Goal: Task Accomplishment & Management: Complete application form

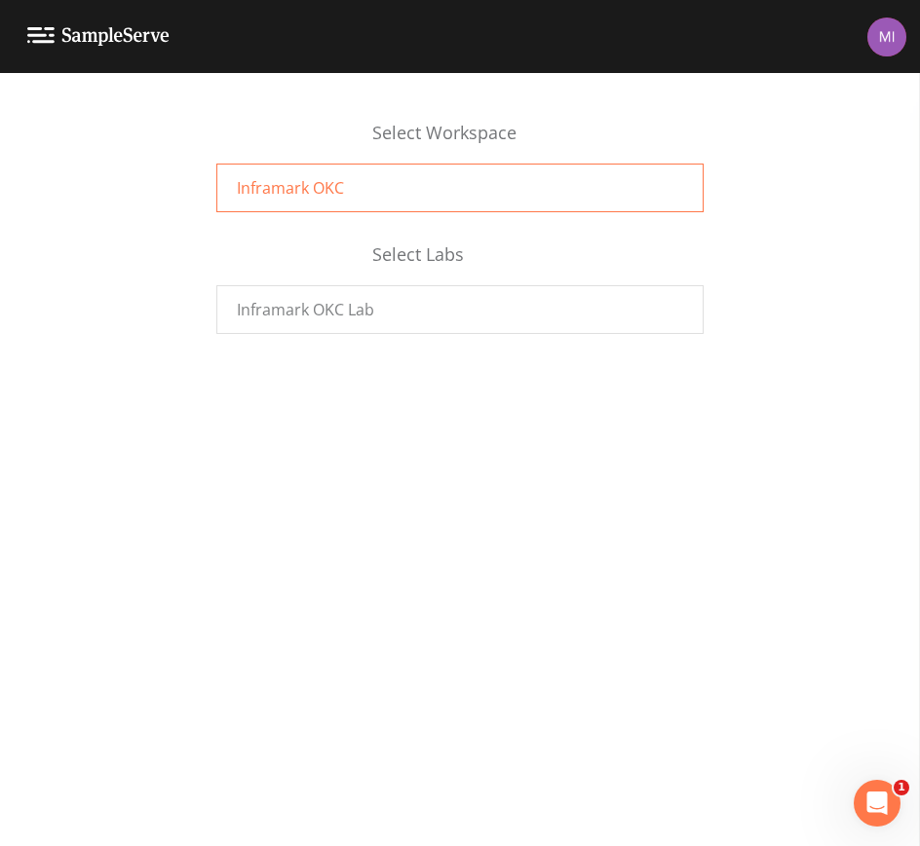
click at [288, 183] on span "Inframark OKC" at bounding box center [290, 187] width 107 height 23
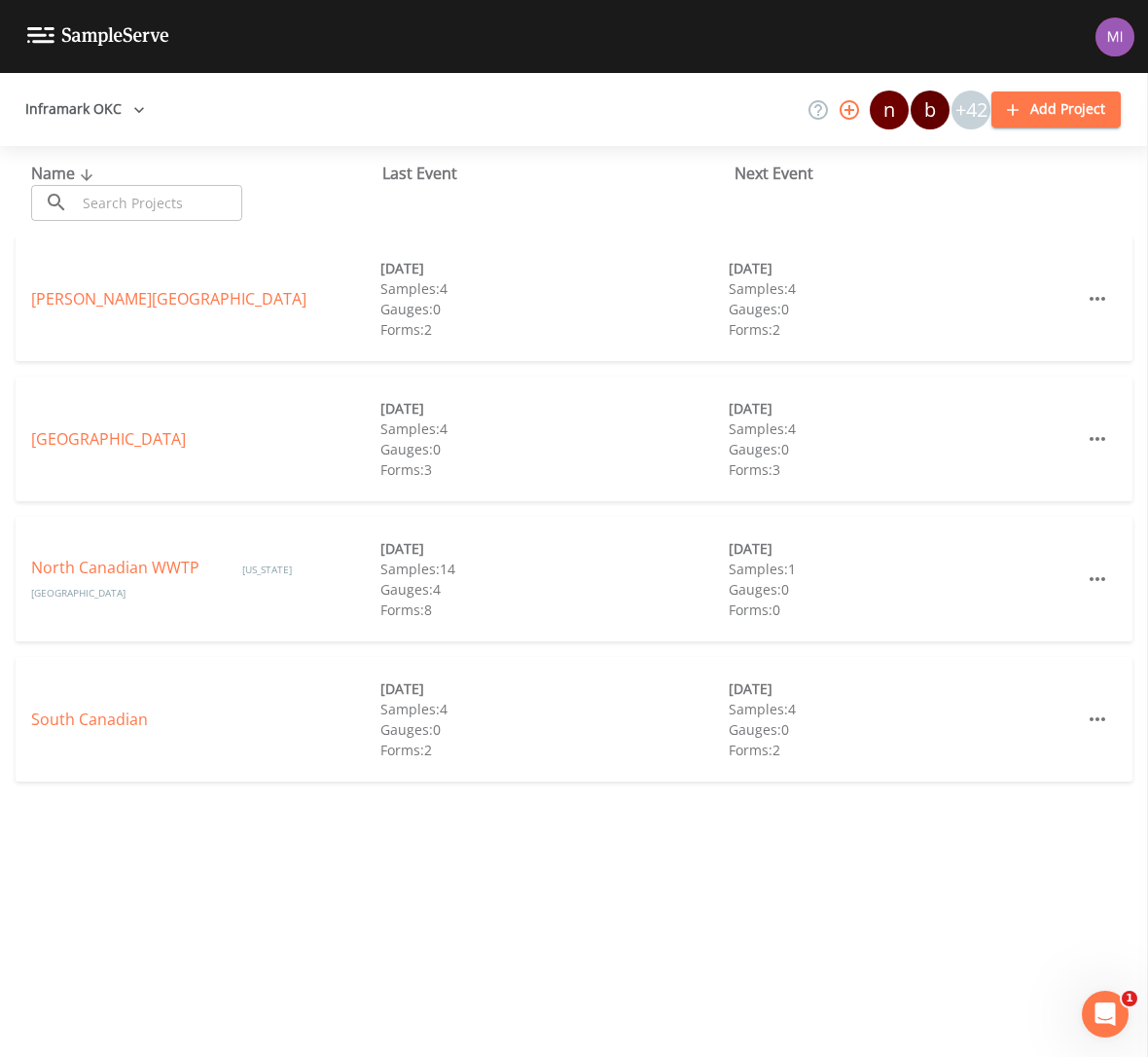
click at [88, 441] on link "[GEOGRAPHIC_DATA]" at bounding box center [108, 439] width 155 height 21
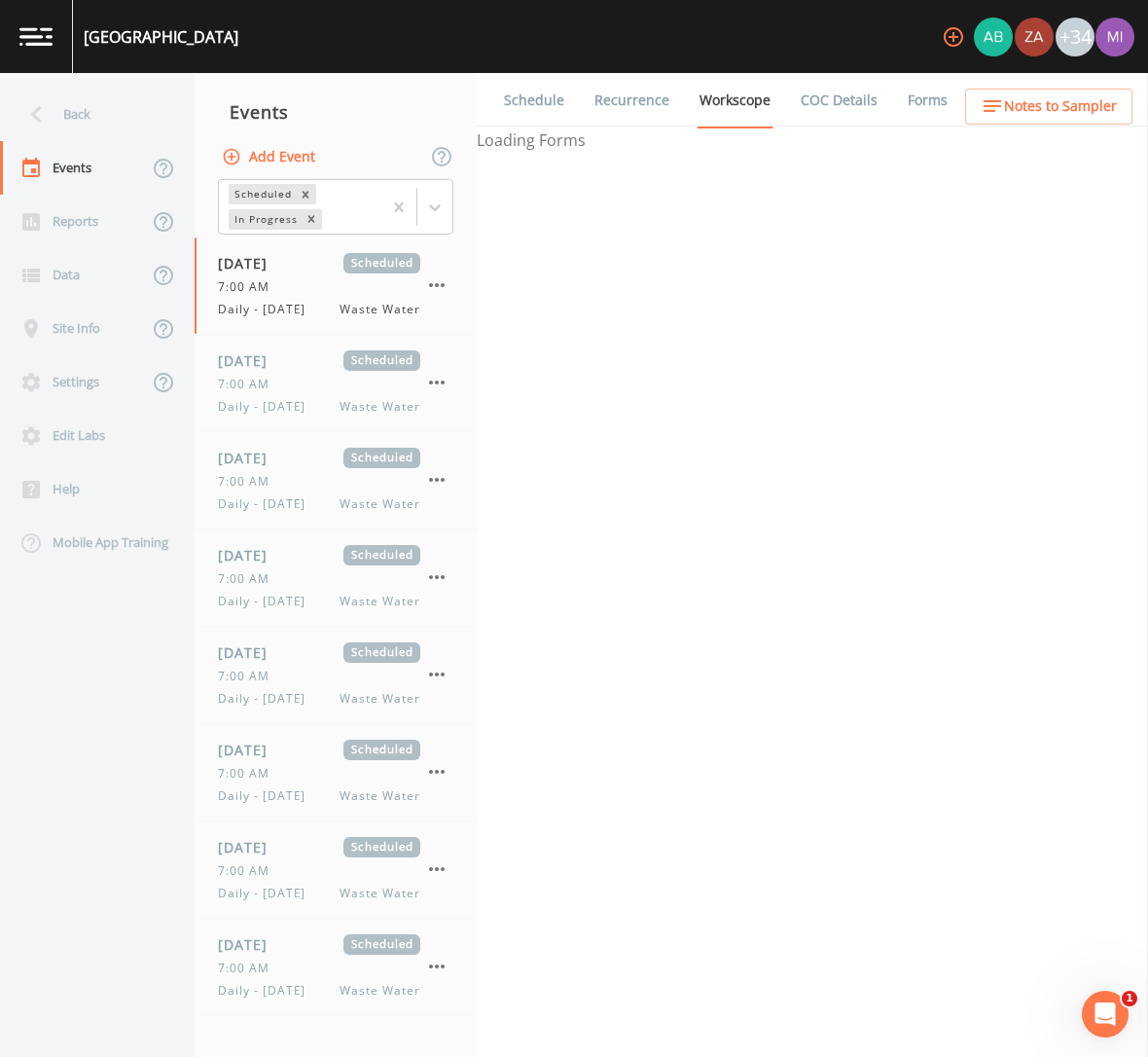
select select "b6a3c313-748b-4795-a028-792ad310bd60"
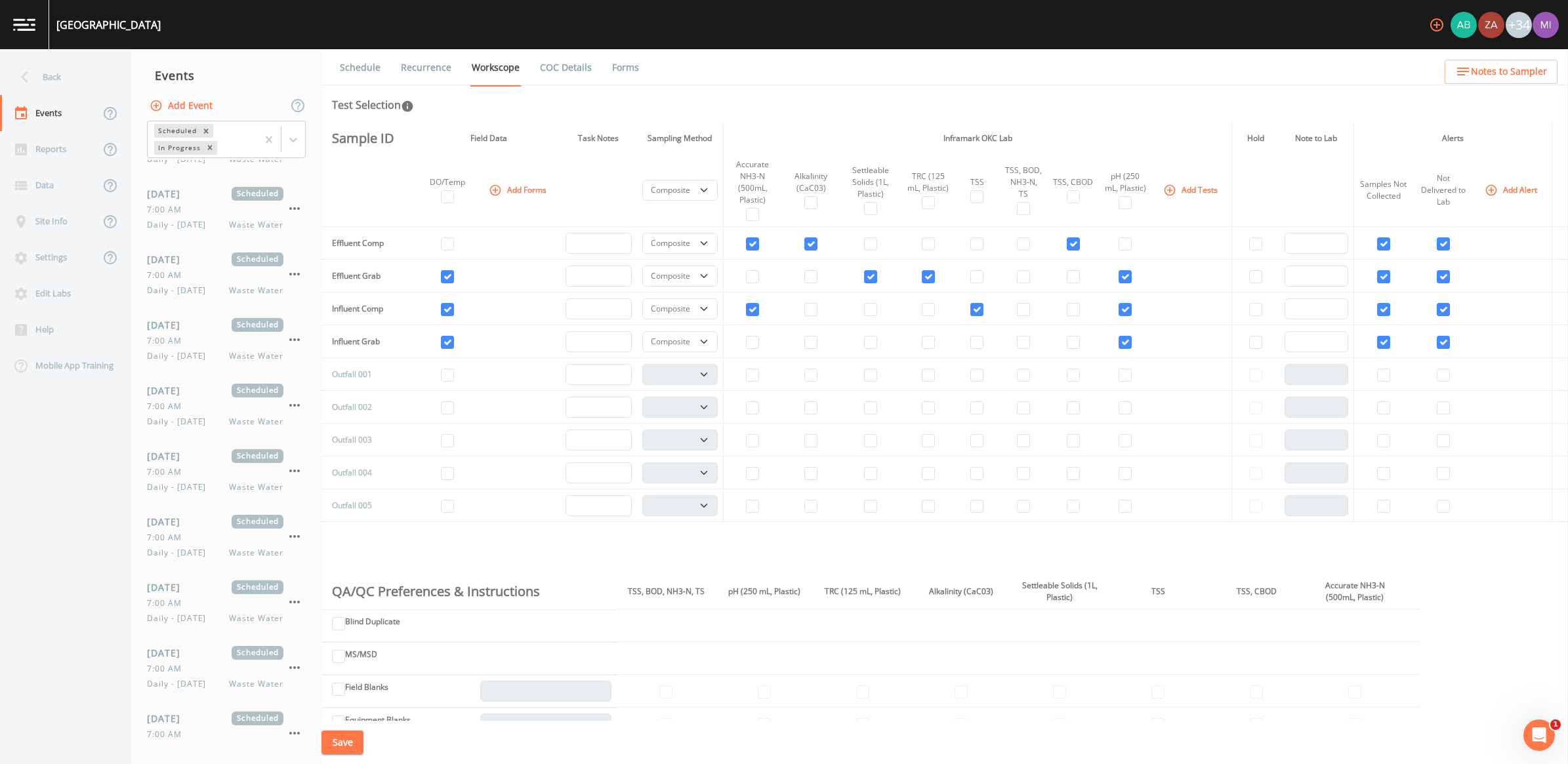
scroll to position [425, 0]
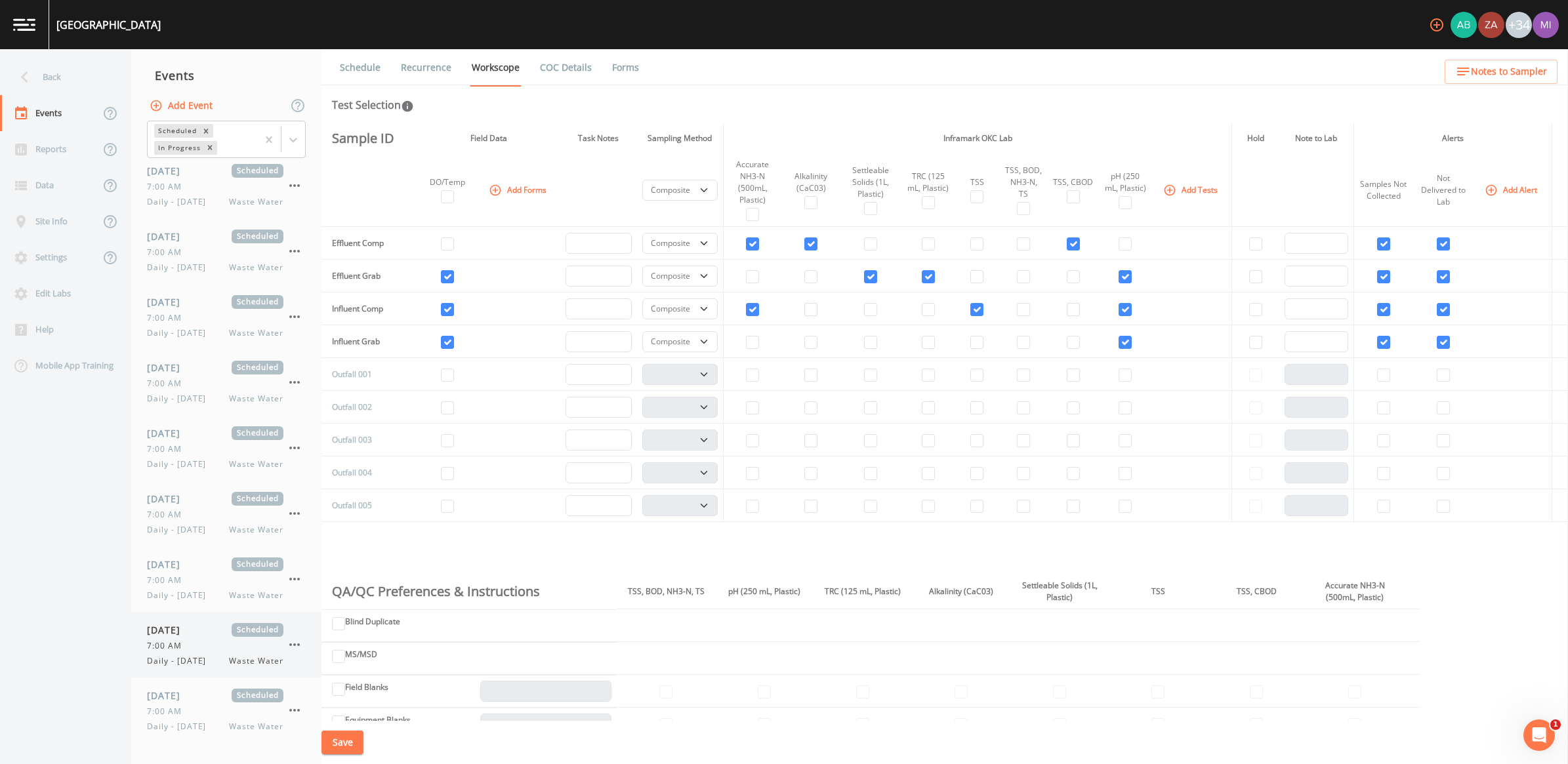
click at [182, 649] on span "7:00 AM" at bounding box center [168, 646] width 42 height 12
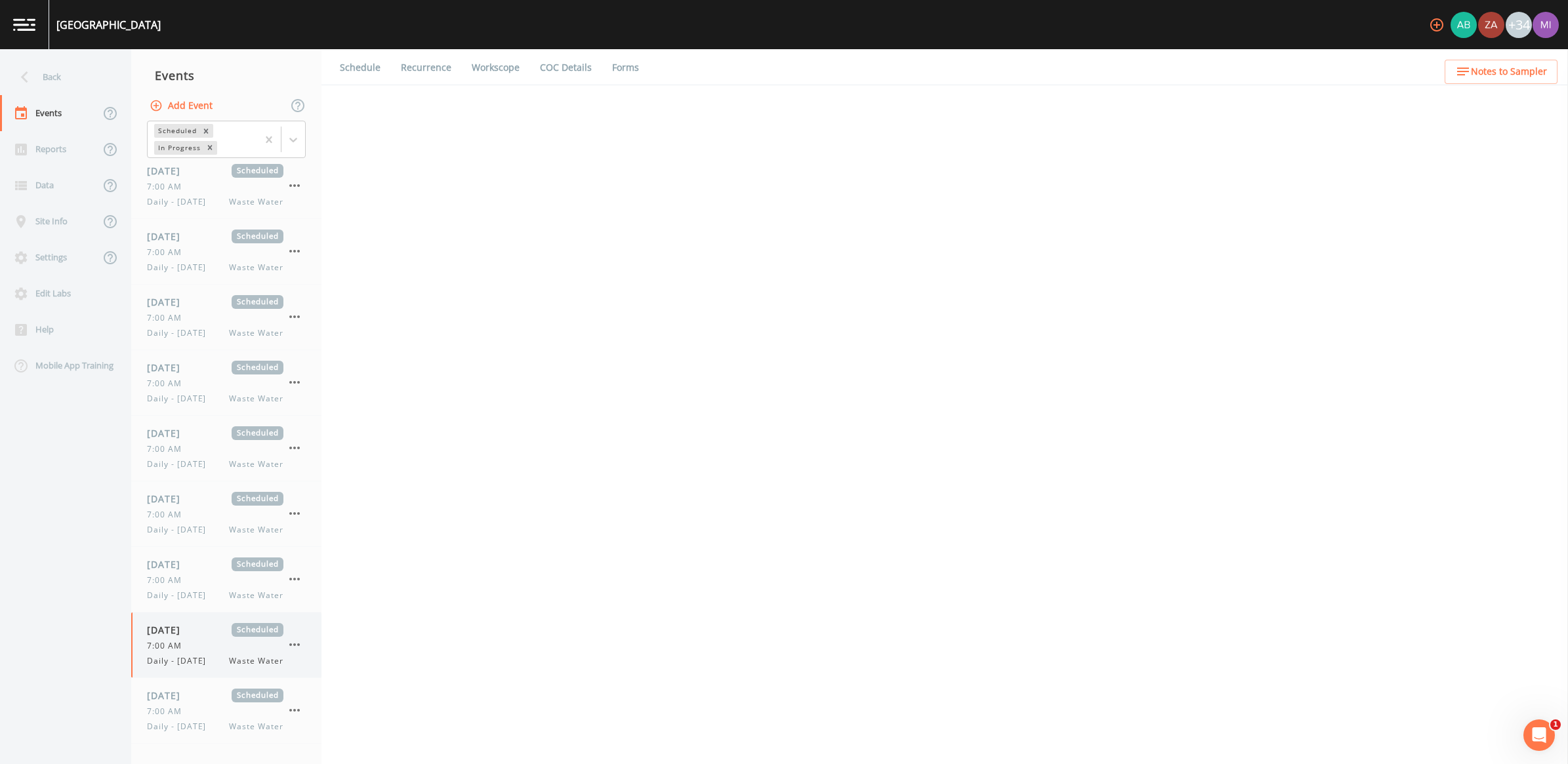
select select "b6a3c313-748b-4795-a028-792ad310bd60"
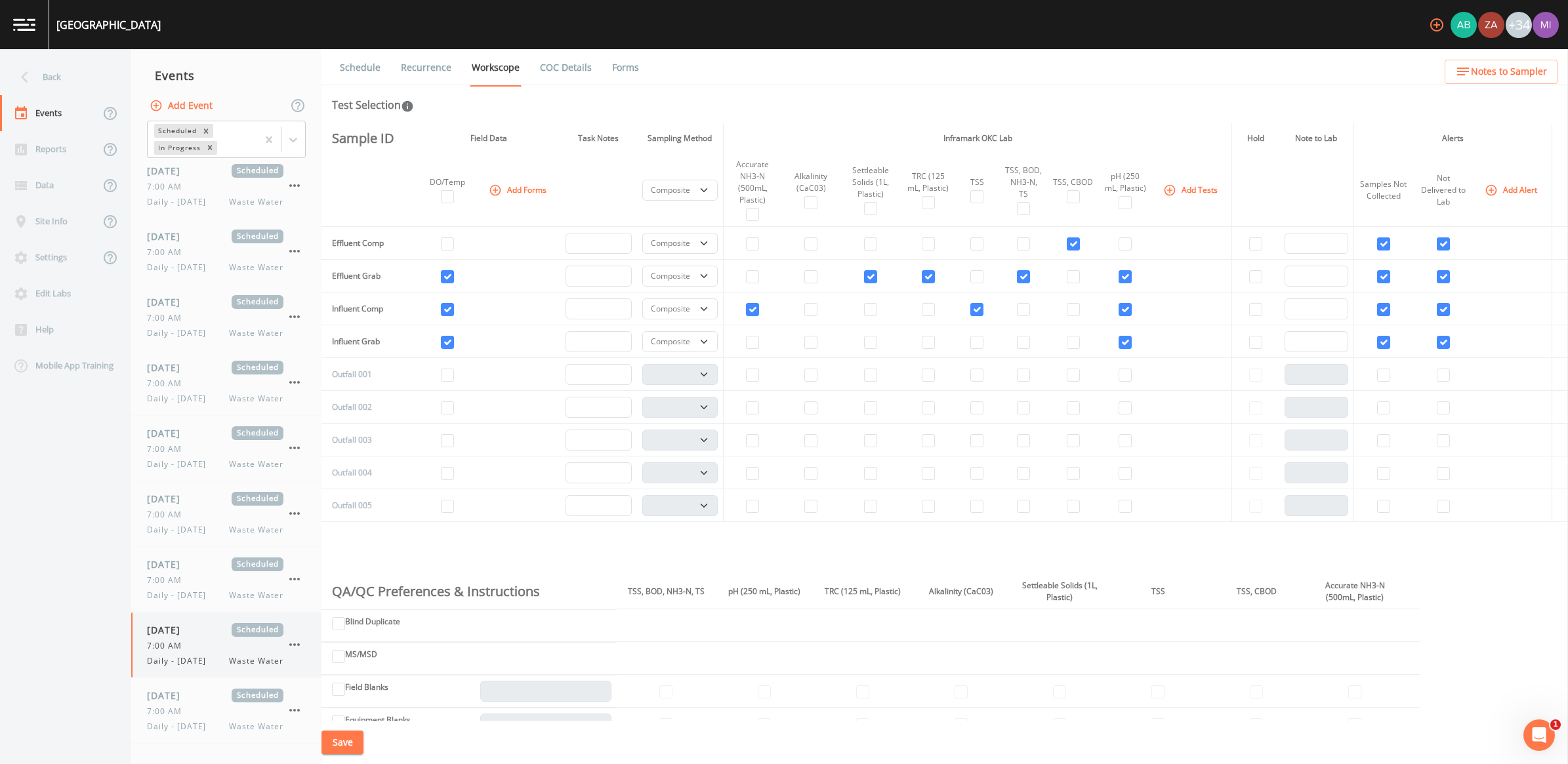
click at [201, 656] on span "Daily - Monday" at bounding box center [180, 661] width 67 height 12
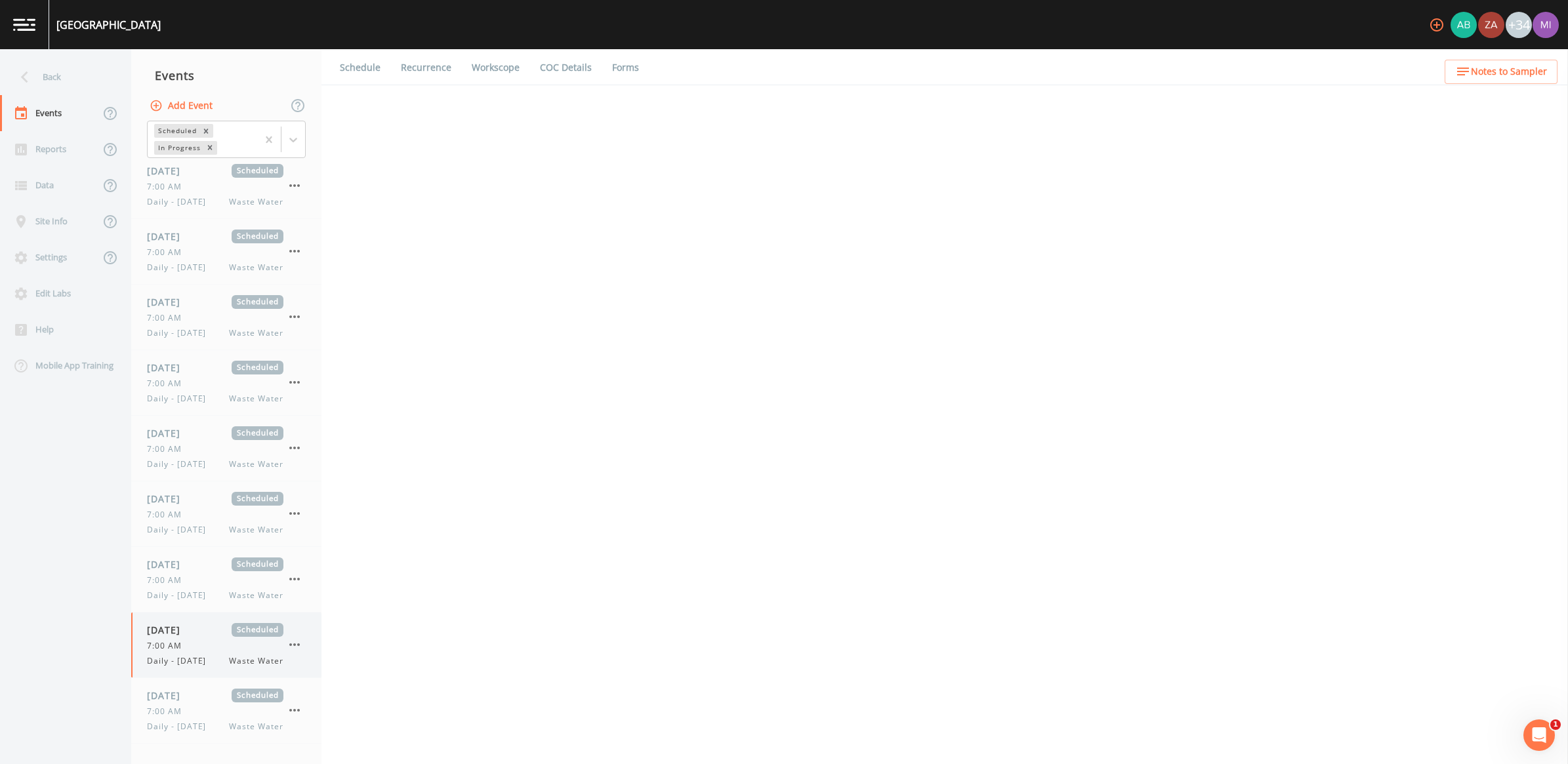
select select "b6a3c313-748b-4795-a028-792ad310bd60"
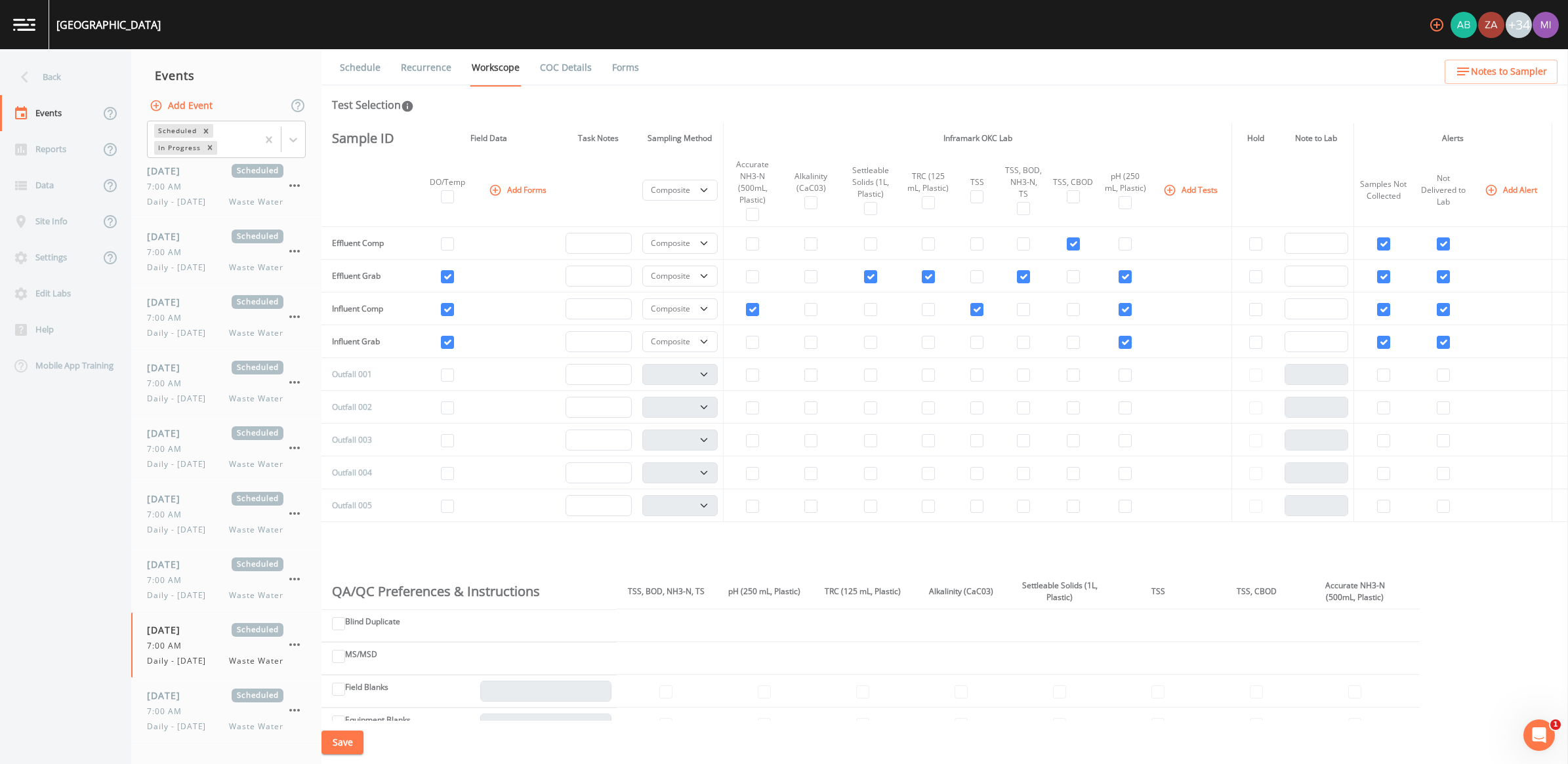
click at [15, 24] on img at bounding box center [24, 24] width 22 height 13
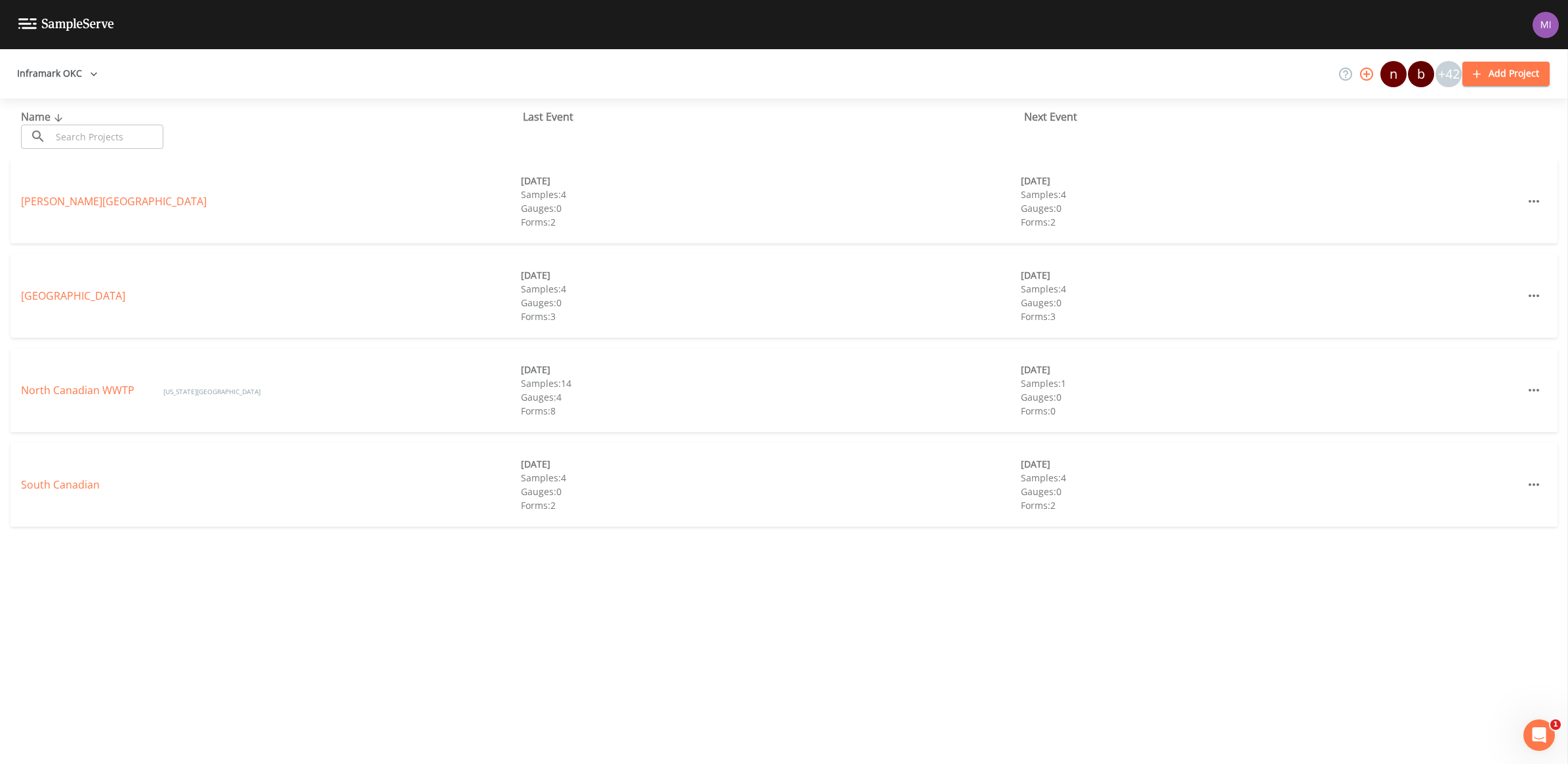
click at [92, 390] on link "North Canadian WWTP" at bounding box center [79, 390] width 116 height 14
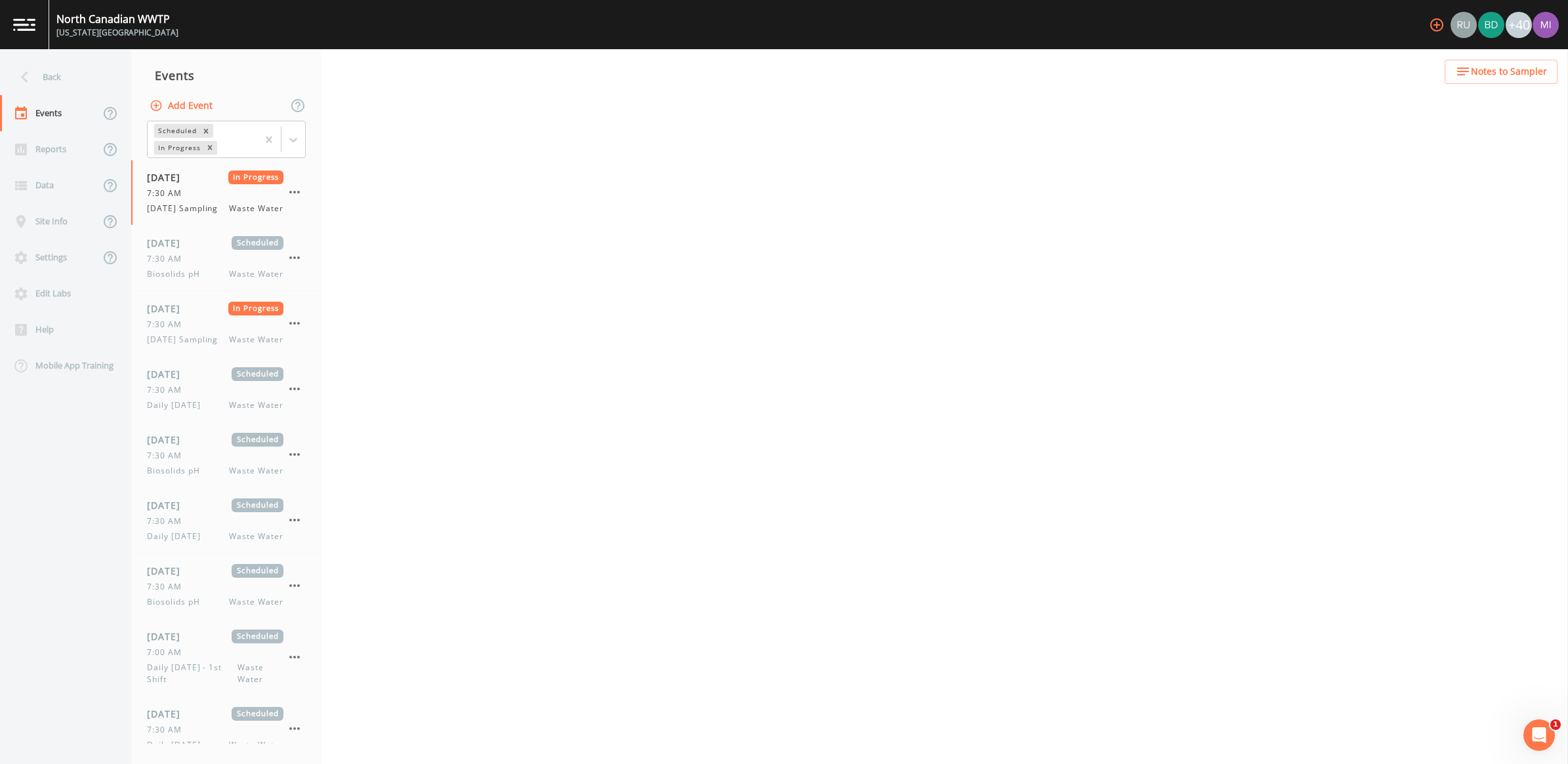
select select "092b3f94-5697-4c94-9891-da161916fdbb"
select select "b6a3c313-748b-4795-a028-792ad310bd60"
select select "092b3f94-5697-4c94-9891-da161916fdbb"
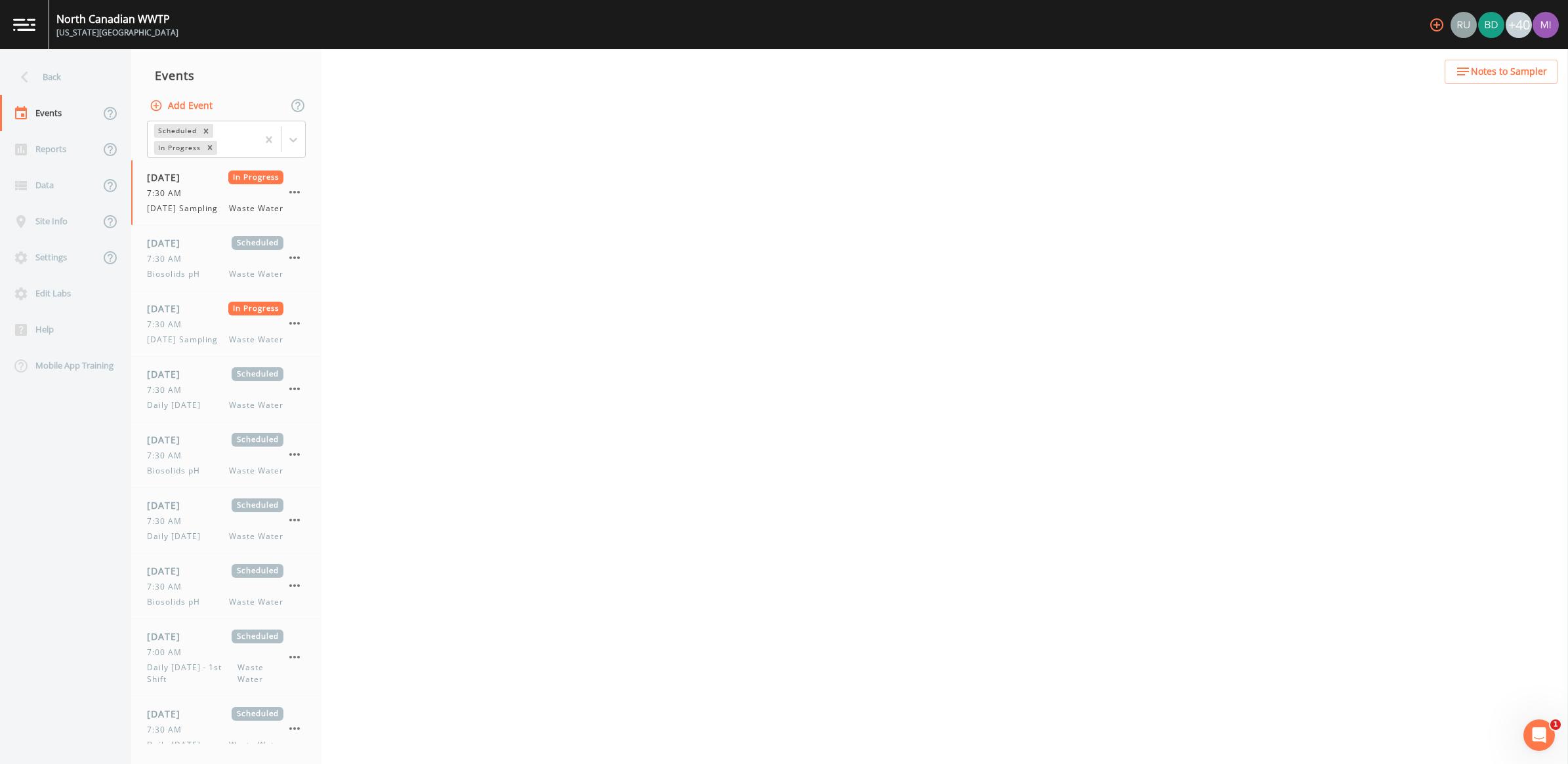
select select "b6a3c313-748b-4795-a028-792ad310bd60"
select select "092b3f94-5697-4c94-9891-da161916fdbb"
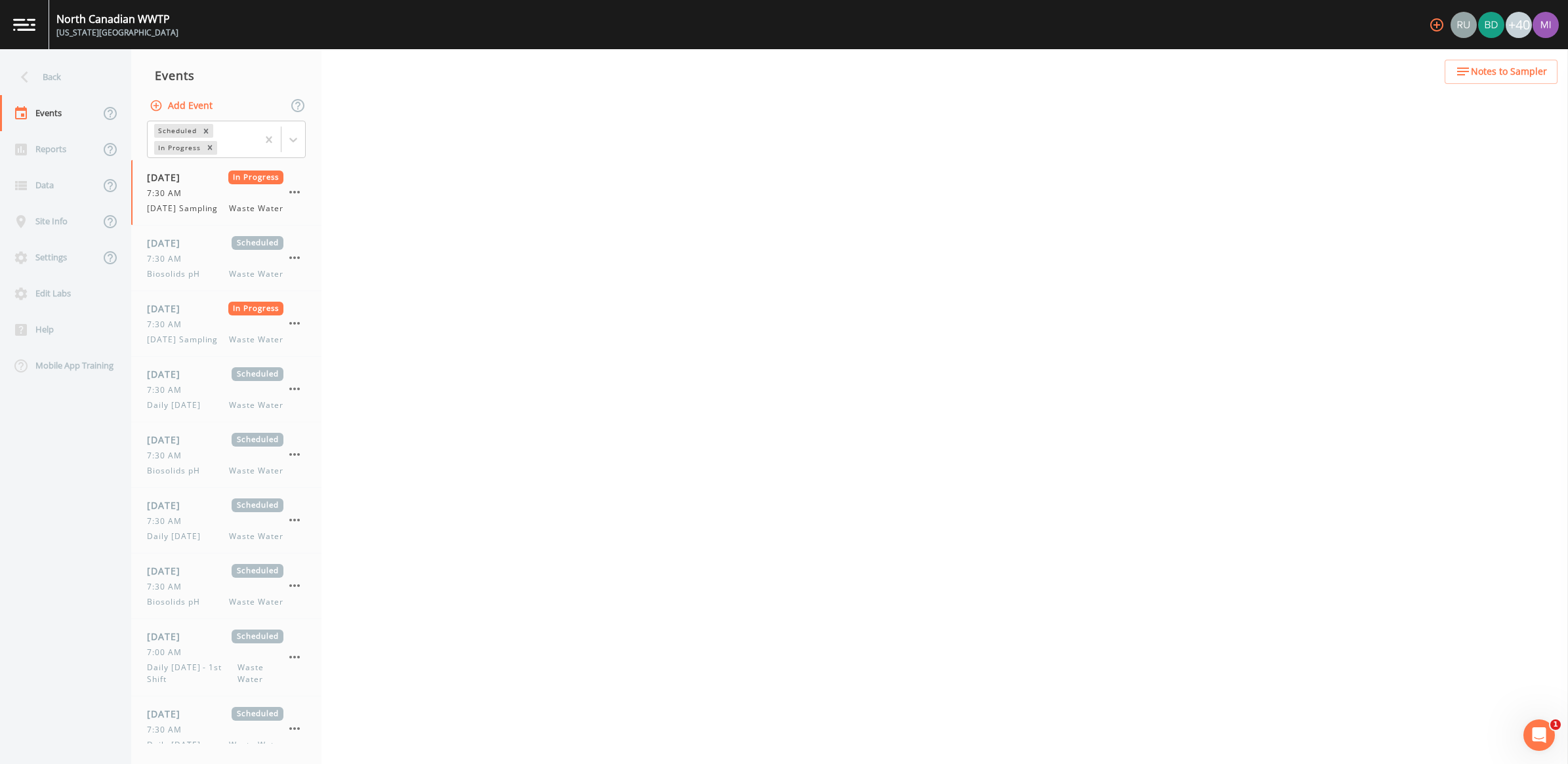
select select "092b3f94-5697-4c94-9891-da161916fdbb"
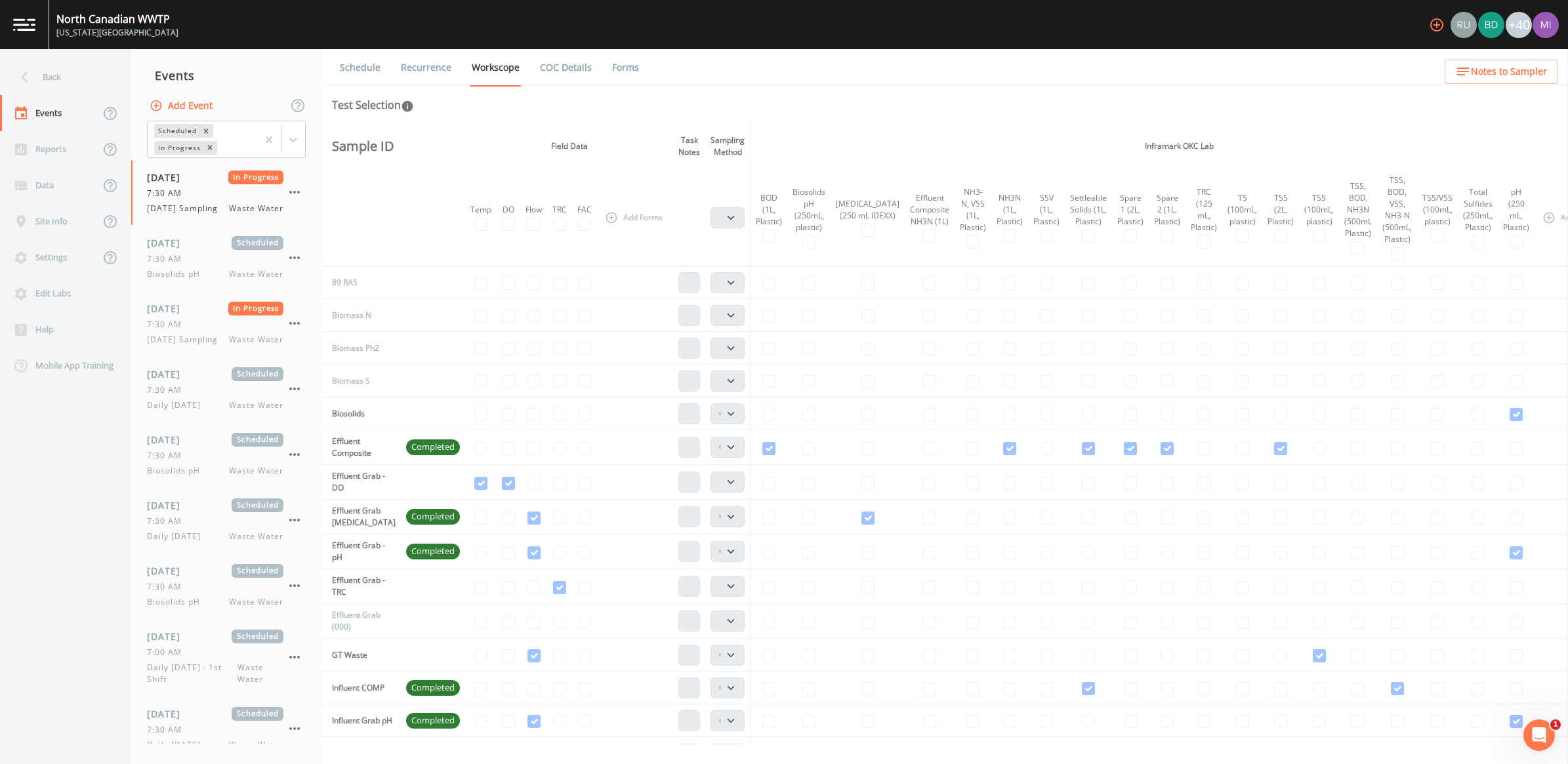
scroll to position [82, 0]
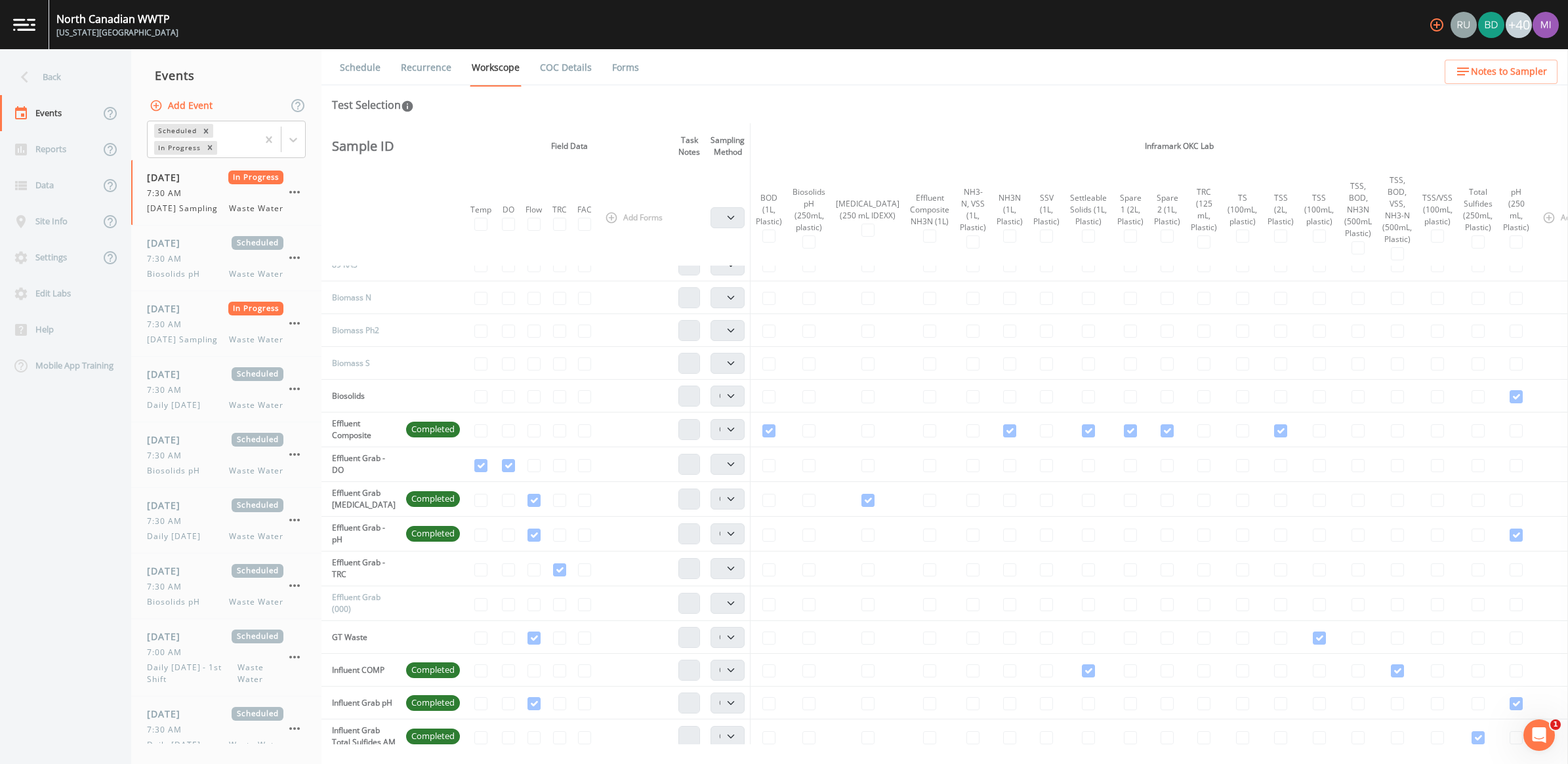
click at [30, 31] on link at bounding box center [24, 24] width 49 height 49
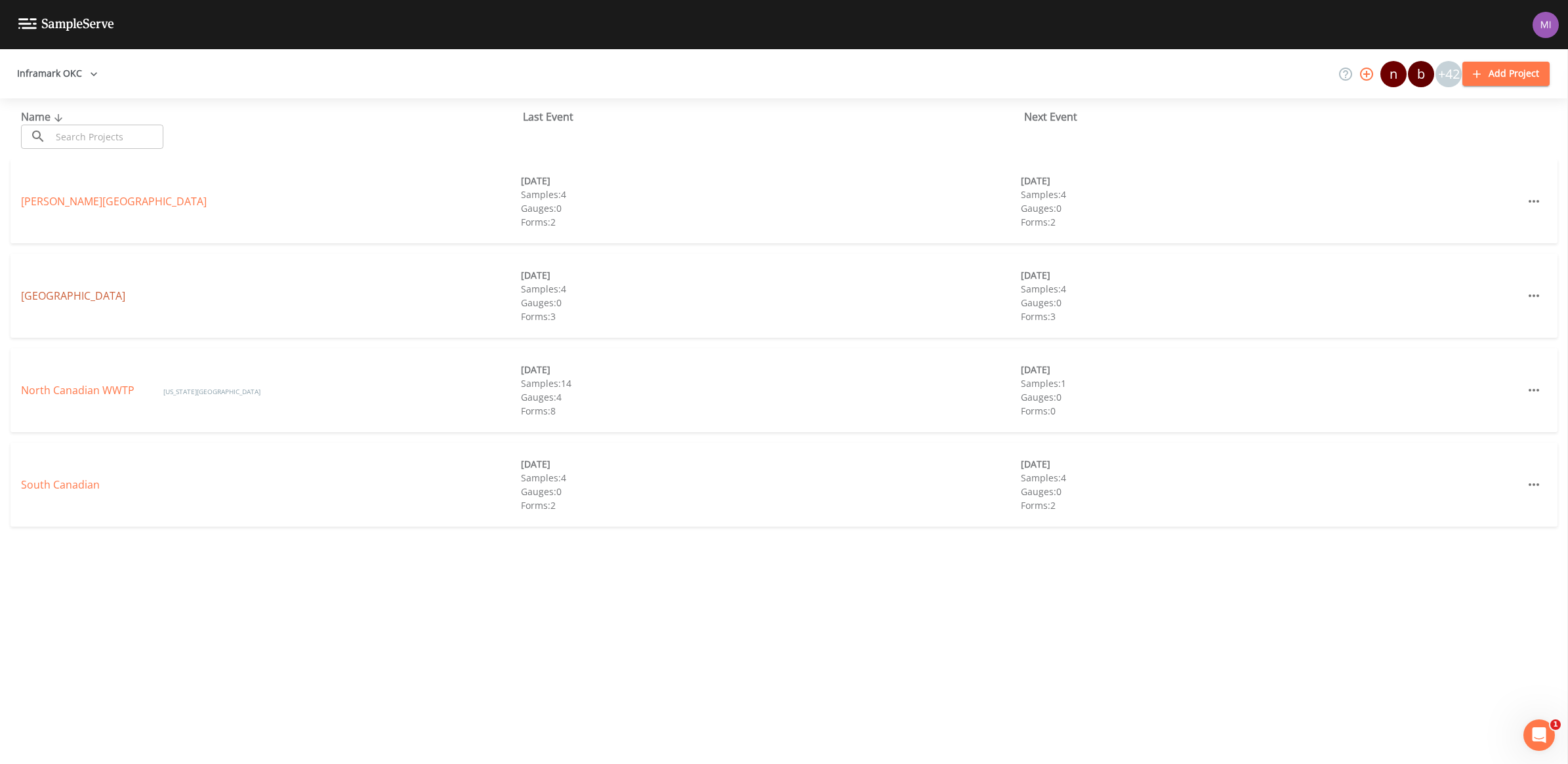
click at [50, 293] on link "Deer Creek" at bounding box center [73, 296] width 104 height 14
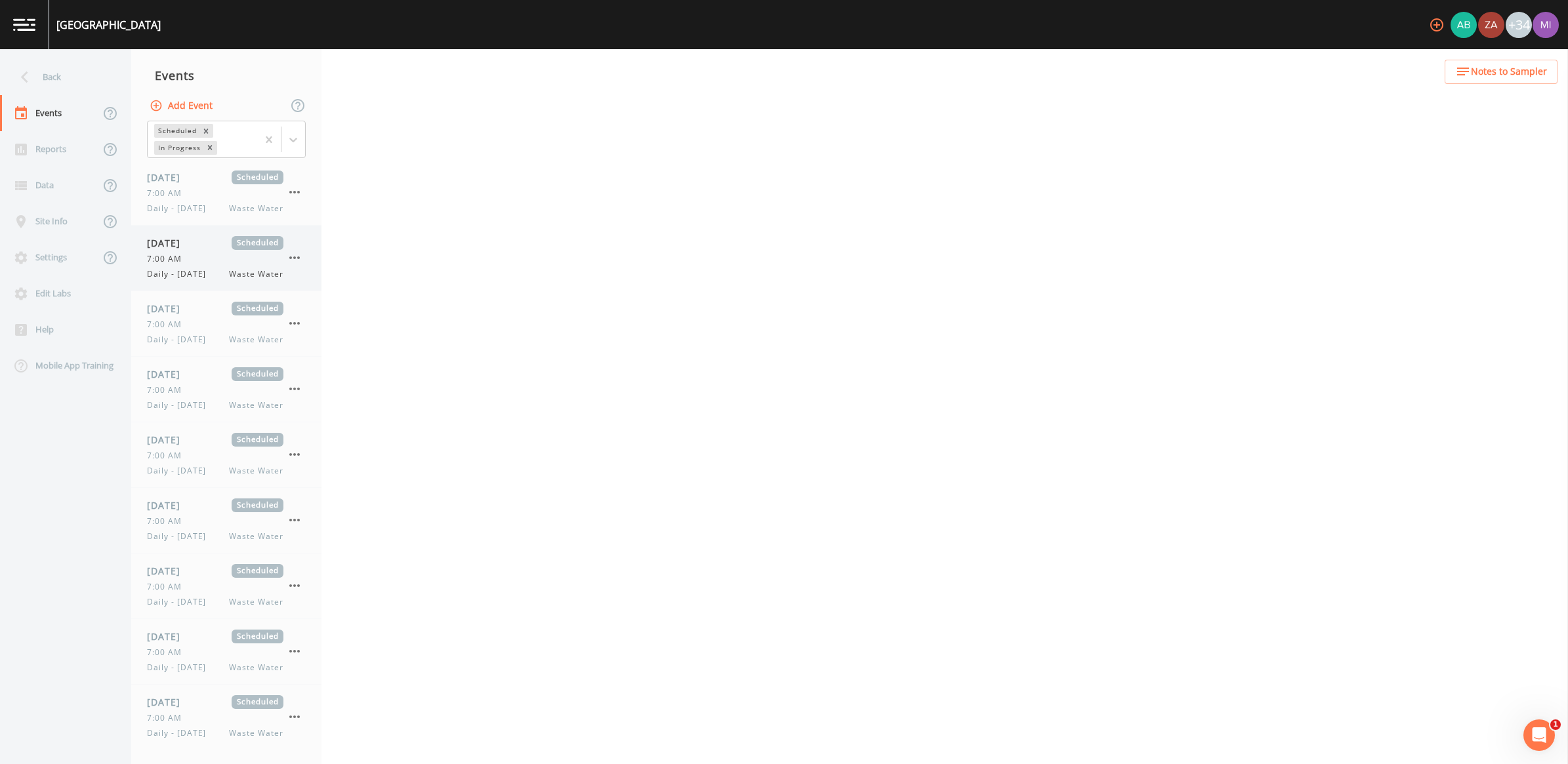
select select "b6a3c313-748b-4795-a028-792ad310bd60"
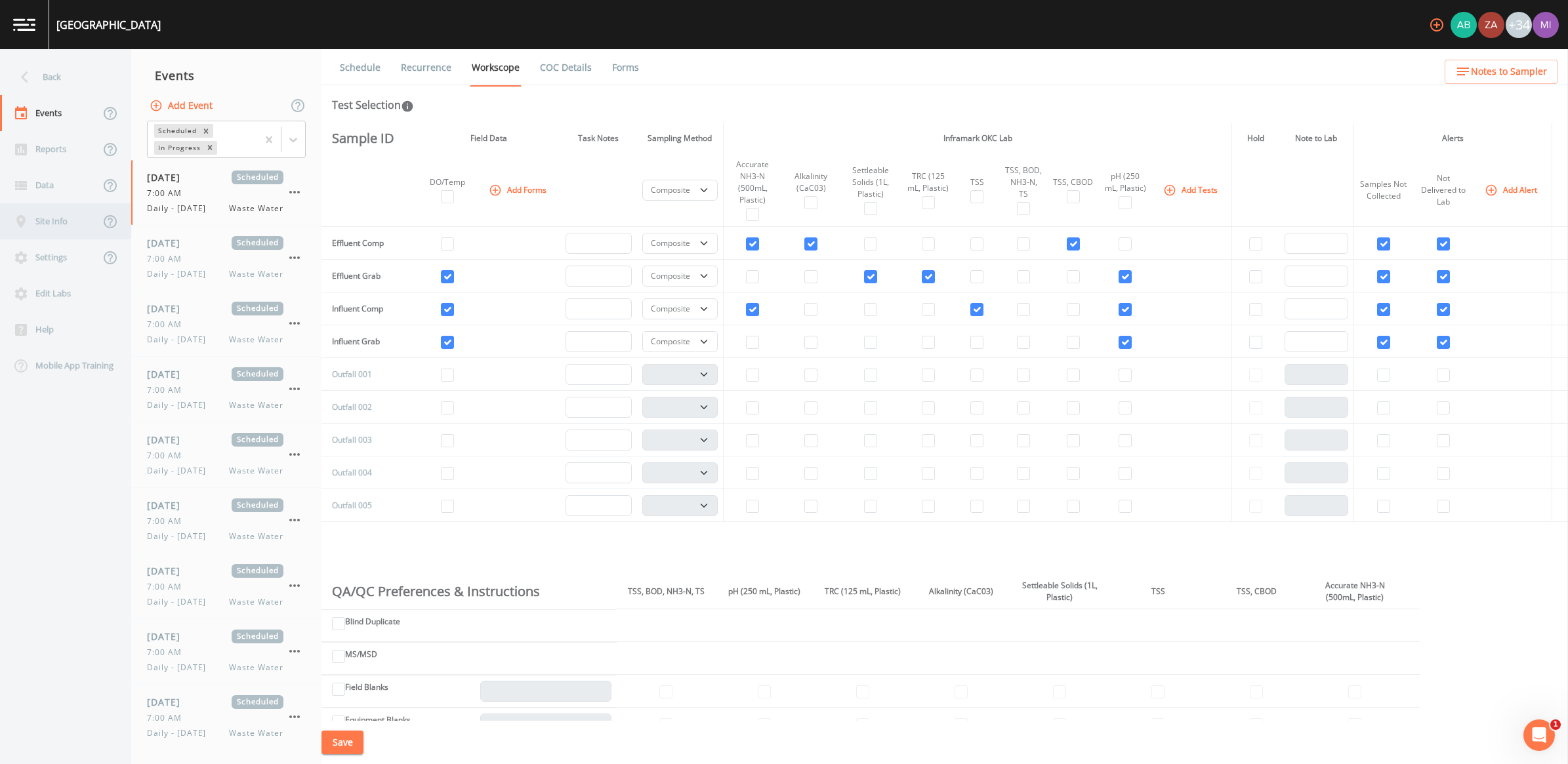
click at [43, 214] on div "Site Info" at bounding box center [50, 221] width 100 height 36
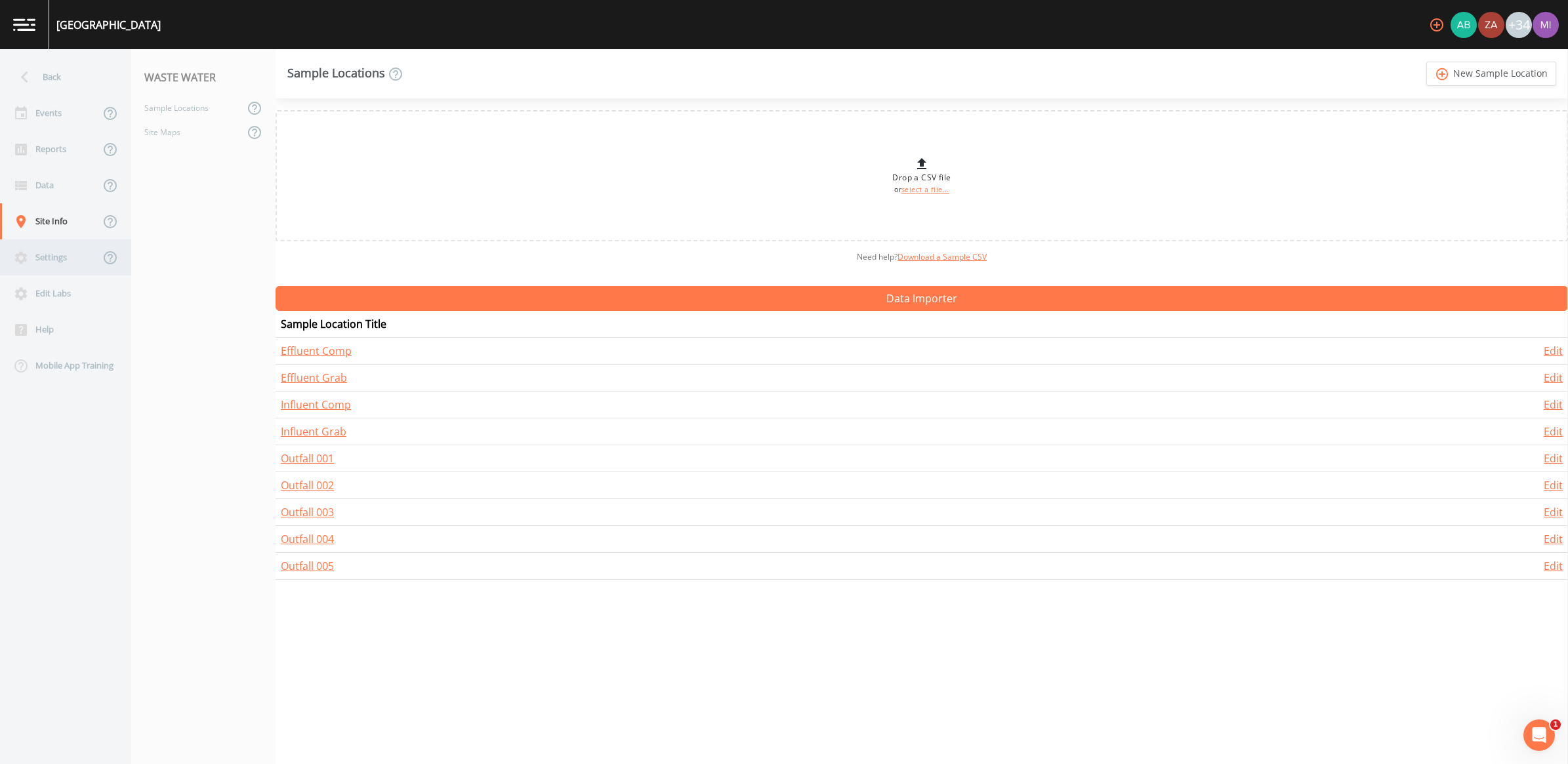
click at [53, 256] on div "Settings" at bounding box center [50, 258] width 100 height 36
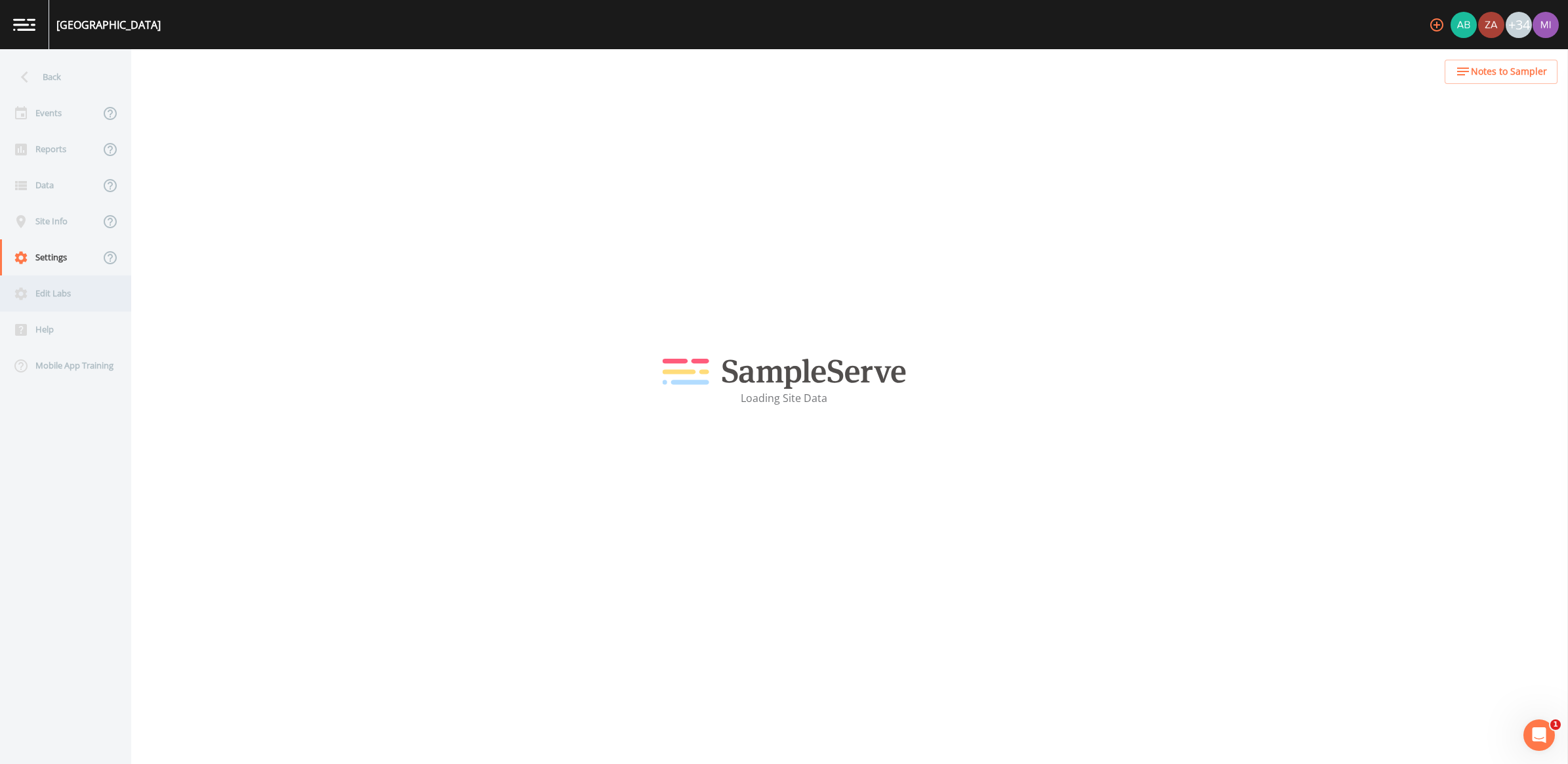
select select "6f63599f-bc40-47e3-8555-93000077dc86"
select select "United States"
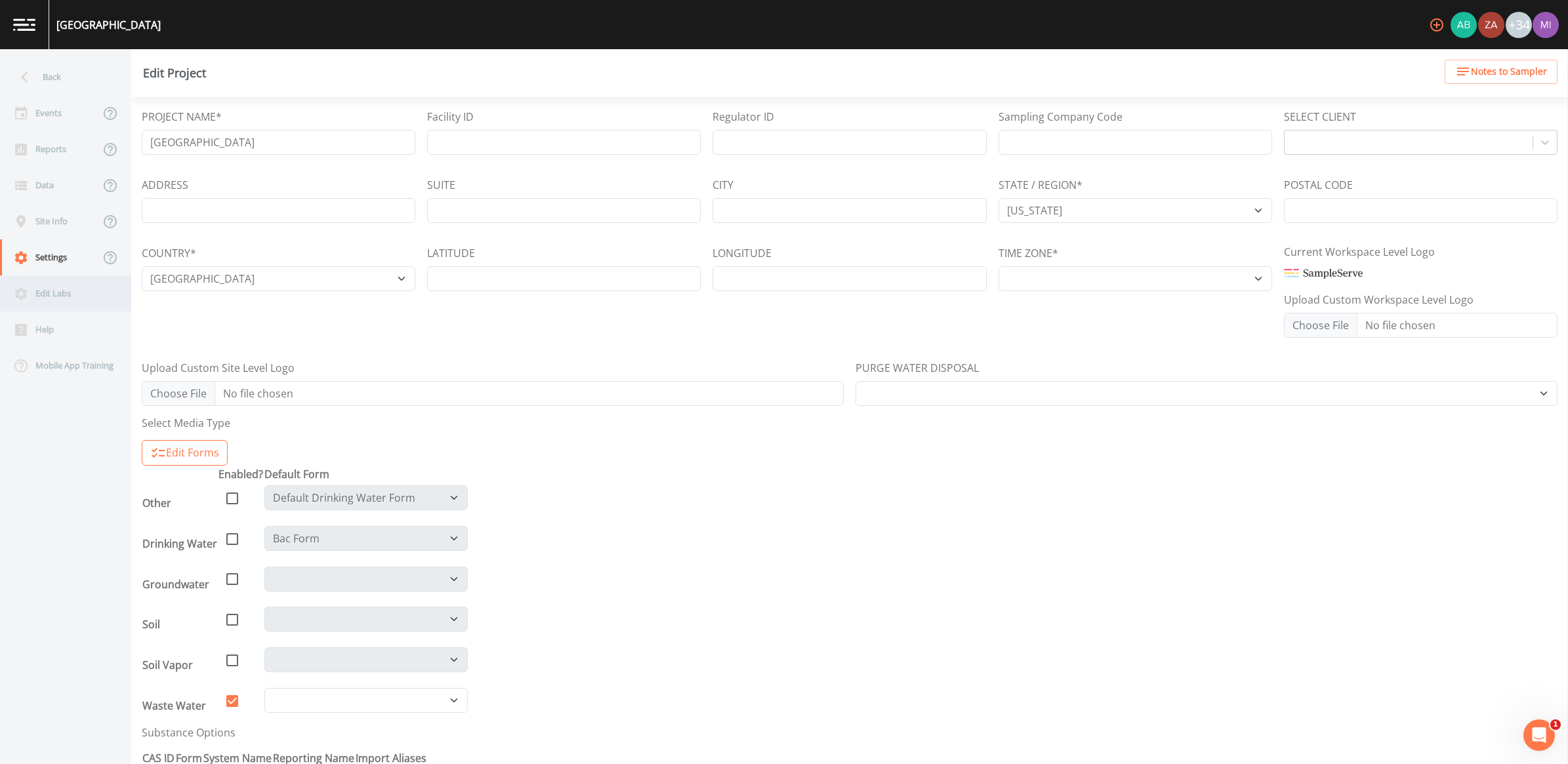
select select "America/Chicago"
click at [56, 291] on div "Edit Labs" at bounding box center [59, 293] width 118 height 36
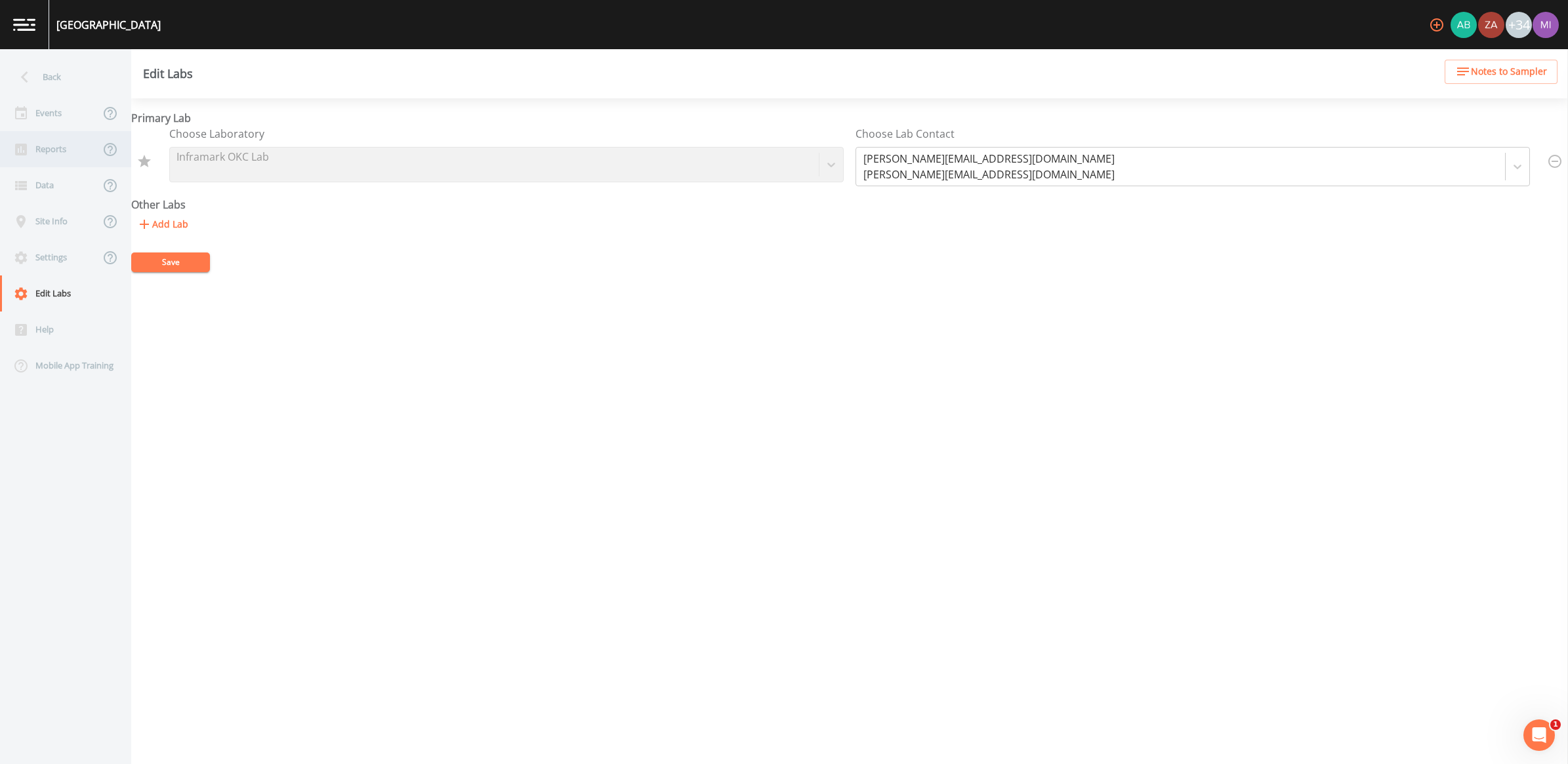
click at [53, 149] on div "Reports" at bounding box center [50, 149] width 100 height 36
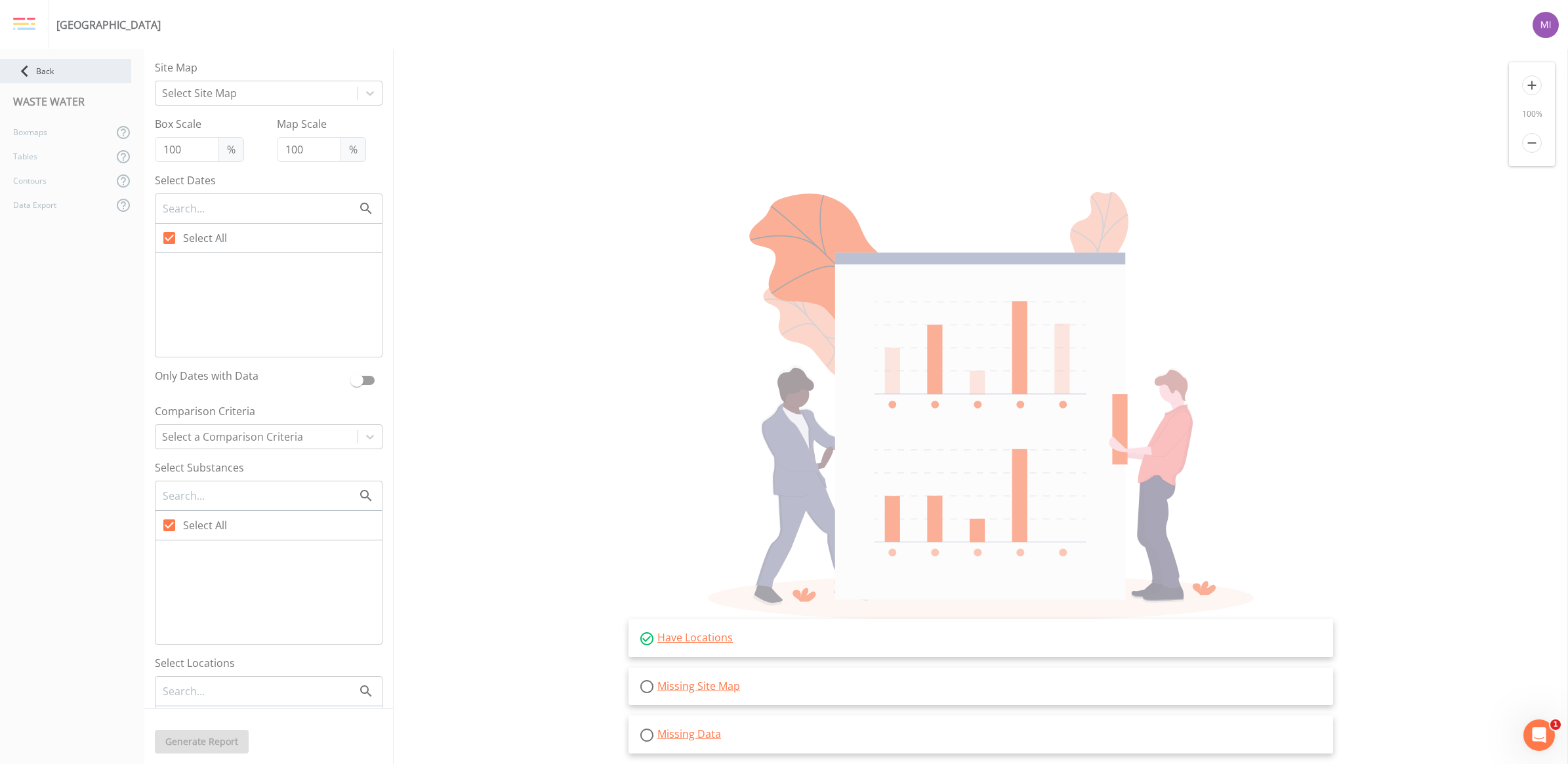
click at [25, 73] on icon at bounding box center [24, 71] width 7 height 12
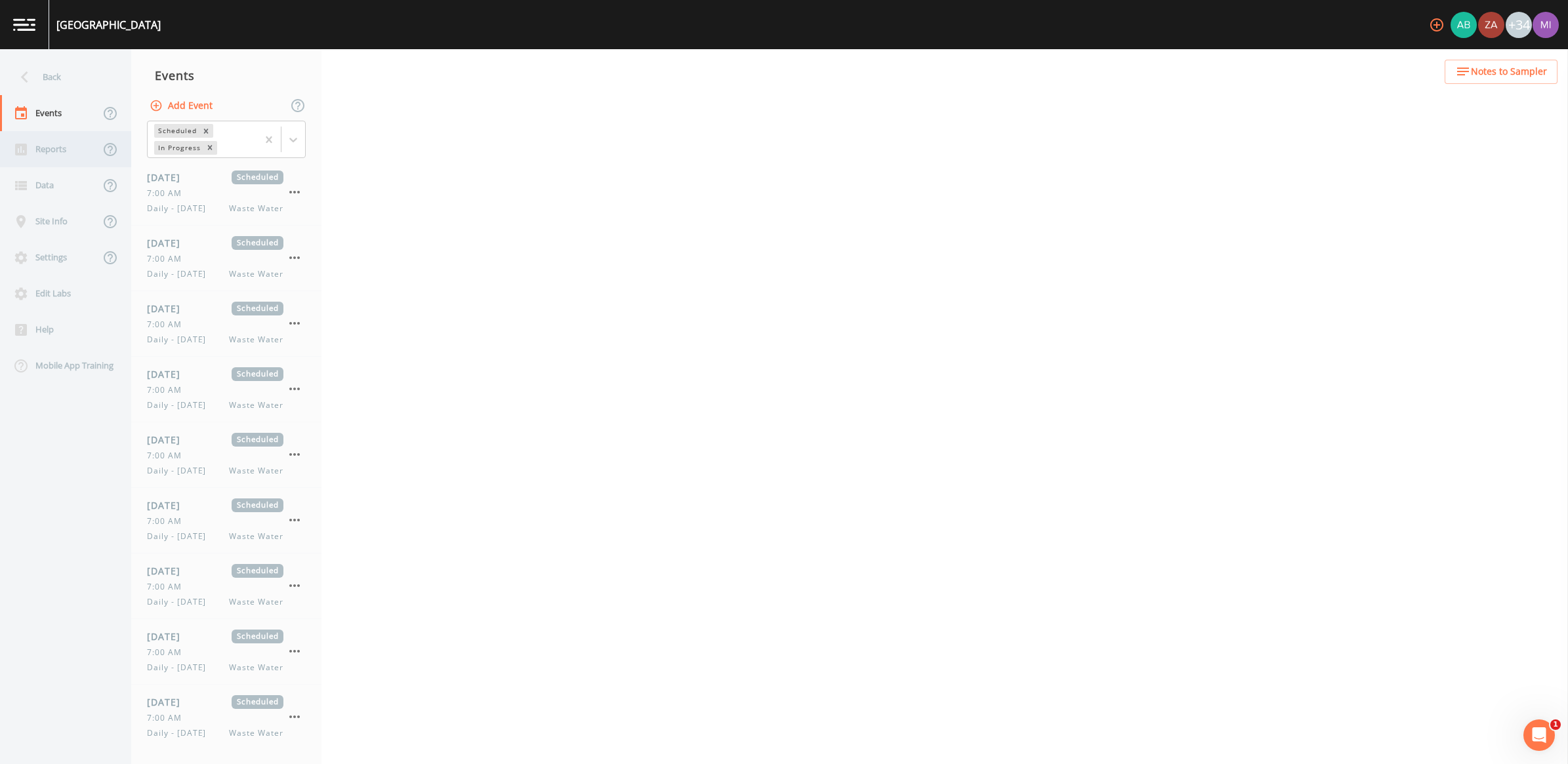
select select "b6a3c313-748b-4795-a028-792ad310bd60"
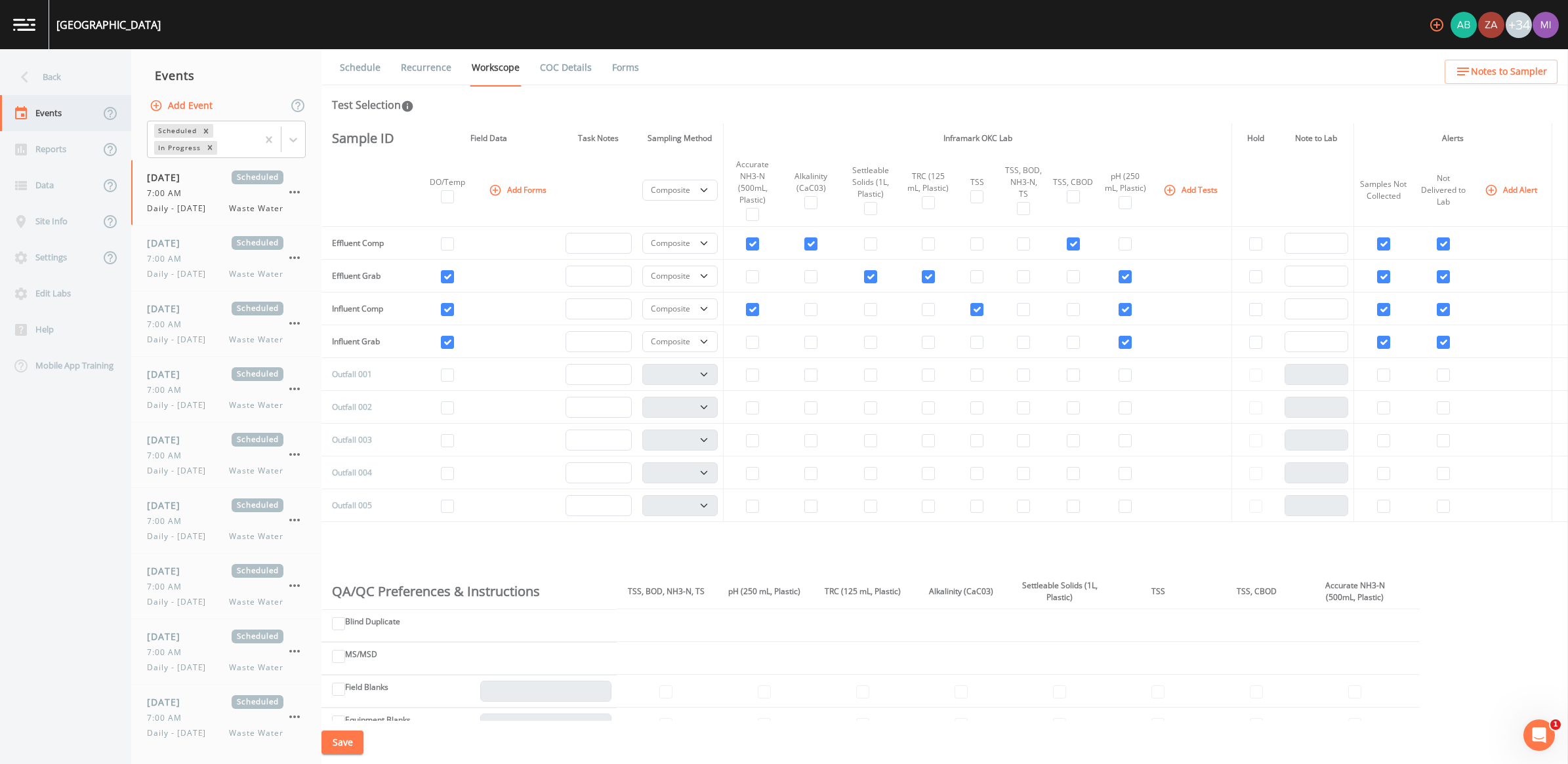
click at [42, 110] on div "Events" at bounding box center [50, 113] width 100 height 36
select select "b6a3c313-748b-4795-a028-792ad310bd60"
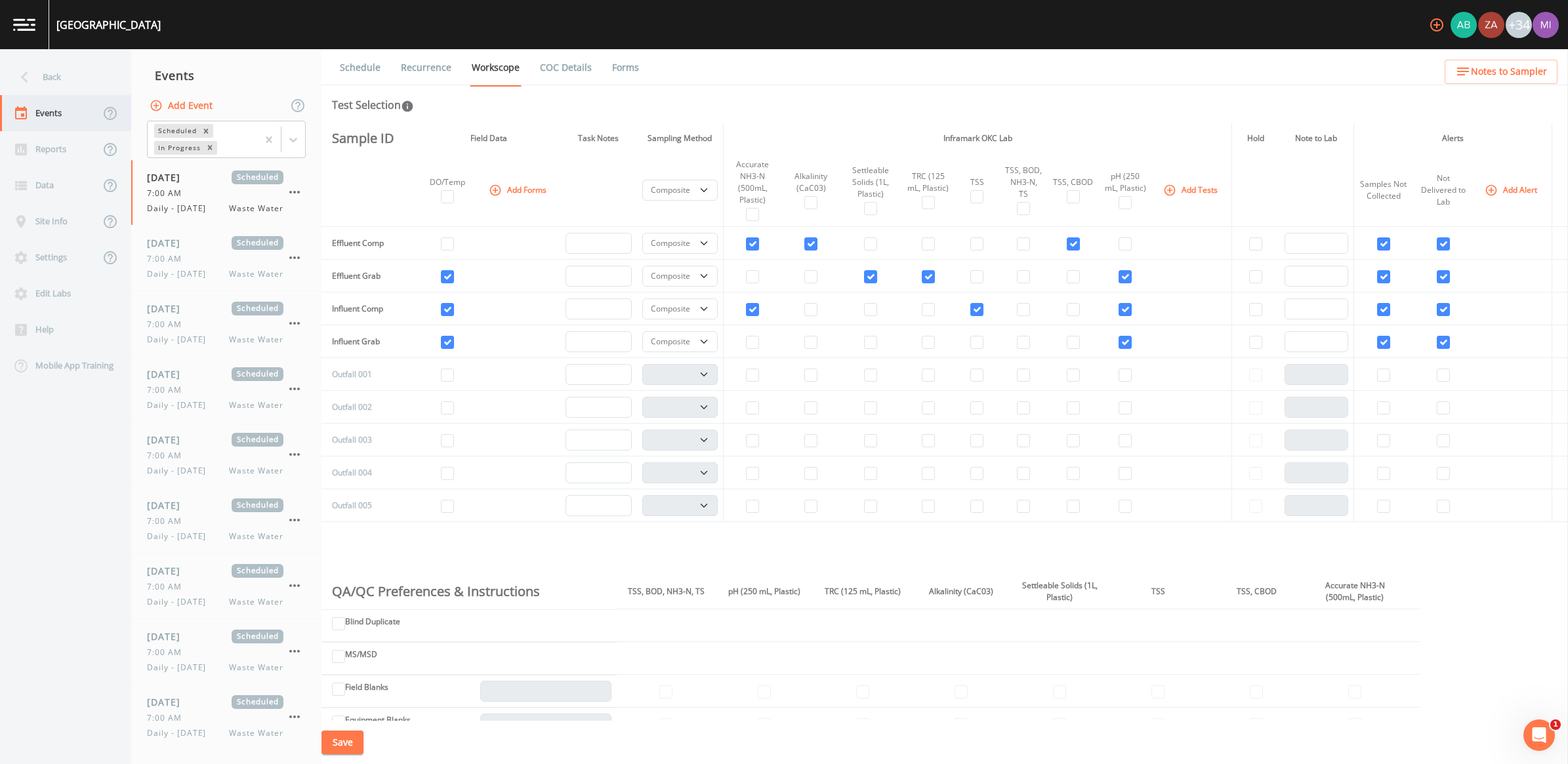
select select "b6a3c313-748b-4795-a028-792ad310bd60"
click at [156, 104] on icon "button" at bounding box center [156, 105] width 11 height 11
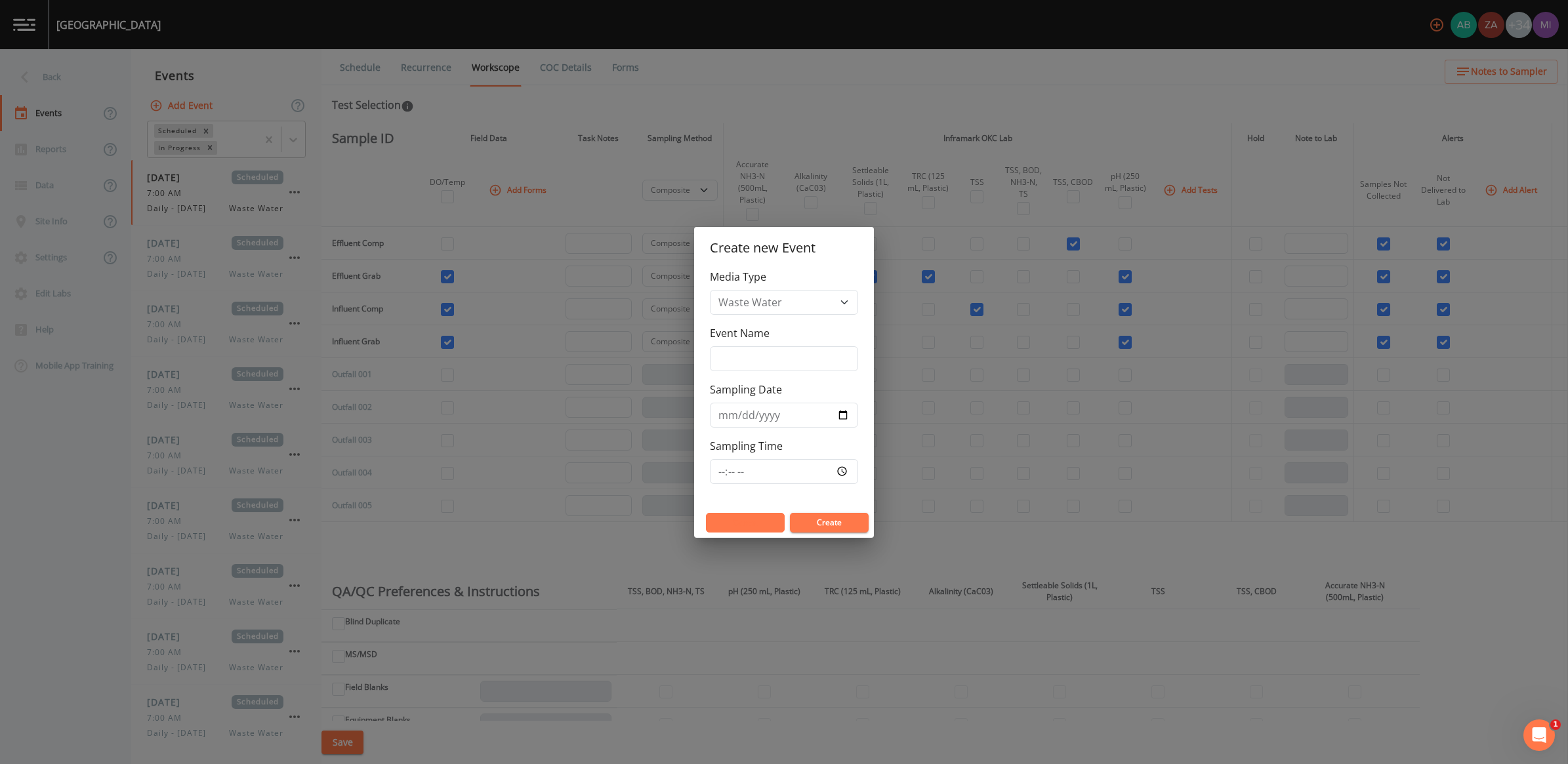
click at [746, 519] on button "Cancel" at bounding box center [745, 522] width 79 height 20
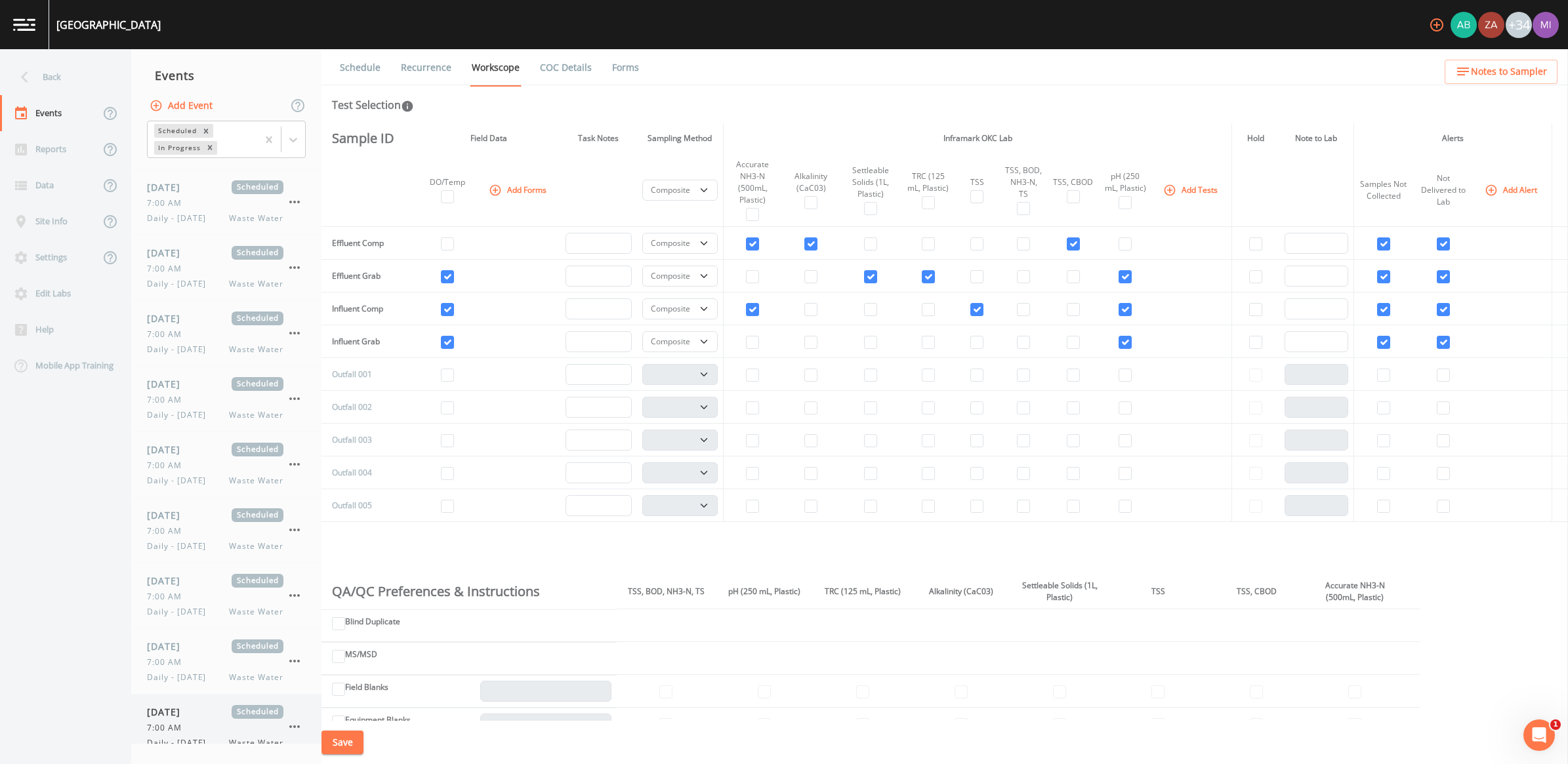
scroll to position [425, 0]
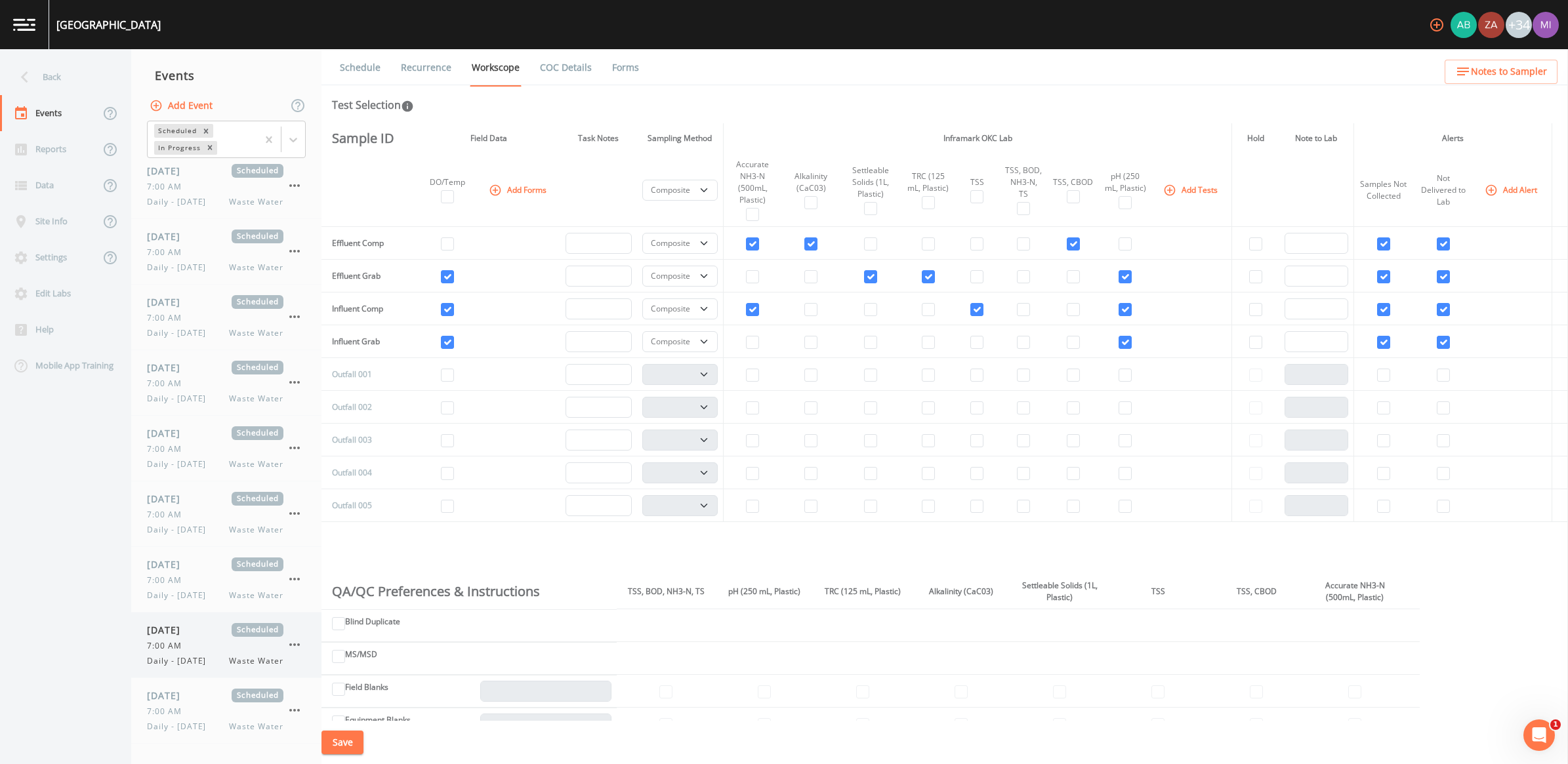
click at [195, 647] on div "7:00 AM" at bounding box center [215, 646] width 137 height 12
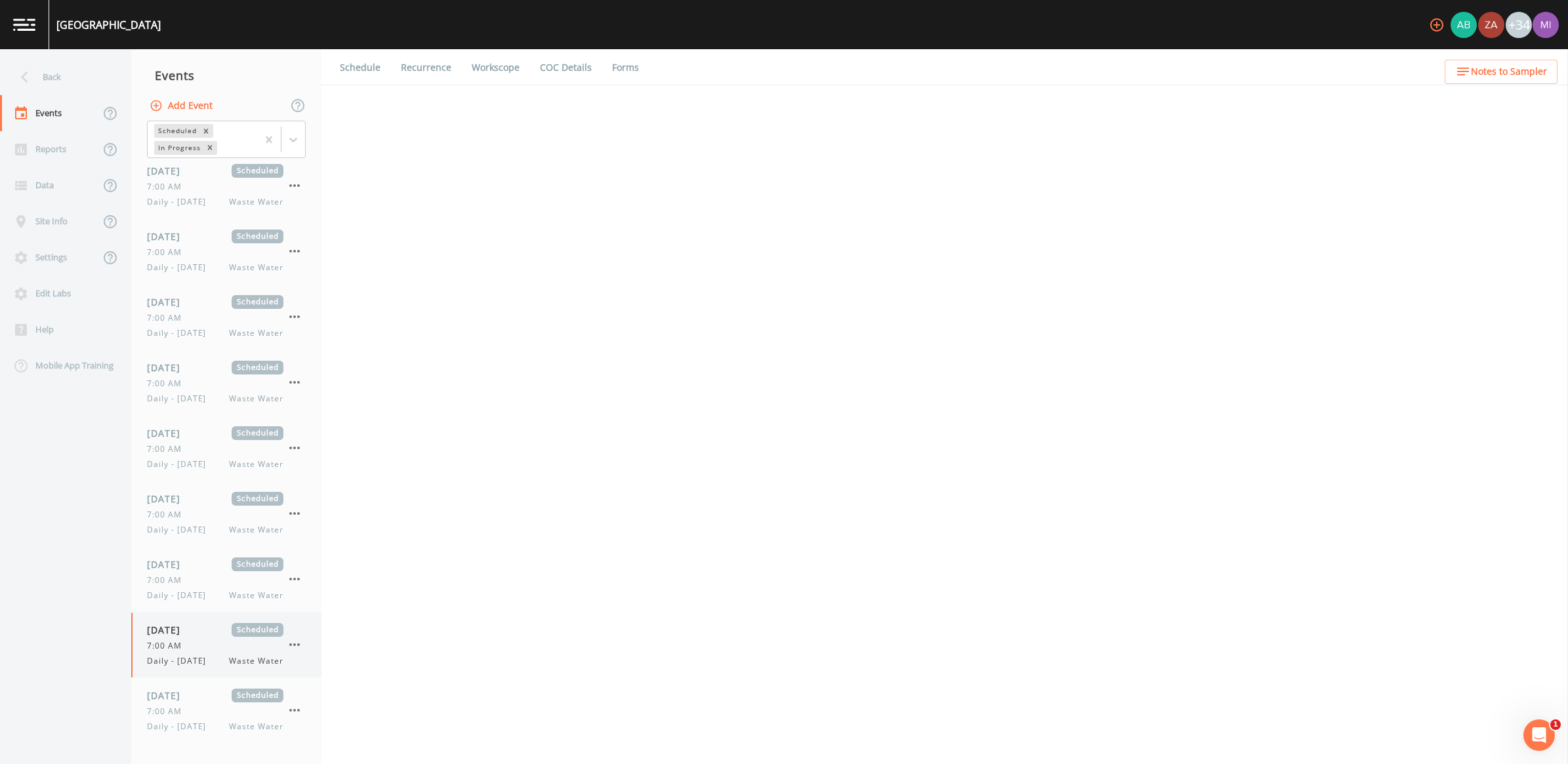
select select "b6a3c313-748b-4795-a028-792ad310bd60"
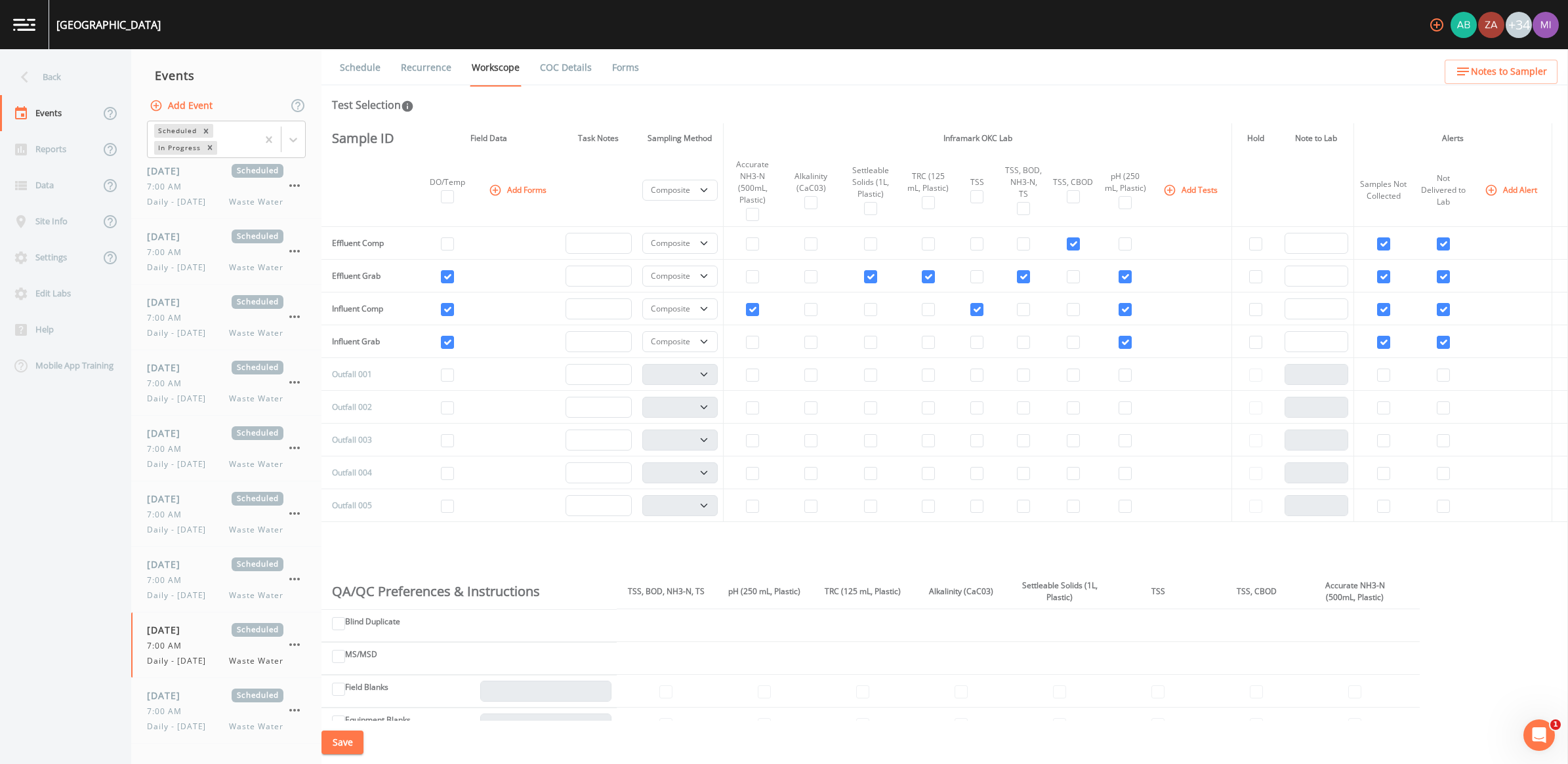
click at [773, 184] on button "Add Tests" at bounding box center [1191, 190] width 63 height 22
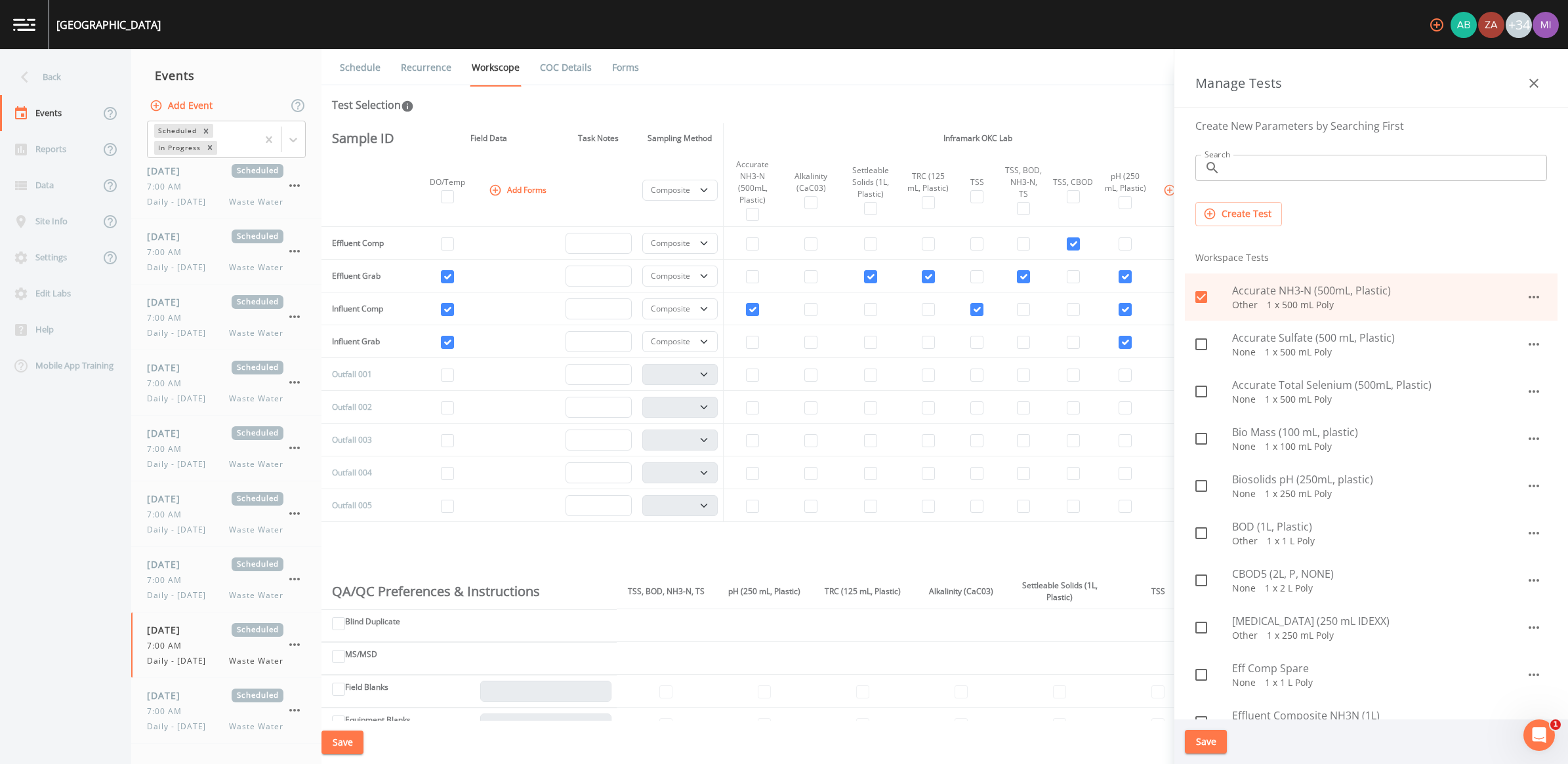
click at [773, 296] on icon at bounding box center [1201, 297] width 15 height 15
checkbox input "false"
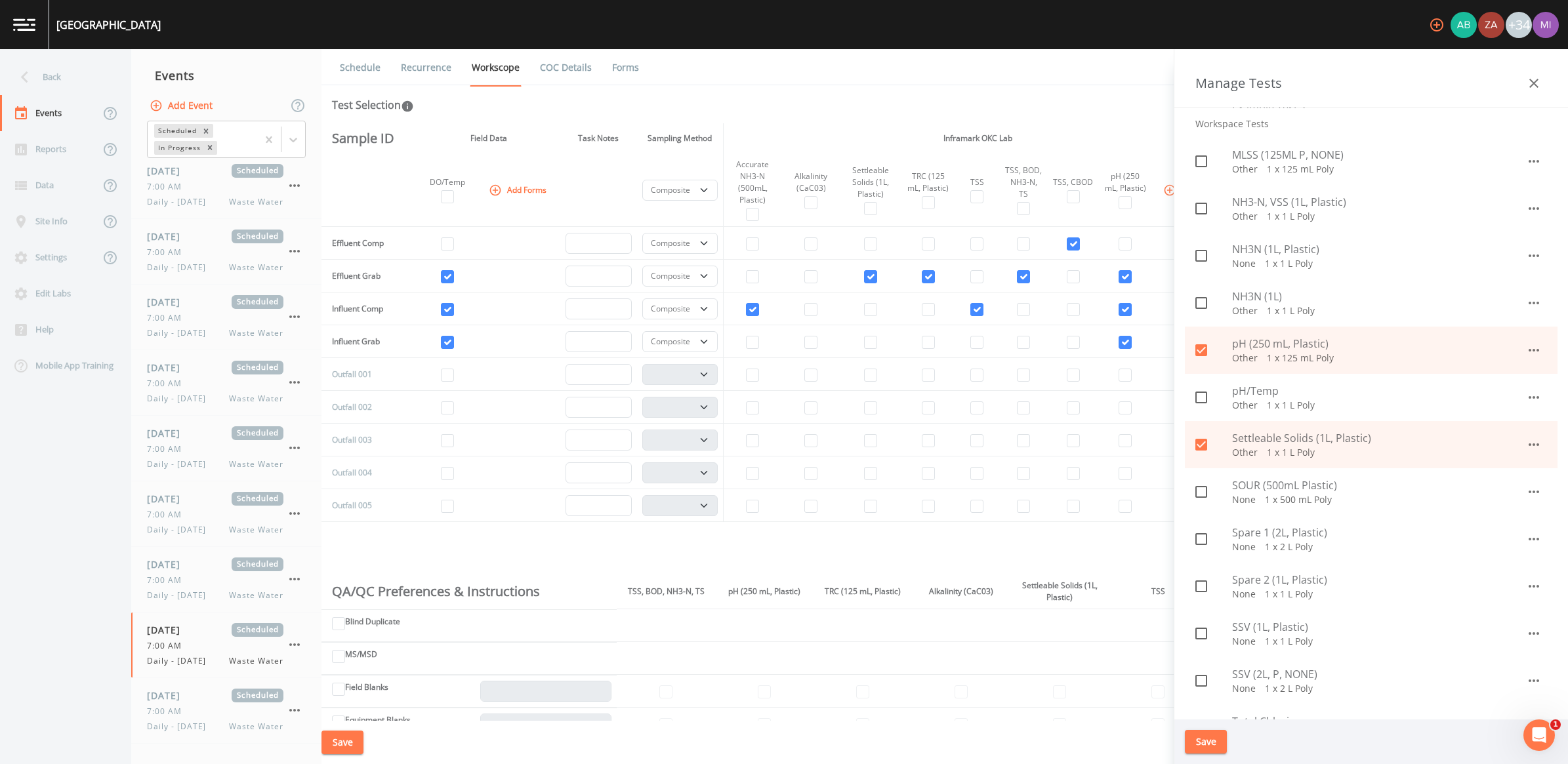
scroll to position [738, 0]
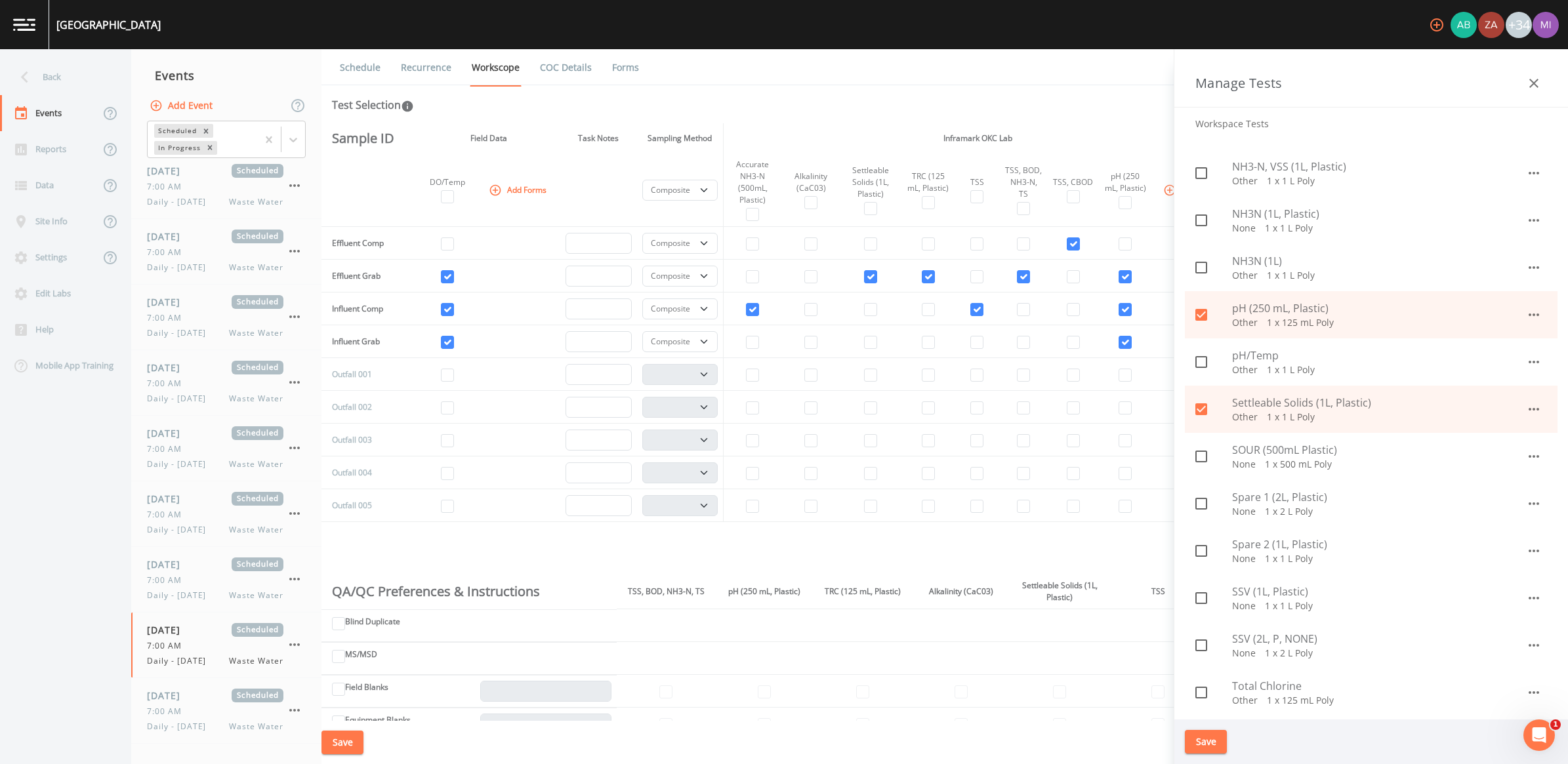
click at [773, 312] on input "checkbox" at bounding box center [1194, 307] width 13 height 13
checkbox input "false"
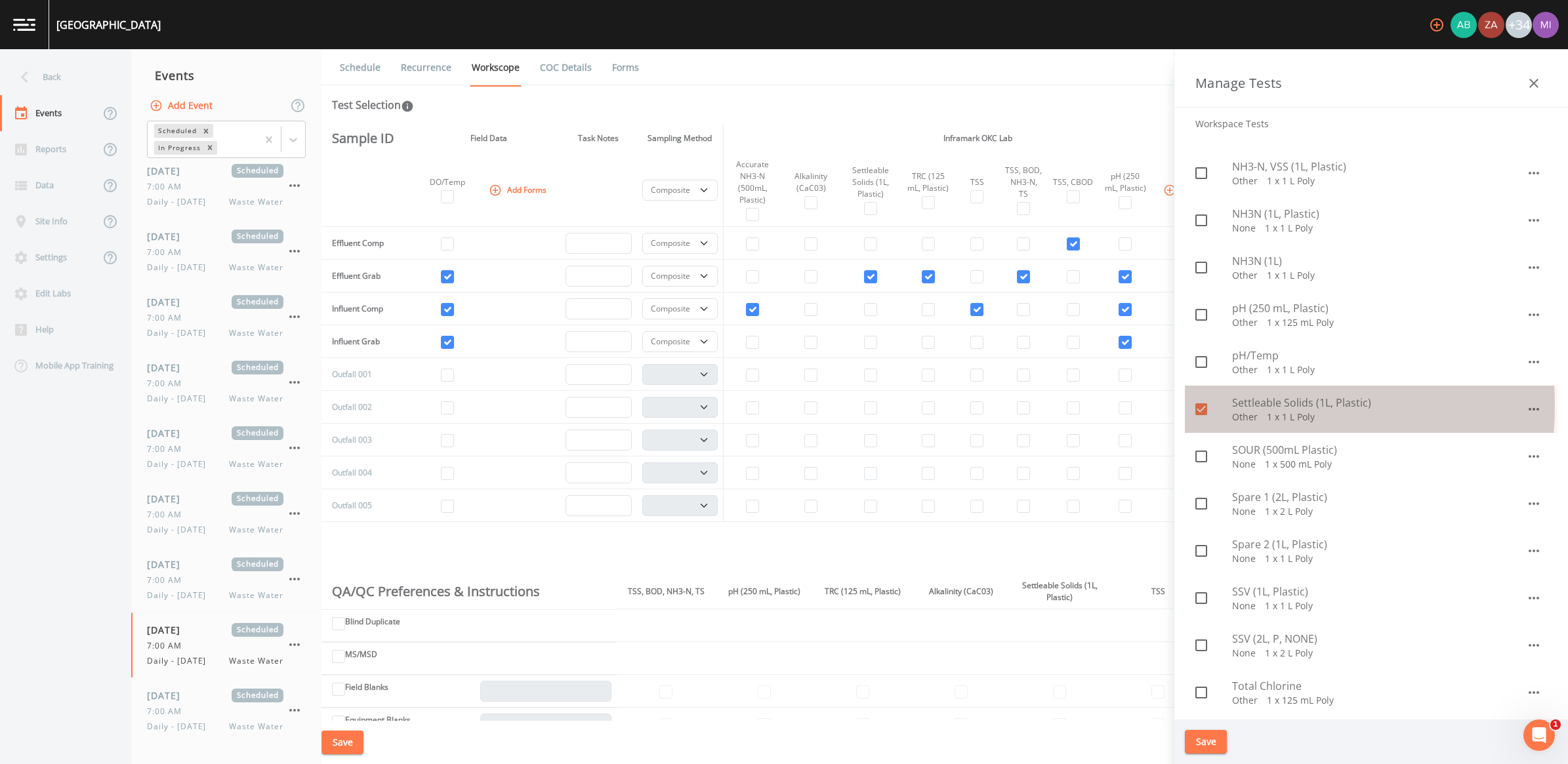
click at [773, 405] on input "checkbox" at bounding box center [1194, 401] width 13 height 13
checkbox input "false"
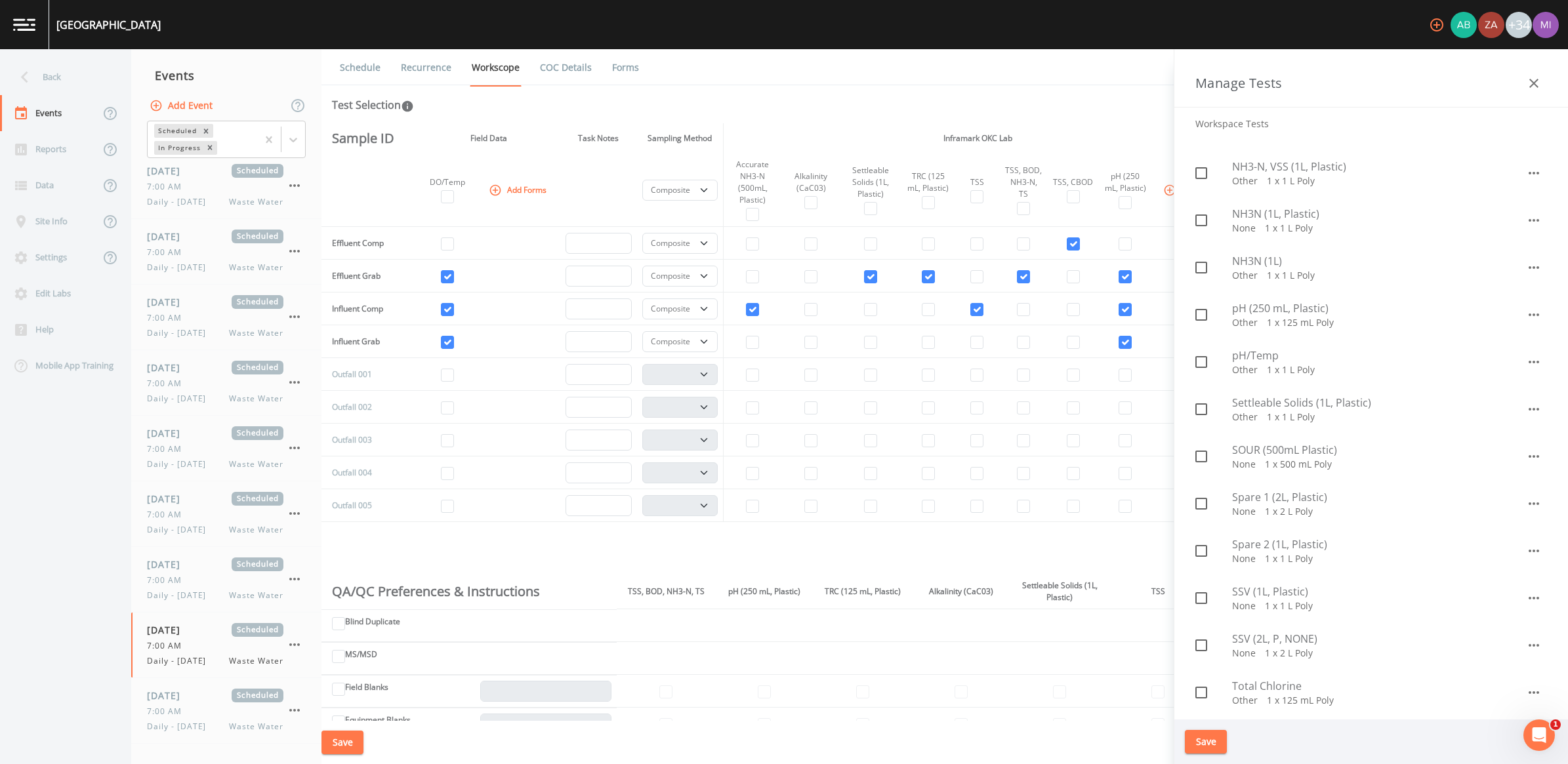
click at [773, 310] on input "checkbox" at bounding box center [1194, 307] width 13 height 13
checkbox input "true"
click at [773, 410] on icon at bounding box center [1202, 409] width 12 height 12
checkbox input "true"
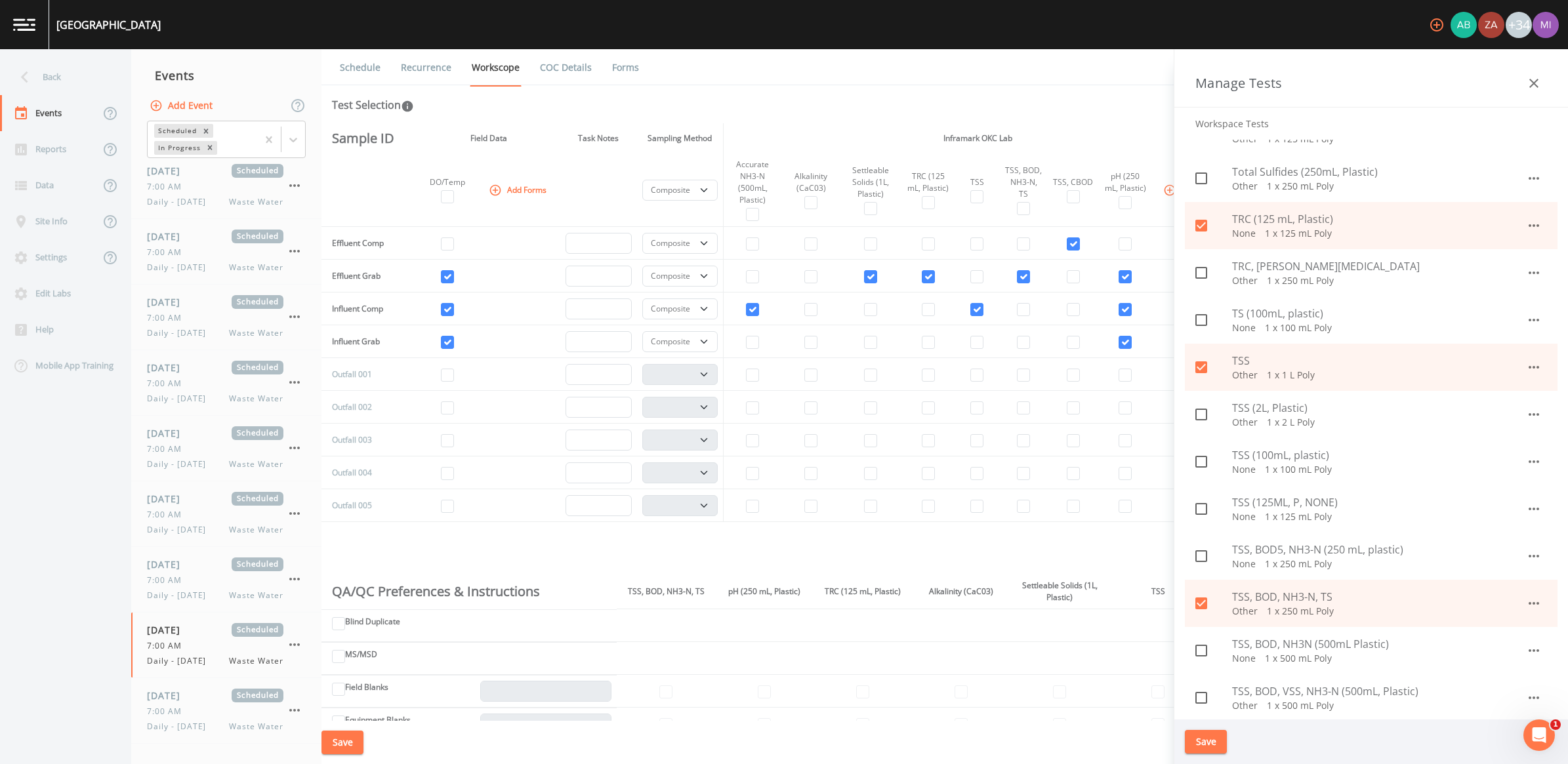
scroll to position [1311, 0]
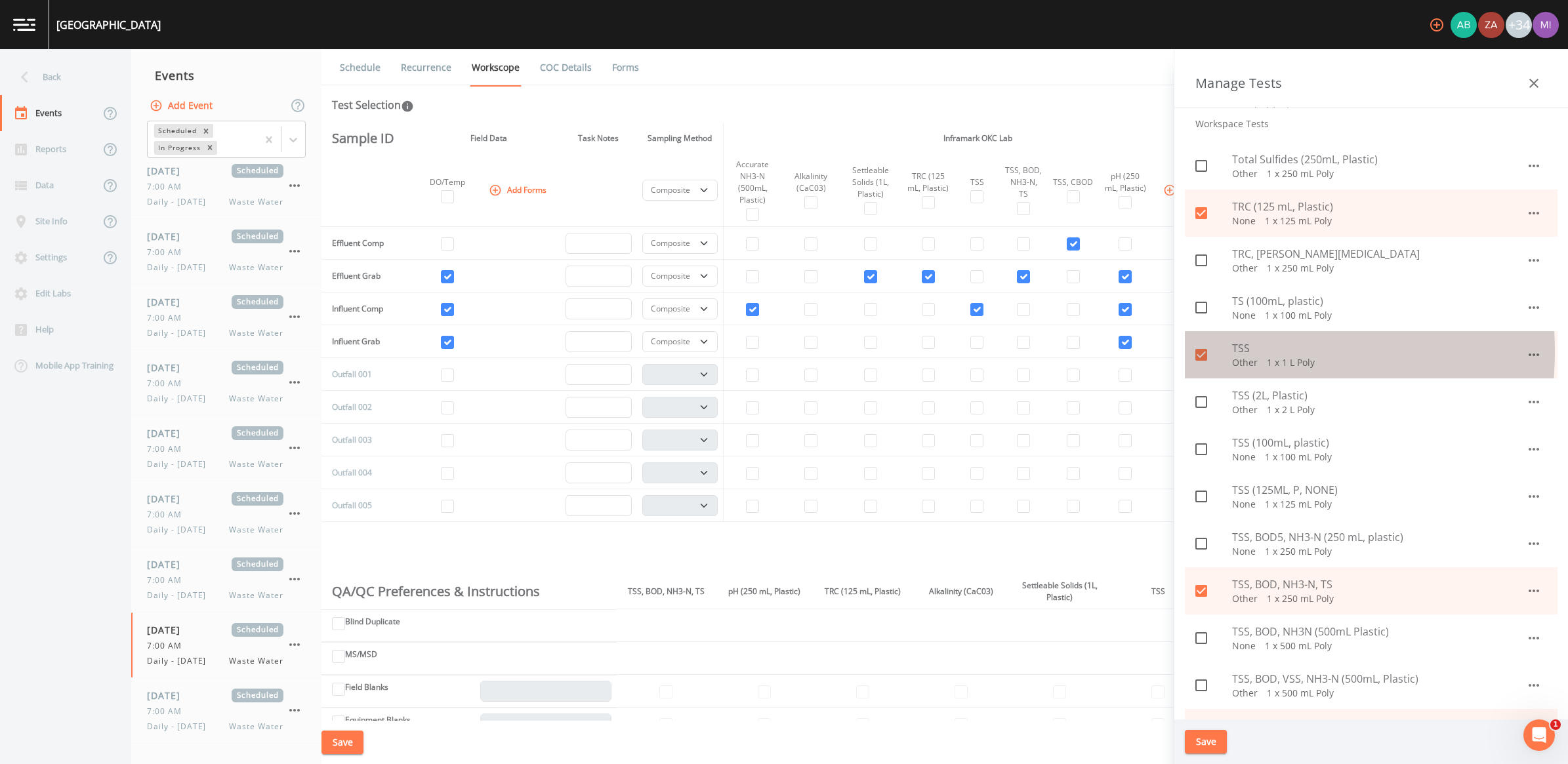
click at [773, 351] on icon at bounding box center [1202, 355] width 12 height 12
checkbox input "false"
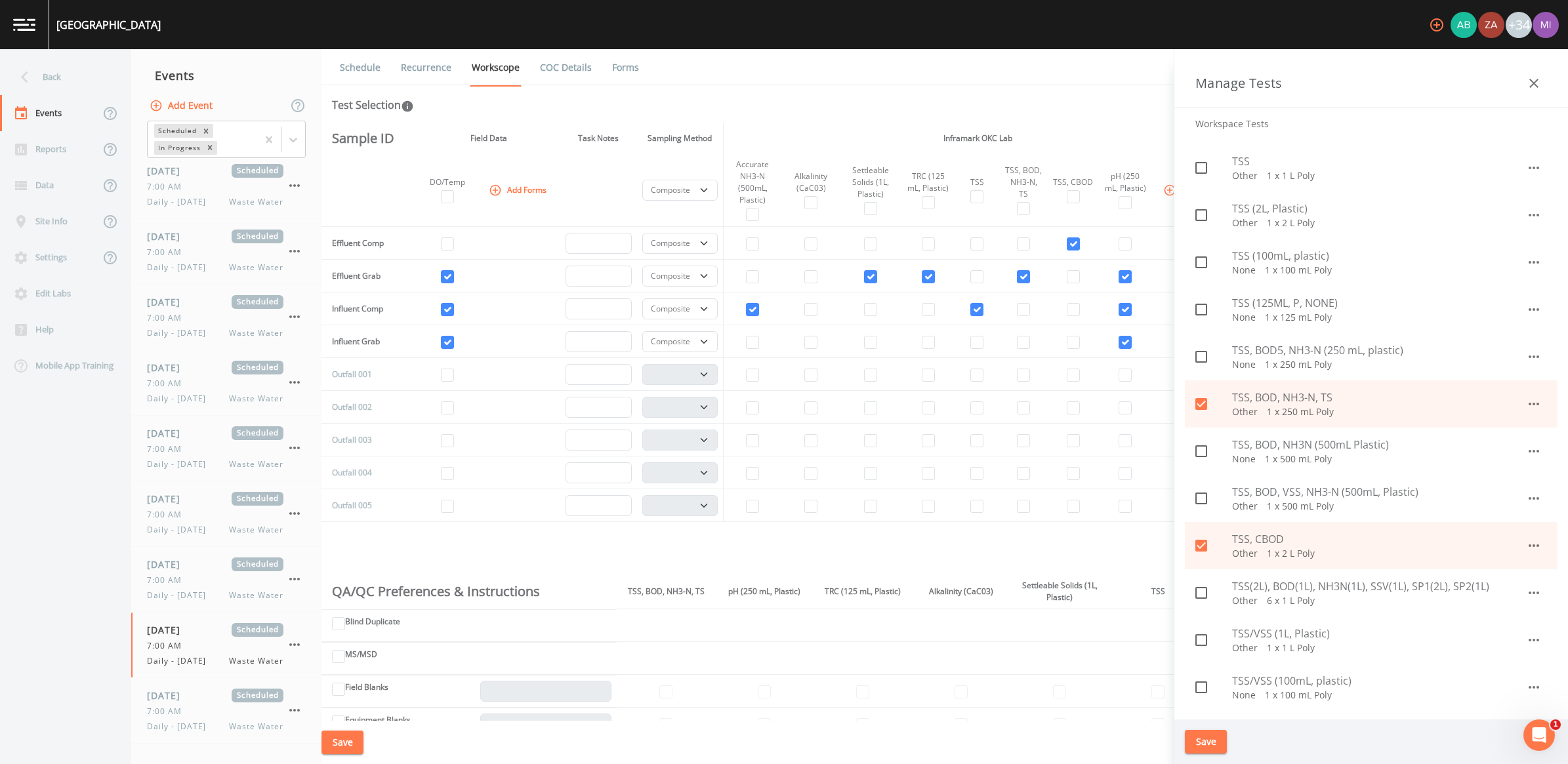
scroll to position [1557, 0]
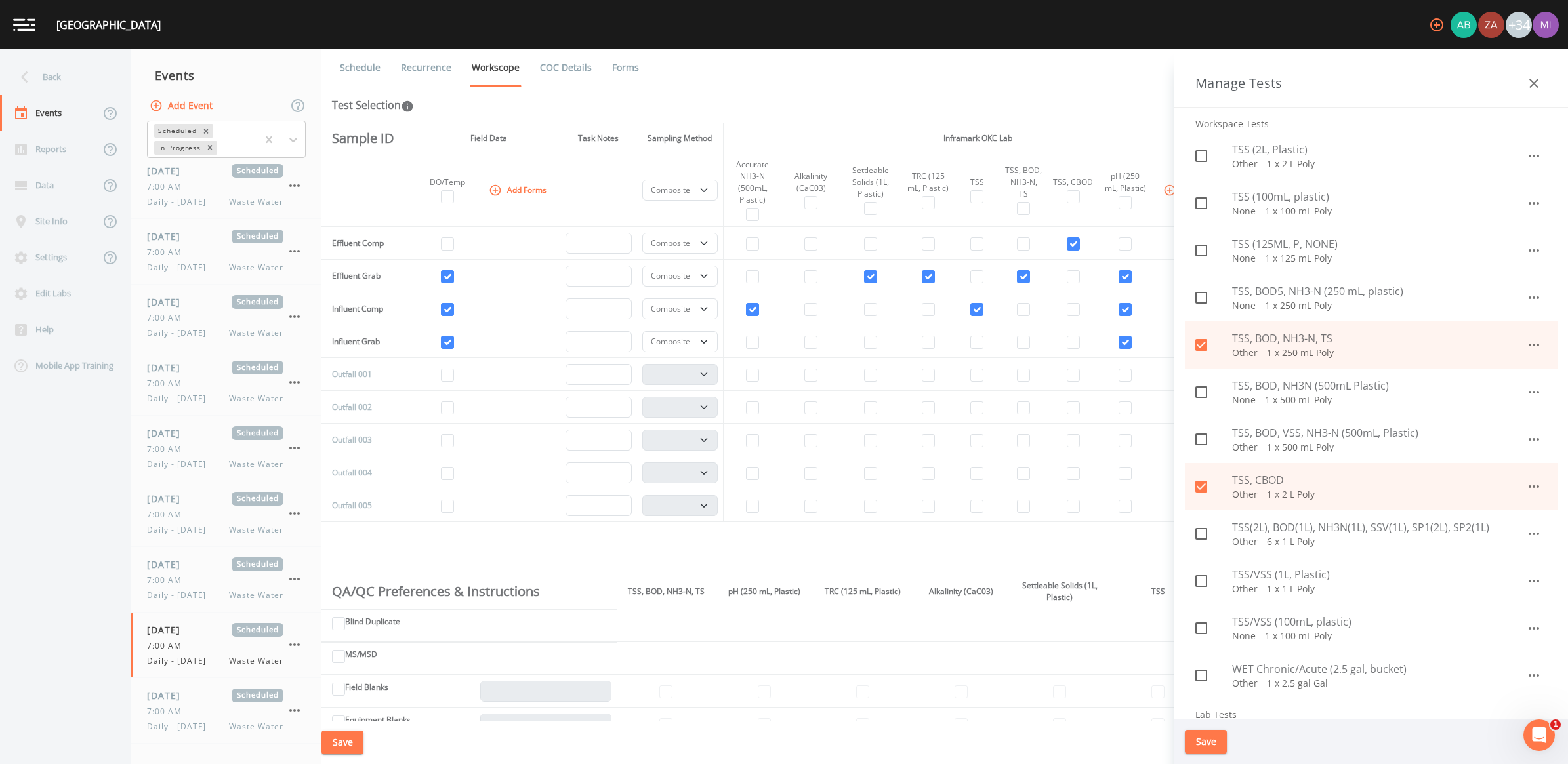
click at [773, 344] on icon at bounding box center [1202, 345] width 12 height 12
checkbox input "false"
click at [773, 487] on icon at bounding box center [1201, 486] width 15 height 15
checkbox input "false"
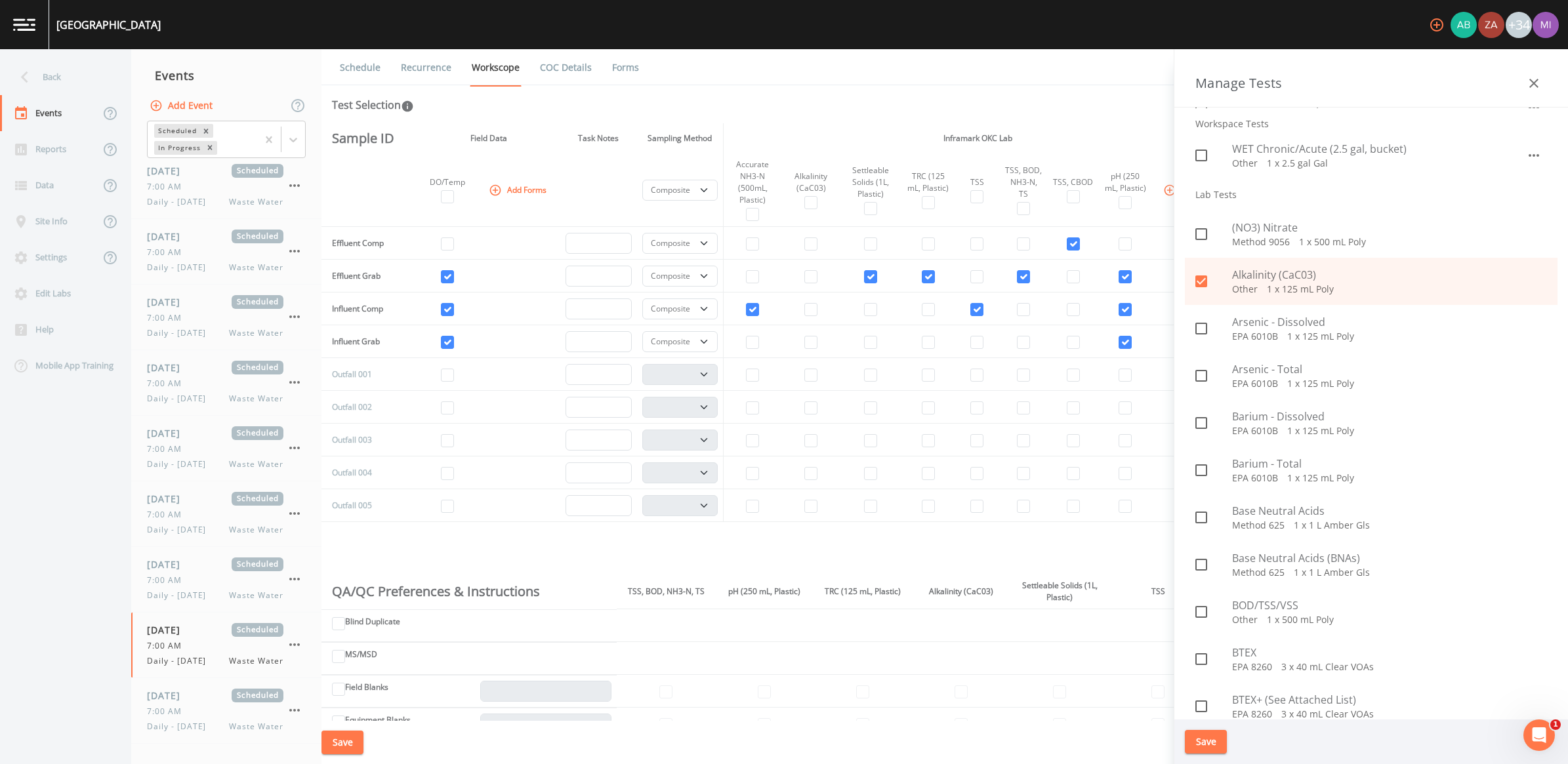
scroll to position [2131, 0]
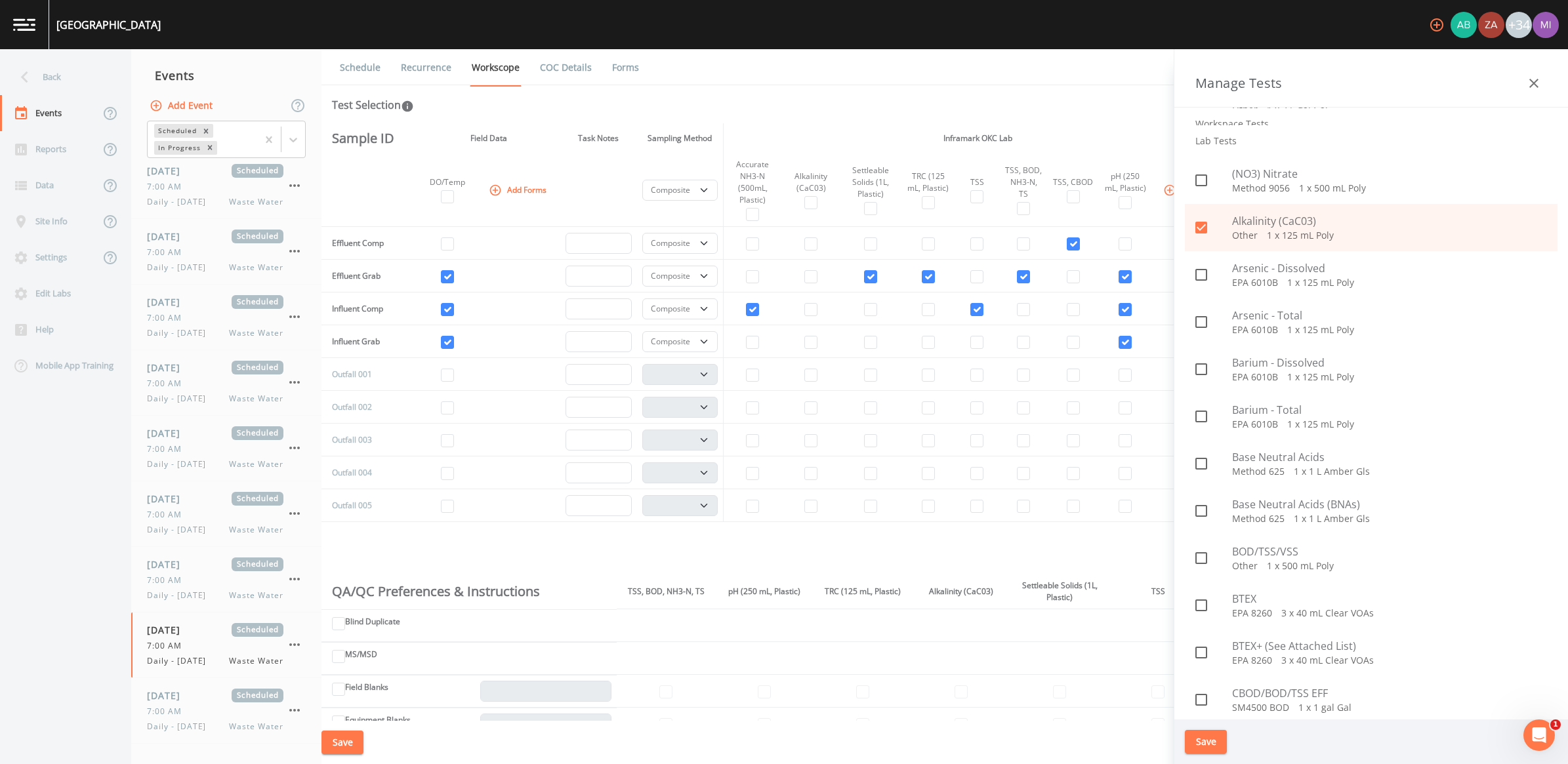
click at [773, 228] on icon at bounding box center [1201, 227] width 15 height 15
checkbox input "false"
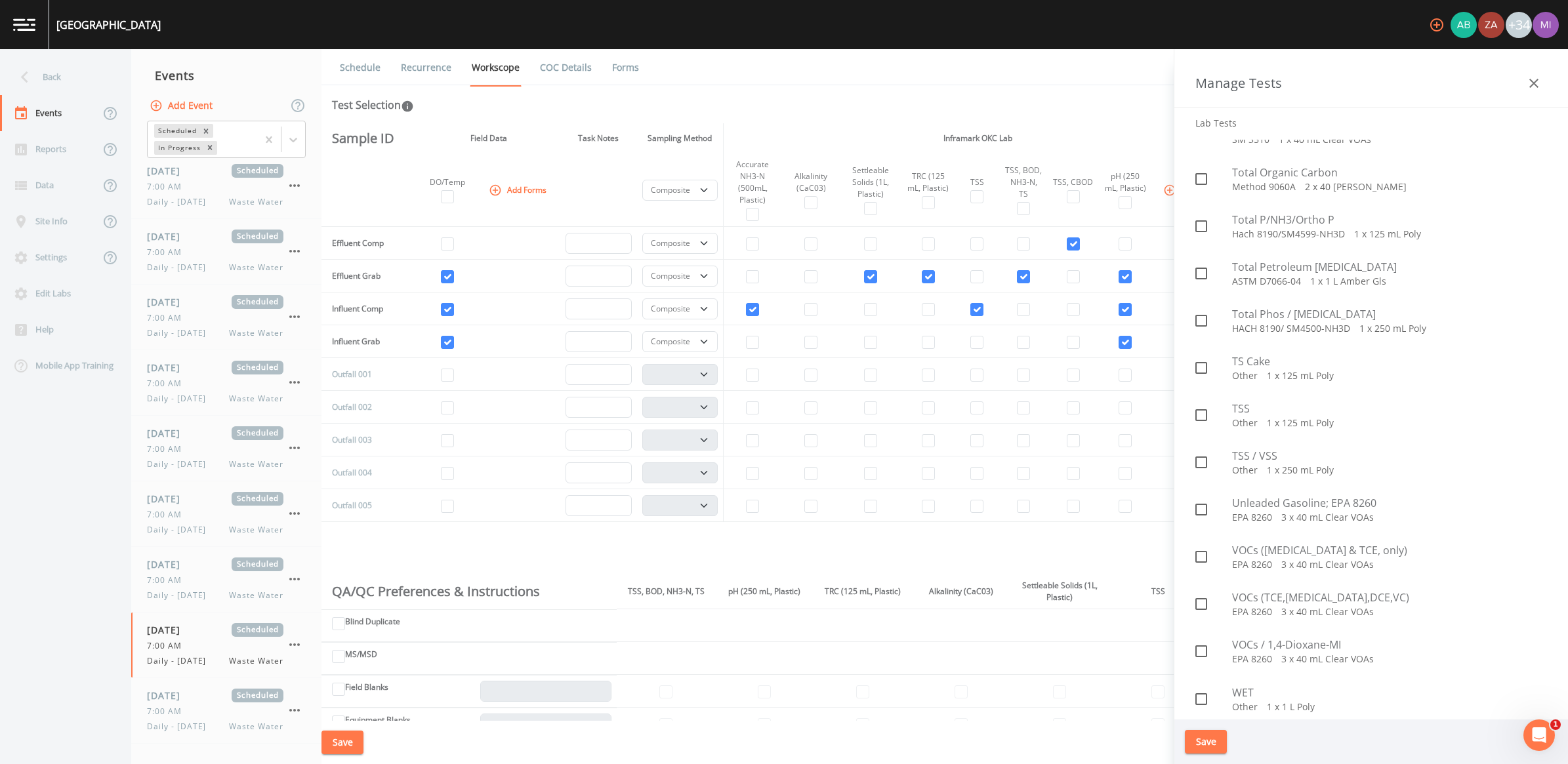
scroll to position [5679, 0]
click at [773, 711] on button "Save" at bounding box center [1206, 742] width 42 height 24
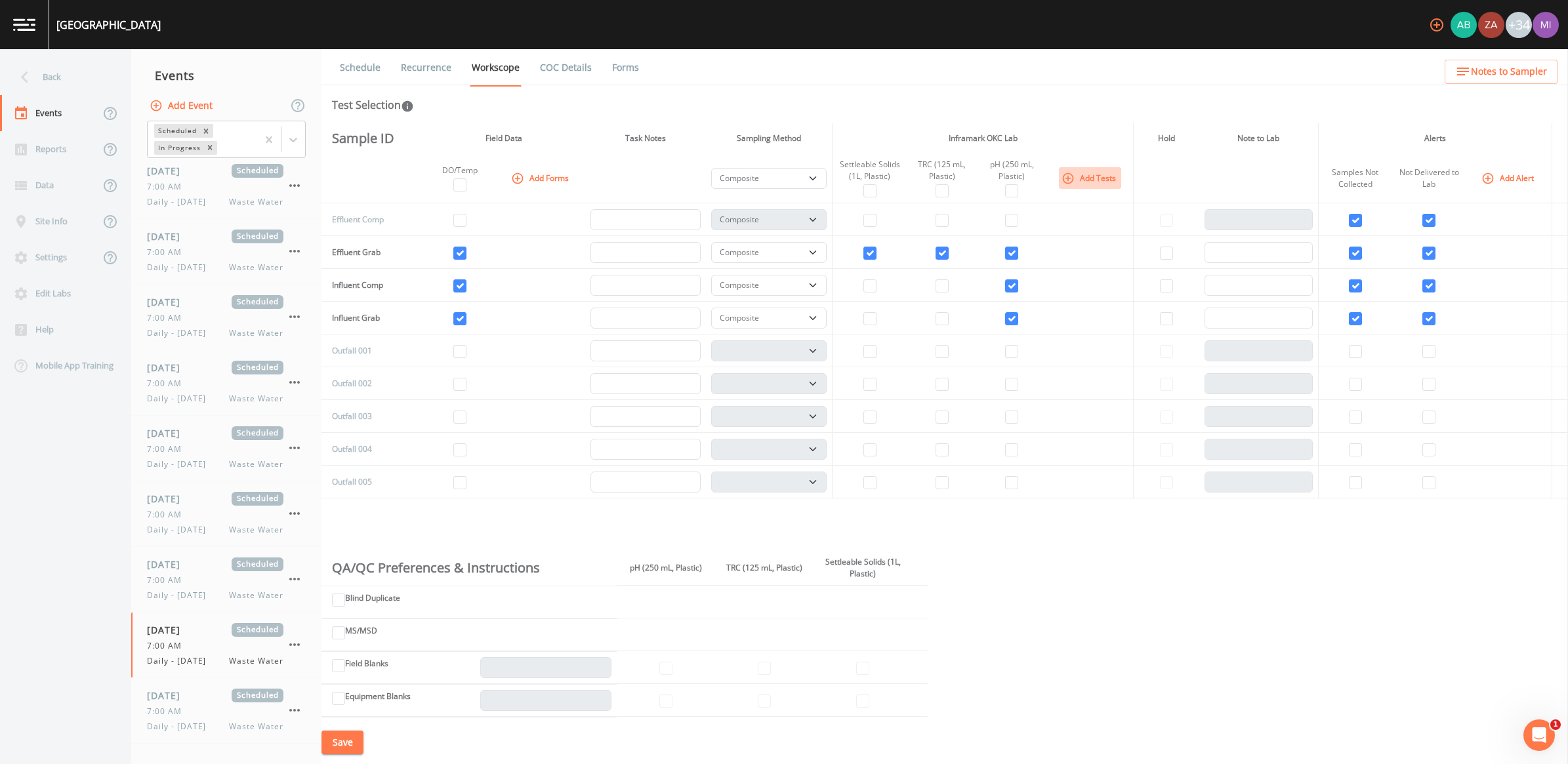
click at [773, 178] on button "Add Tests" at bounding box center [1090, 178] width 63 height 22
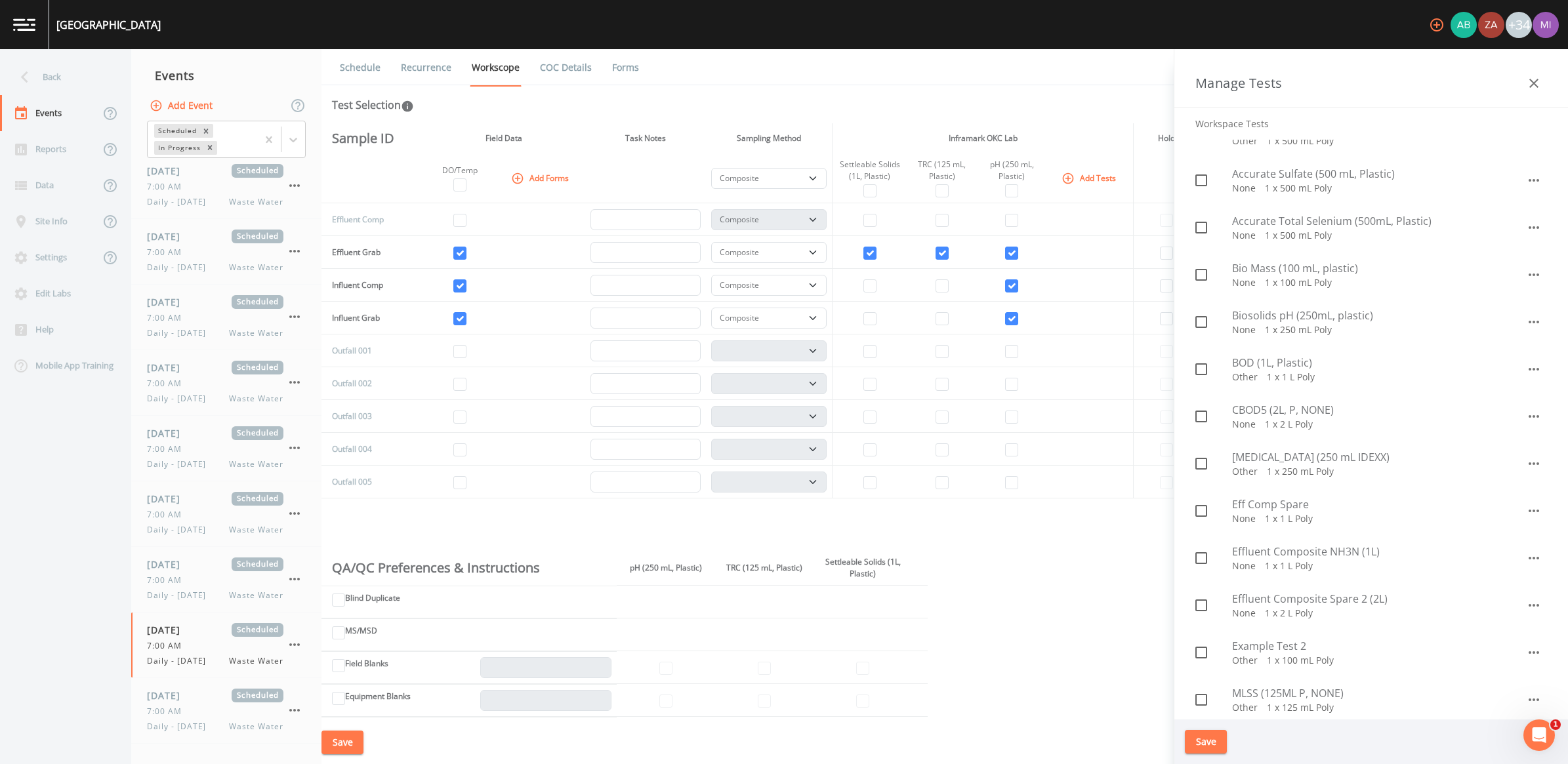
scroll to position [0, 0]
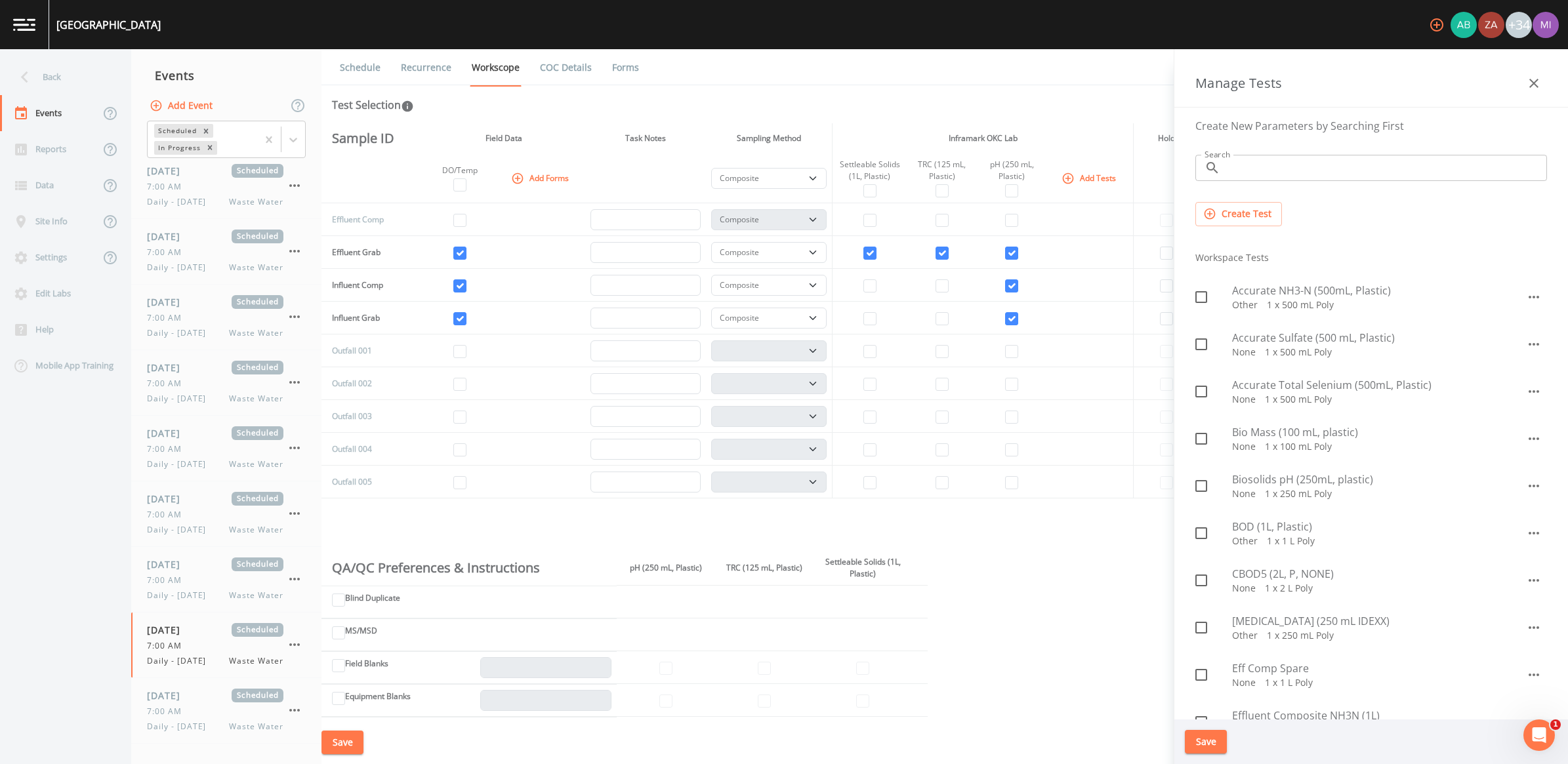
click at [773, 168] on input "Search" at bounding box center [1386, 168] width 321 height 26
type input "bod"
click at [773, 487] on icon at bounding box center [1201, 485] width 15 height 15
checkbox input "true"
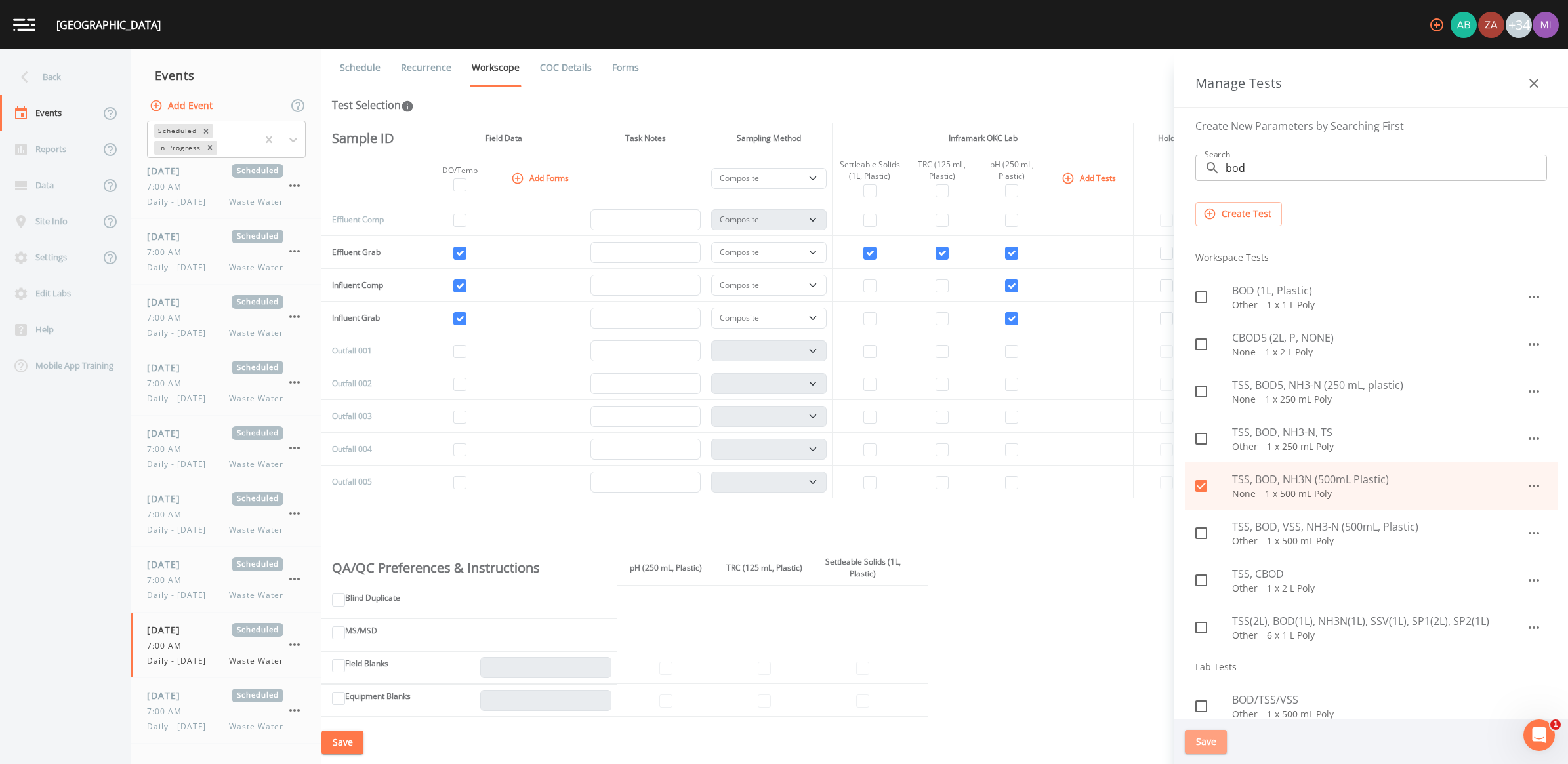
click at [773, 711] on button "Save" at bounding box center [1206, 742] width 42 height 24
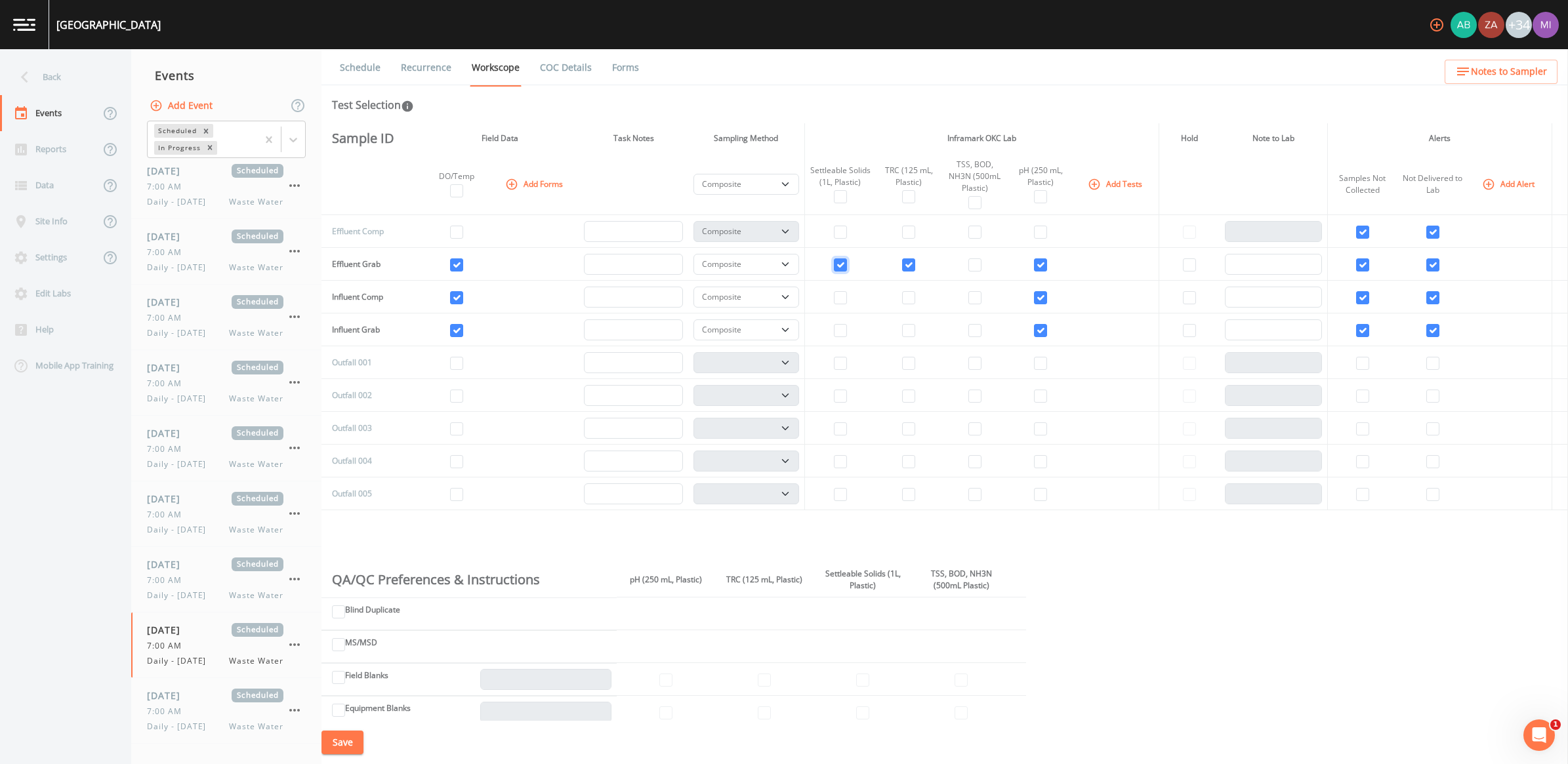
click at [773, 263] on input "checkbox" at bounding box center [840, 265] width 13 height 13
checkbox input "false"
click at [773, 263] on input "checkbox" at bounding box center [908, 265] width 13 height 13
checkbox input "false"
click at [773, 261] on input "checkbox" at bounding box center [1040, 265] width 13 height 13
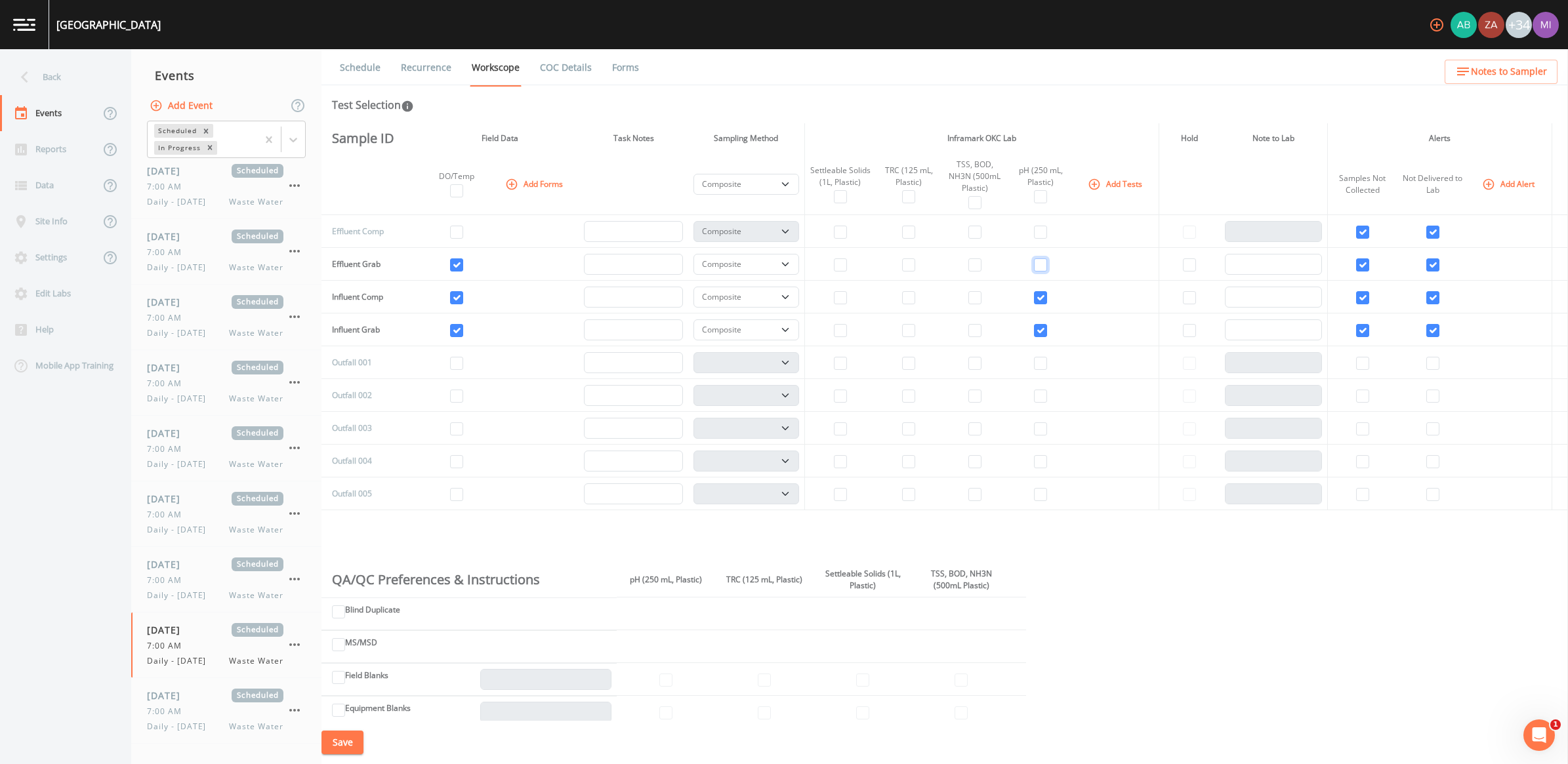
checkbox input "false"
select select
click at [773, 300] on input "checkbox" at bounding box center [1040, 297] width 13 height 13
checkbox input "false"
select select
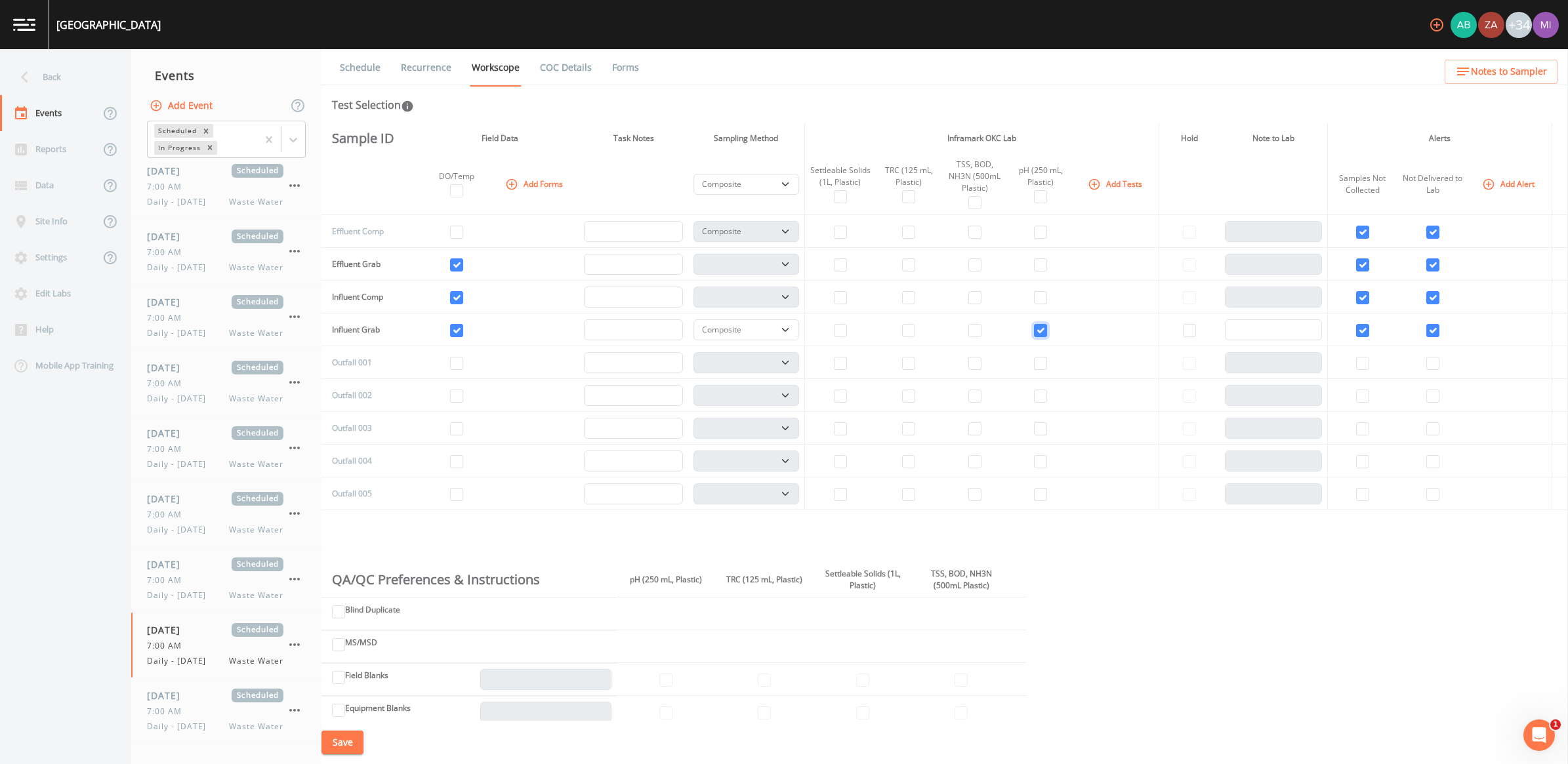
click at [773, 329] on input "checkbox" at bounding box center [1040, 330] width 13 height 13
checkbox input "false"
select select
click at [459, 263] on input "checkbox" at bounding box center [456, 265] width 13 height 13
checkbox input "false"
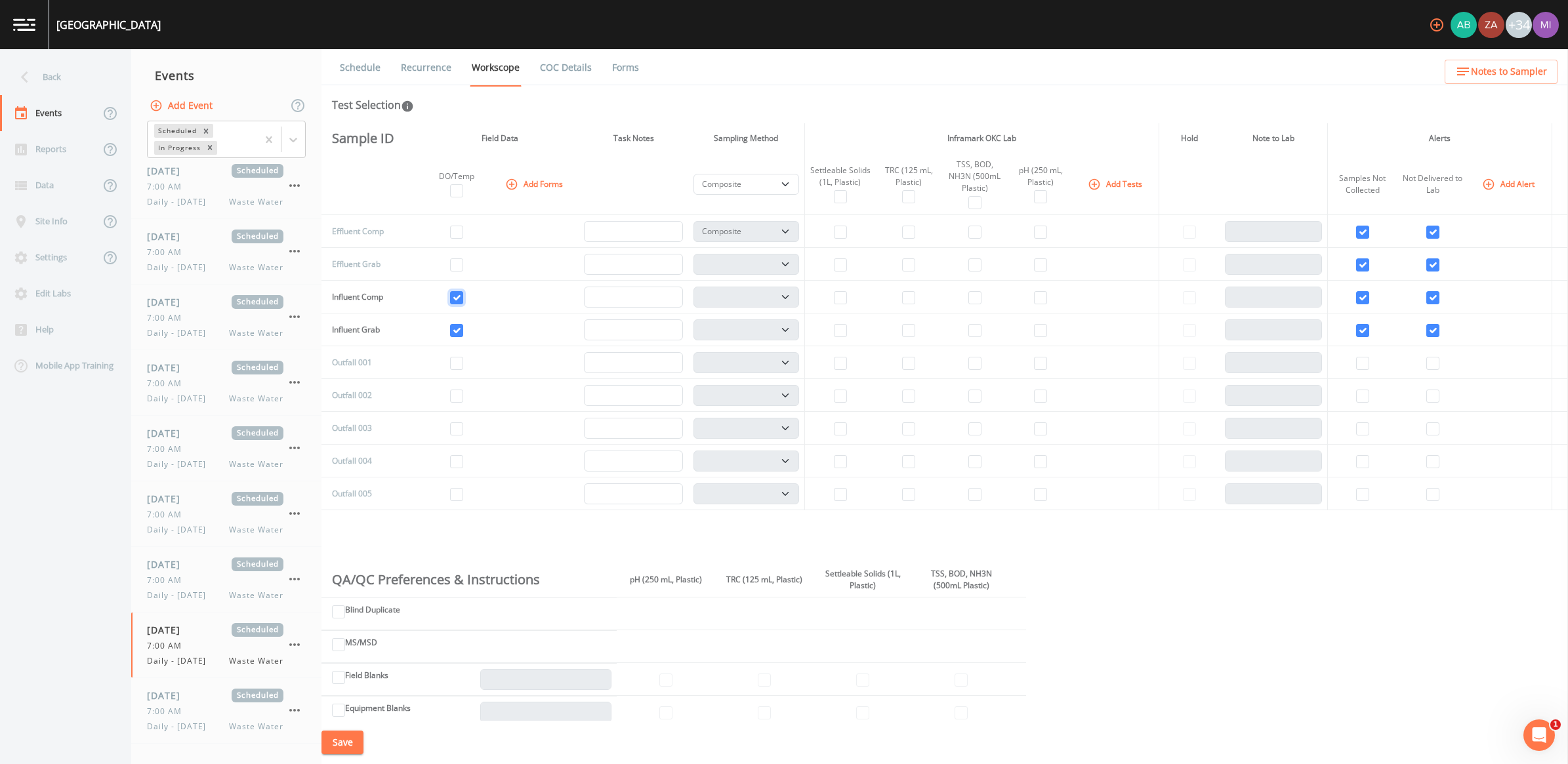
click at [463, 296] on input "checkbox" at bounding box center [456, 297] width 13 height 13
checkbox input "false"
click at [458, 330] on input "checkbox" at bounding box center [456, 330] width 13 height 13
checkbox input "false"
click at [551, 179] on button "Add Forms" at bounding box center [535, 184] width 65 height 22
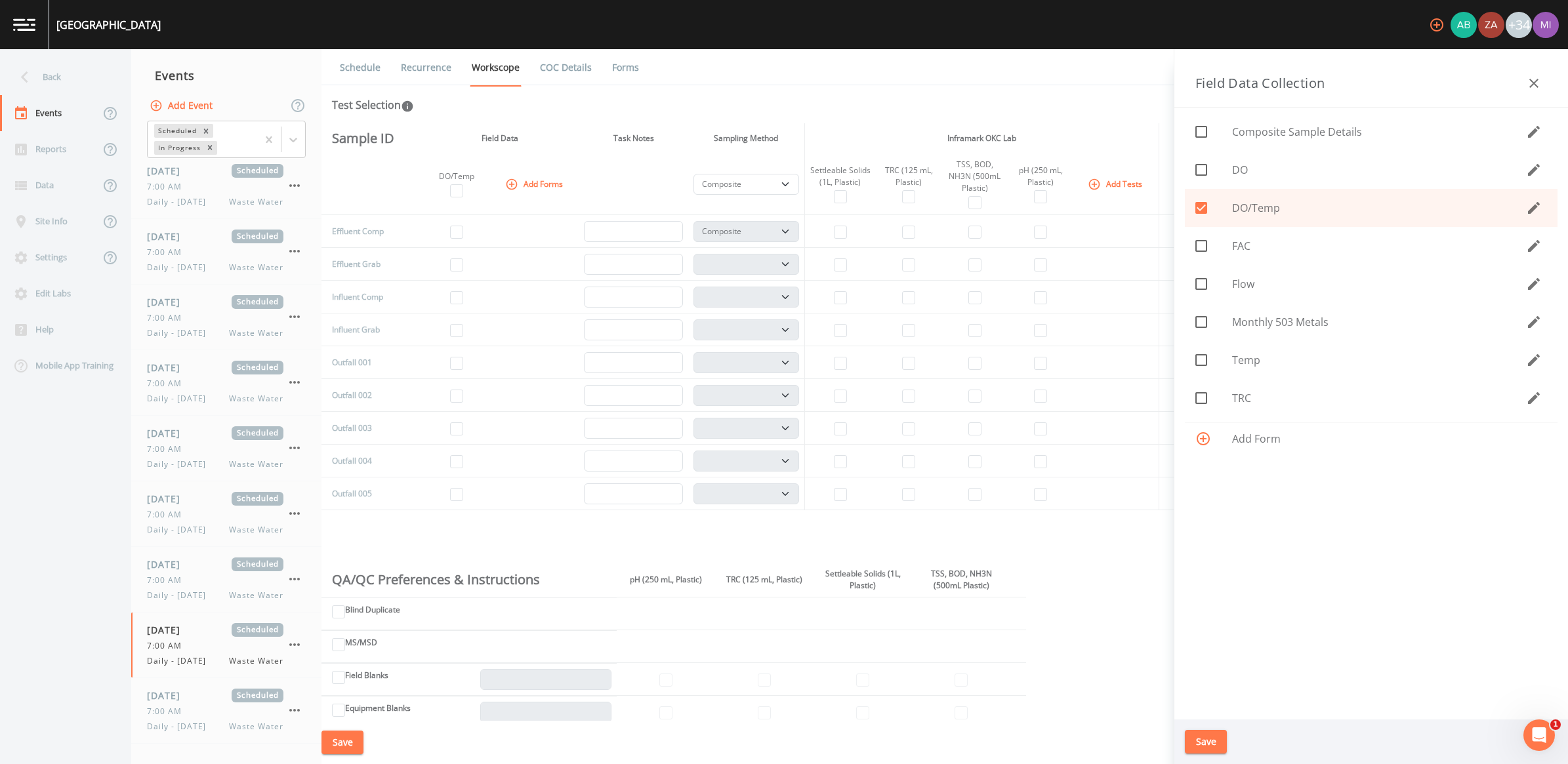
click at [773, 438] on span "Add Form" at bounding box center [1390, 438] width 315 height 15
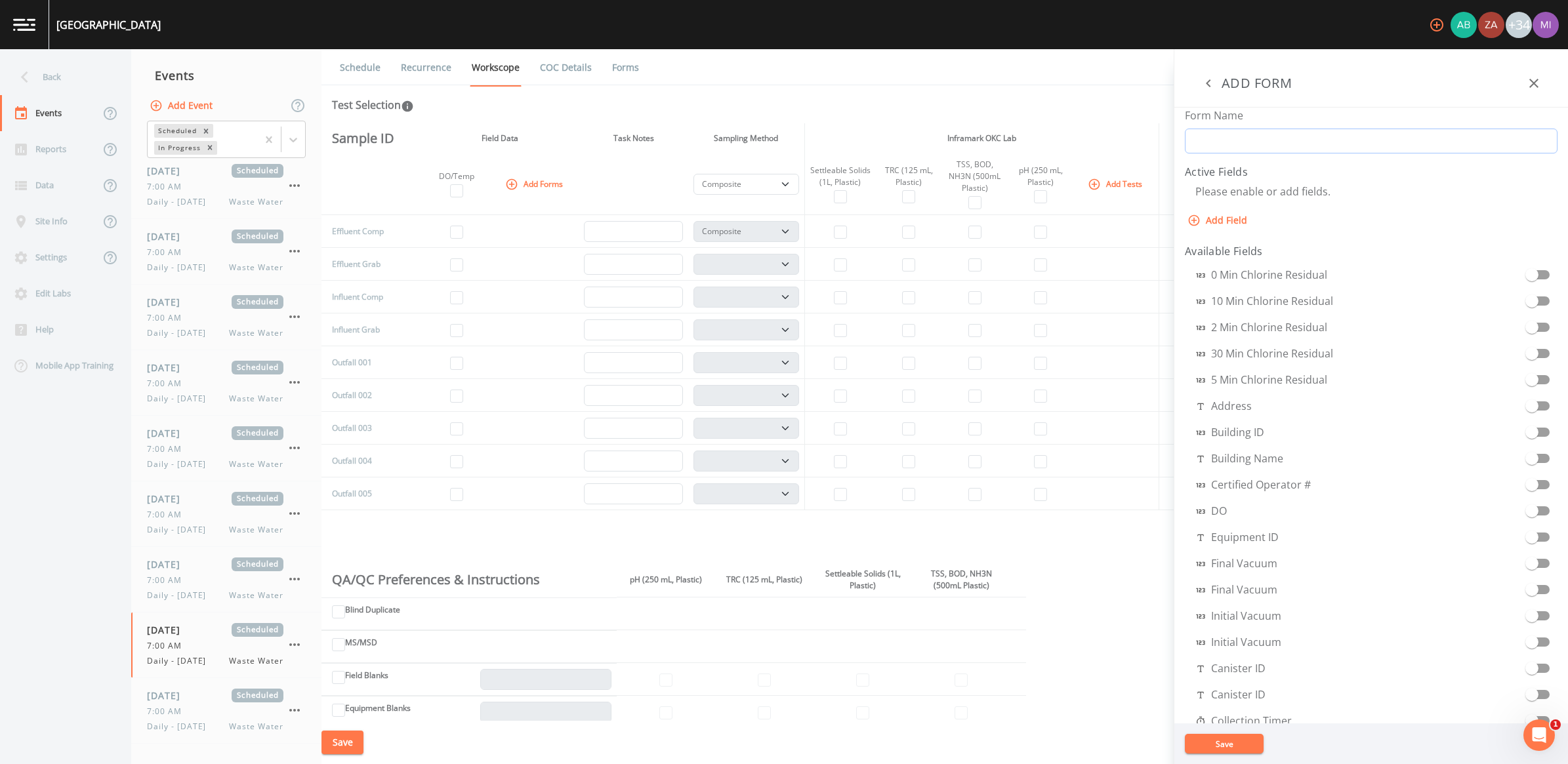
click at [773, 141] on input "Form Name" at bounding box center [1371, 141] width 372 height 25
type input "ph"
click at [773, 77] on div "ADD FORM" at bounding box center [1371, 78] width 393 height 59
click at [773, 82] on icon "button" at bounding box center [1534, 83] width 15 height 15
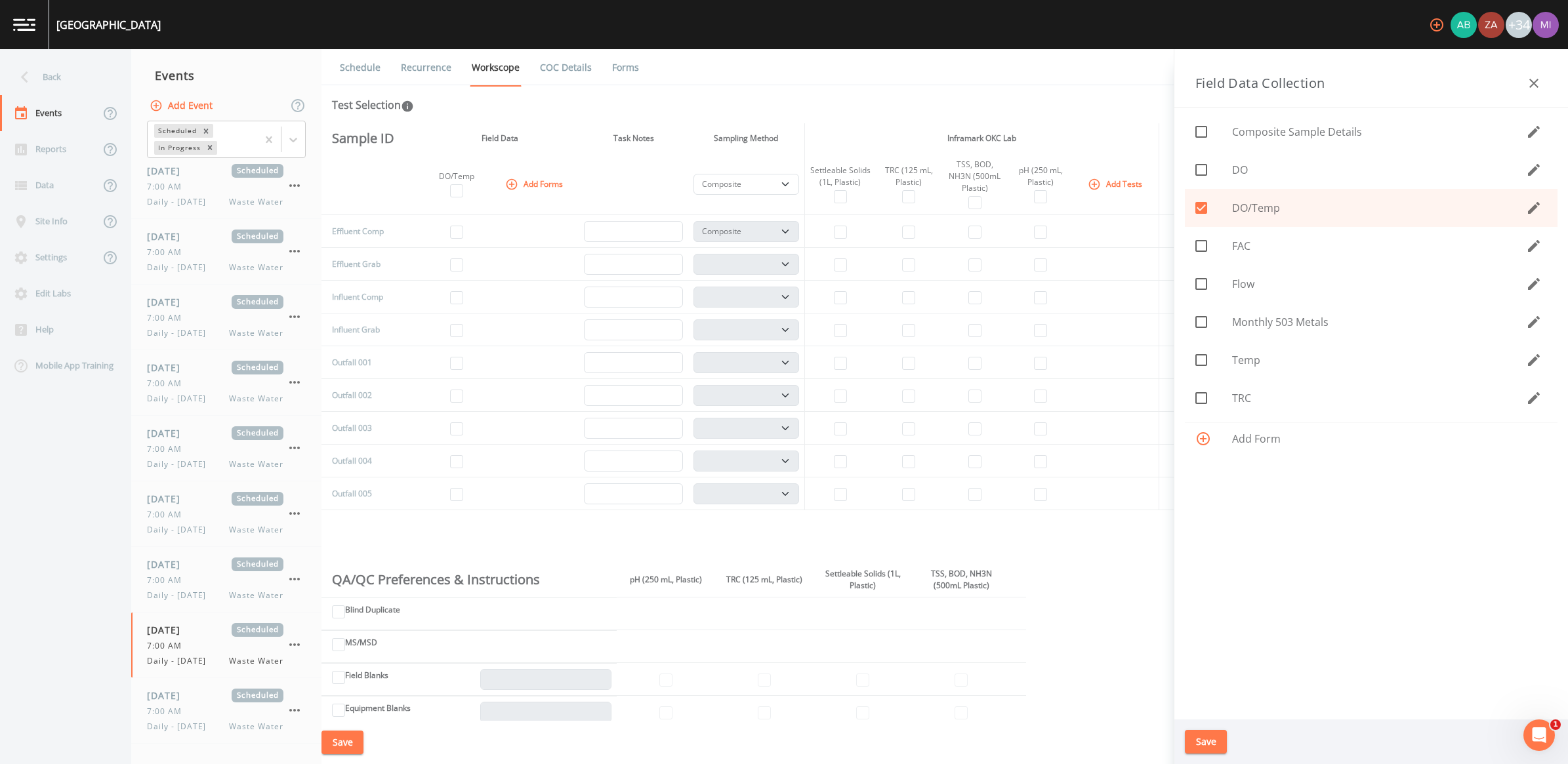
click at [773, 438] on icon at bounding box center [1203, 438] width 15 height 15
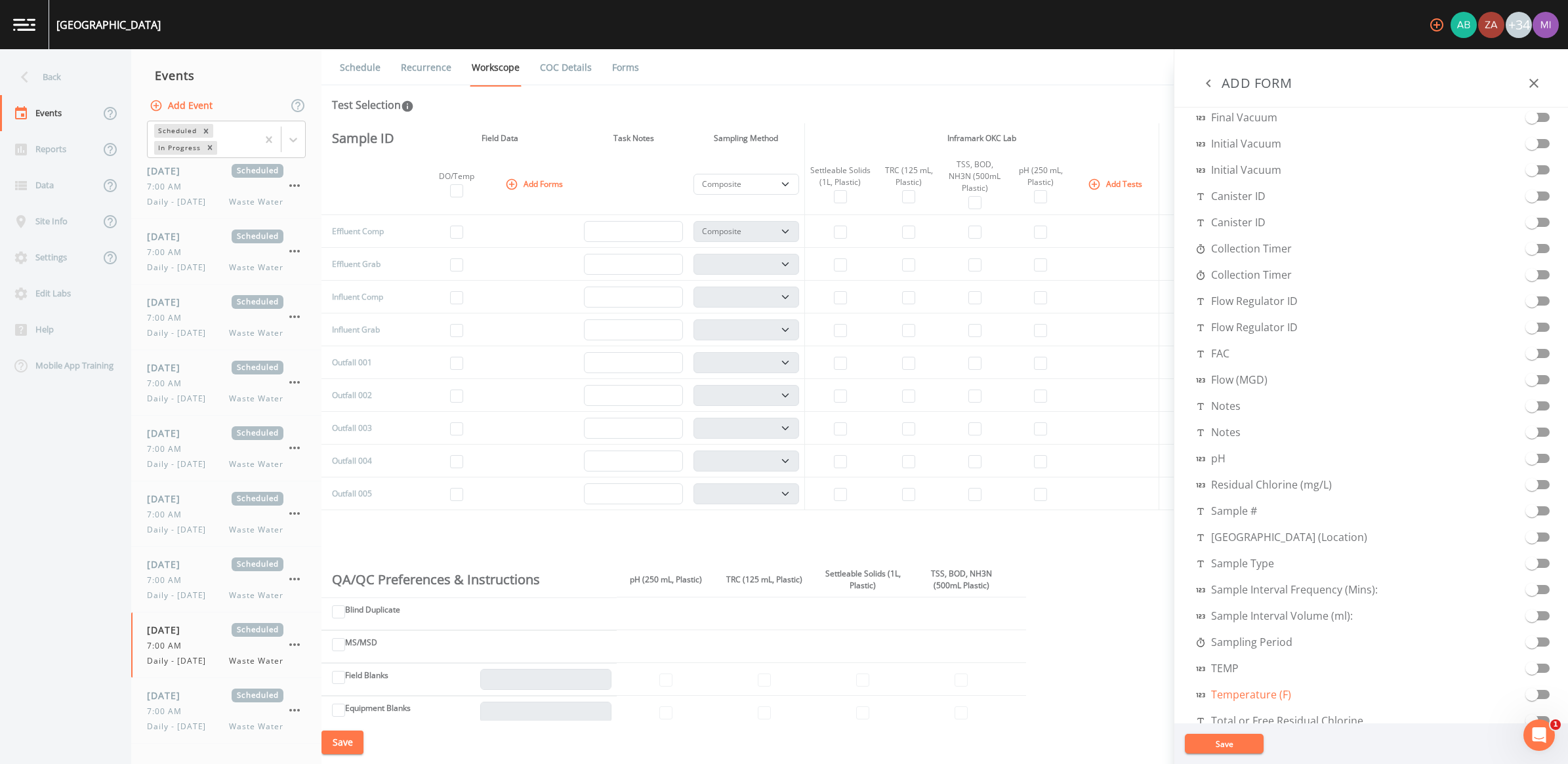
scroll to position [485, 0]
click at [773, 442] on input "checkbox" at bounding box center [1532, 439] width 75 height 13
click at [773, 711] on button "Save" at bounding box center [1224, 743] width 79 height 20
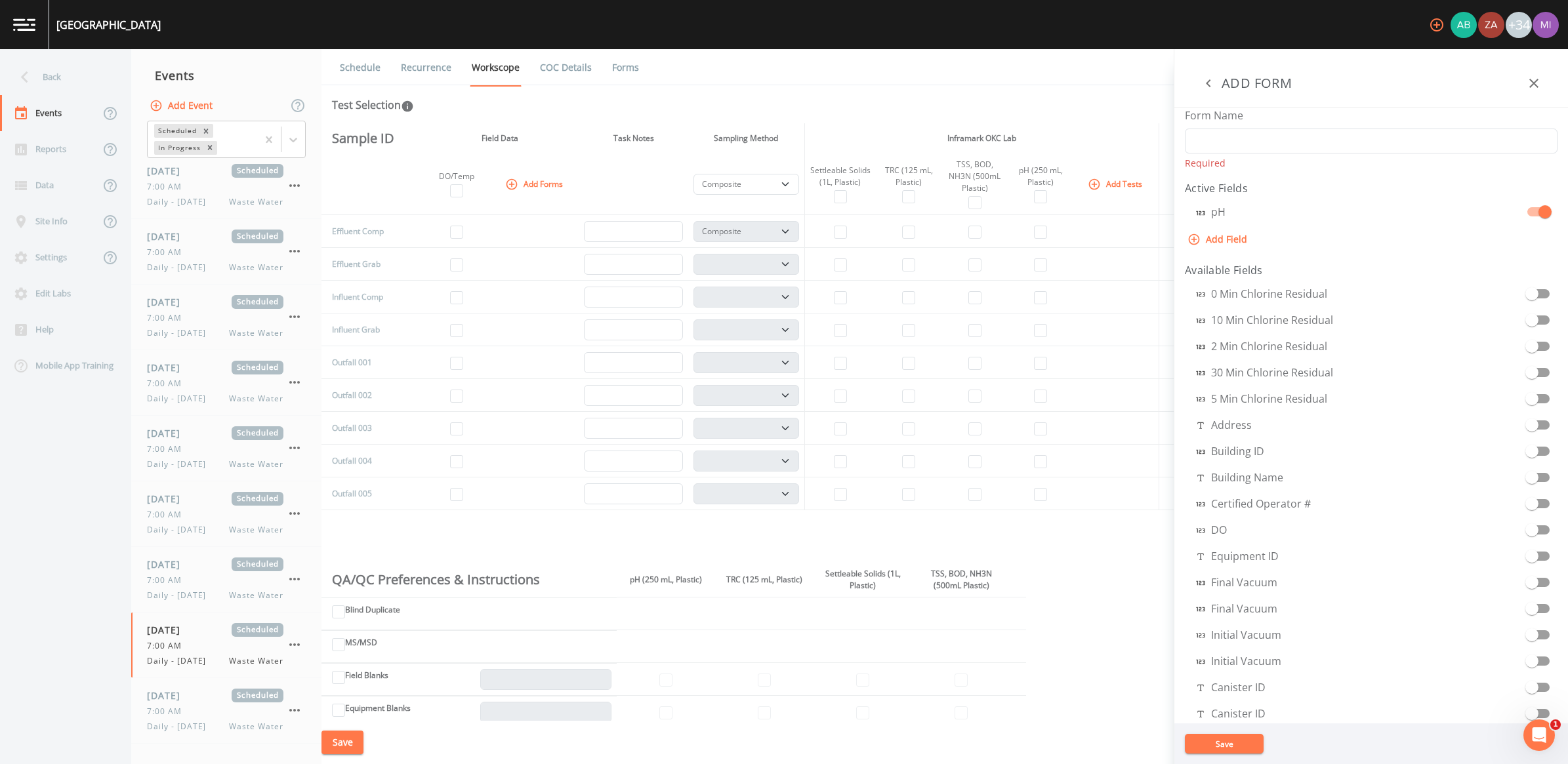
click at [773, 240] on button "Add Field" at bounding box center [1218, 240] width 67 height 24
select select "STRING"
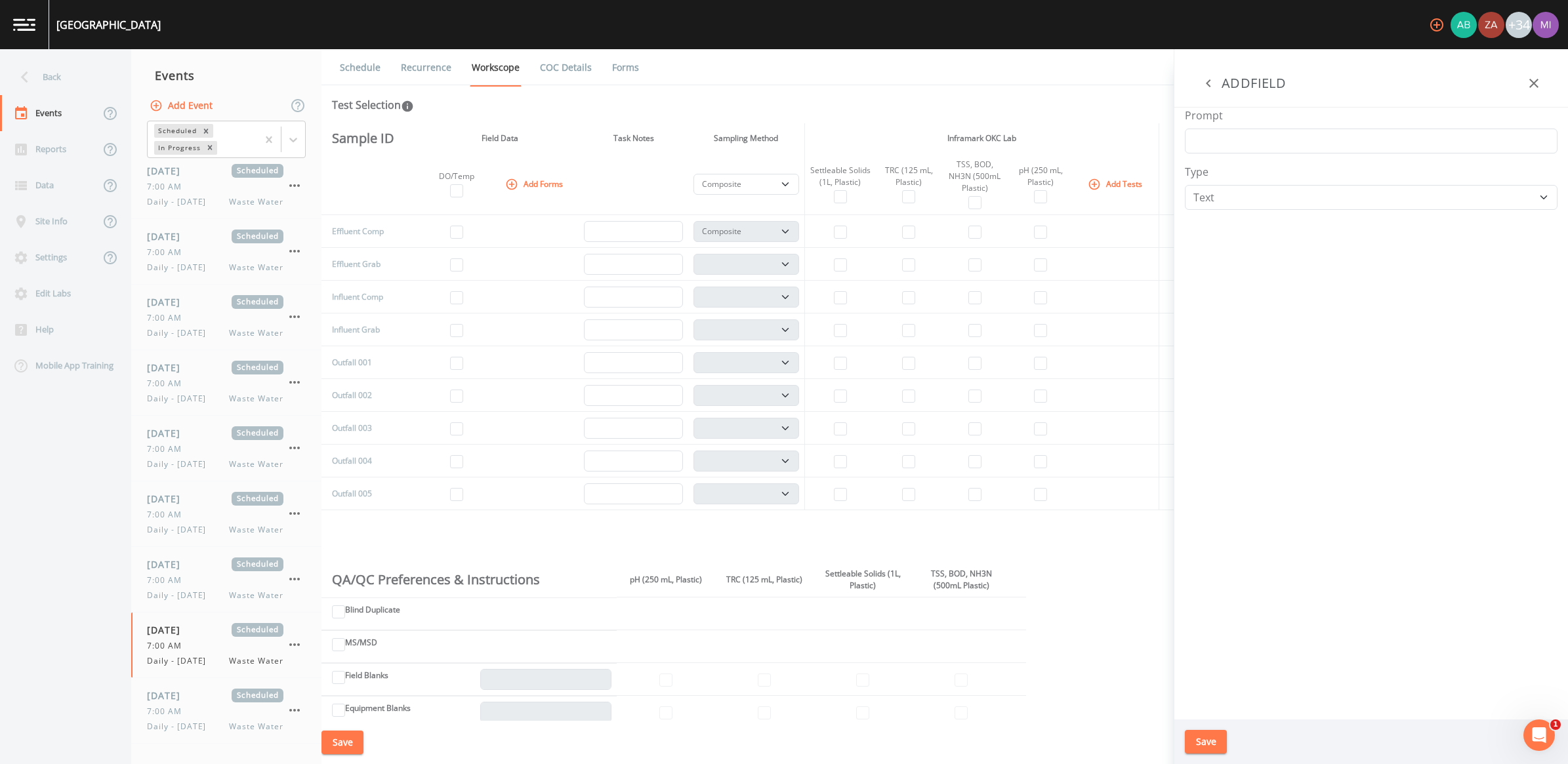
click at [773, 711] on button "Save" at bounding box center [1206, 742] width 42 height 24
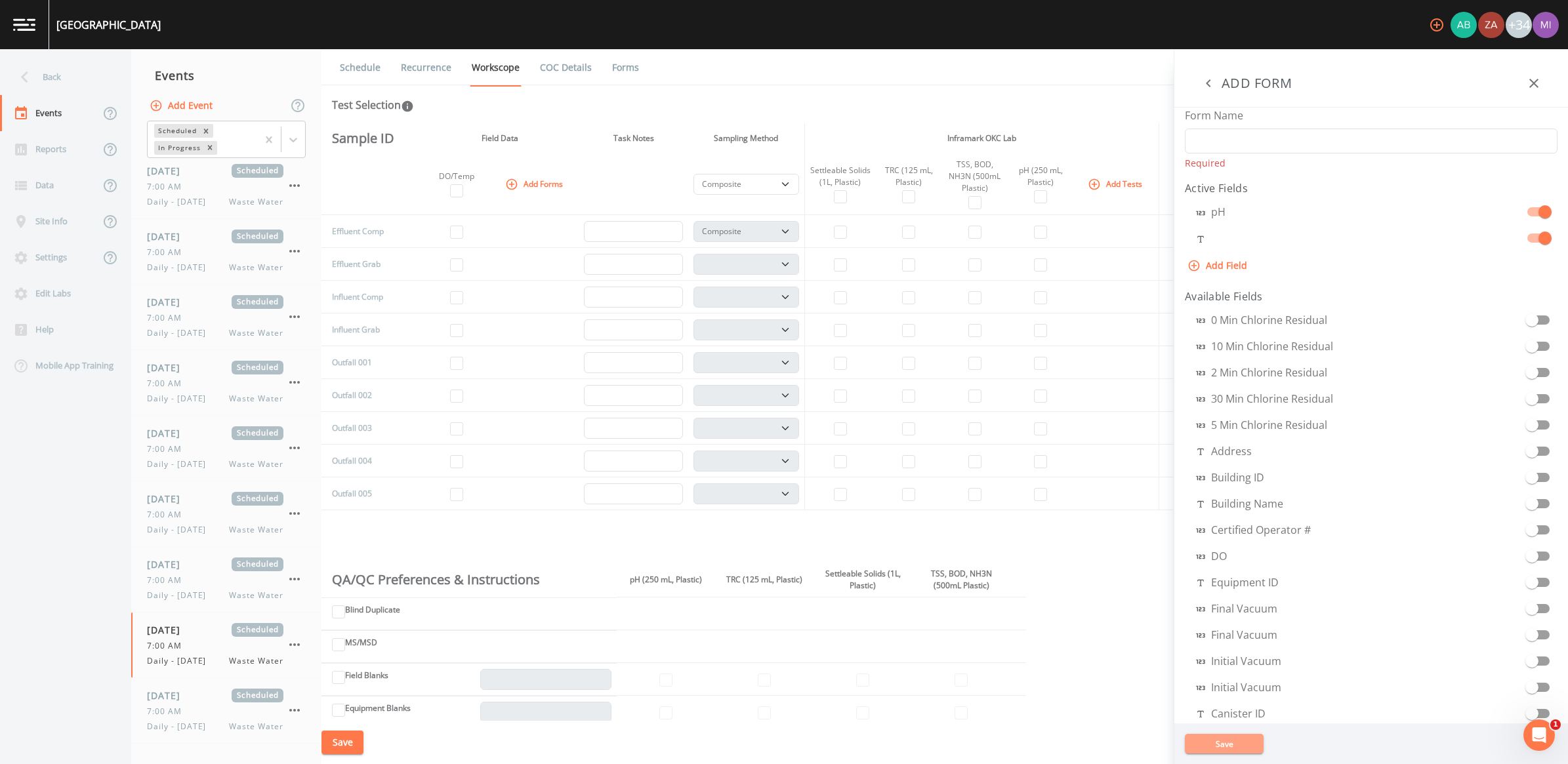
click at [773, 711] on button "Save" at bounding box center [1224, 743] width 79 height 20
click at [773, 83] on icon "button" at bounding box center [1534, 83] width 9 height 9
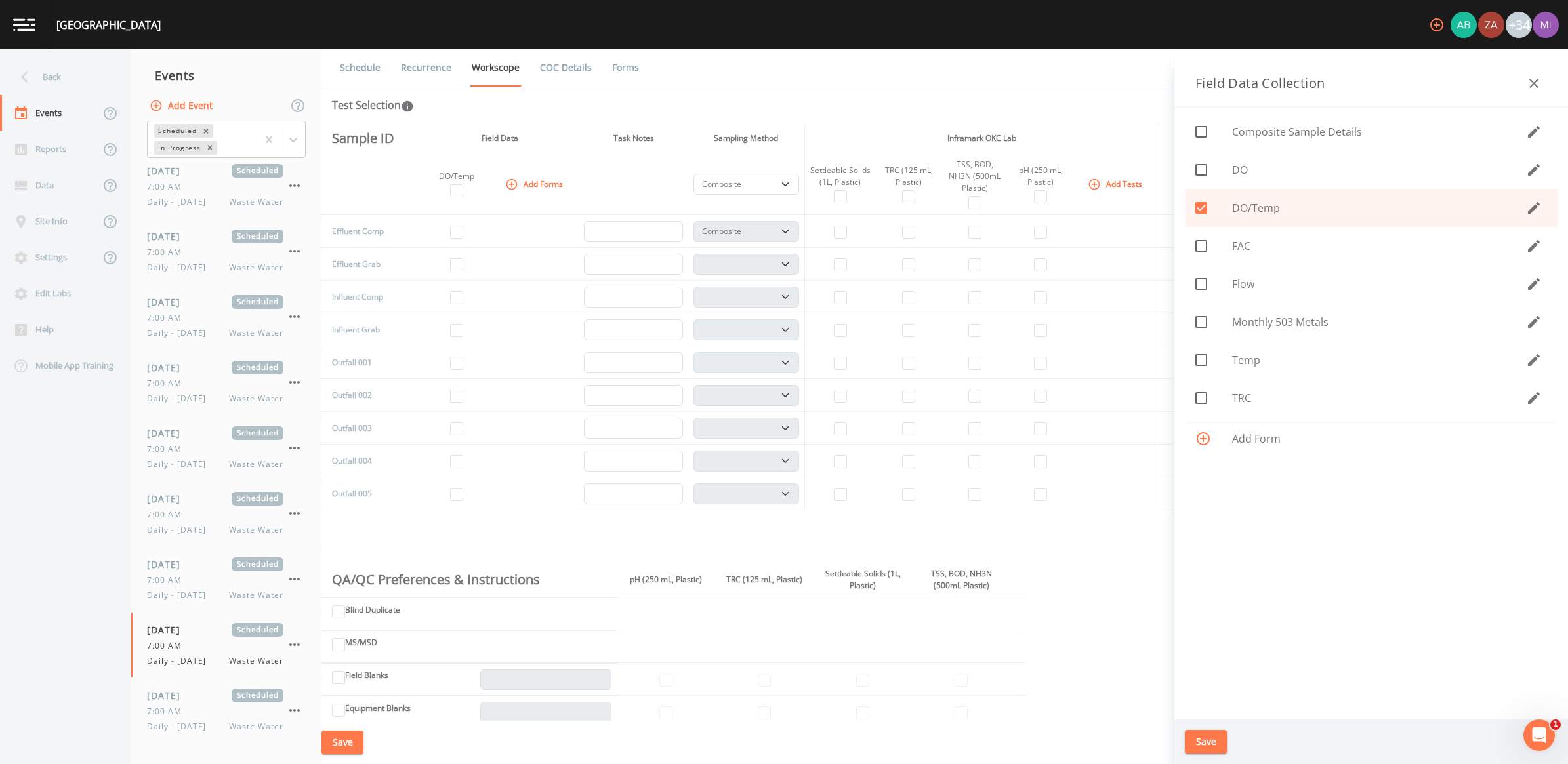
click at [773, 435] on span "Add Form" at bounding box center [1390, 438] width 315 height 15
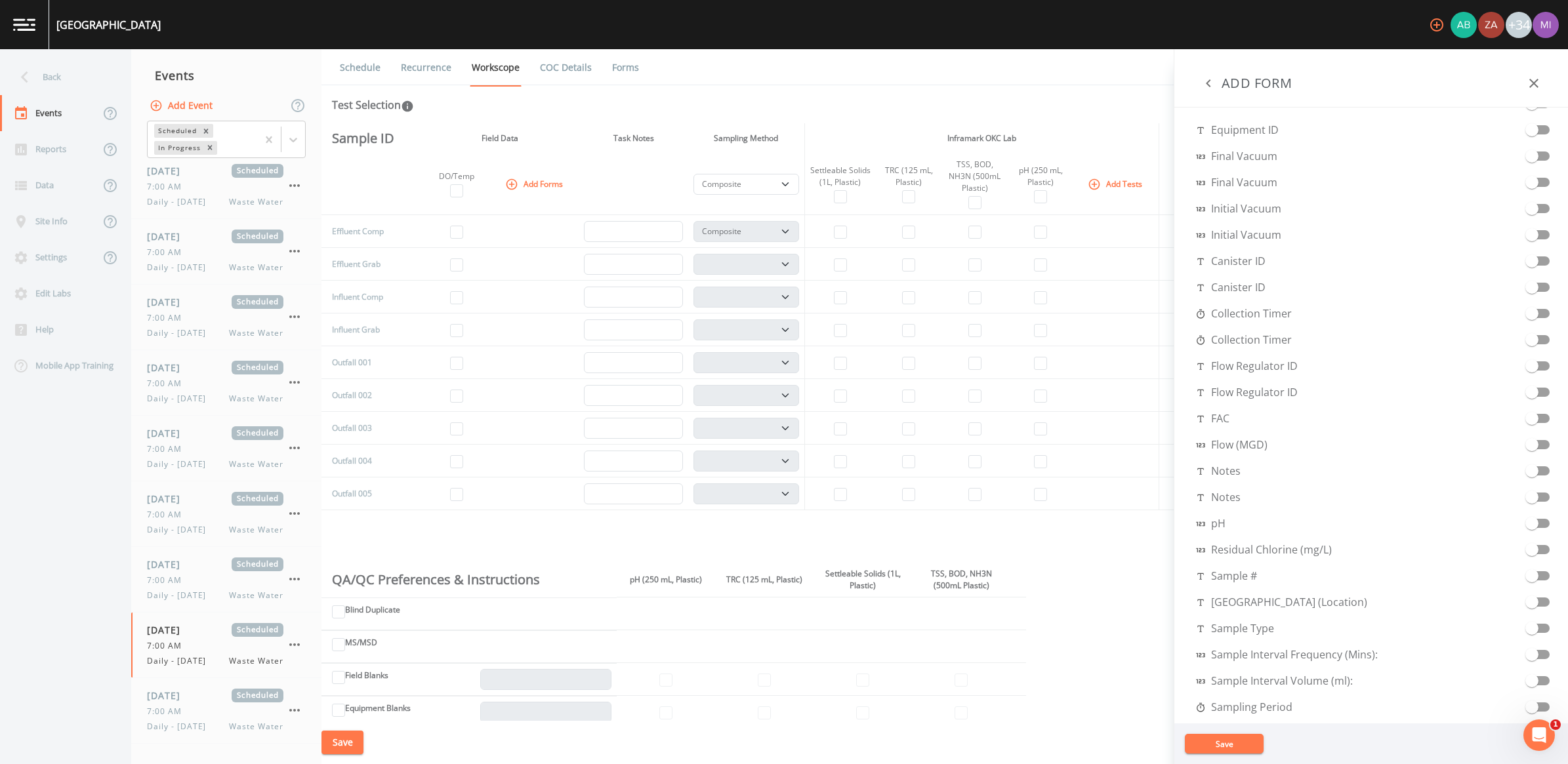
scroll to position [410, 0]
click at [773, 522] on span at bounding box center [1532, 520] width 13 height 13
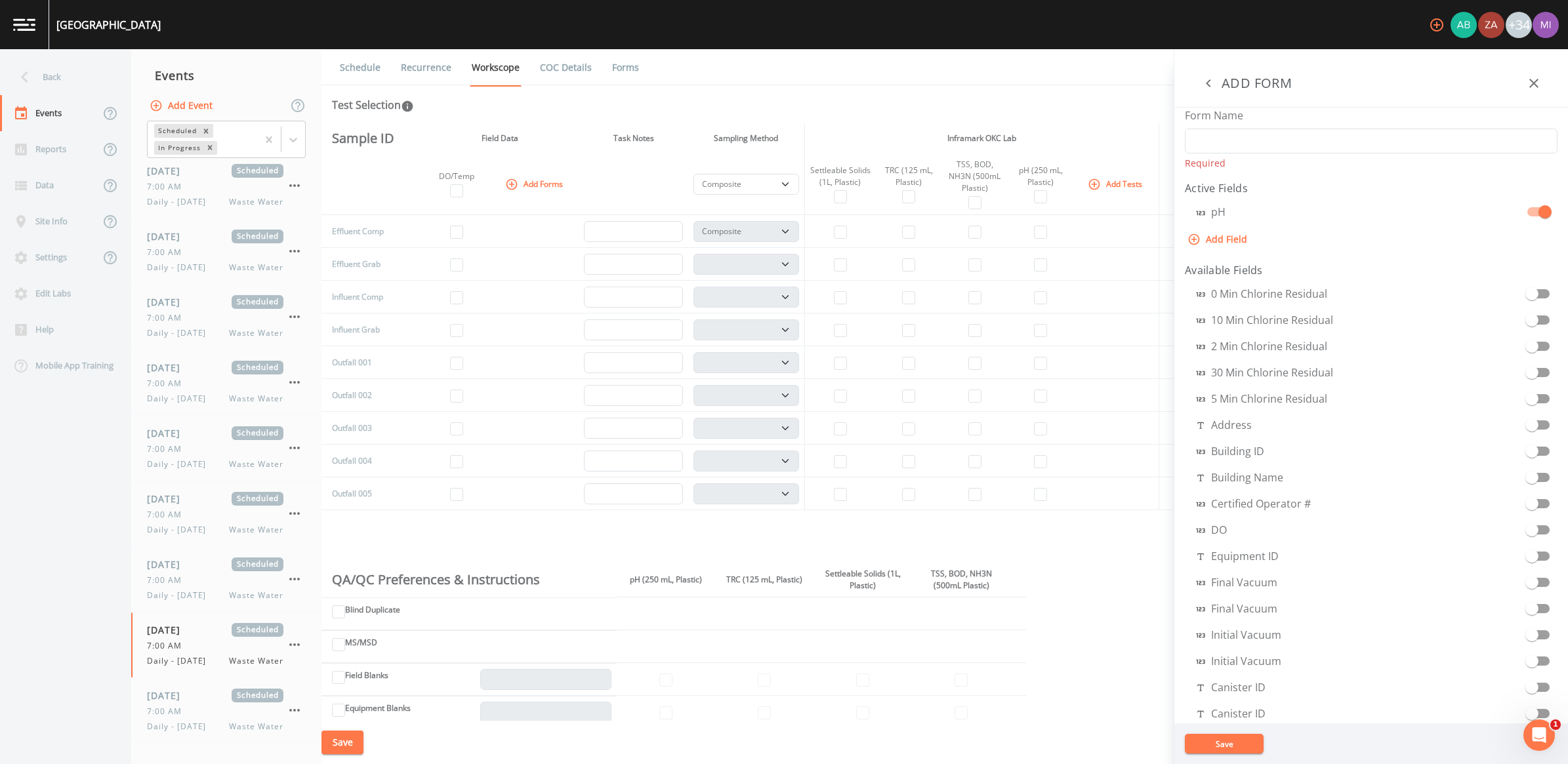
click at [773, 240] on button "Add Field" at bounding box center [1218, 240] width 67 height 24
select select "STRING"
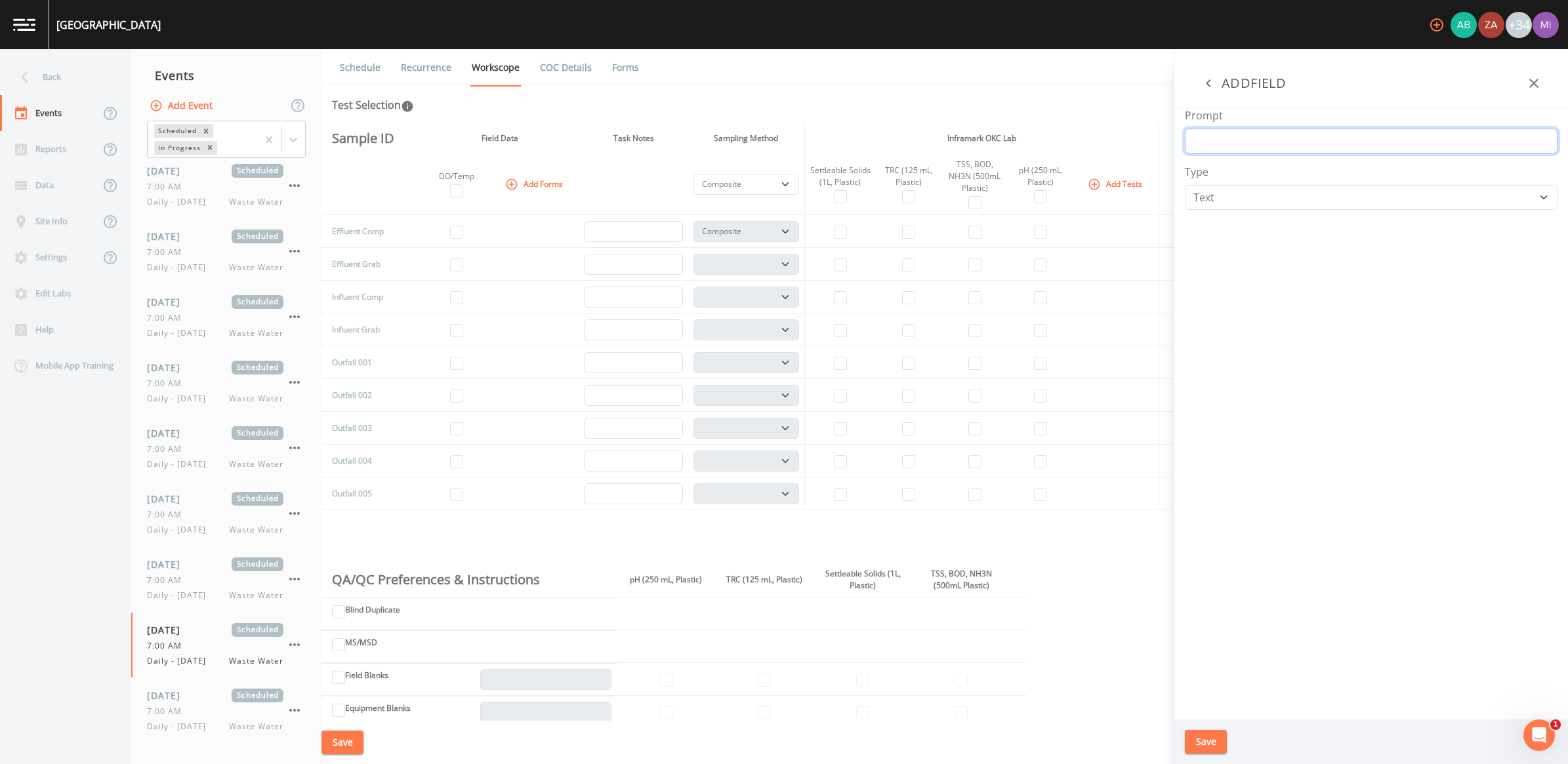
click at [773, 139] on input "Prompt" at bounding box center [1371, 141] width 372 height 25
type input "pH"
click at [773, 711] on button "Save" at bounding box center [1206, 742] width 42 height 24
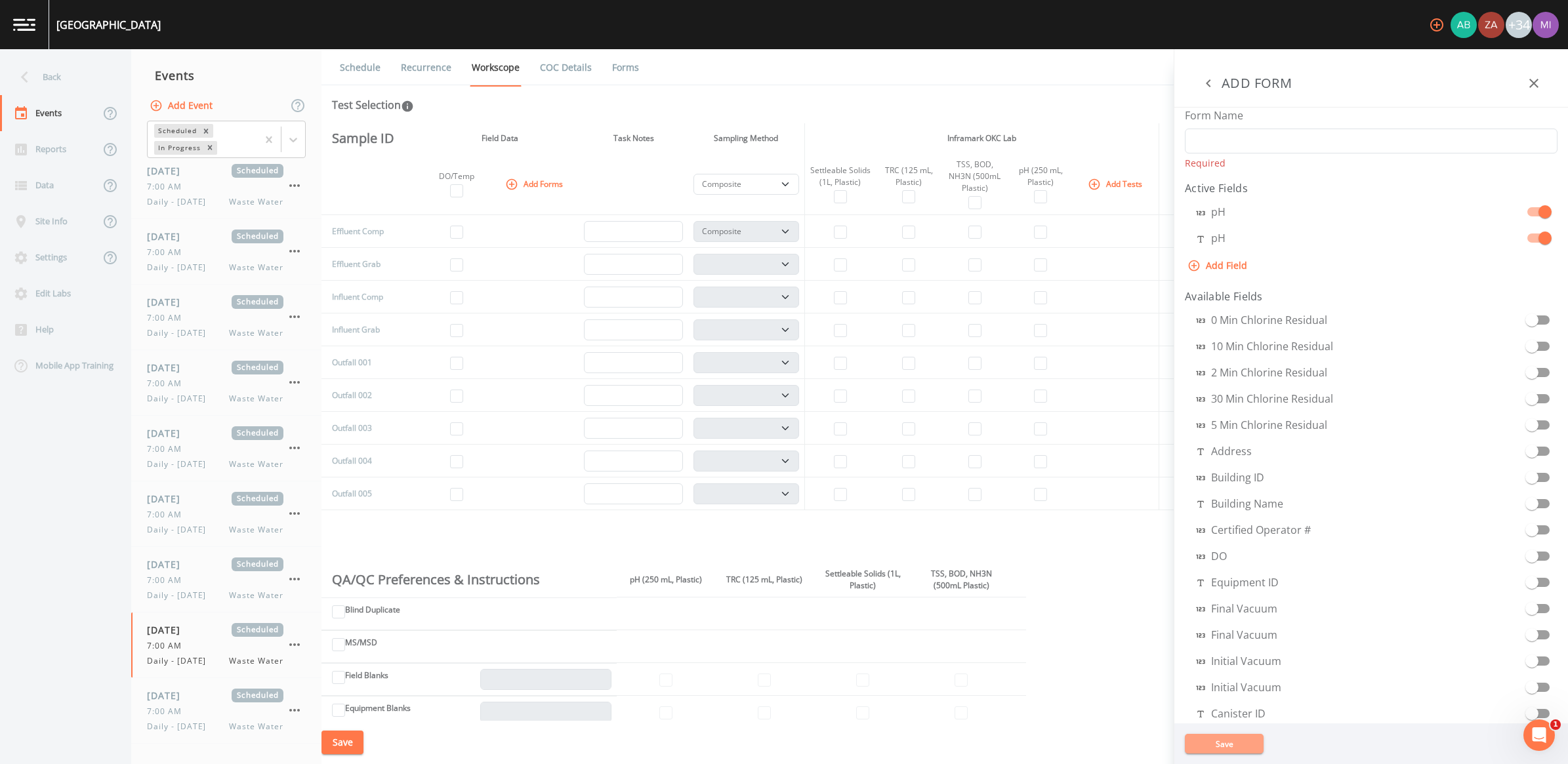
click at [773, 711] on button "Save" at bounding box center [1224, 743] width 79 height 20
click at [773, 86] on icon "button" at bounding box center [1534, 83] width 9 height 9
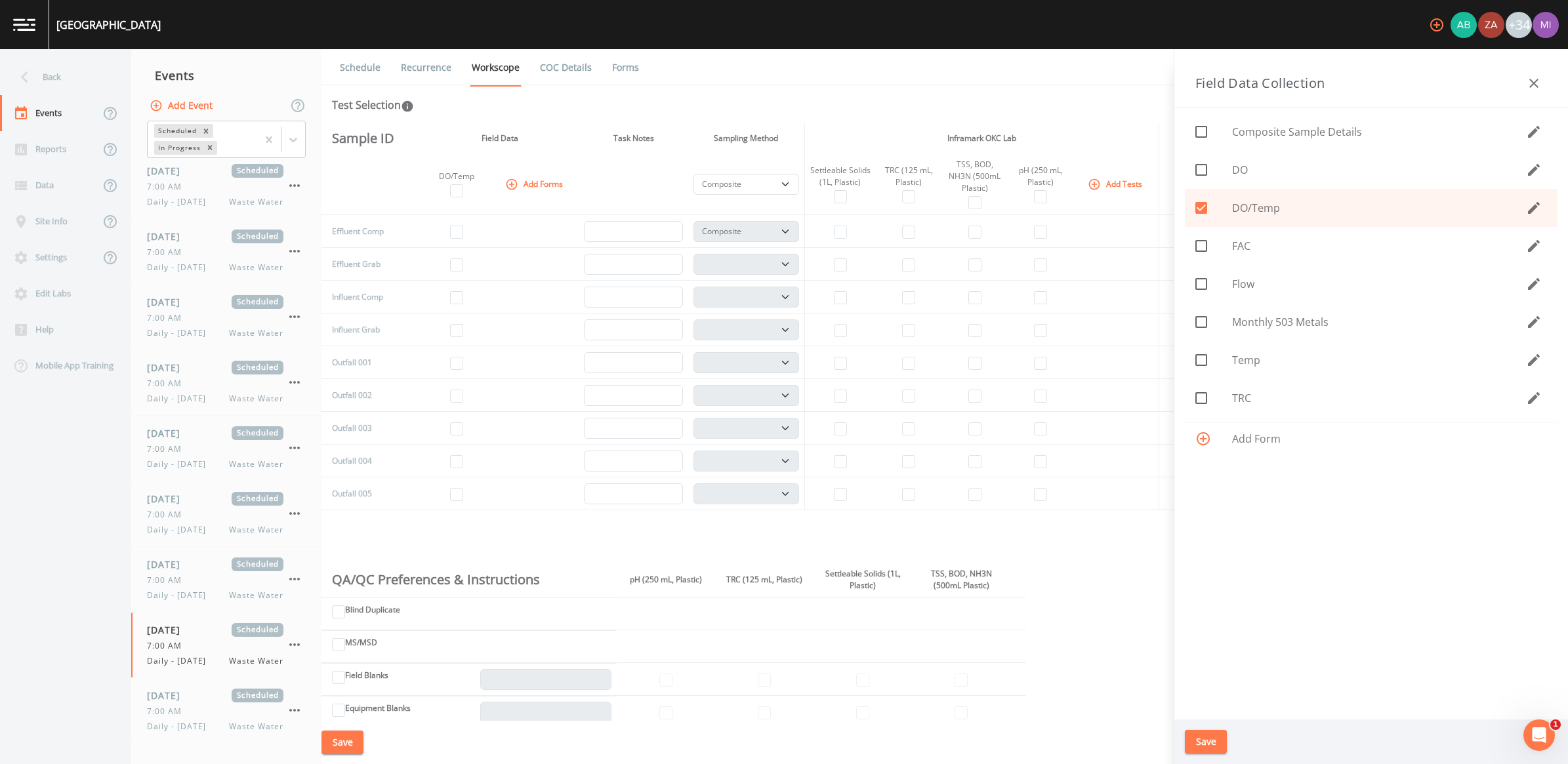
click at [773, 358] on icon "button" at bounding box center [1534, 359] width 15 height 15
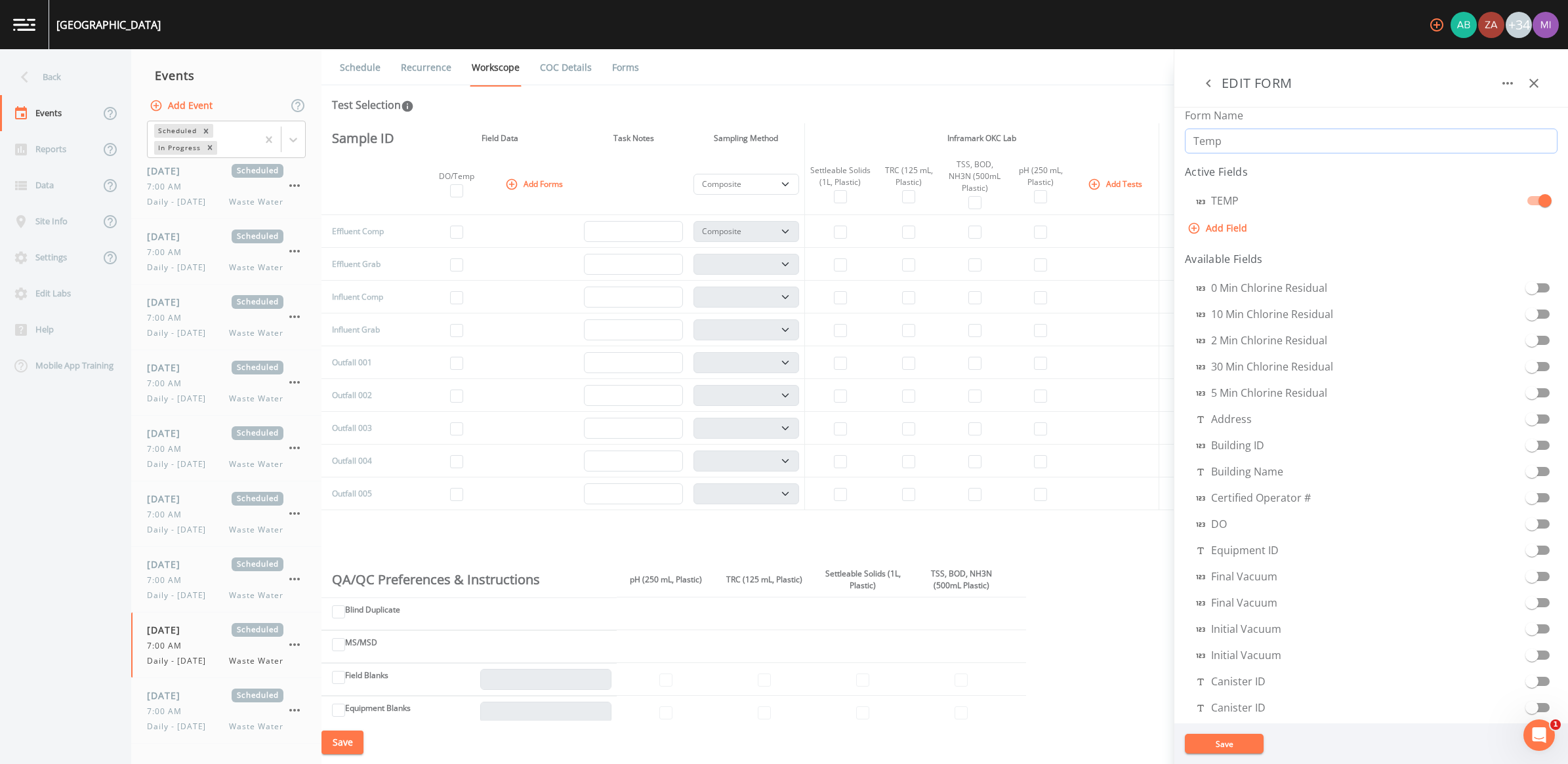
drag, startPoint x: 1255, startPoint y: 143, endPoint x: 1147, endPoint y: 148, distance: 108.1
click at [773, 149] on div "Back Events Reports Data Site Info Settings Edit Labs Help Mobile App Training …" at bounding box center [784, 407] width 1568 height 715
type input "pH"
click at [773, 711] on button "Save" at bounding box center [1224, 743] width 79 height 20
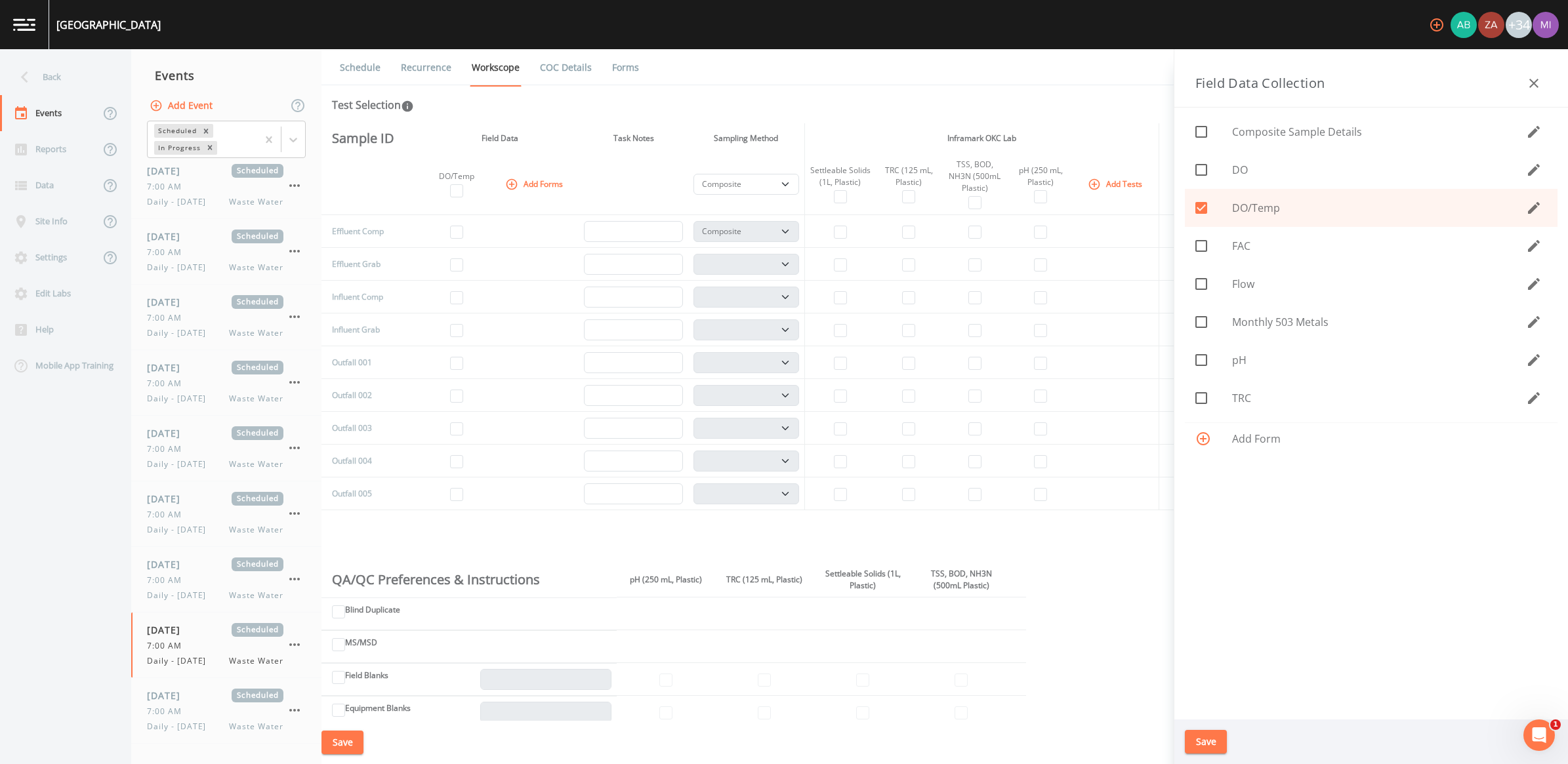
click at [773, 359] on icon at bounding box center [1201, 359] width 15 height 15
checkbox input "true"
click at [773, 711] on button "Save" at bounding box center [1206, 742] width 42 height 24
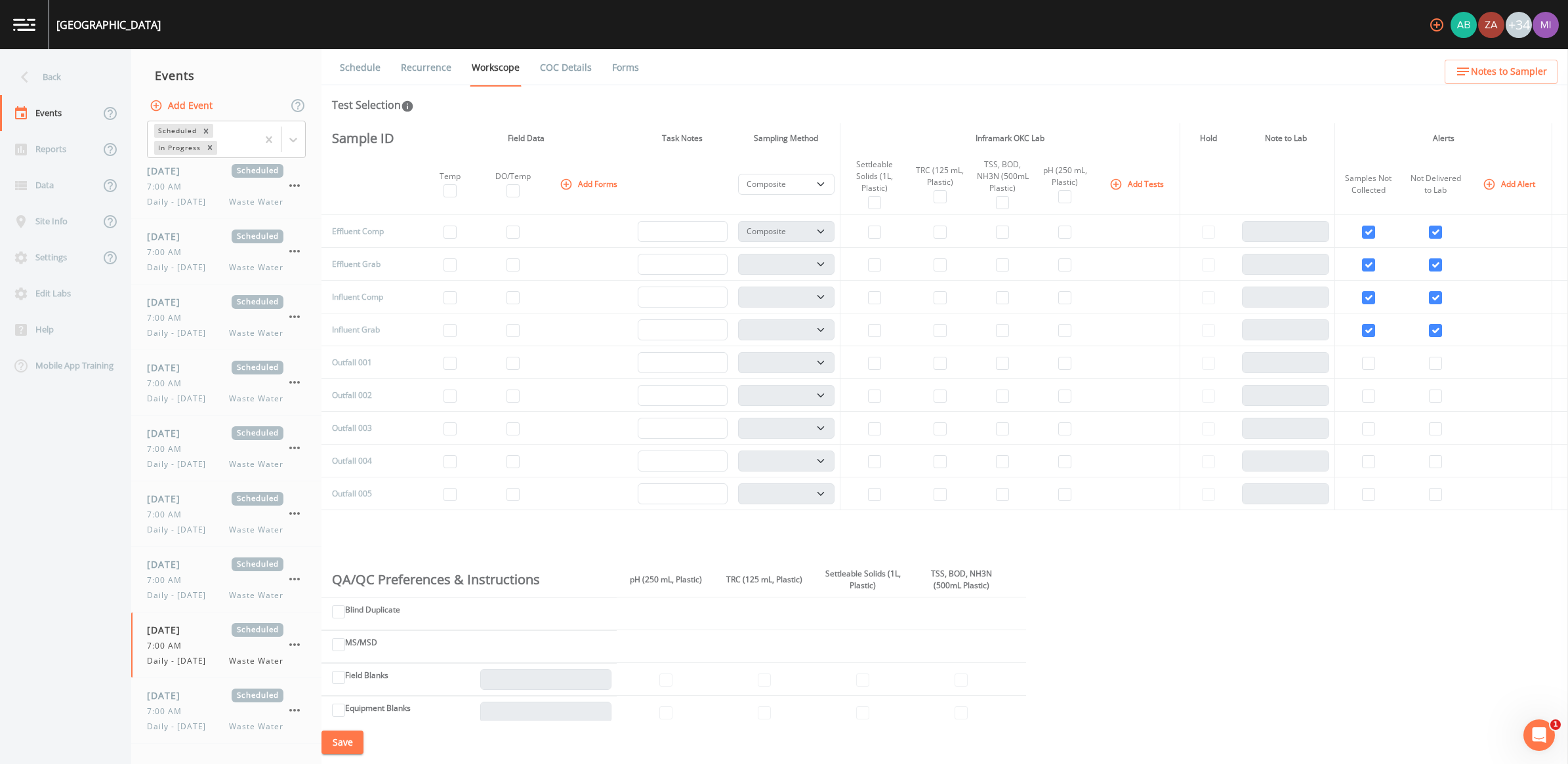
click at [603, 182] on button "Add Forms" at bounding box center [589, 184] width 65 height 22
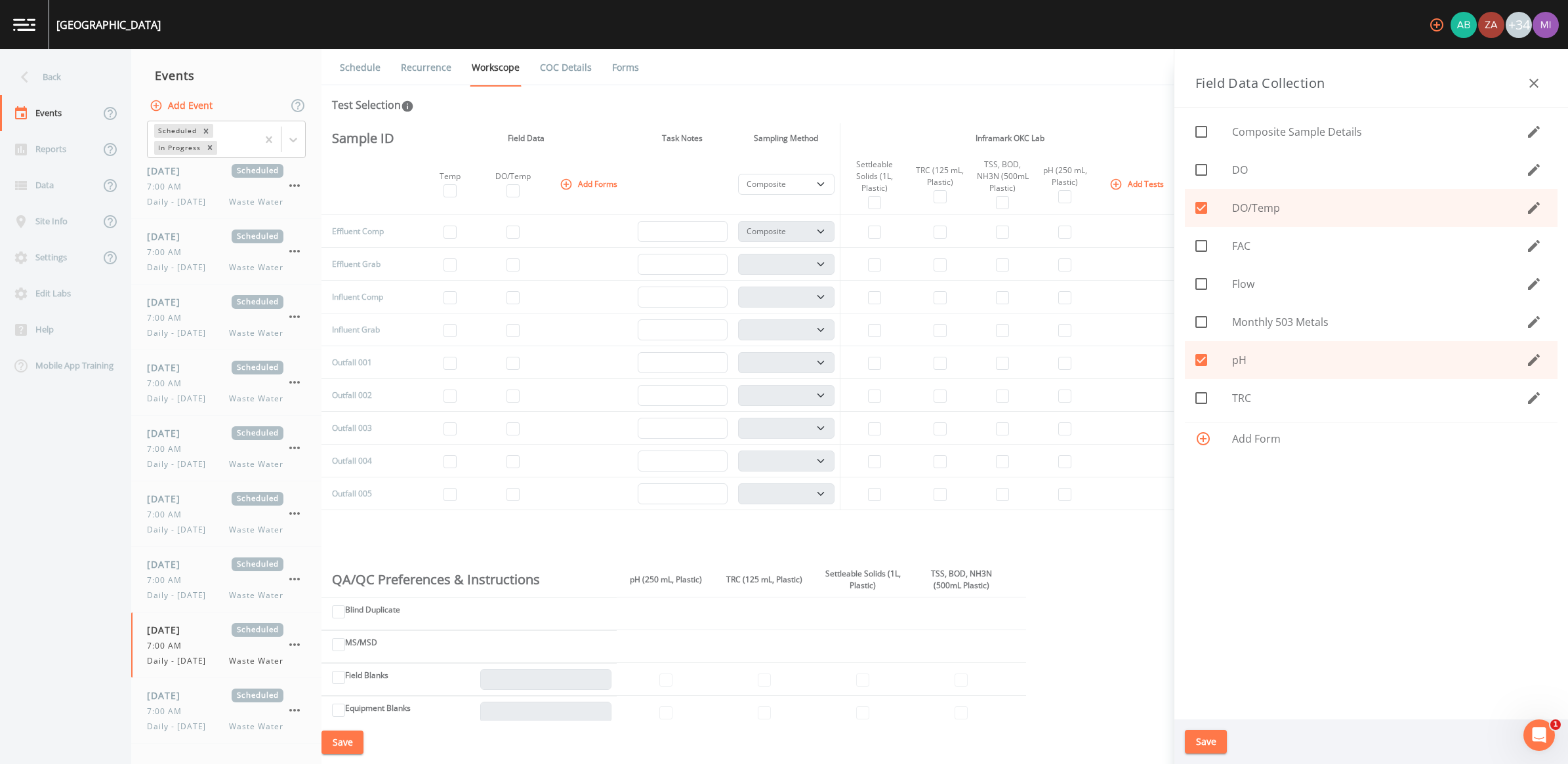
click at [773, 361] on span "pH" at bounding box center [1379, 359] width 294 height 15
click at [773, 358] on input "checkbox" at bounding box center [1194, 352] width 13 height 13
checkbox input "true"
click at [773, 711] on button "Save" at bounding box center [1206, 742] width 42 height 24
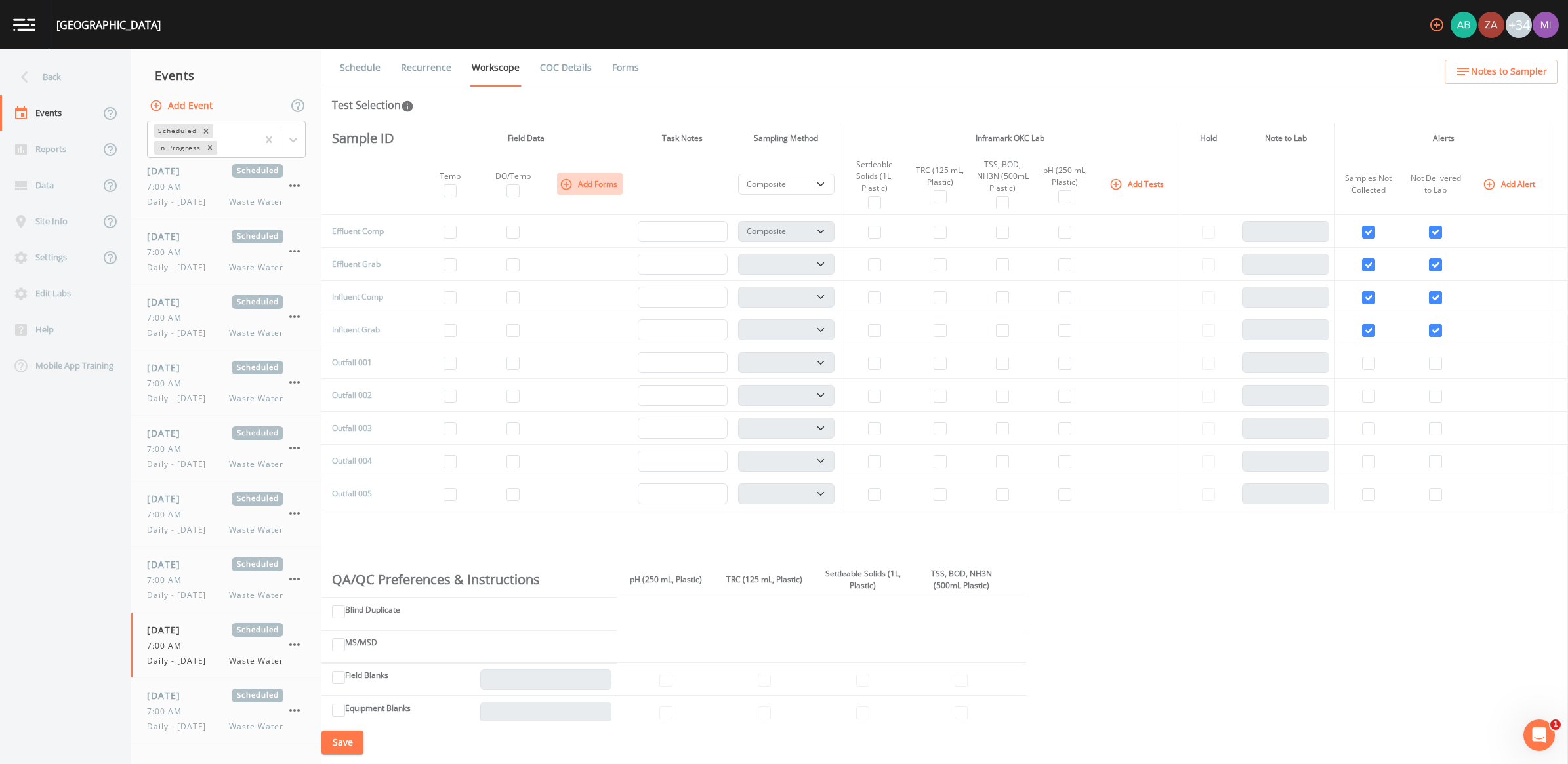
click at [599, 185] on button "Add Forms" at bounding box center [589, 184] width 65 height 22
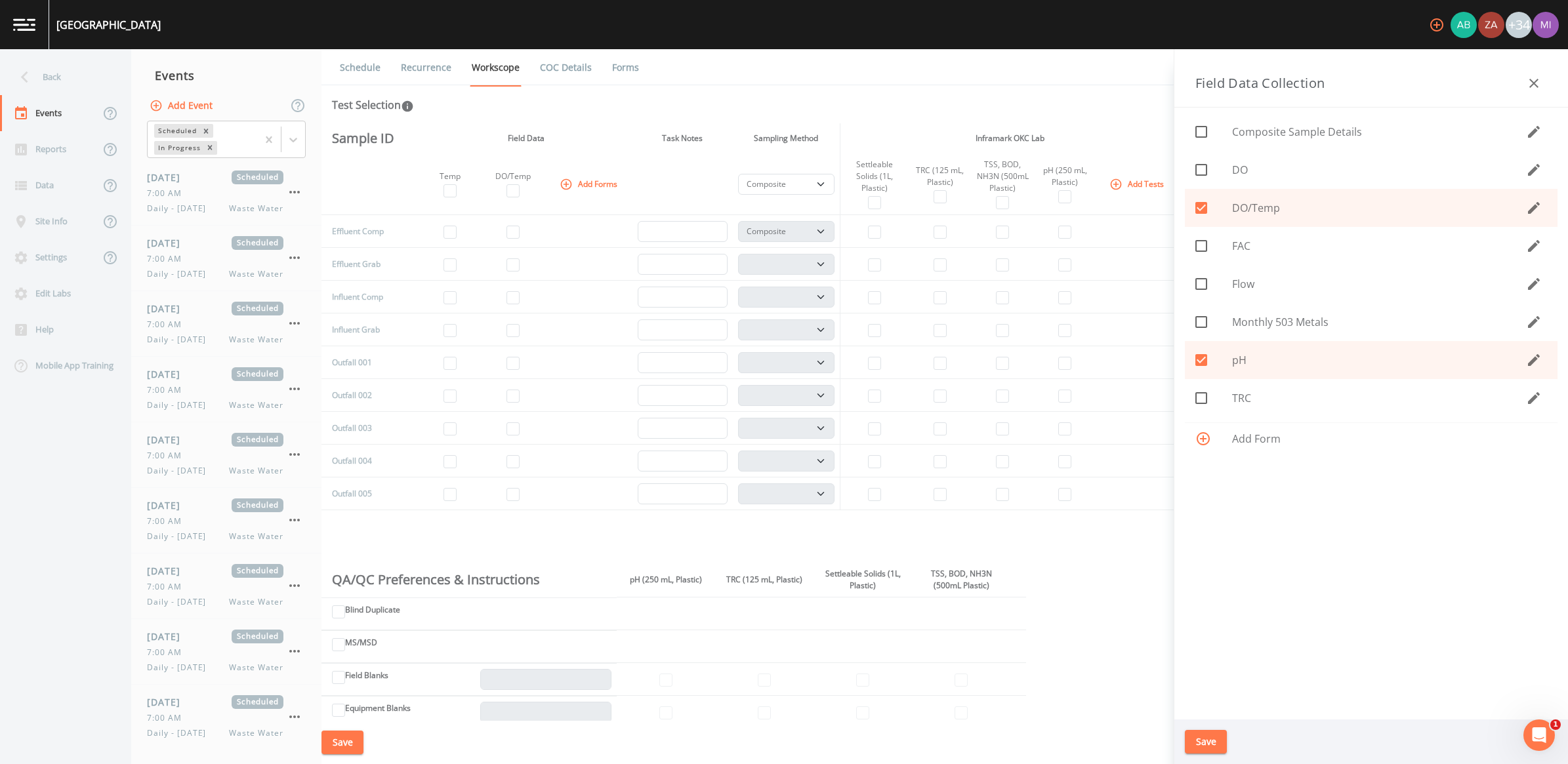
click at [773, 711] on button "Save" at bounding box center [1206, 742] width 42 height 24
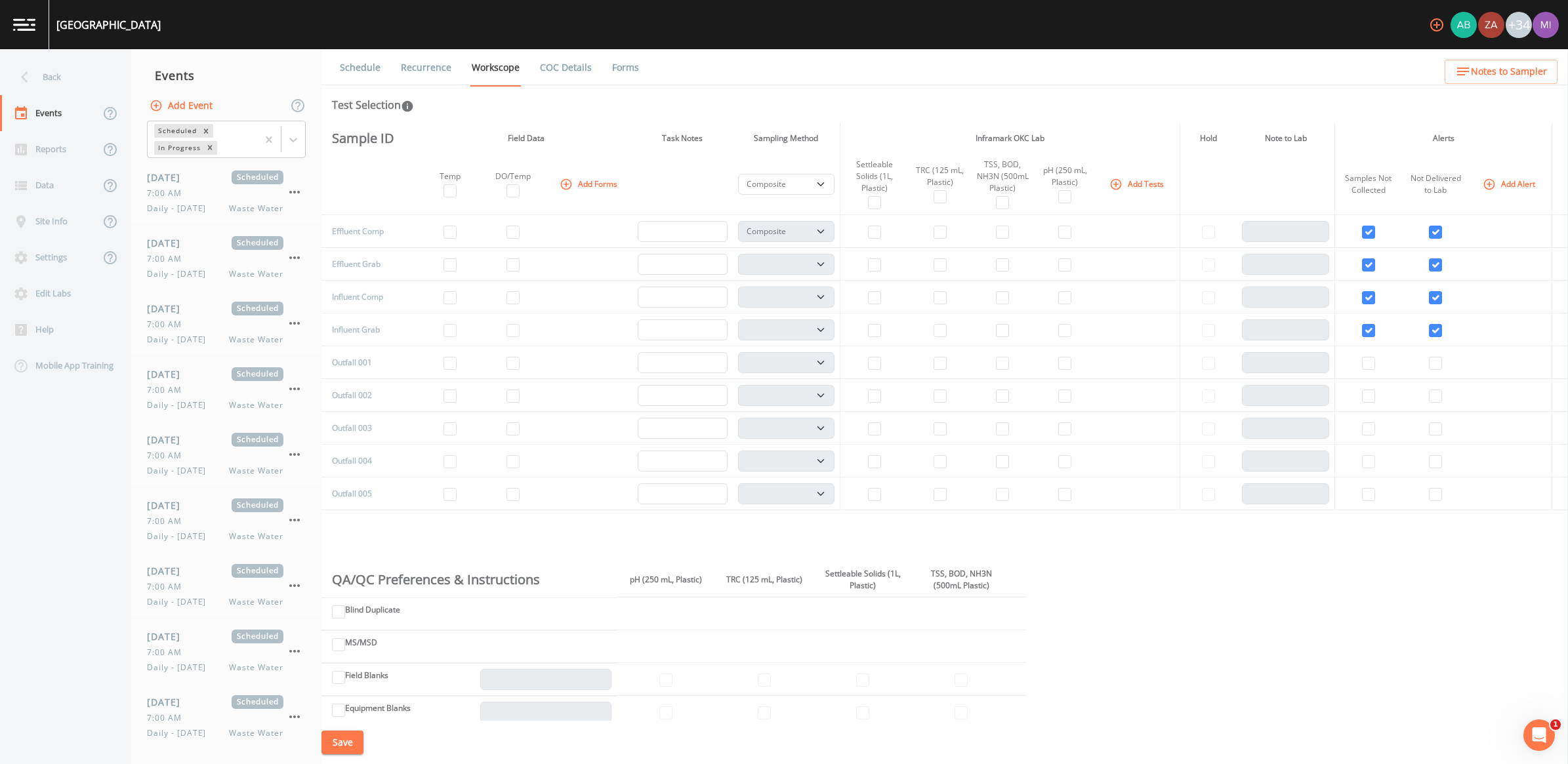
click at [604, 184] on button "Add Forms" at bounding box center [589, 184] width 65 height 22
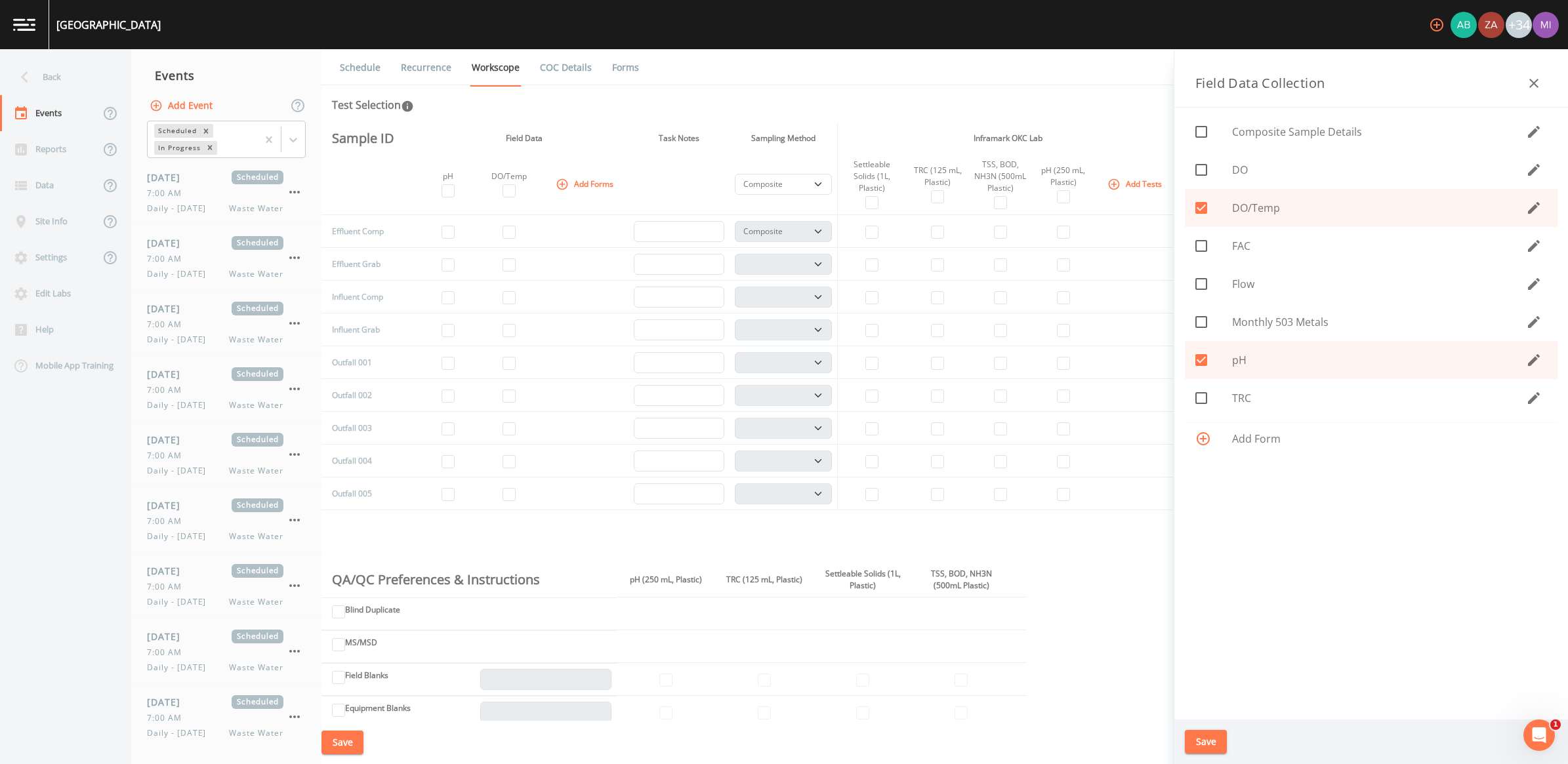
click at [773, 711] on button "Save" at bounding box center [1206, 742] width 42 height 24
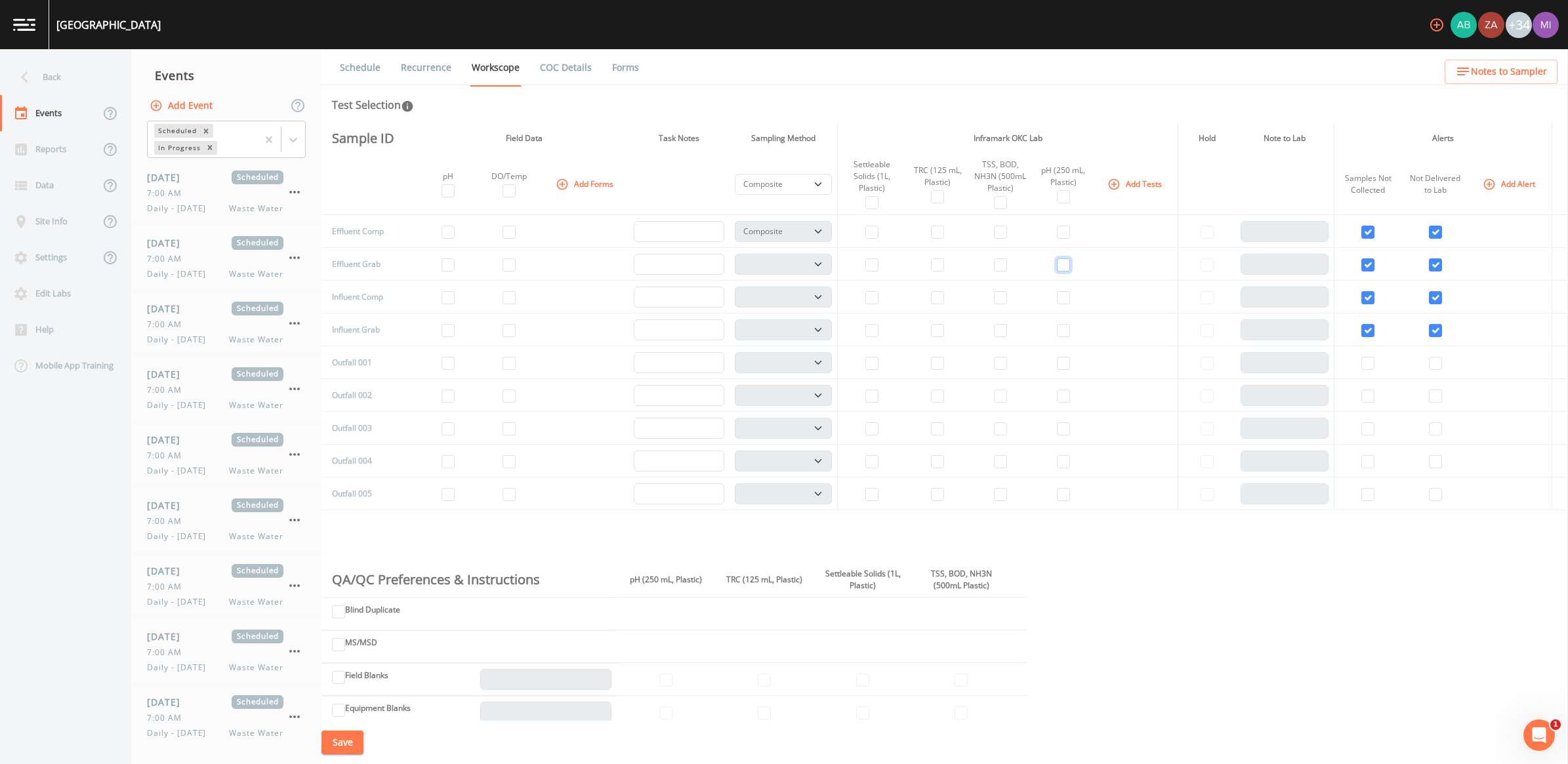
click at [773, 263] on input "checkbox" at bounding box center [1063, 265] width 13 height 13
checkbox input "true"
click at [773, 266] on select "Composite Grab" at bounding box center [783, 264] width 98 height 21
select select "092b3f94-5697-4c94-9891-da161916fdbb"
click at [737, 254] on select "Composite Grab" at bounding box center [783, 264] width 98 height 21
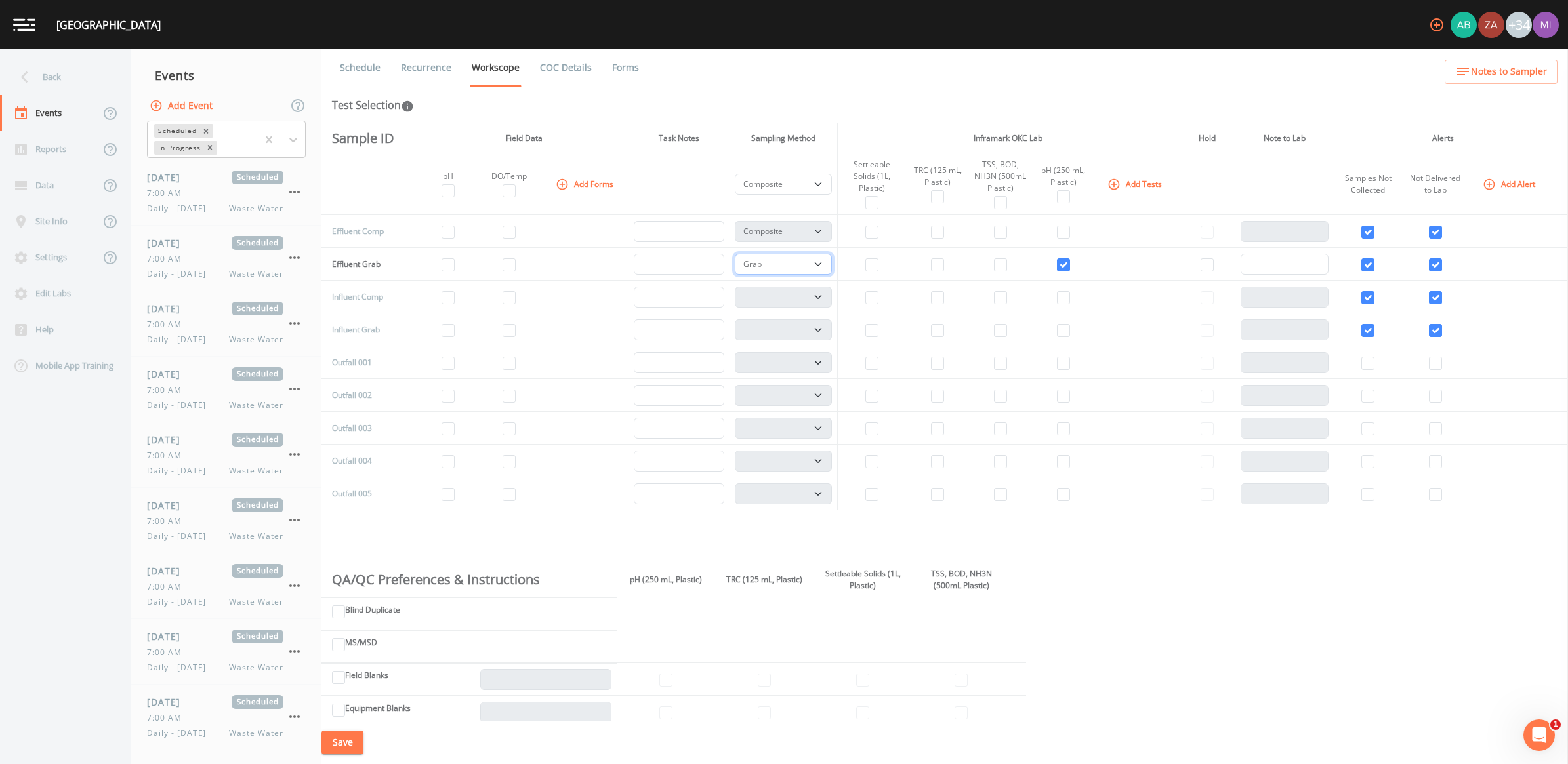
select select
click at [566, 179] on icon "button" at bounding box center [562, 184] width 13 height 13
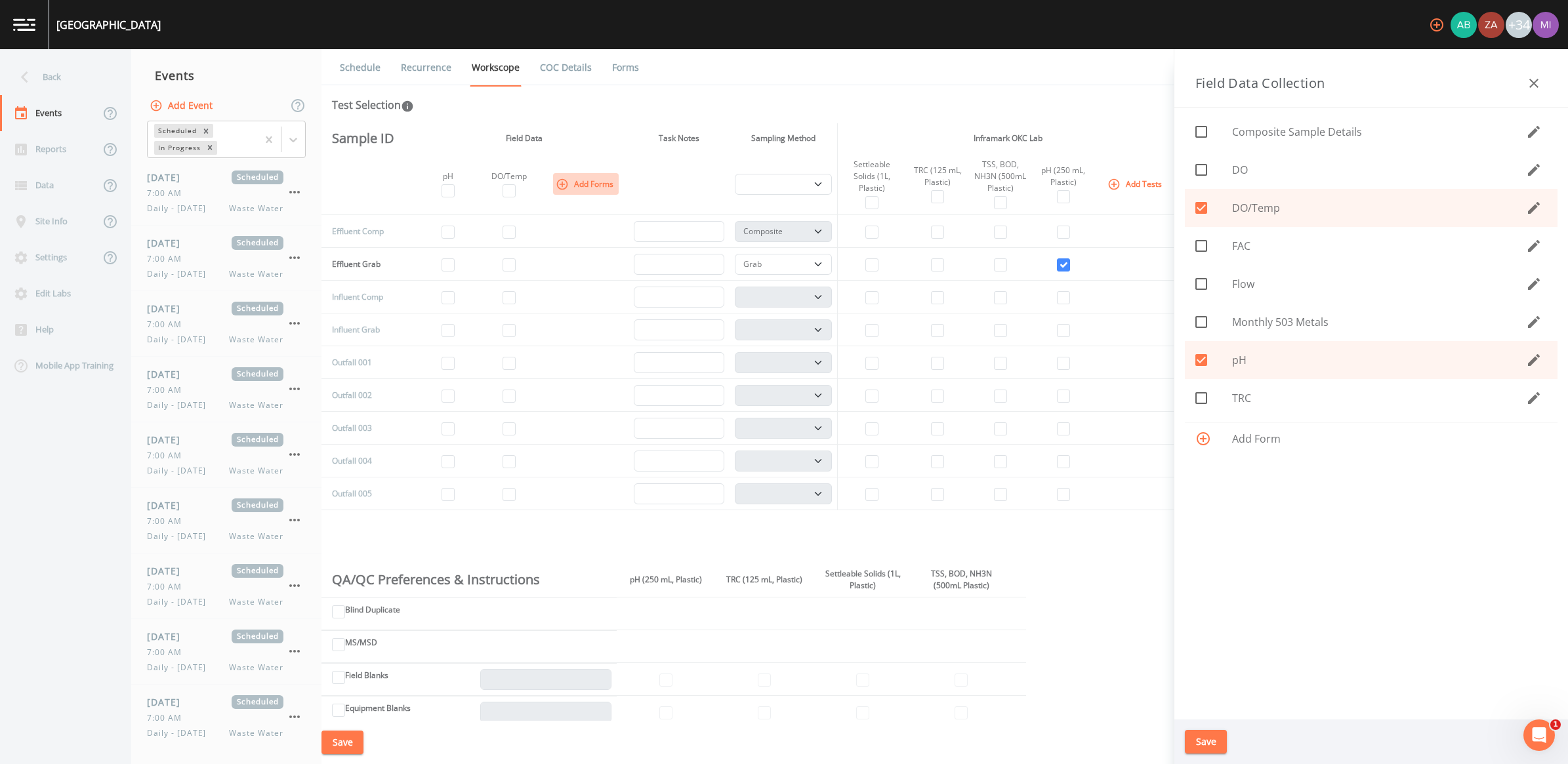
click at [566, 179] on icon "button" at bounding box center [562, 184] width 13 height 13
click at [583, 123] on th "Field Data" at bounding box center [524, 138] width 208 height 30
click at [773, 711] on button "Save" at bounding box center [1206, 742] width 42 height 24
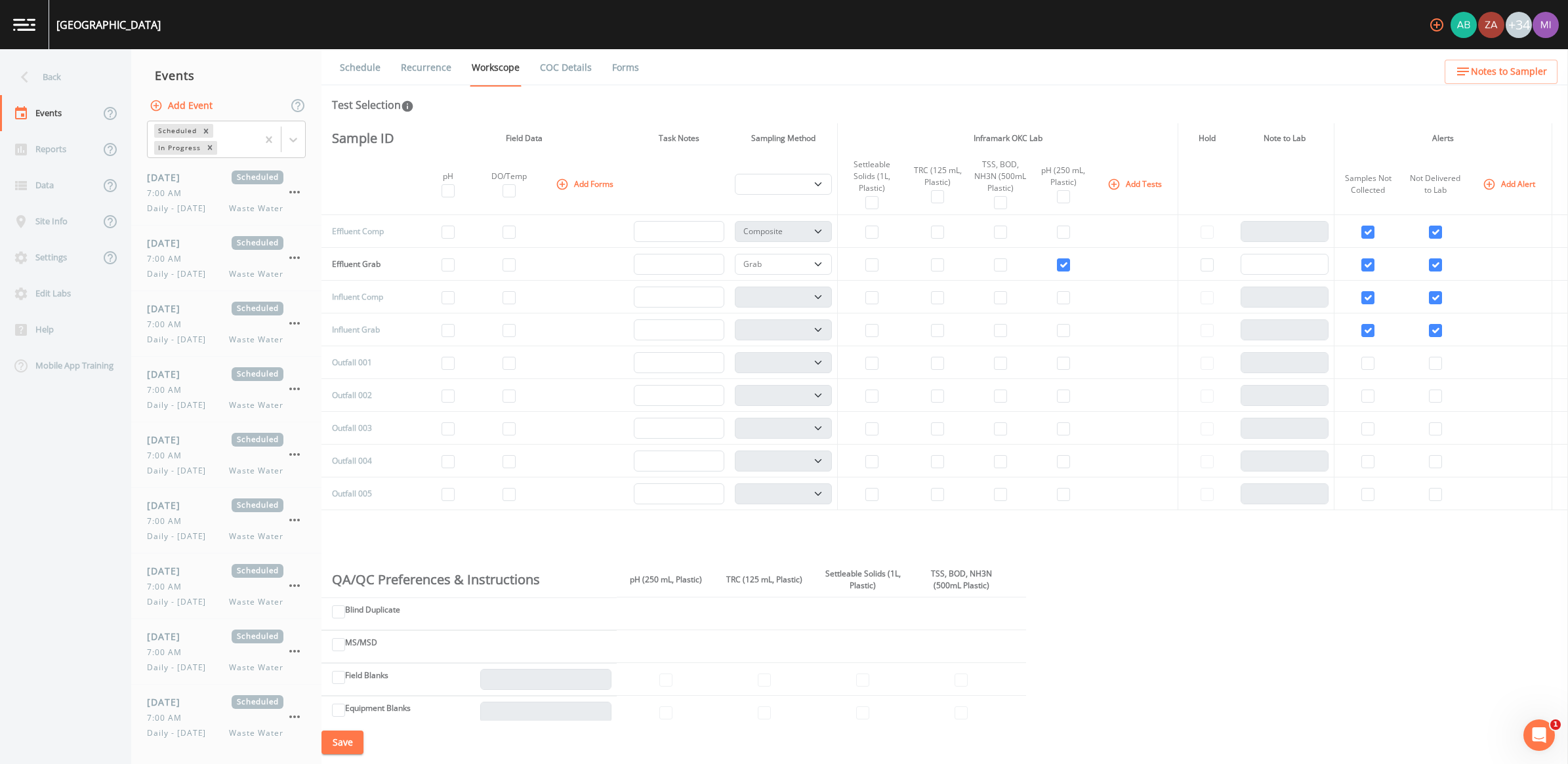
click at [349, 711] on button "Save" at bounding box center [342, 742] width 42 height 24
click at [43, 221] on div "Site Info" at bounding box center [50, 221] width 100 height 36
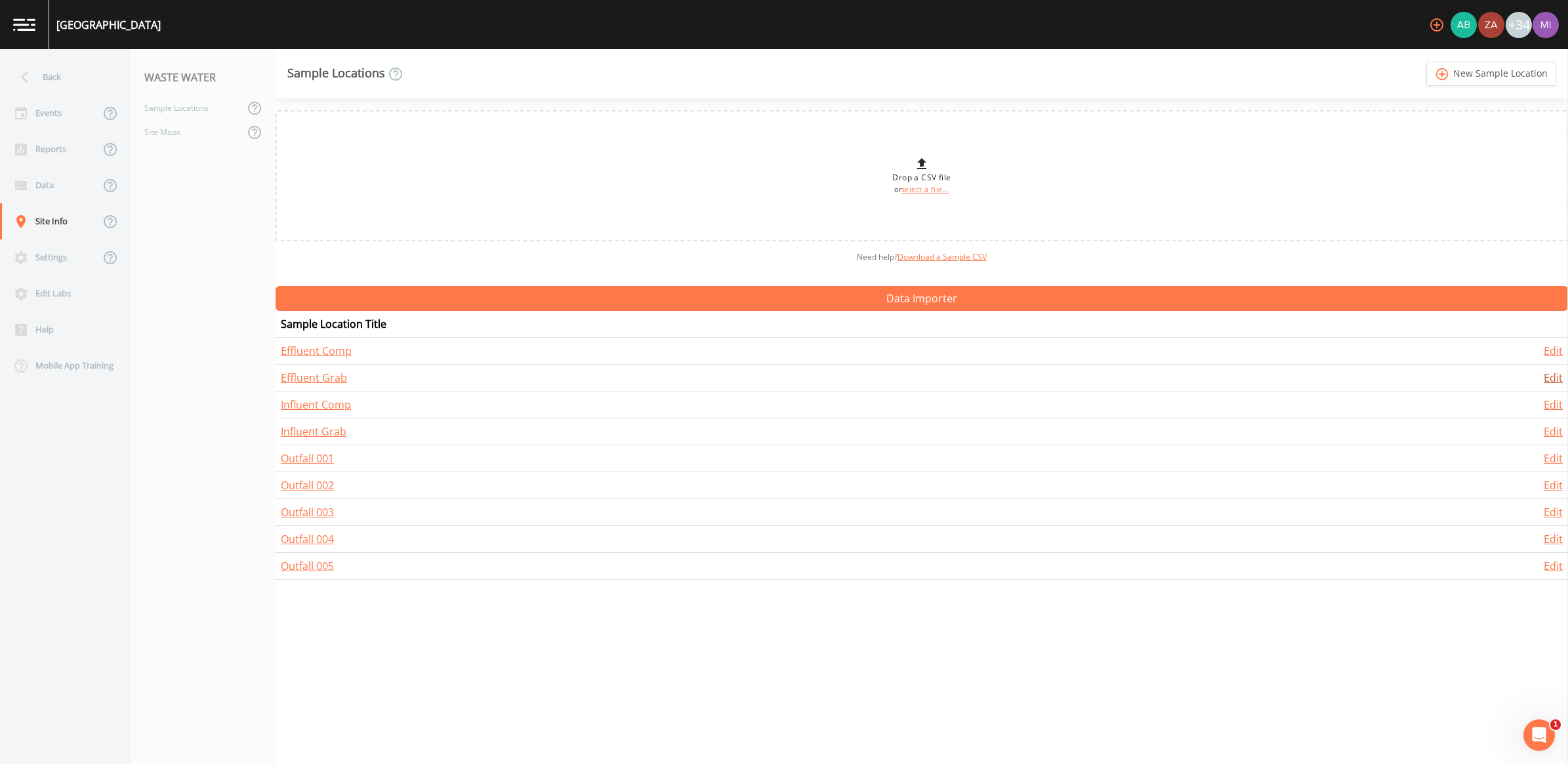
click at [773, 381] on link "Edit" at bounding box center [1553, 377] width 19 height 14
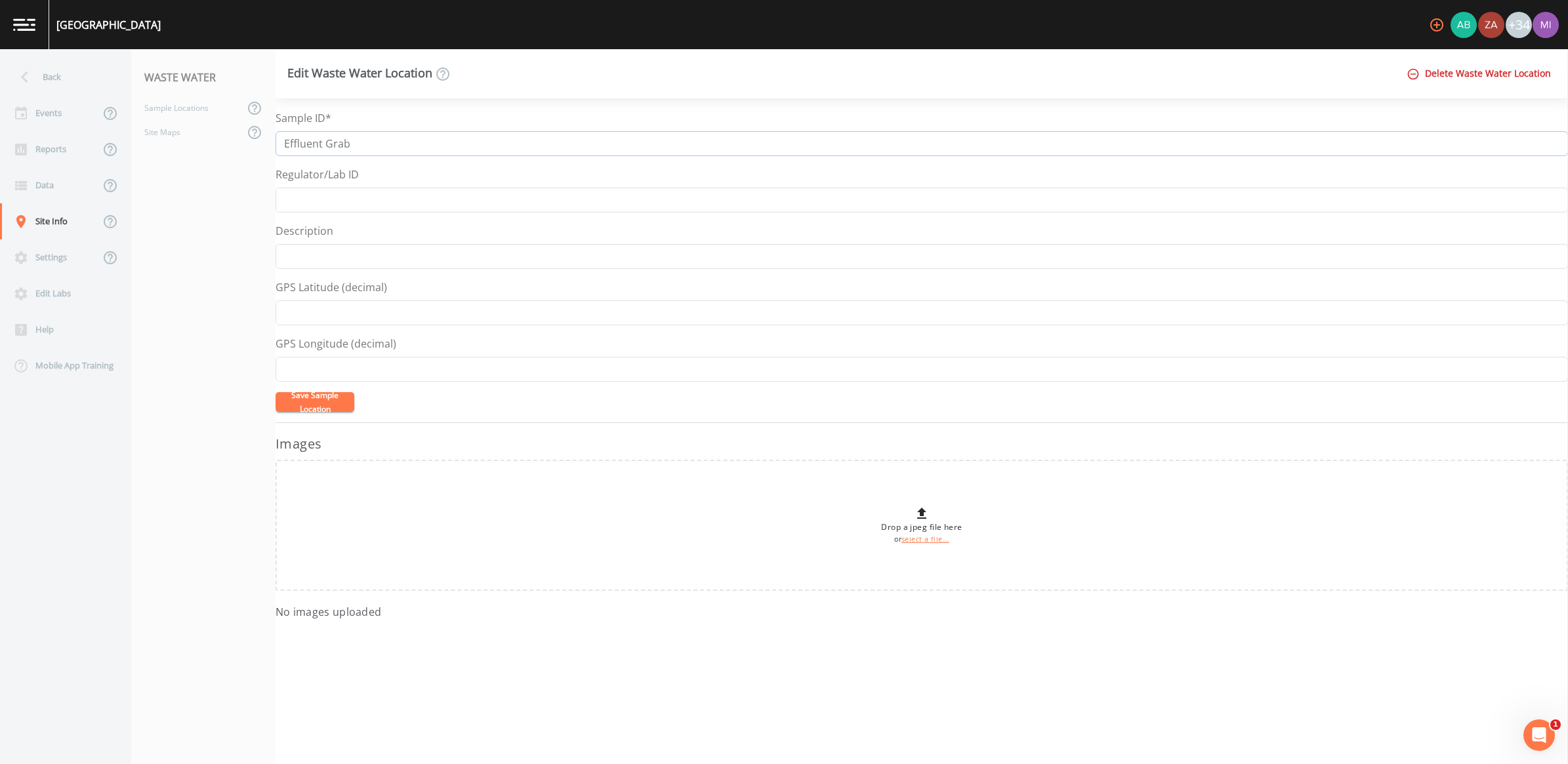
click at [367, 148] on input "Effluent Grab" at bounding box center [921, 143] width 1293 height 25
drag, startPoint x: 323, startPoint y: 144, endPoint x: 329, endPoint y: 143, distance: 6.1
click at [323, 143] on input "Effluent Grab" at bounding box center [921, 143] width 1293 height 25
type input "Effluent Grab, pH"
click at [275, 392] on button "Save Sample Location" at bounding box center [315, 401] width 79 height 20
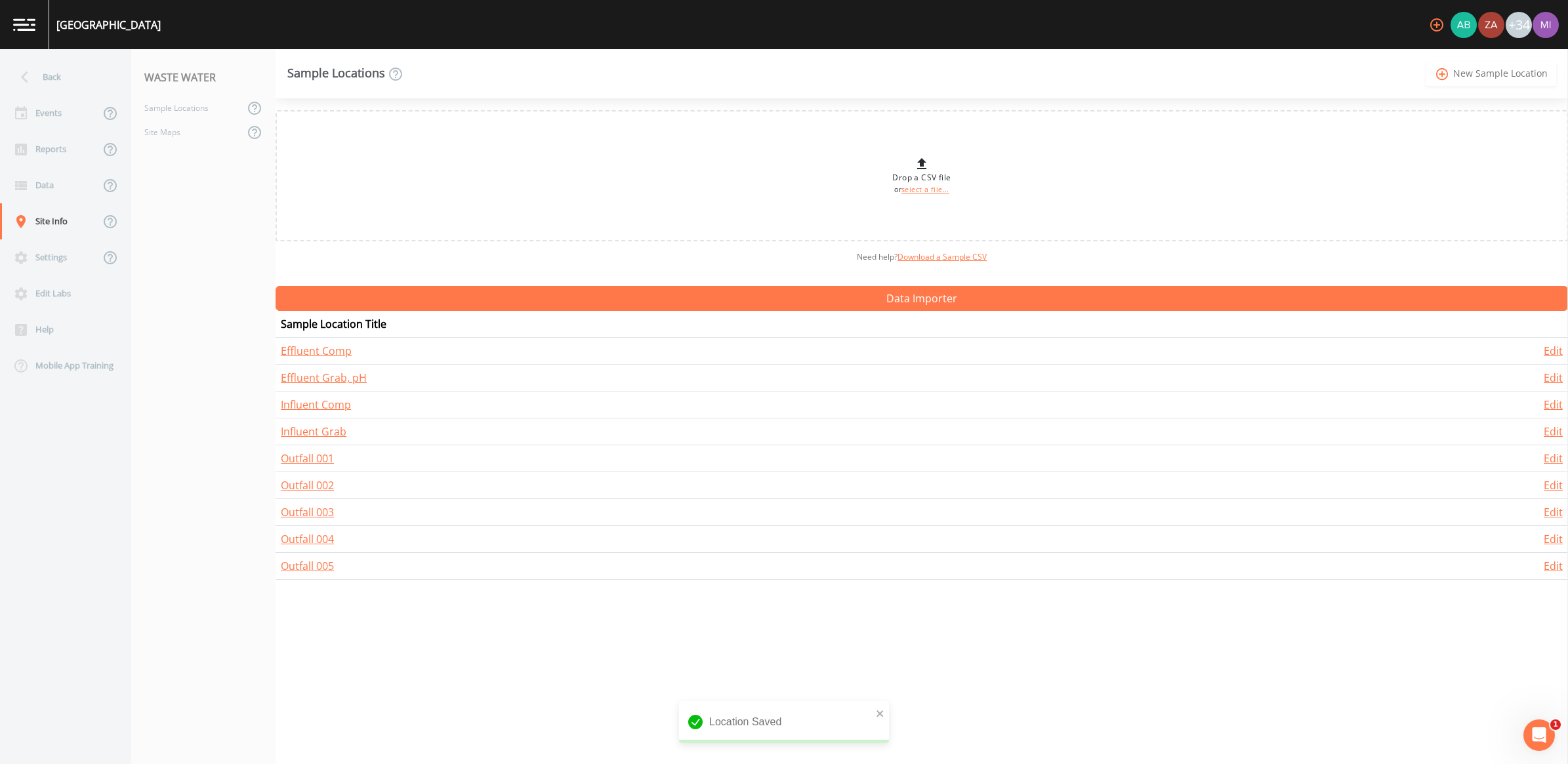
click at [773, 67] on link "add_circle_outline New Sample Location" at bounding box center [1491, 74] width 130 height 24
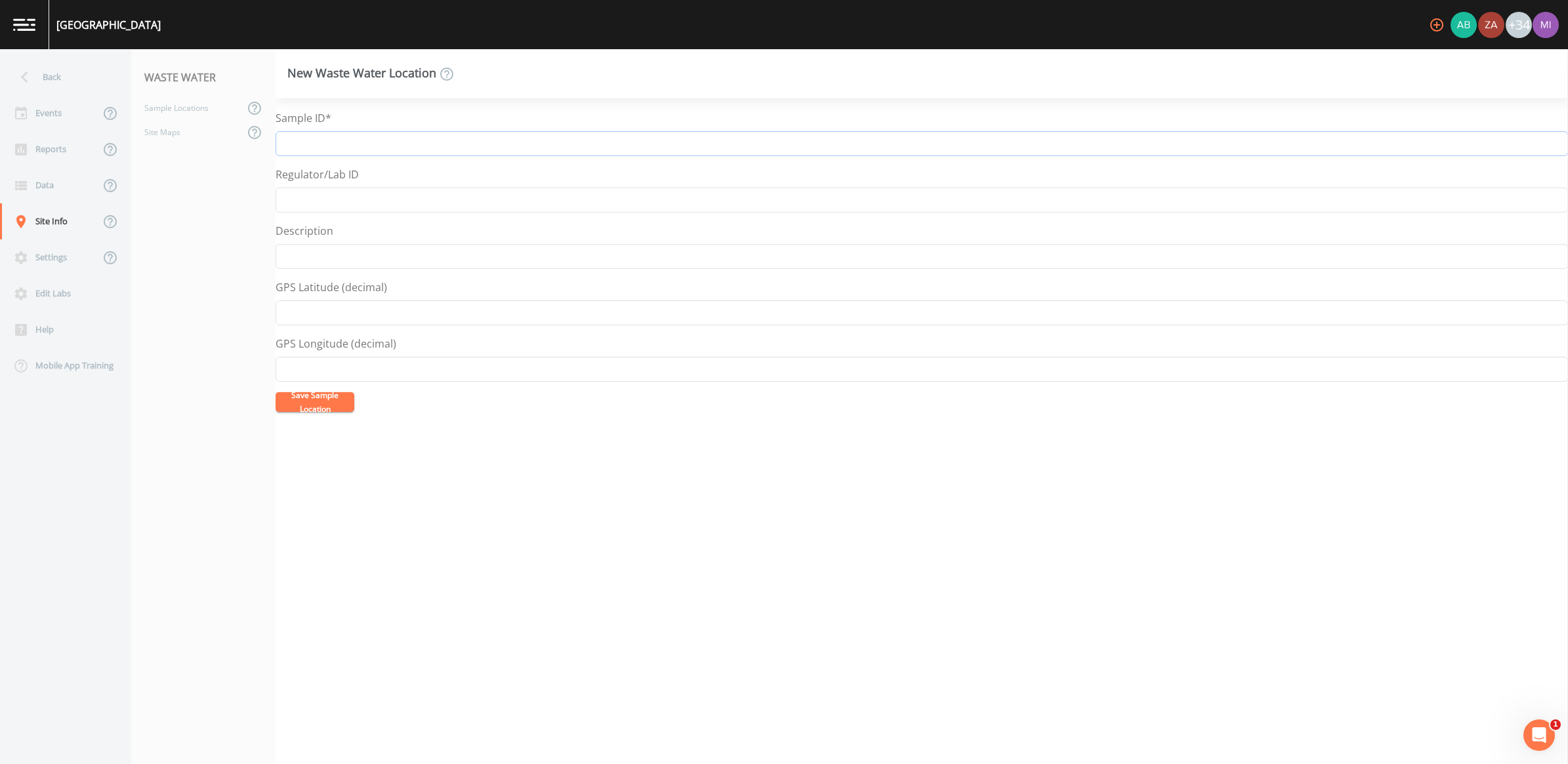
click at [313, 139] on input "Sample ID*" at bounding box center [921, 143] width 1293 height 25
type input "Effluent Grab, DO/Temp"
click at [309, 398] on button "Save Sample Location" at bounding box center [315, 401] width 79 height 20
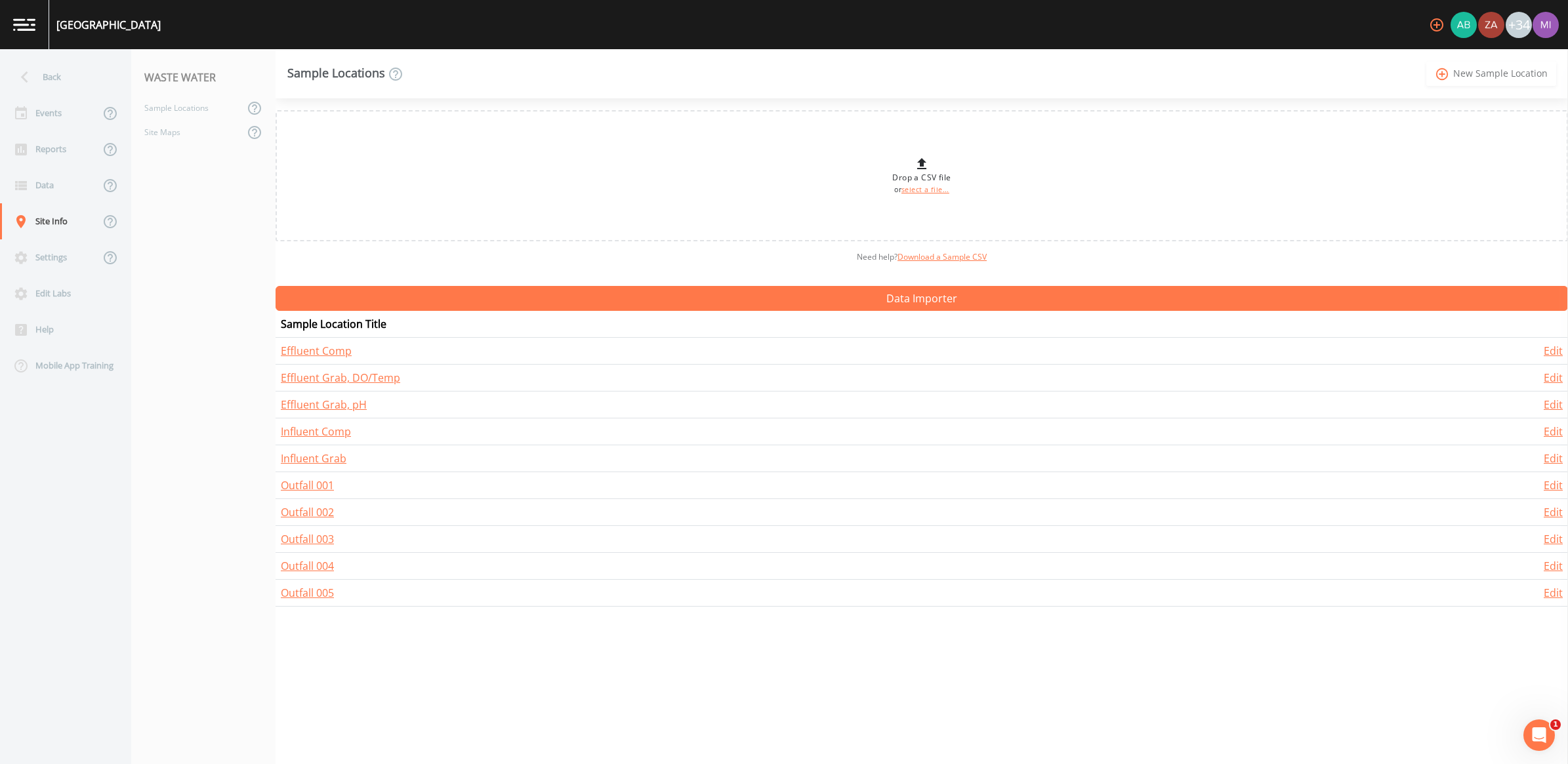
click at [773, 76] on link "add_circle_outline New Sample Location" at bounding box center [1491, 74] width 130 height 24
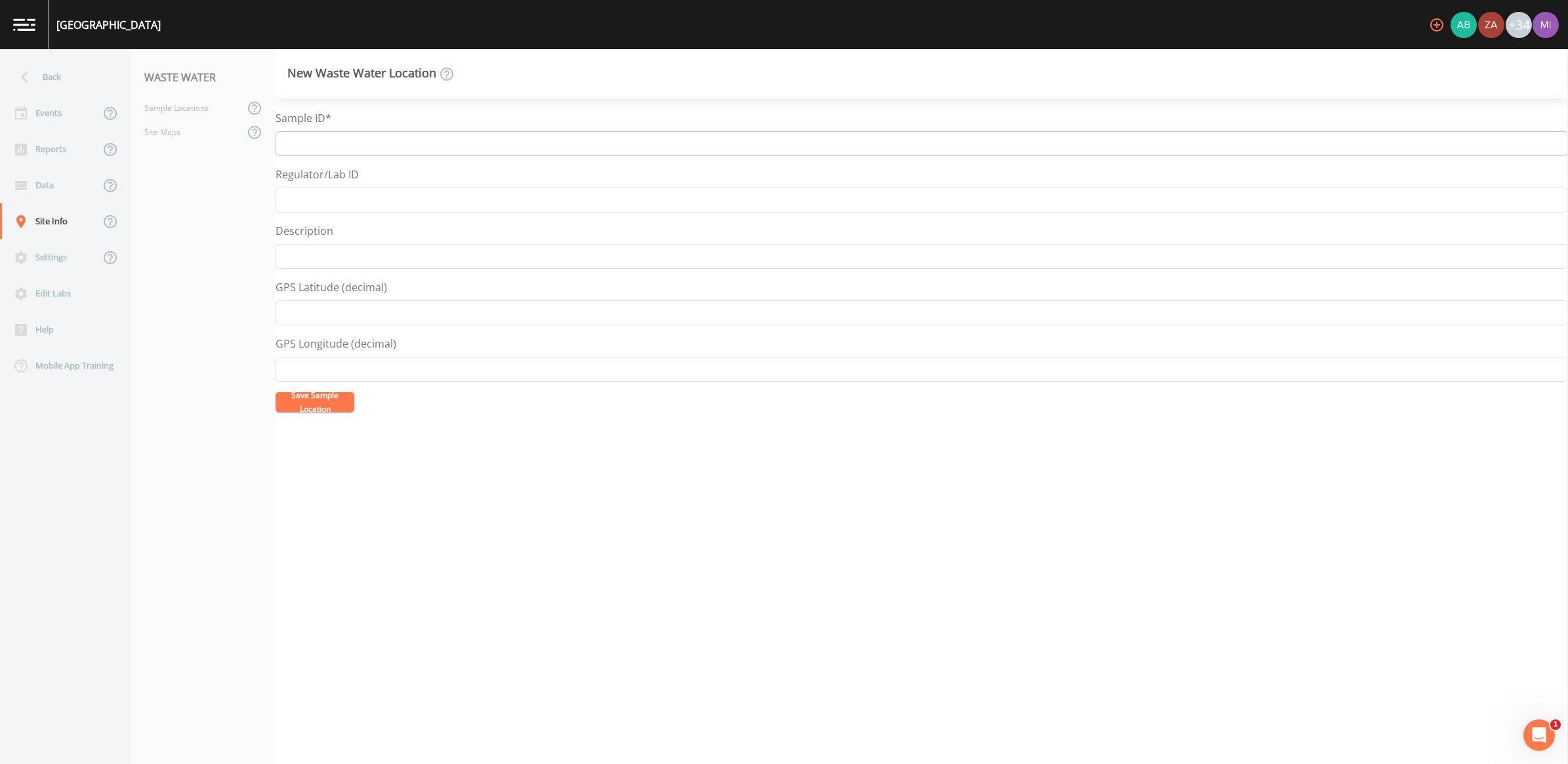
click at [368, 145] on input "Sample ID*" at bounding box center [921, 143] width 1293 height 25
type input "Effluent Grab TRC"
click at [275, 392] on button "Save Sample Location" at bounding box center [315, 401] width 79 height 20
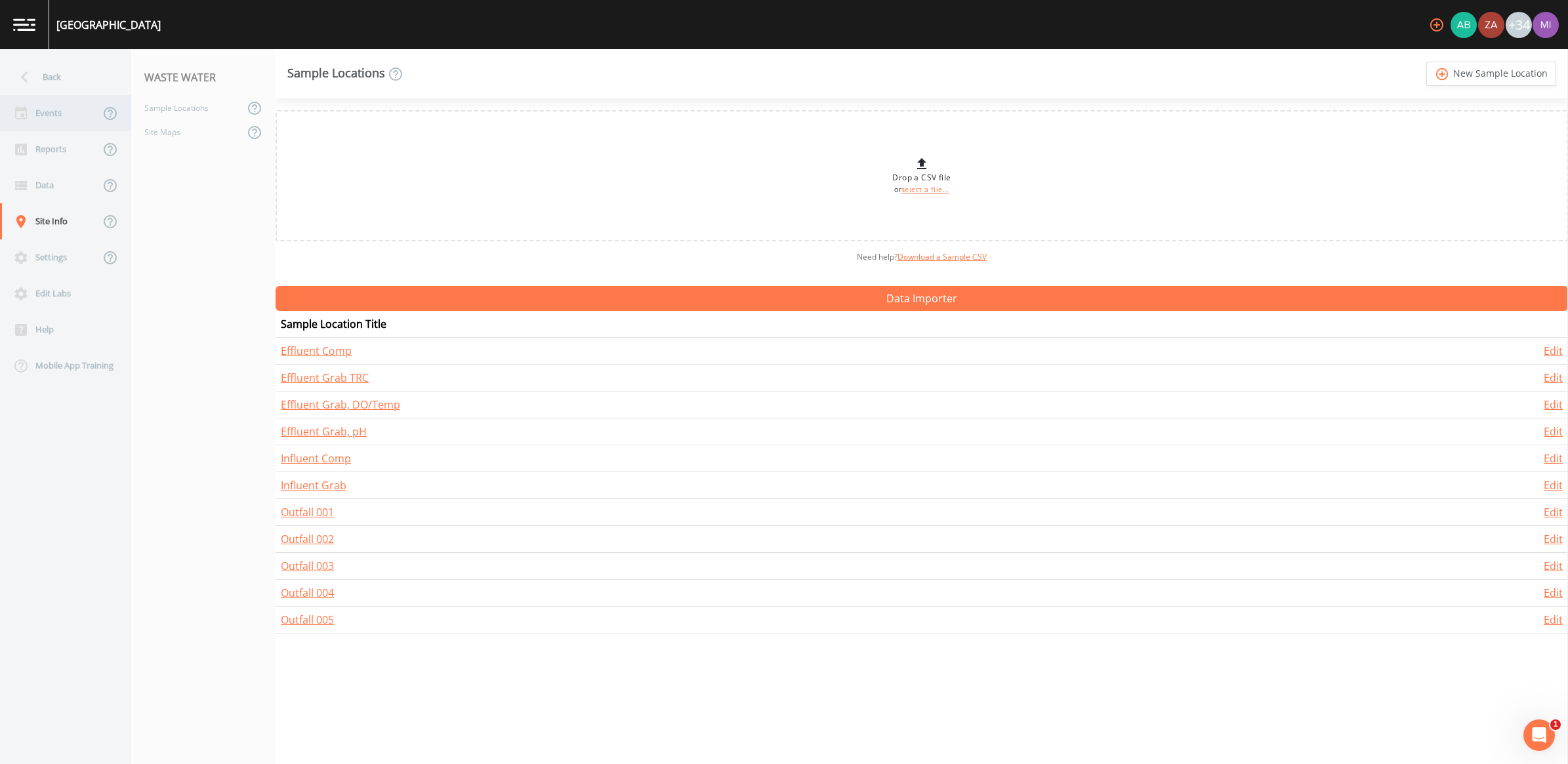
click at [58, 107] on div "Events" at bounding box center [50, 113] width 100 height 36
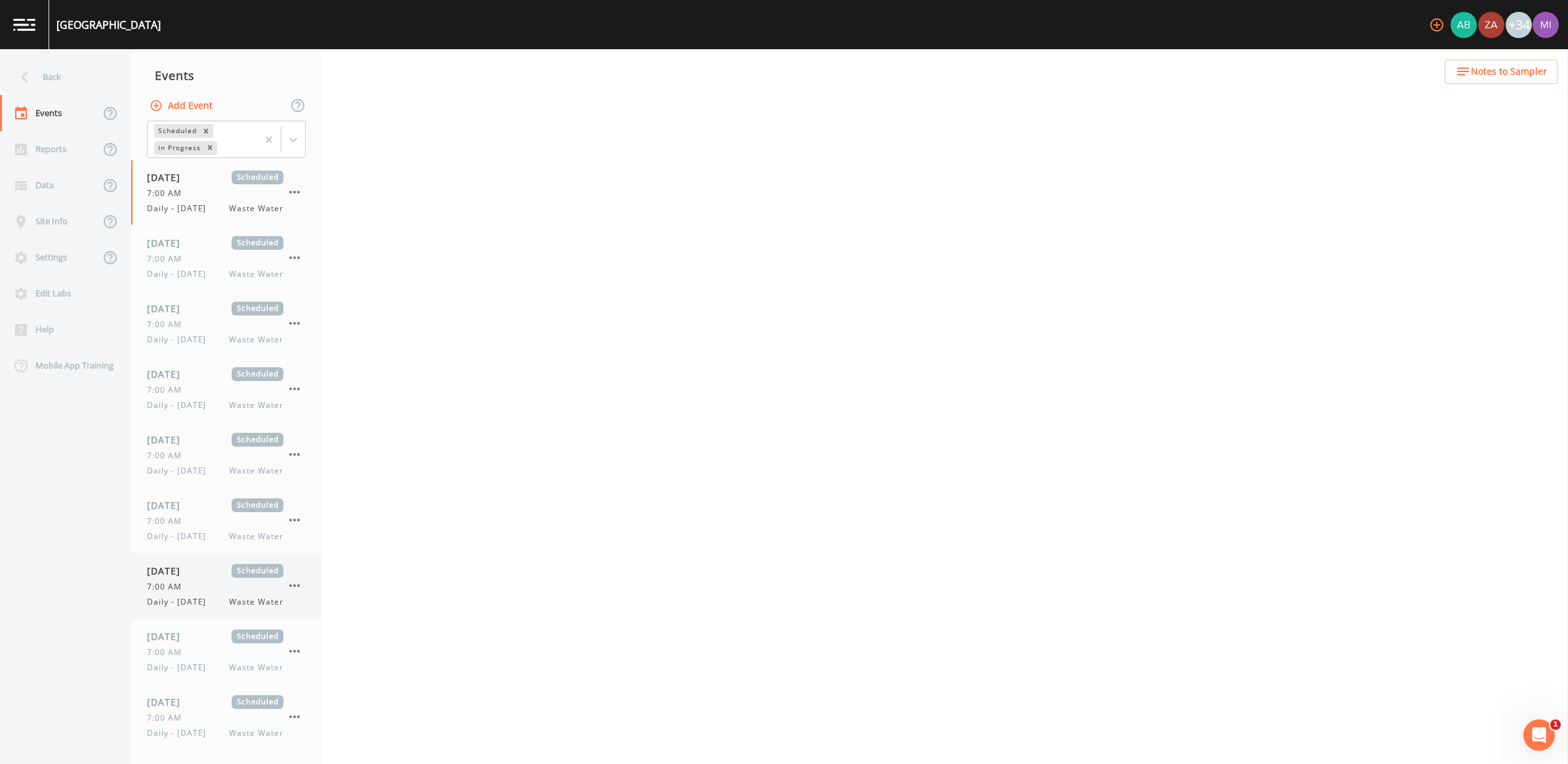
select select "b6a3c313-748b-4795-a028-792ad310bd60"
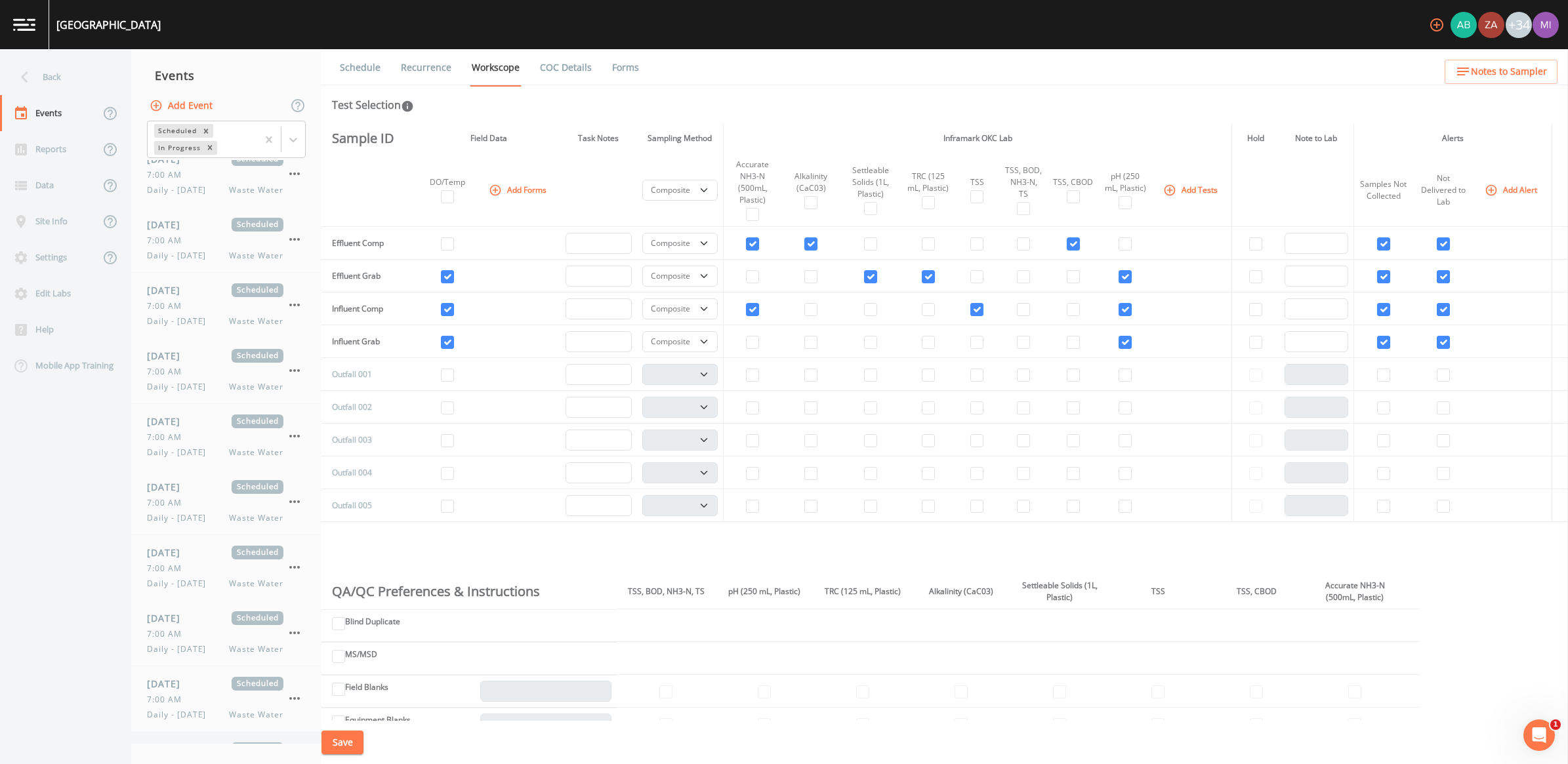
scroll to position [425, 0]
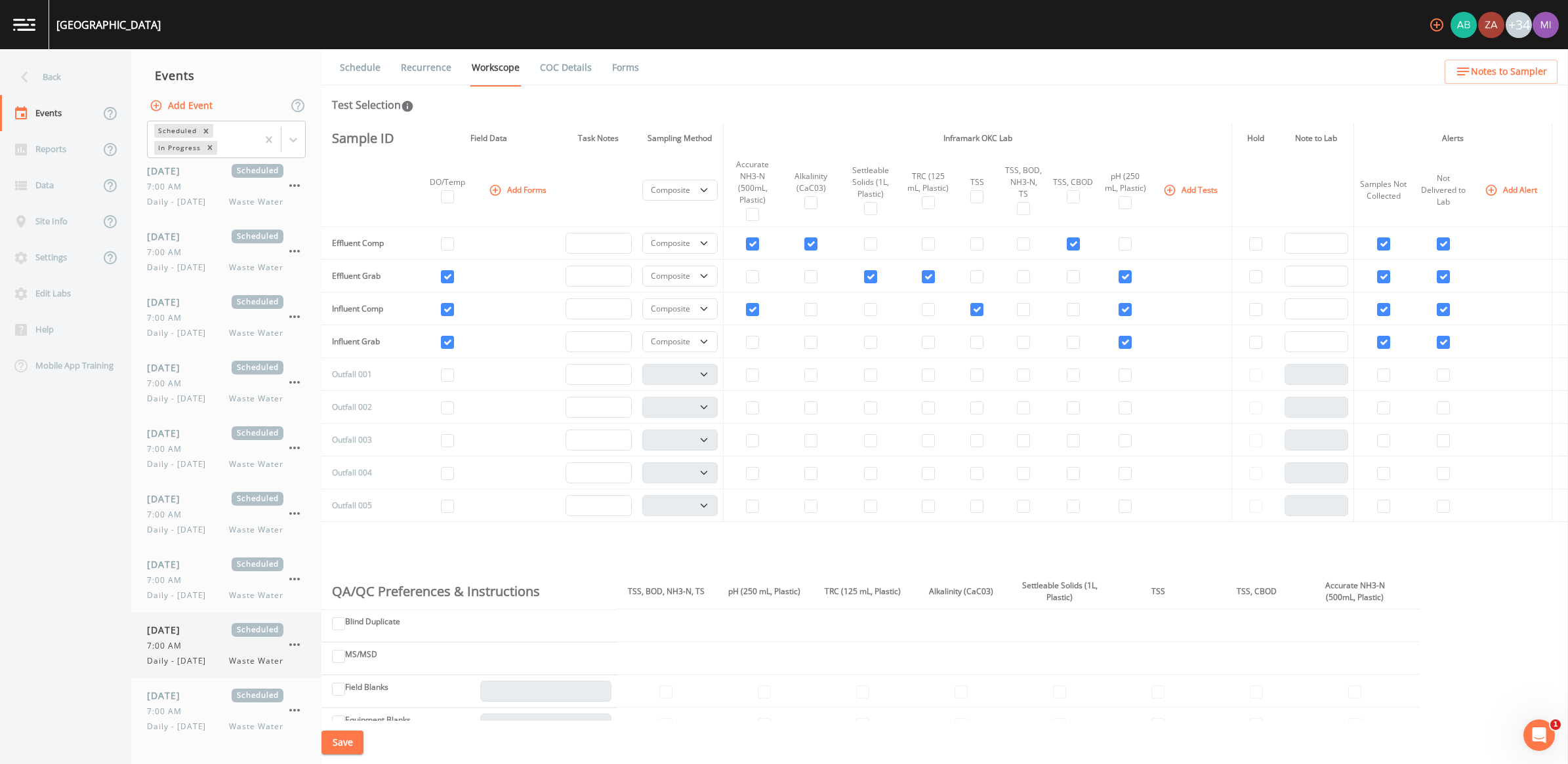
click at [218, 641] on div "7:00 AM" at bounding box center [215, 646] width 137 height 12
select select "092b3f94-5697-4c94-9891-da161916fdbb"
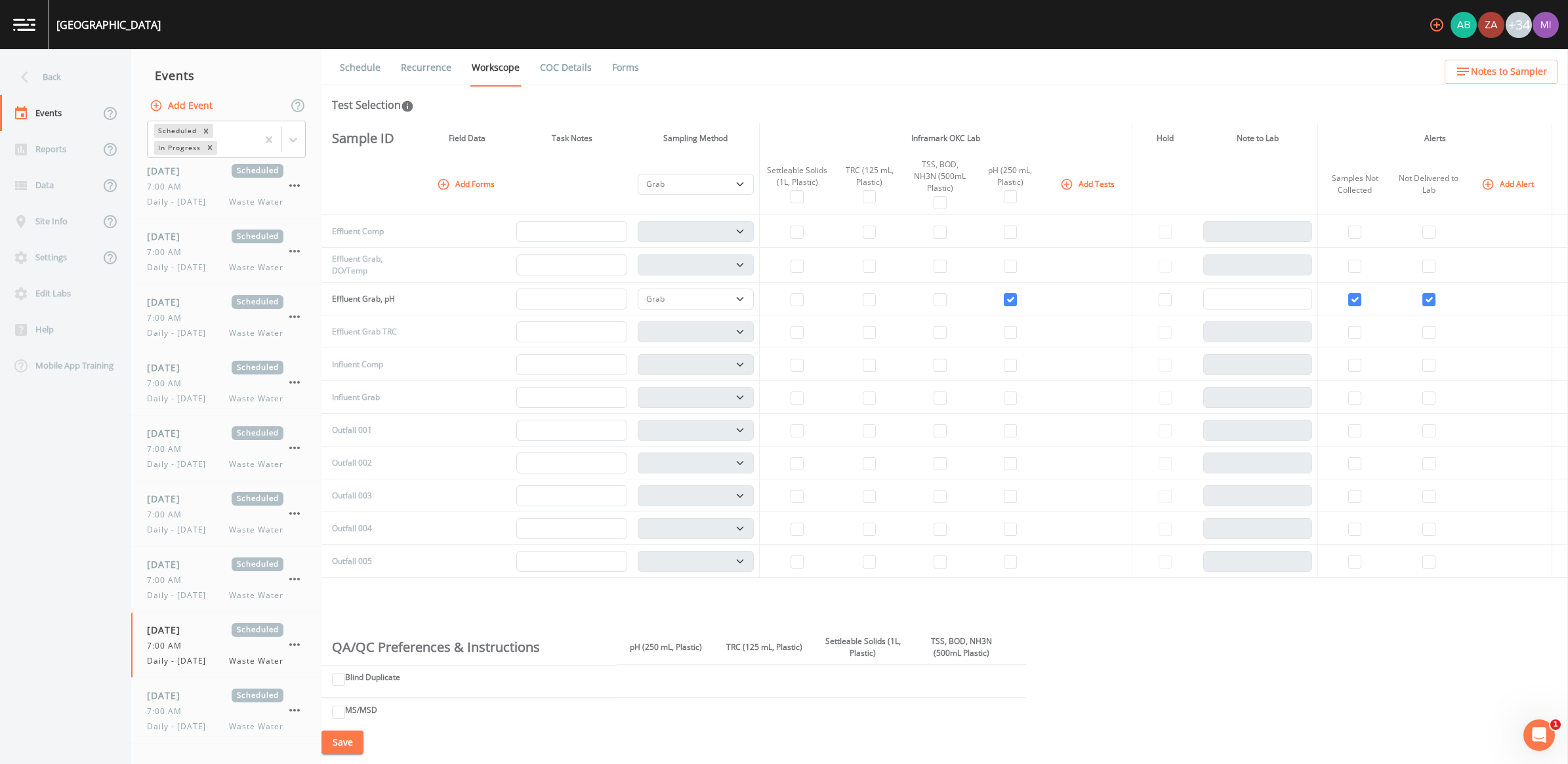
click at [455, 181] on button "Add Forms" at bounding box center [467, 184] width 65 height 22
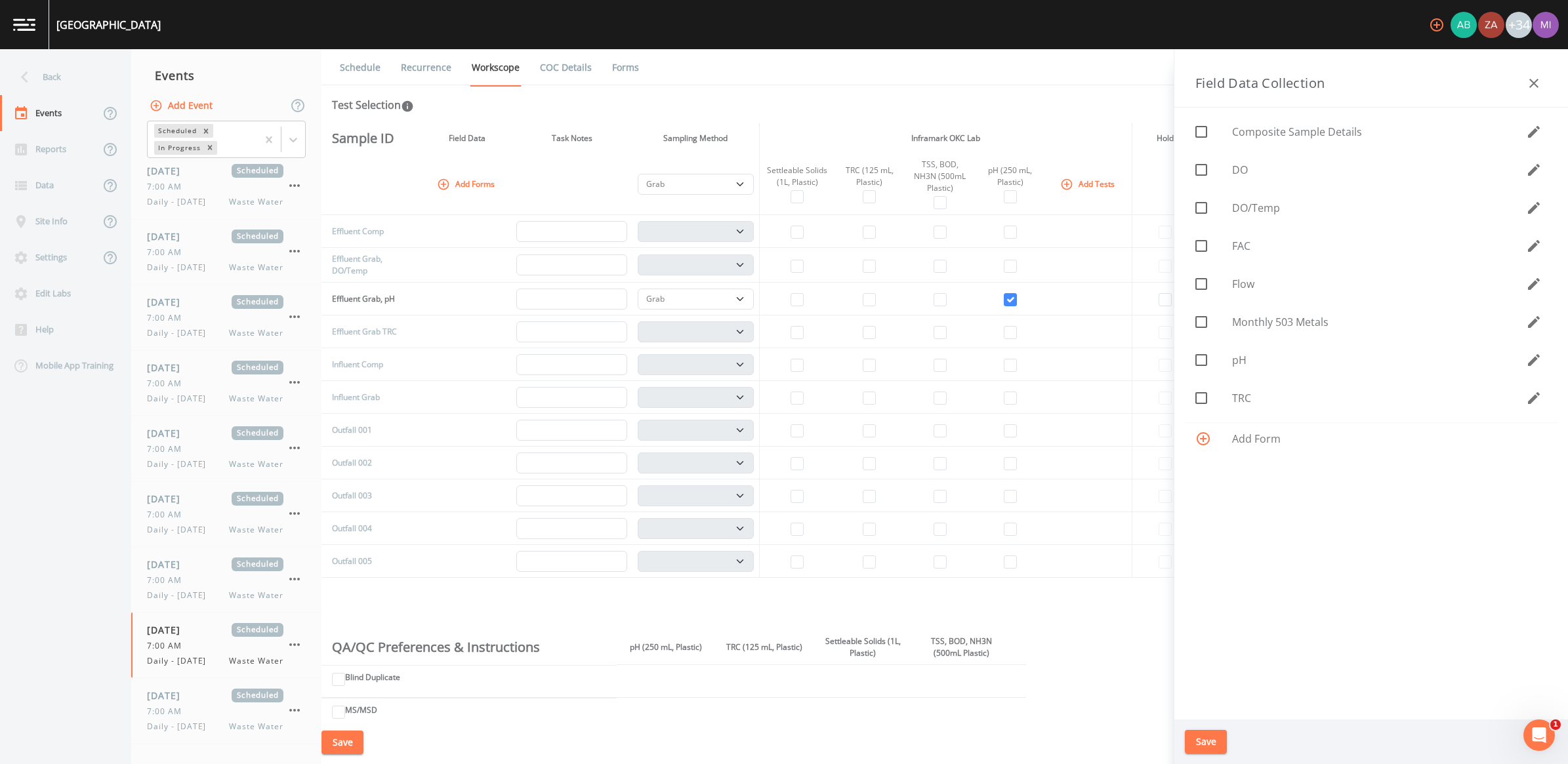
click at [773, 207] on icon at bounding box center [1201, 207] width 15 height 15
checkbox input "true"
click at [773, 397] on icon at bounding box center [1201, 398] width 15 height 15
checkbox input "true"
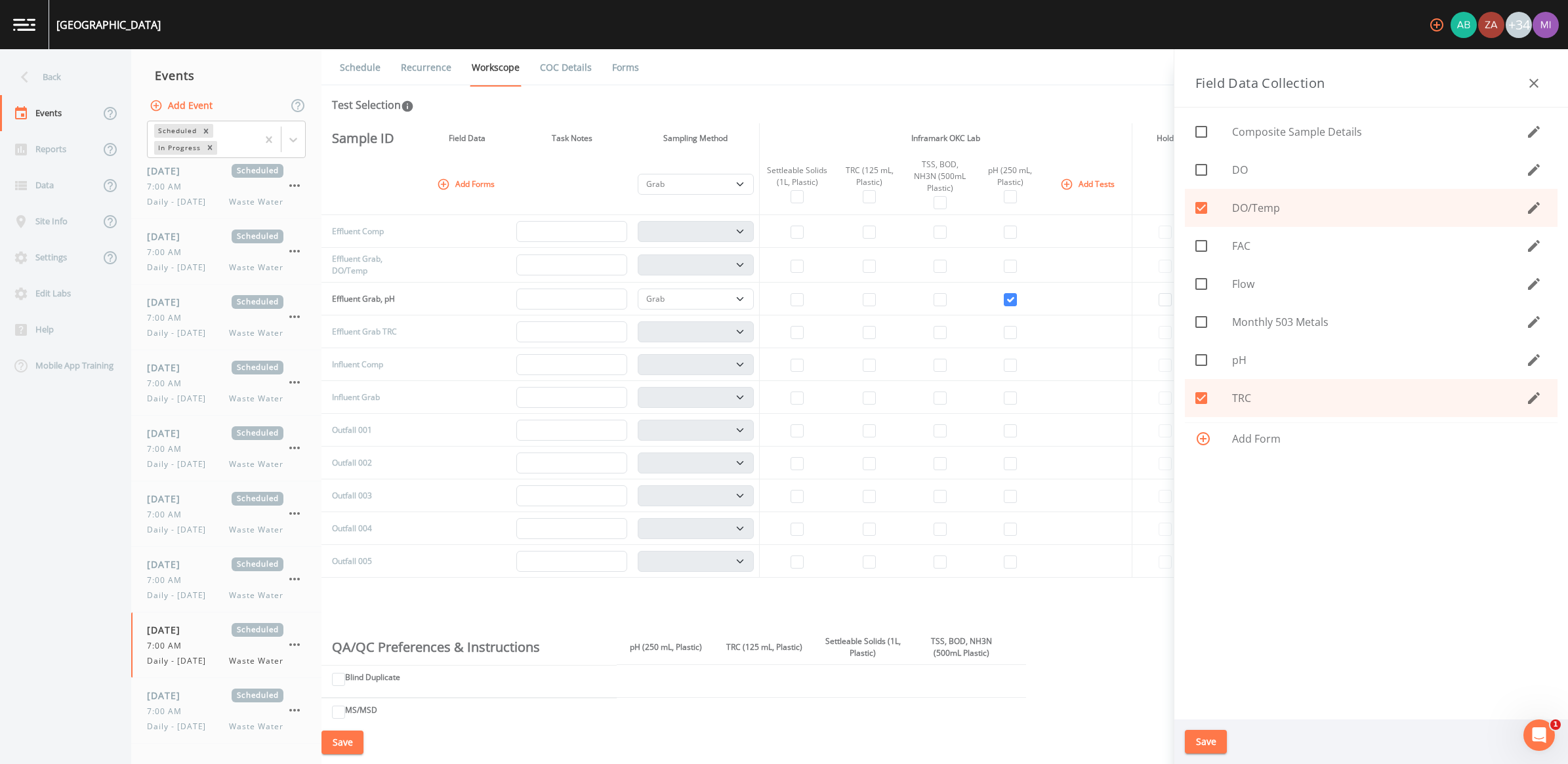
click at [773, 711] on button "Save" at bounding box center [1206, 742] width 42 height 24
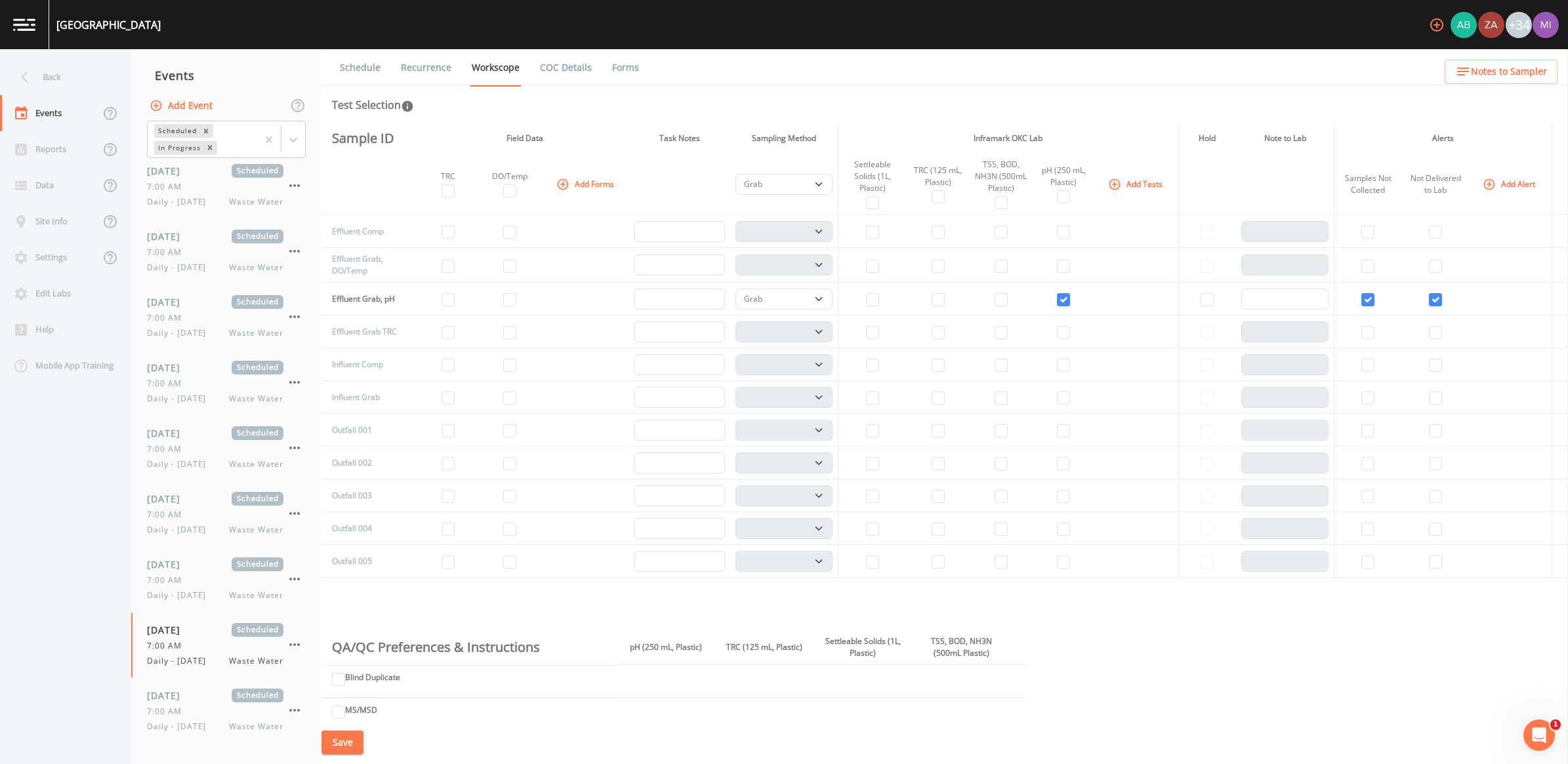
click at [31, 22] on img at bounding box center [24, 24] width 22 height 13
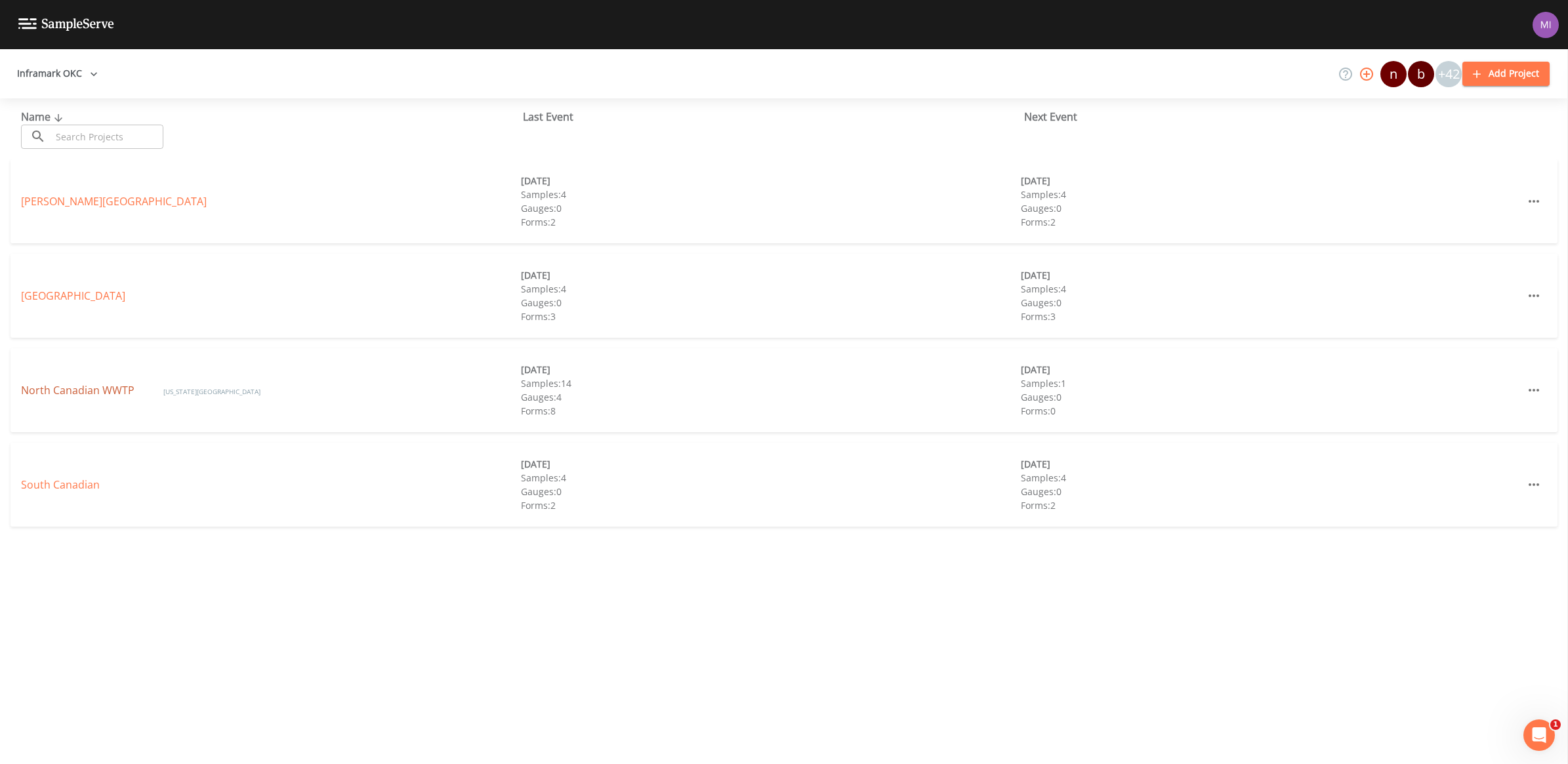
click at [86, 390] on link "North Canadian WWTP" at bounding box center [79, 390] width 116 height 14
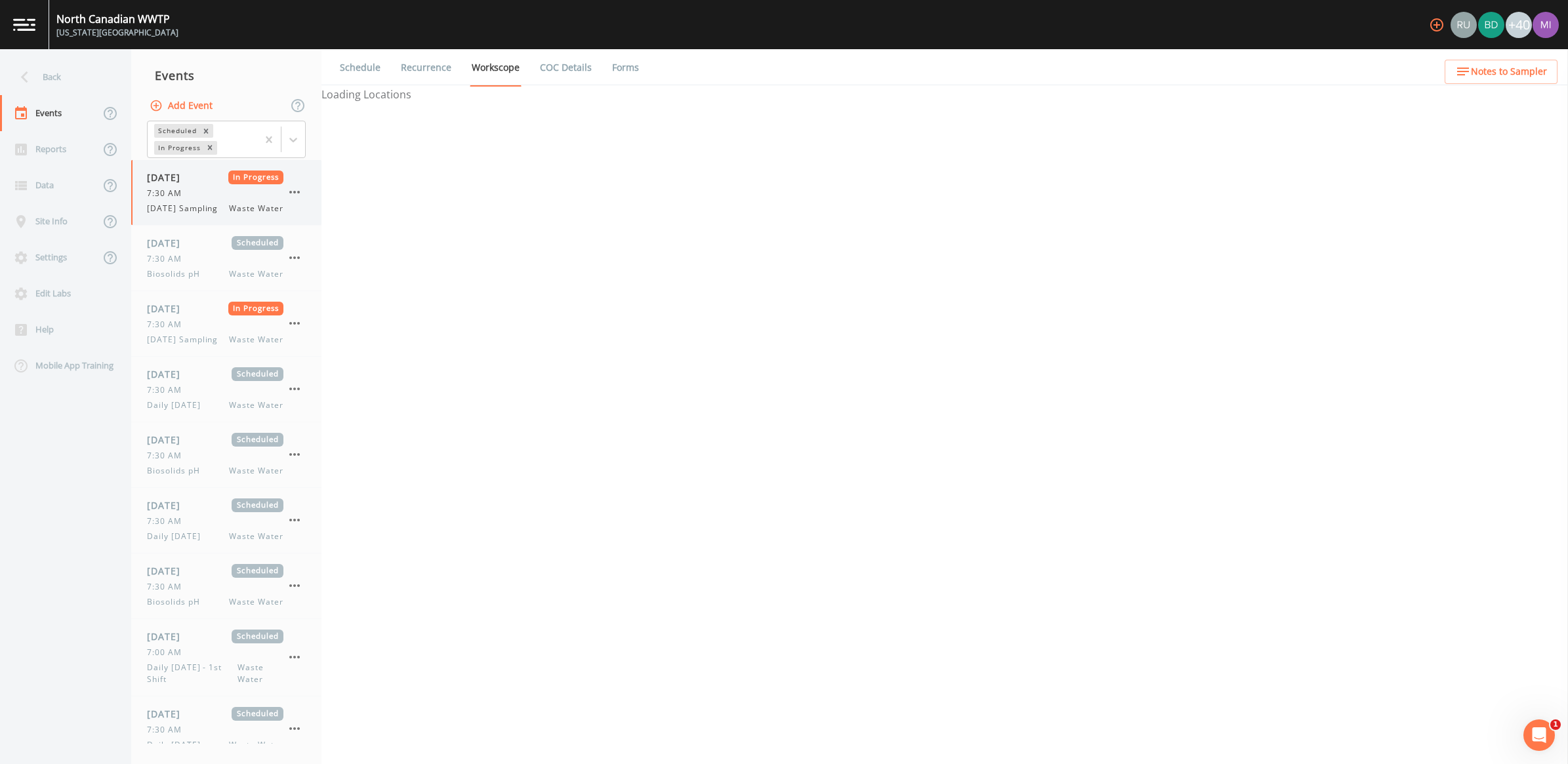
select select "092b3f94-5697-4c94-9891-da161916fdbb"
select select "b6a3c313-748b-4795-a028-792ad310bd60"
select select "092b3f94-5697-4c94-9891-da161916fdbb"
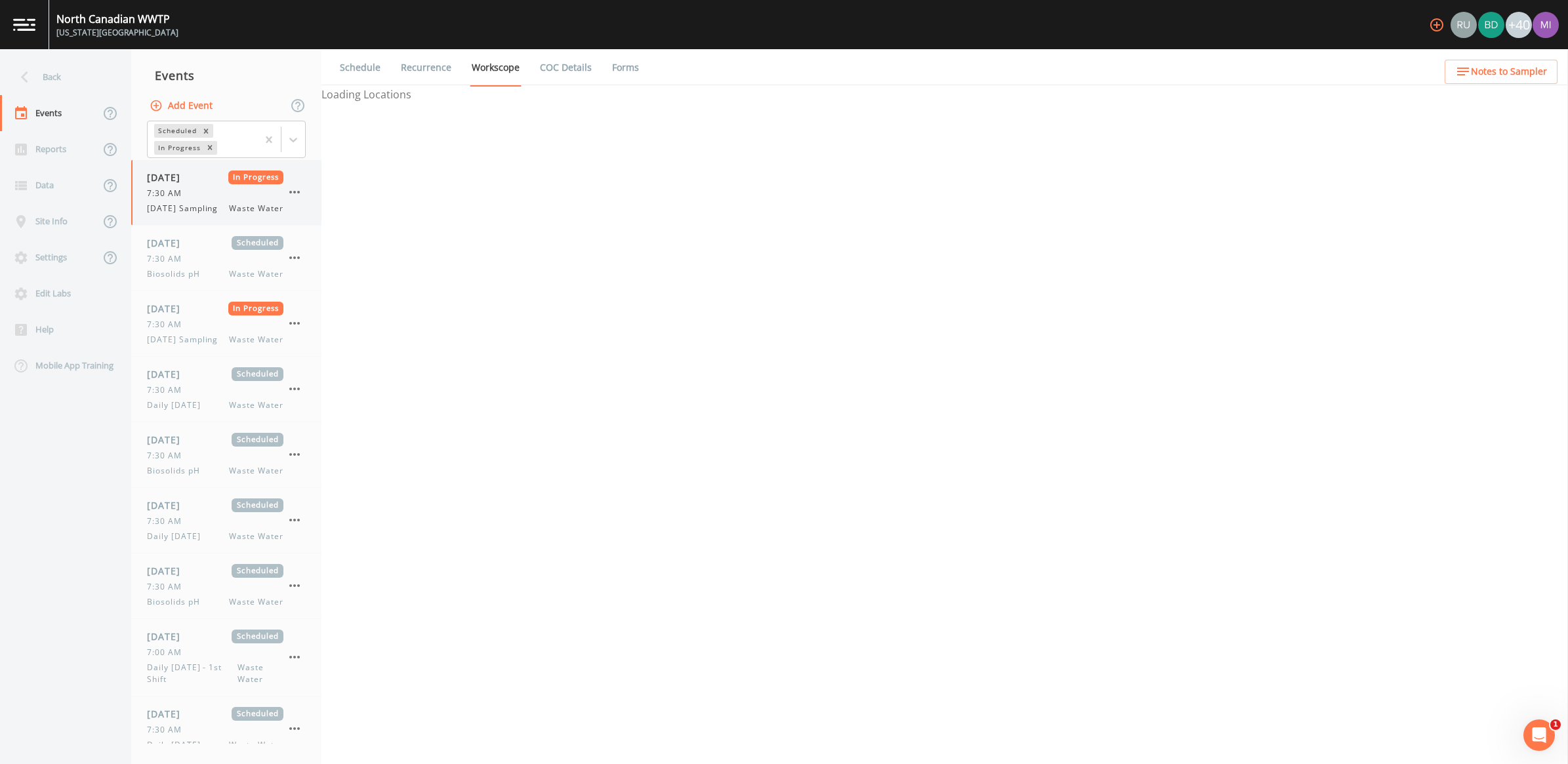
select select "b6a3c313-748b-4795-a028-792ad310bd60"
select select "092b3f94-5697-4c94-9891-da161916fdbb"
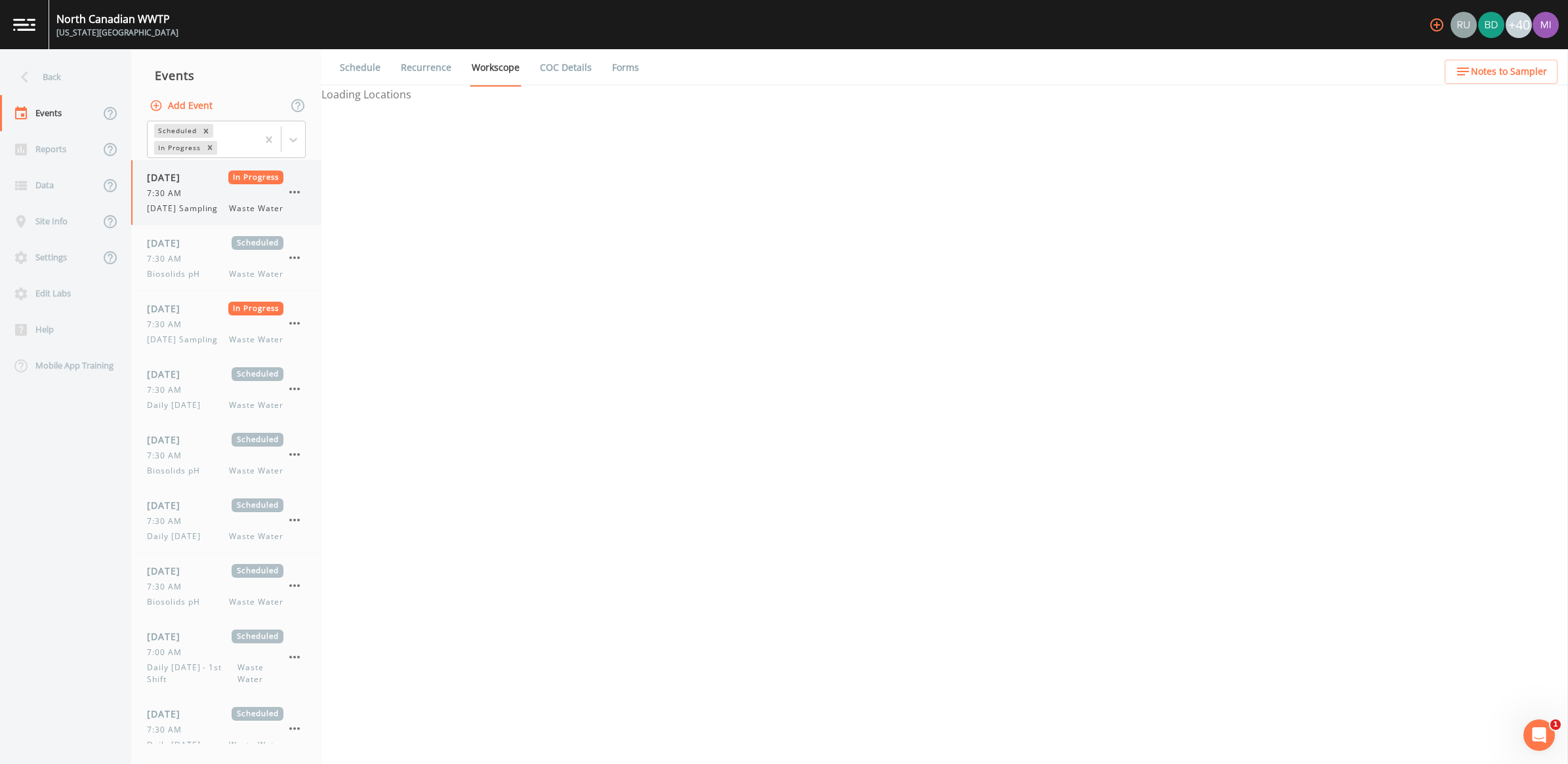
select select "092b3f94-5697-4c94-9891-da161916fdbb"
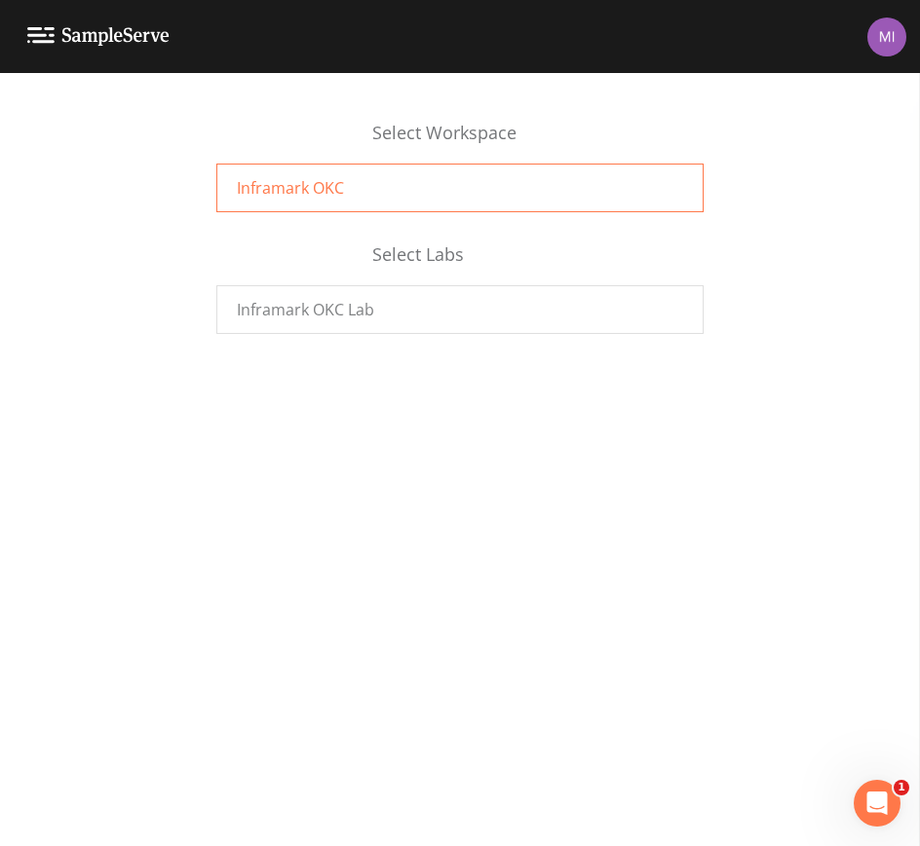
click at [291, 183] on span "Inframark OKC" at bounding box center [290, 187] width 107 height 23
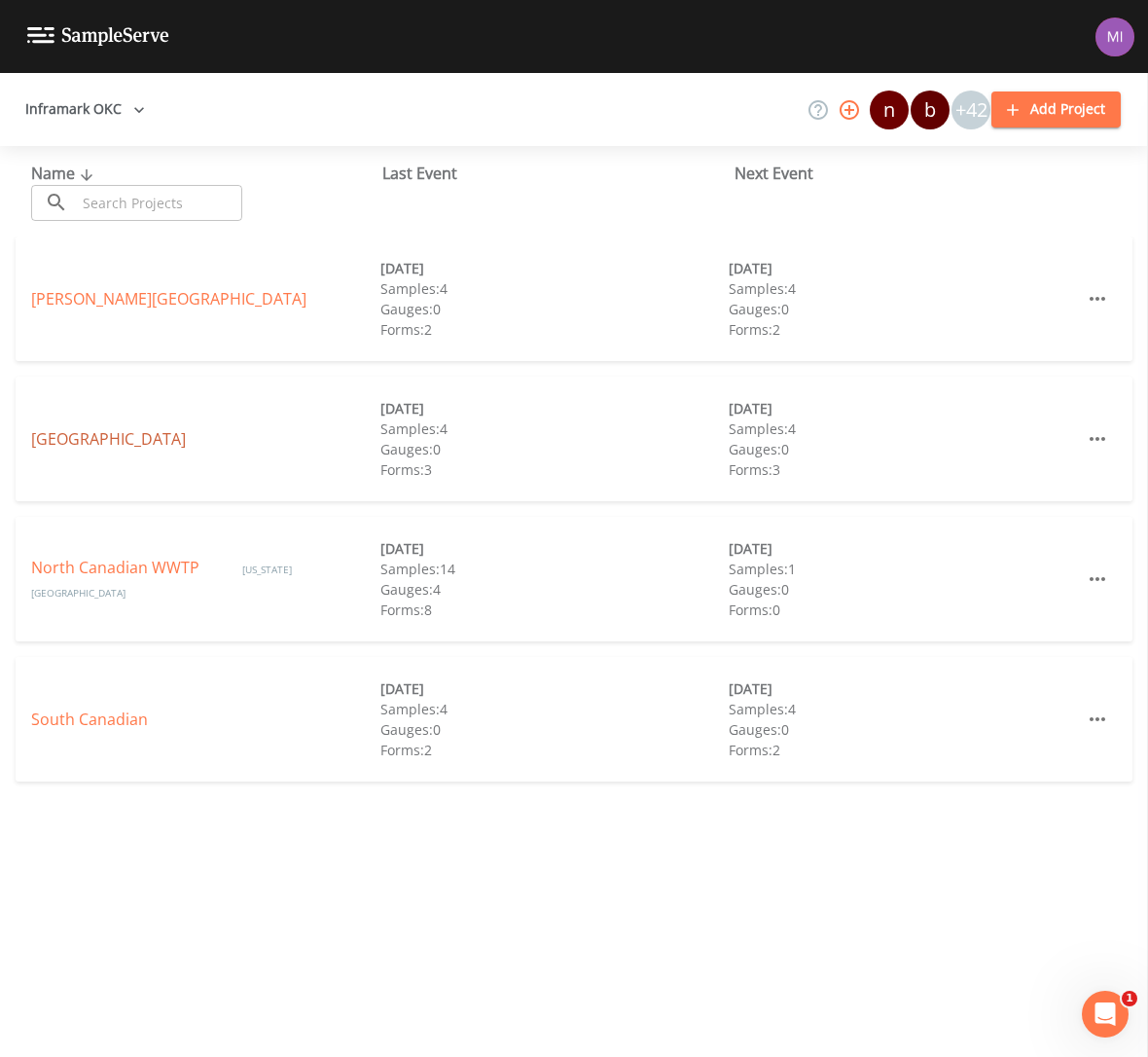
click at [76, 439] on link "[GEOGRAPHIC_DATA]" at bounding box center [108, 439] width 155 height 21
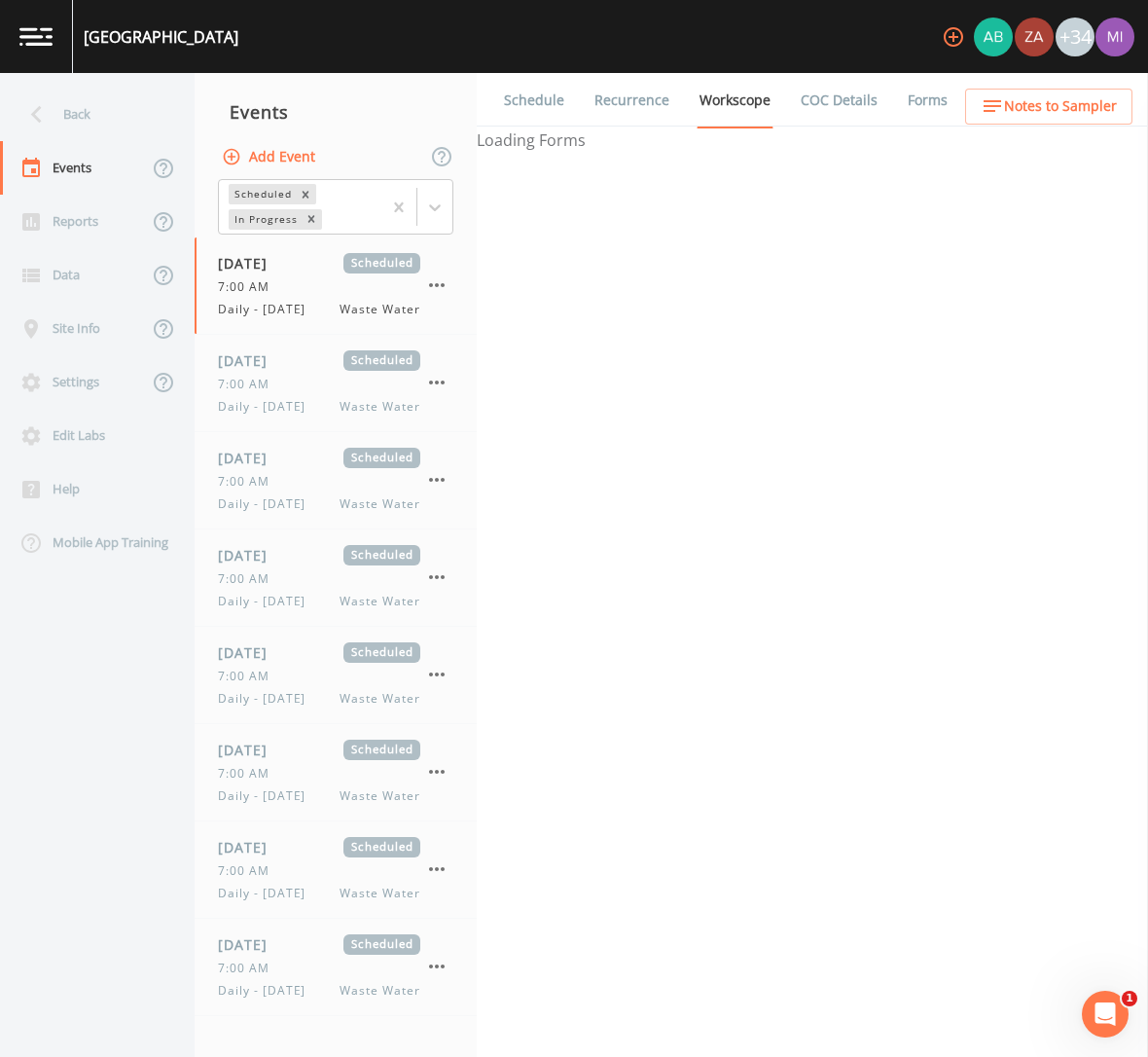
select select "b6a3c313-748b-4795-a028-792ad310bd60"
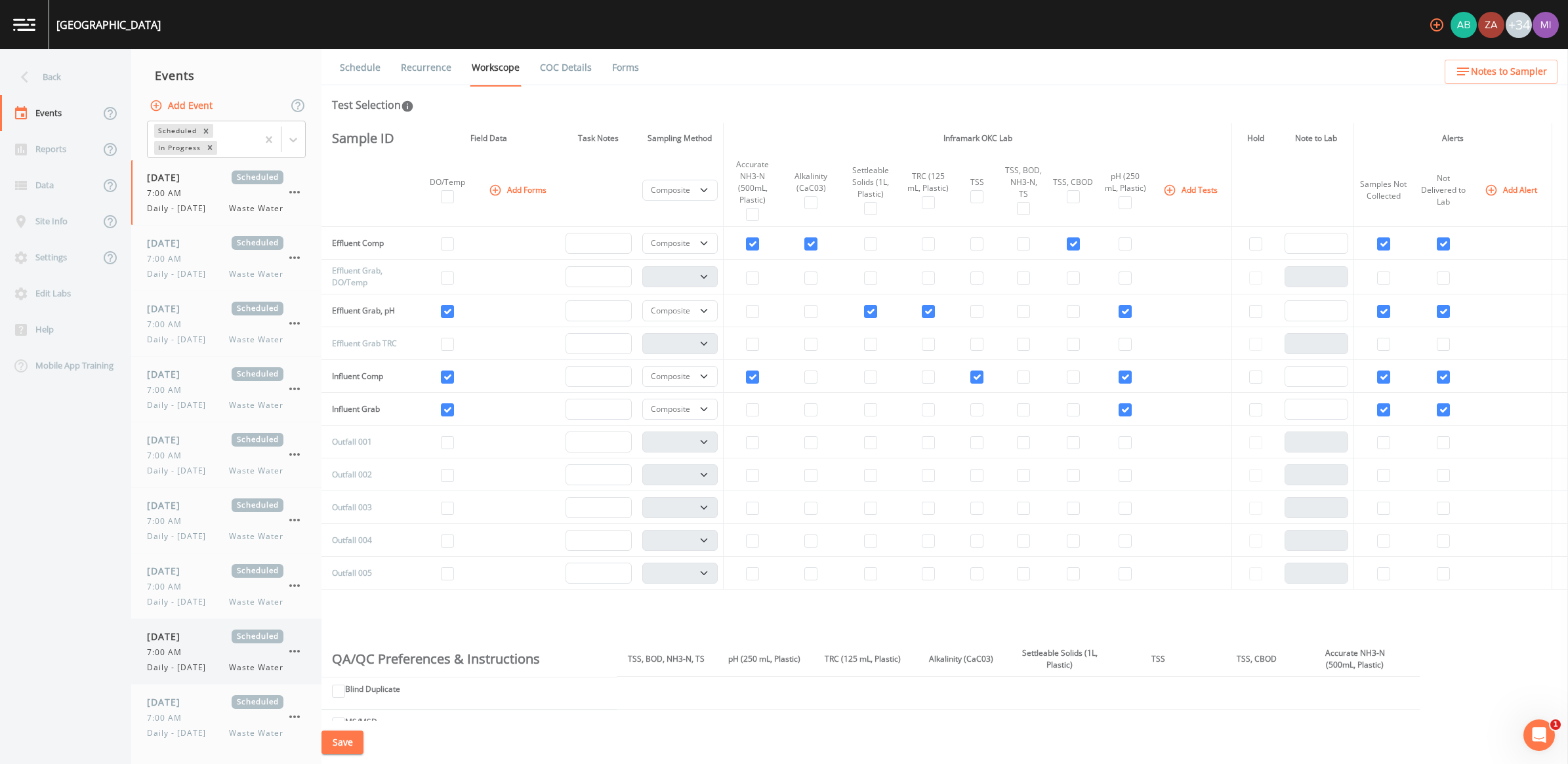
scroll to position [425, 0]
click at [186, 652] on div "10/06/2025 Scheduled 7:00 AM Daily - Monday Waste Water" at bounding box center [215, 644] width 137 height 44
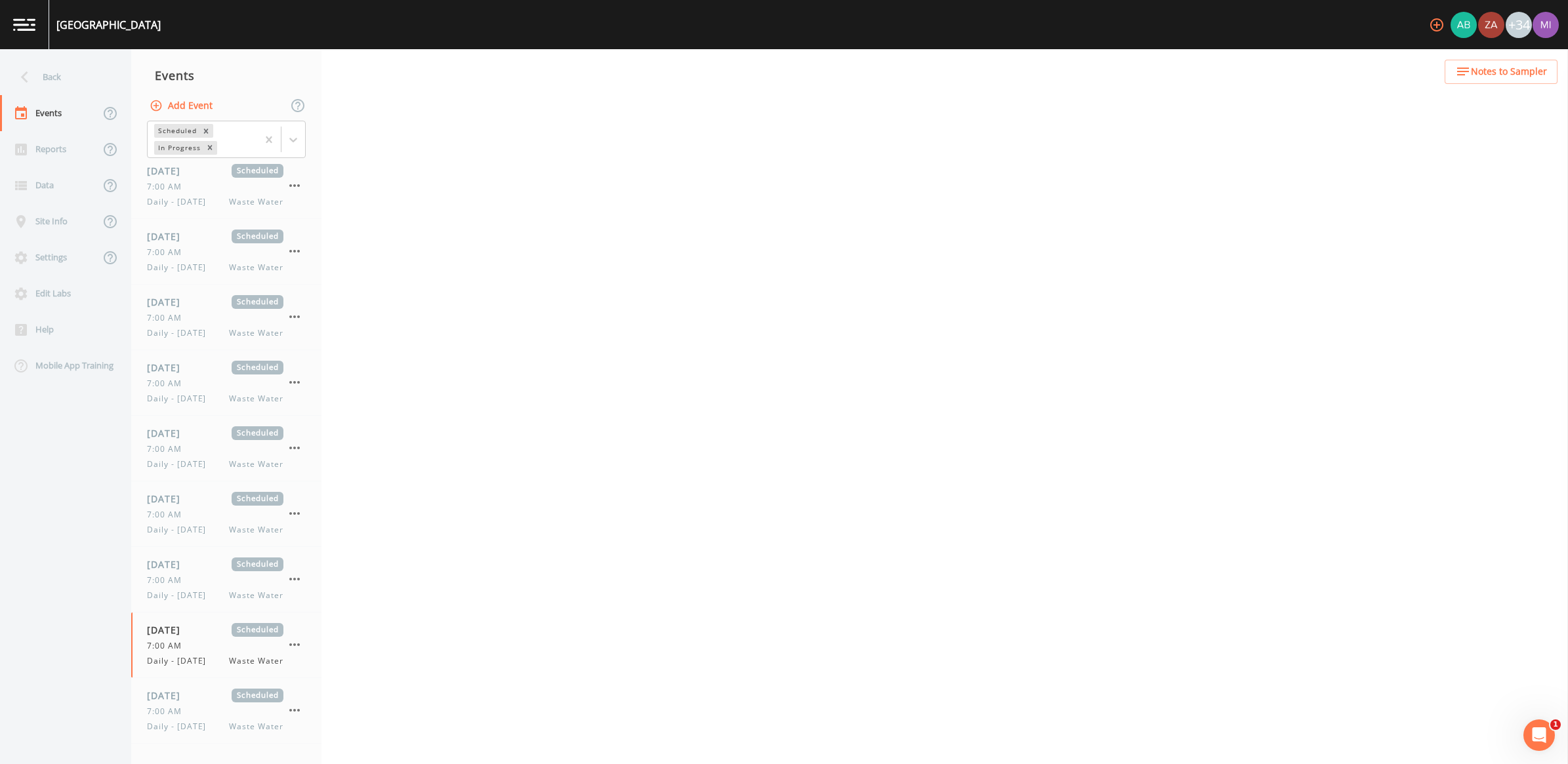
select select "092b3f94-5697-4c94-9891-da161916fdbb"
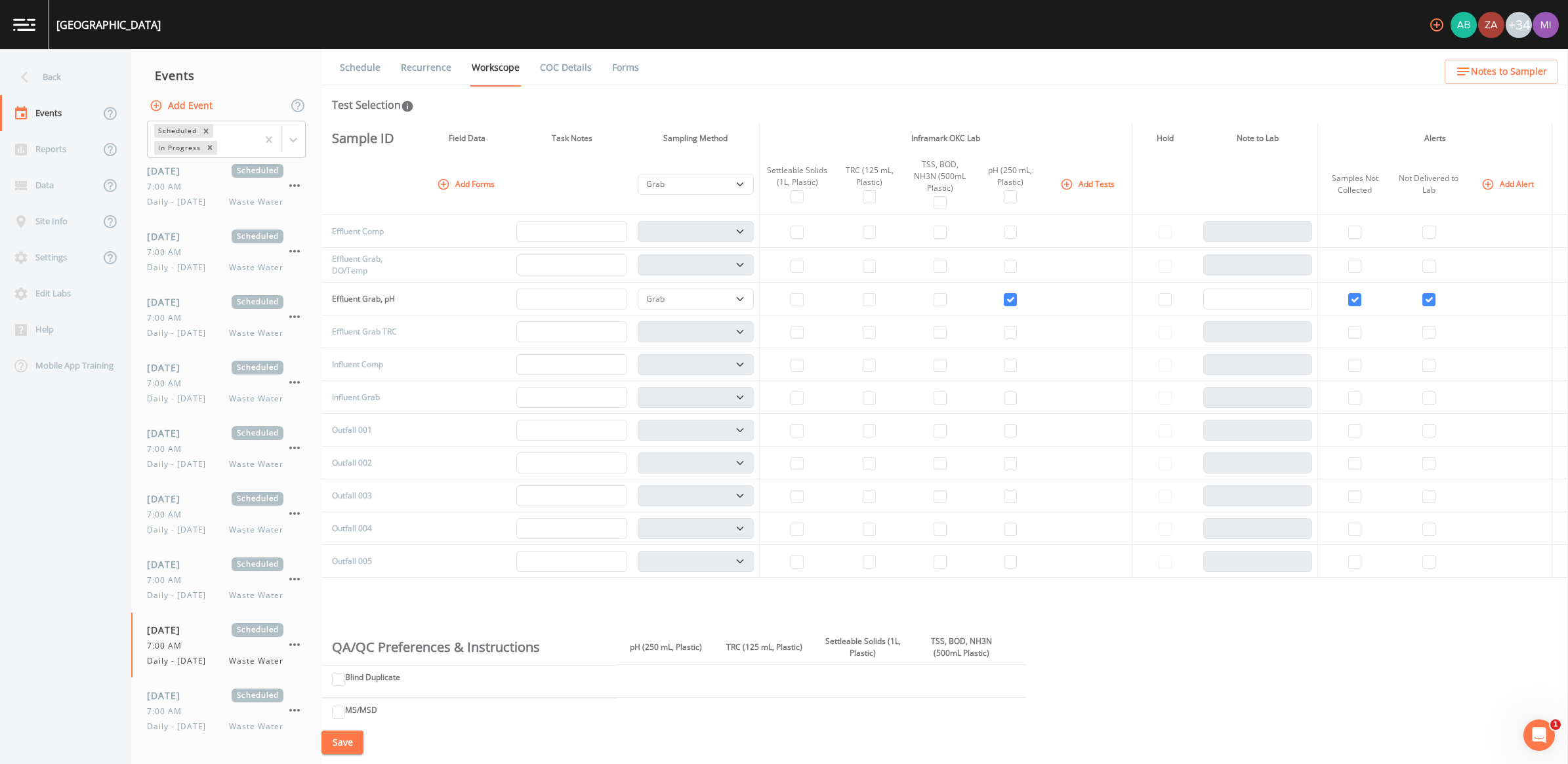
click at [472, 178] on button "Add Forms" at bounding box center [467, 184] width 65 height 22
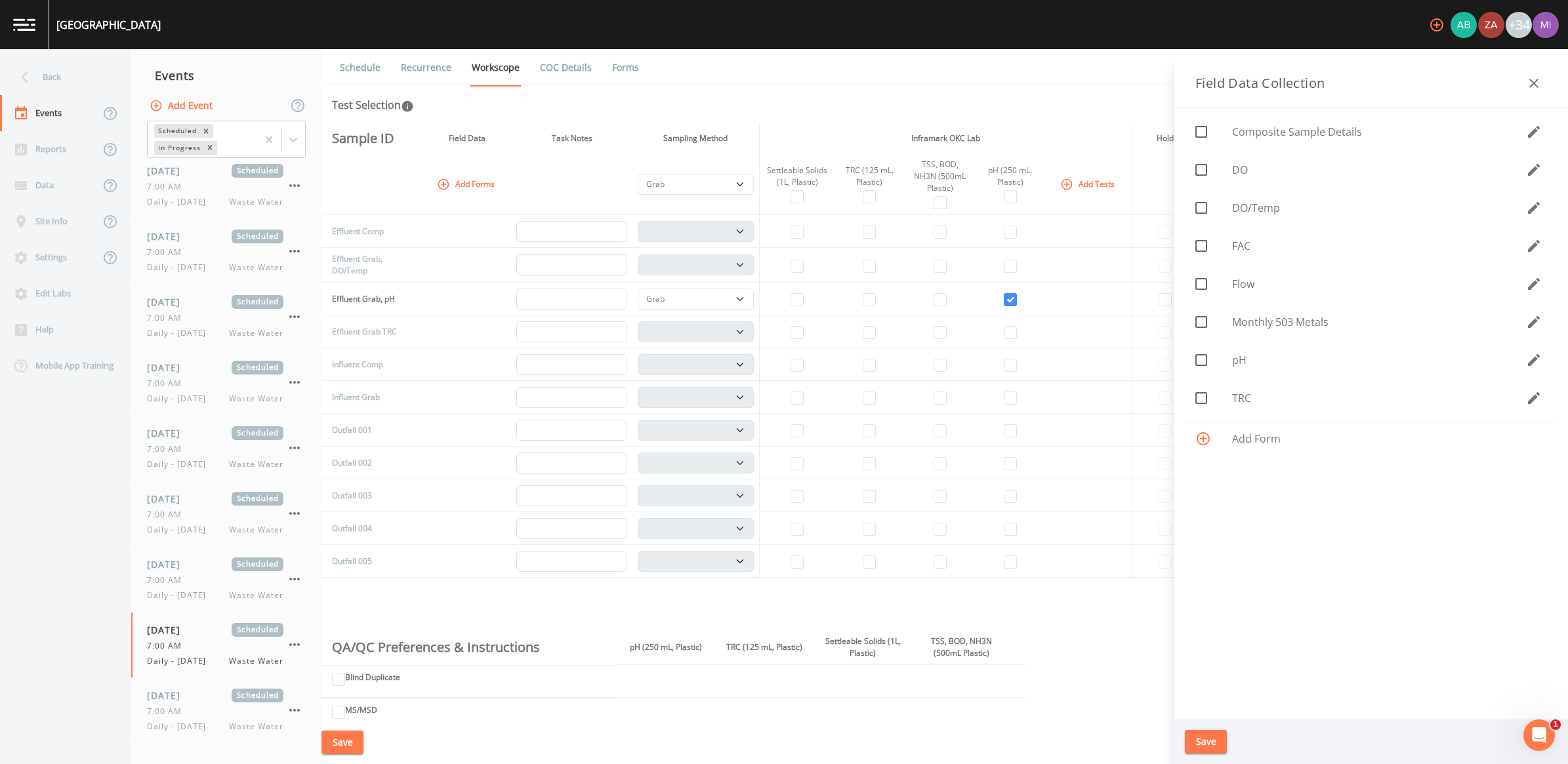
click at [773, 205] on span "DO/Temp" at bounding box center [1379, 207] width 294 height 15
checkbox input "true"
click at [773, 711] on button "Save" at bounding box center [1206, 742] width 42 height 24
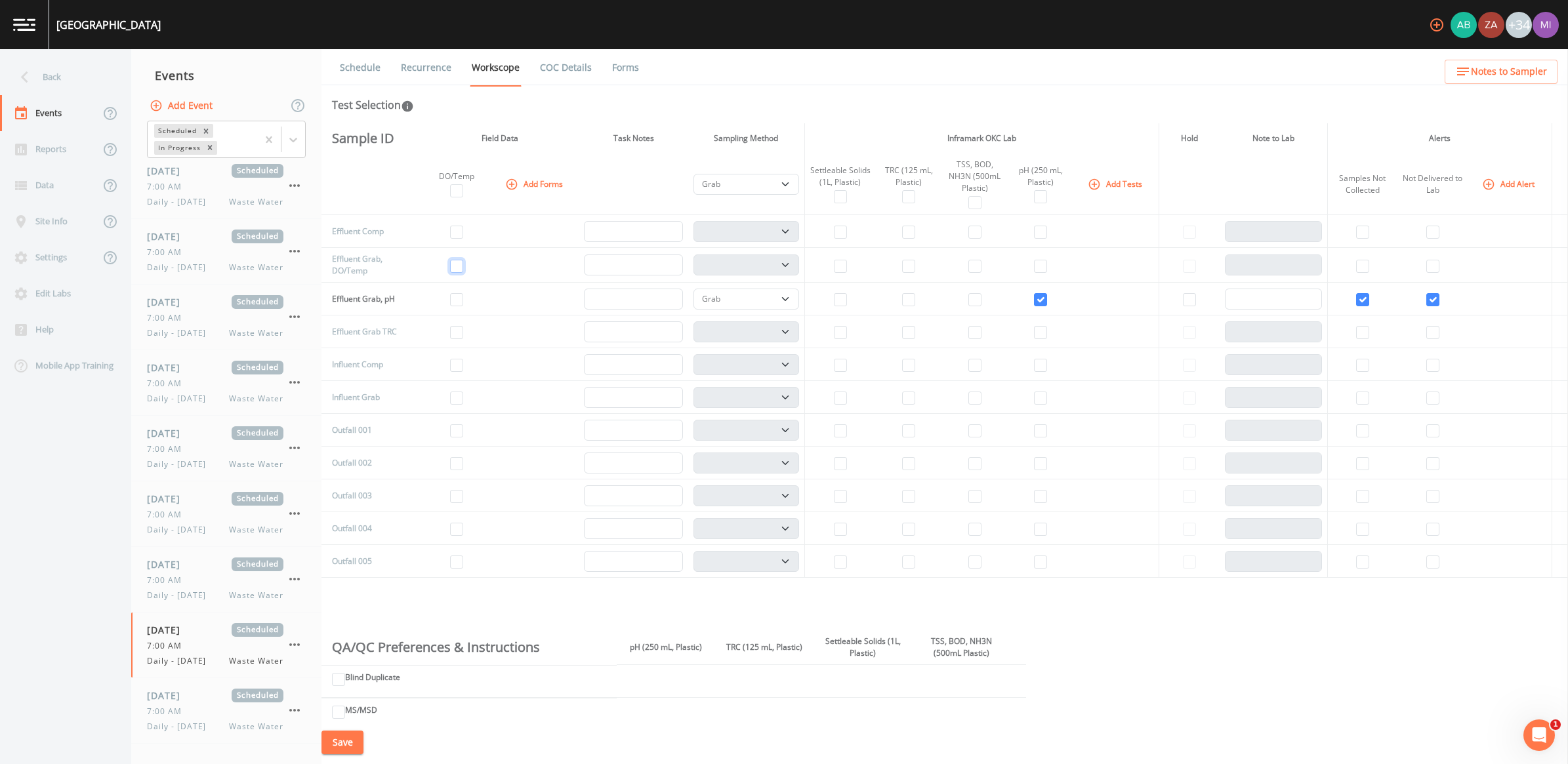
click at [463, 263] on input "checkbox" at bounding box center [456, 266] width 13 height 13
checkbox input "true"
click at [773, 332] on input "checkbox" at bounding box center [908, 332] width 13 height 13
checkbox input "true"
select select
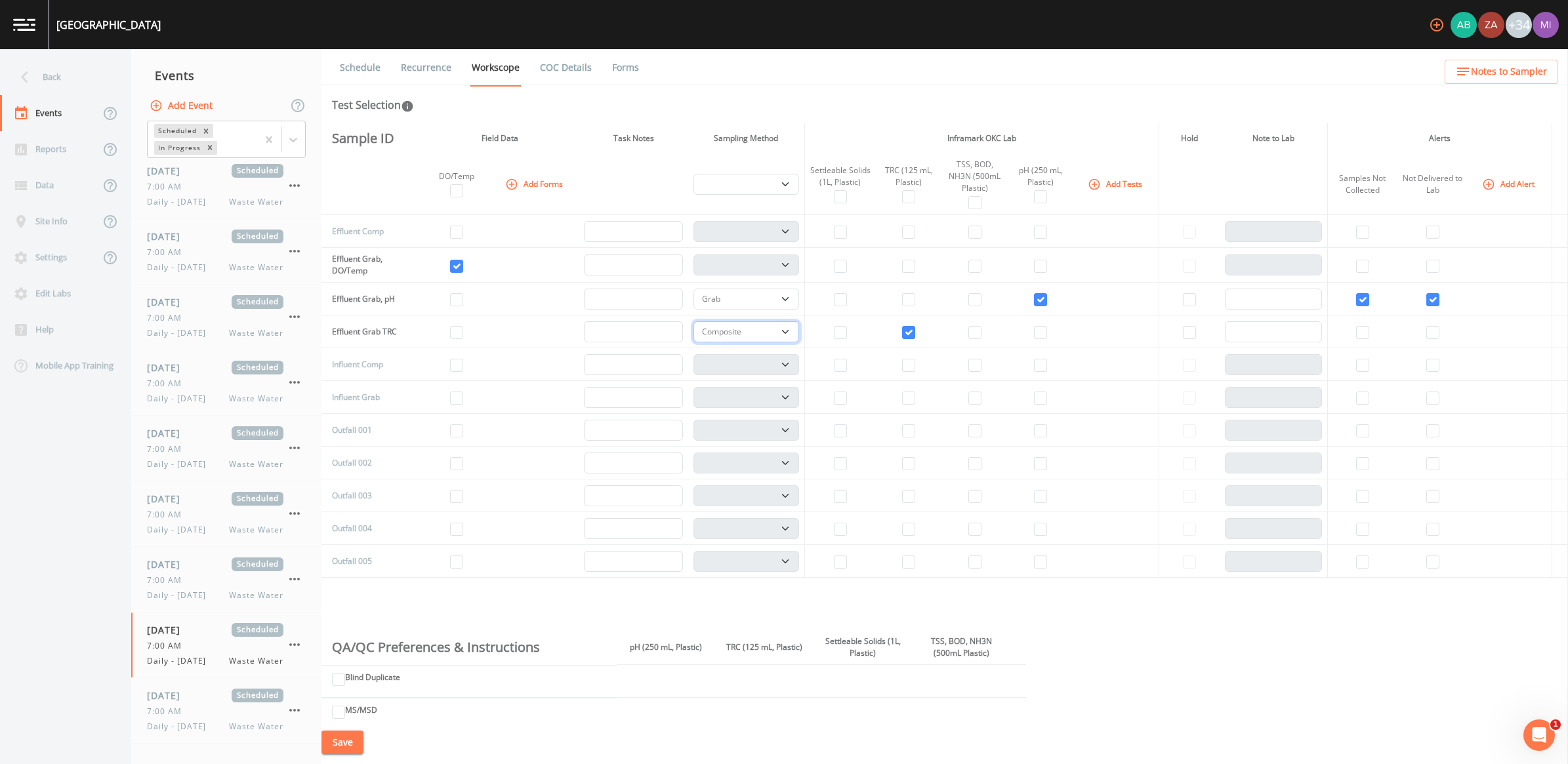
drag, startPoint x: 784, startPoint y: 331, endPoint x: 788, endPoint y: 341, distance: 10.8
click at [773, 331] on select "Composite Grab" at bounding box center [746, 331] width 106 height 21
select select "092b3f94-5697-4c94-9891-da161916fdbb"
click at [696, 321] on select "Composite Grab" at bounding box center [746, 331] width 106 height 21
select select "092b3f94-5697-4c94-9891-da161916fdbb"
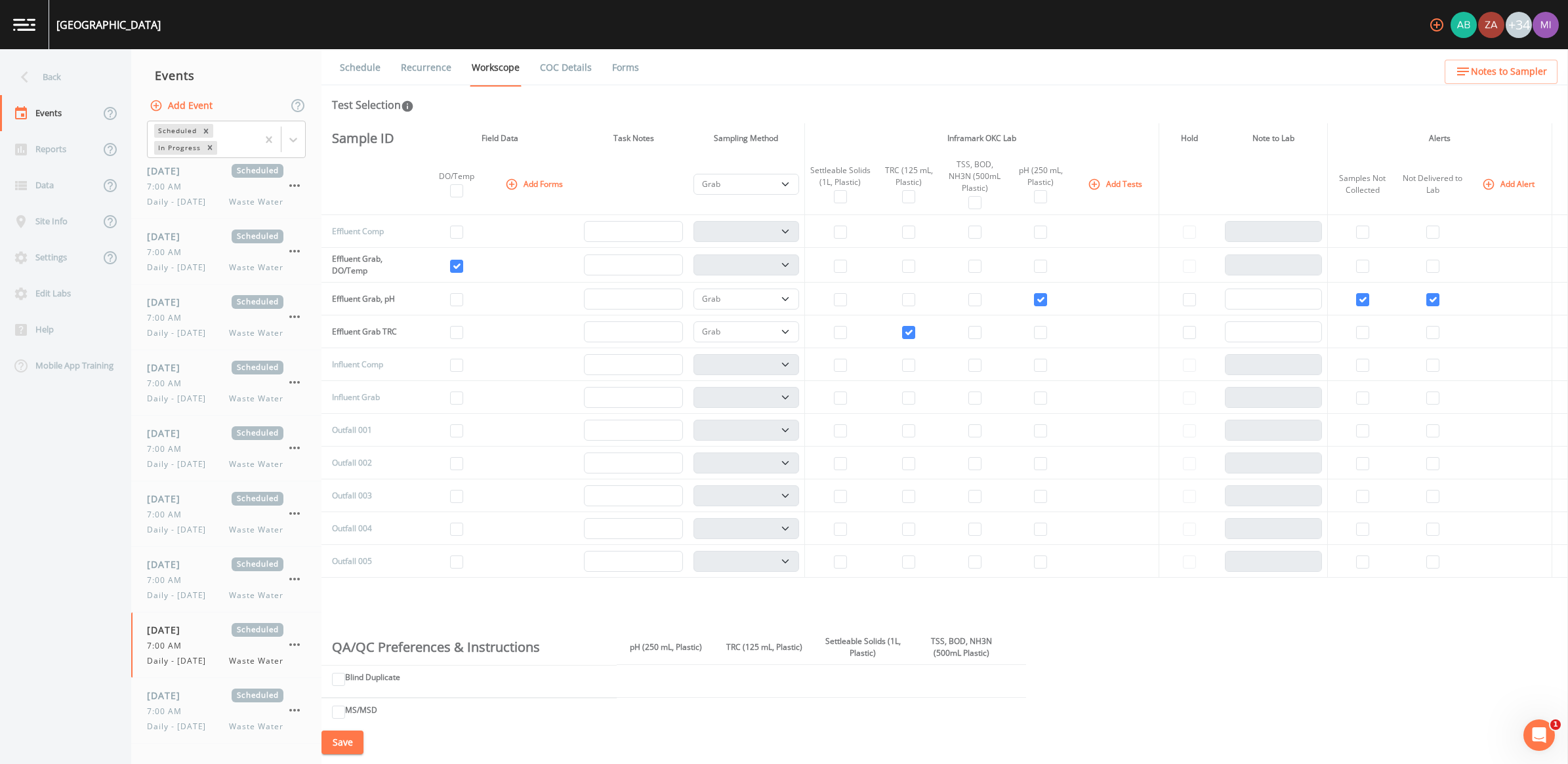
click at [346, 711] on button "Save" at bounding box center [342, 742] width 42 height 24
click at [28, 17] on link at bounding box center [24, 24] width 49 height 49
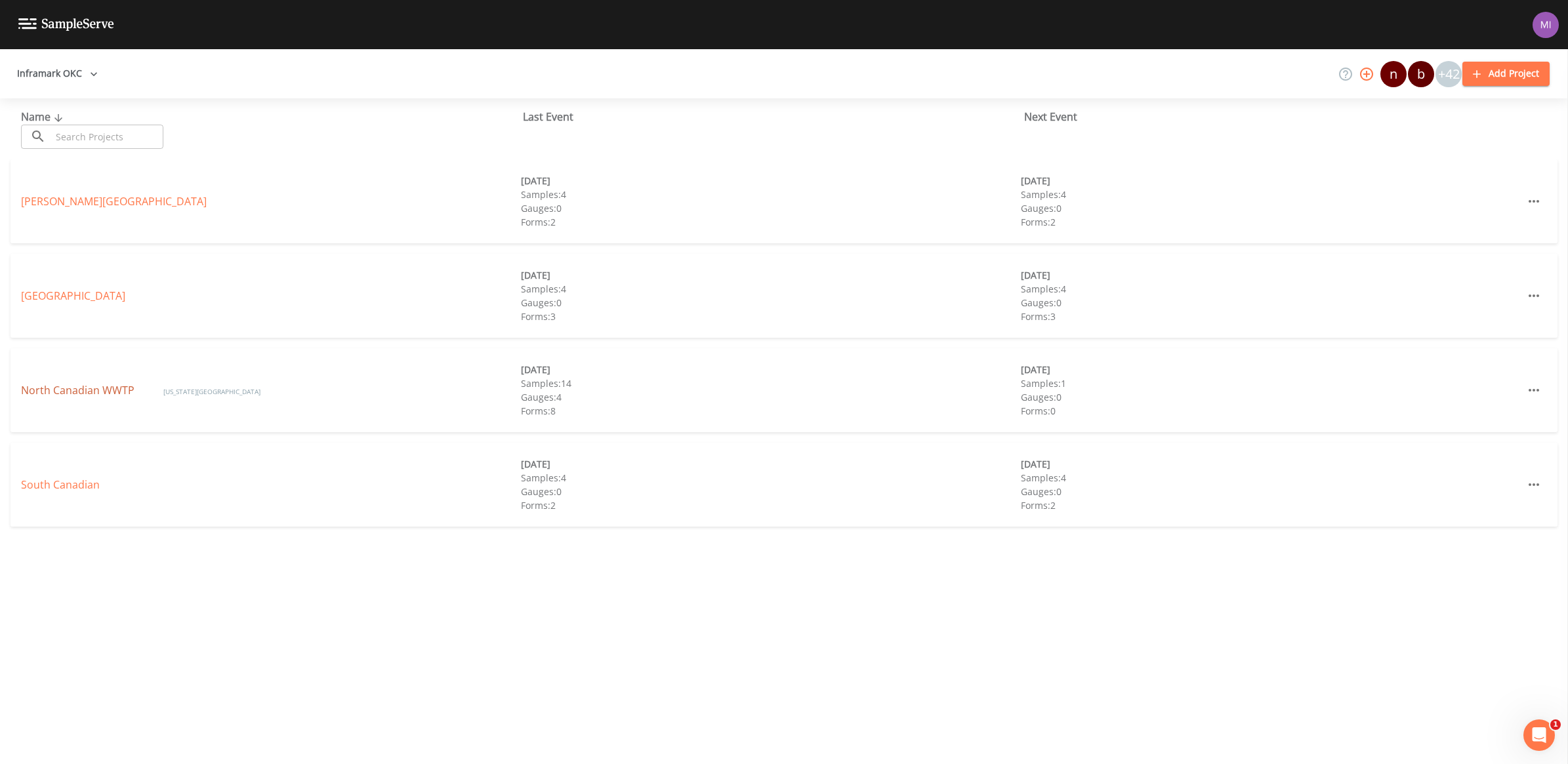
click at [90, 385] on link "North Canadian WWTP" at bounding box center [79, 390] width 116 height 14
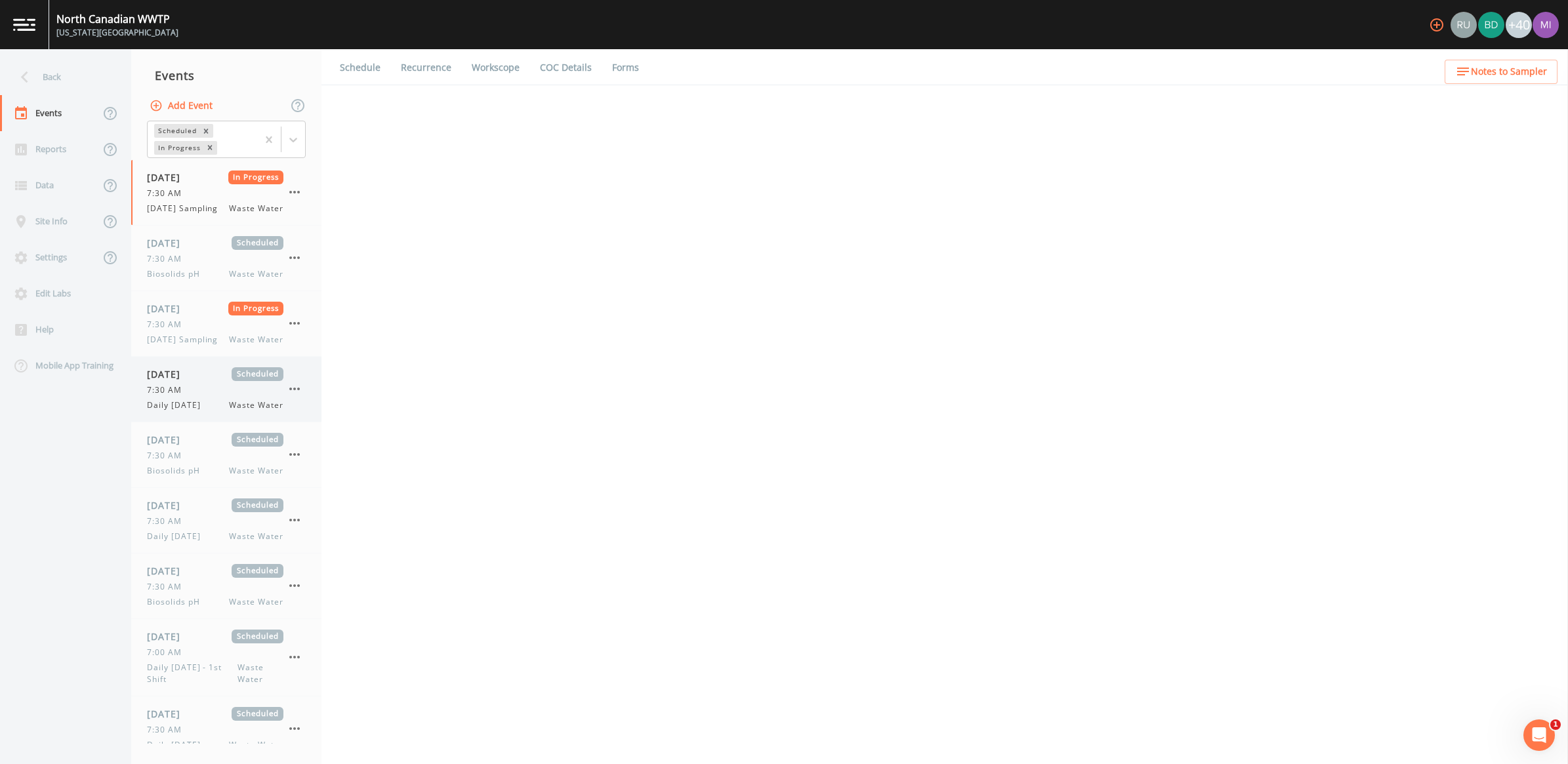
select select "092b3f94-5697-4c94-9891-da161916fdbb"
select select "b6a3c313-748b-4795-a028-792ad310bd60"
select select "092b3f94-5697-4c94-9891-da161916fdbb"
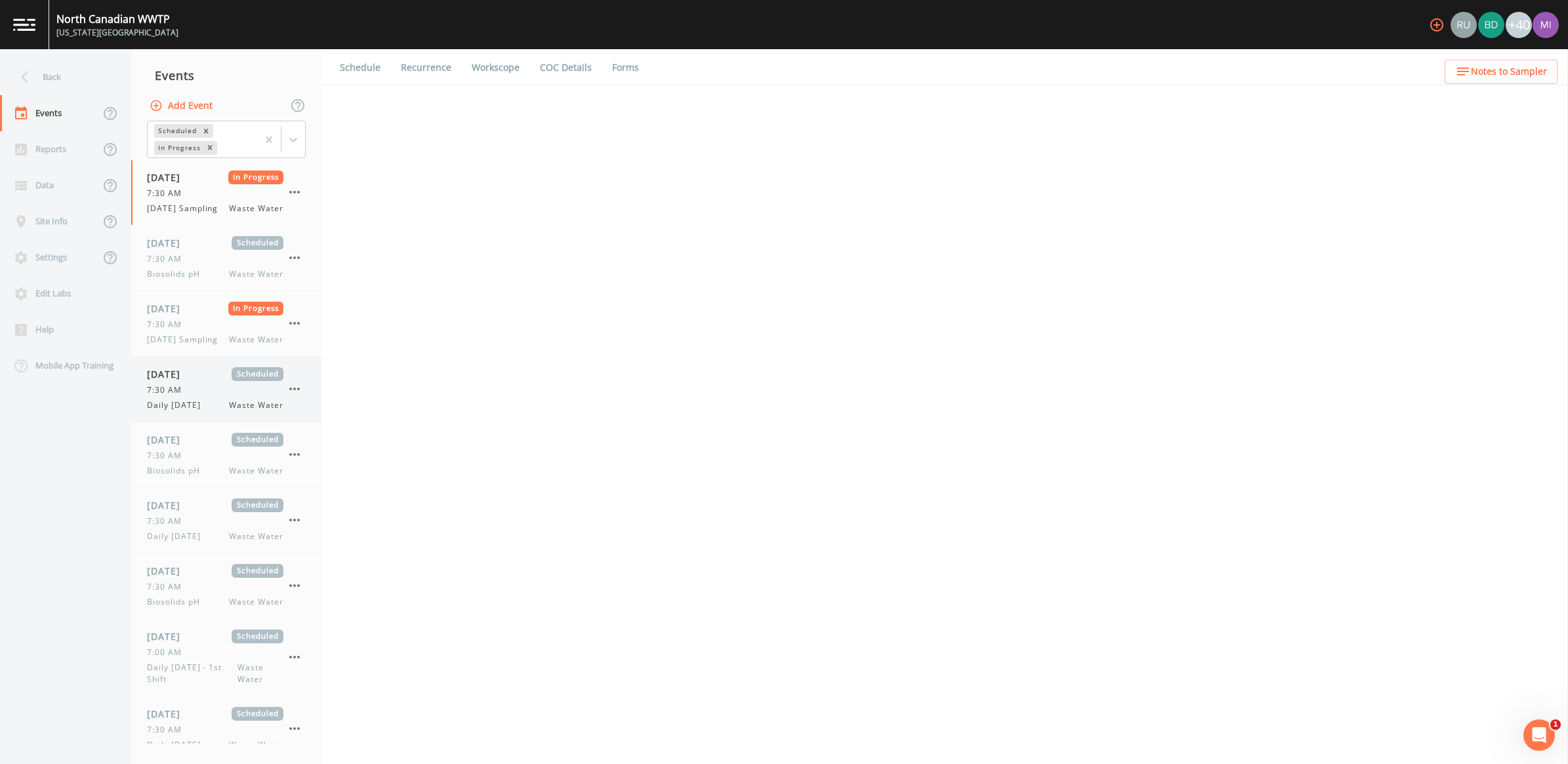
select select "b6a3c313-748b-4795-a028-792ad310bd60"
select select "092b3f94-5697-4c94-9891-da161916fdbb"
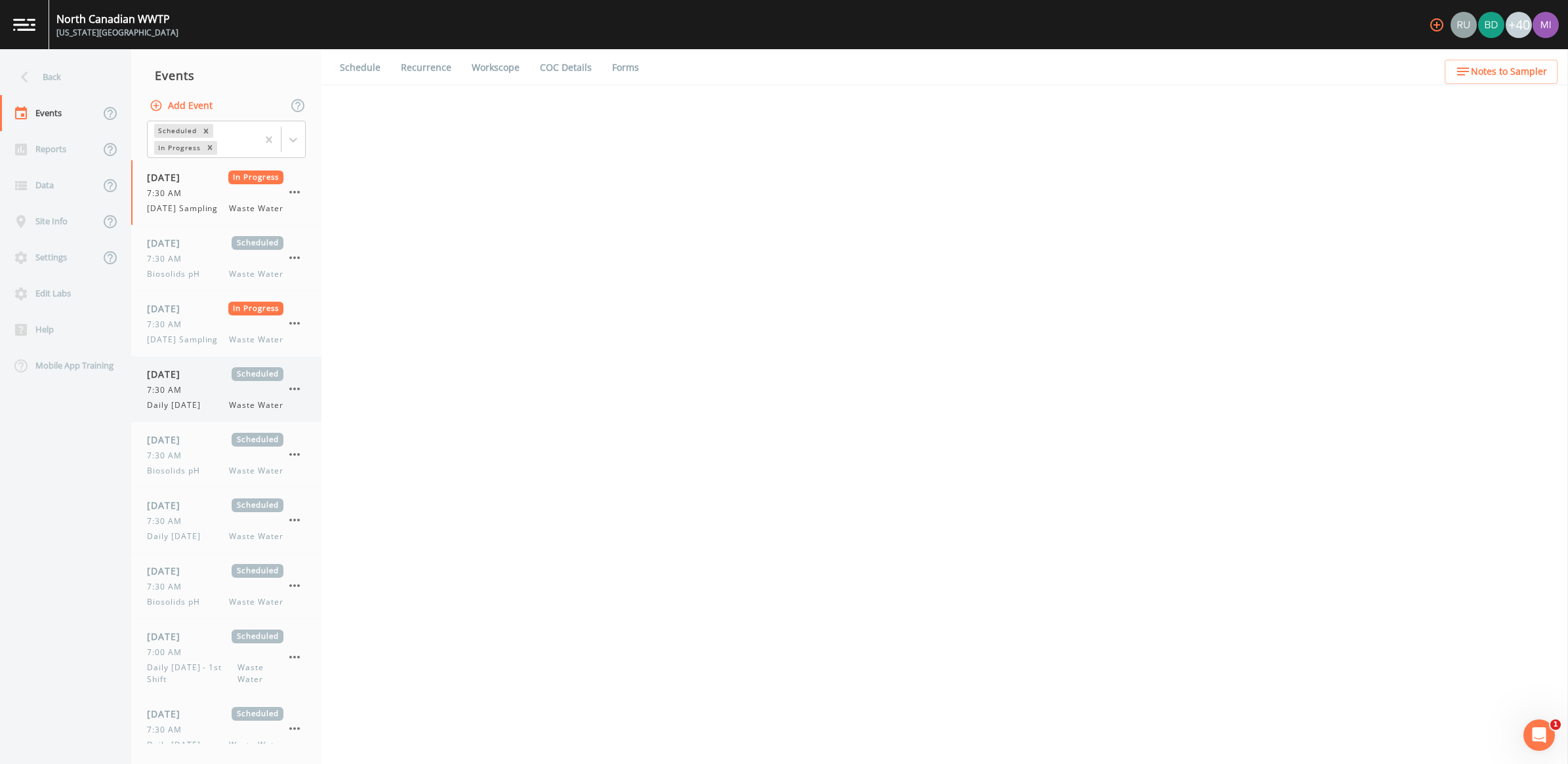
select select "092b3f94-5697-4c94-9891-da161916fdbb"
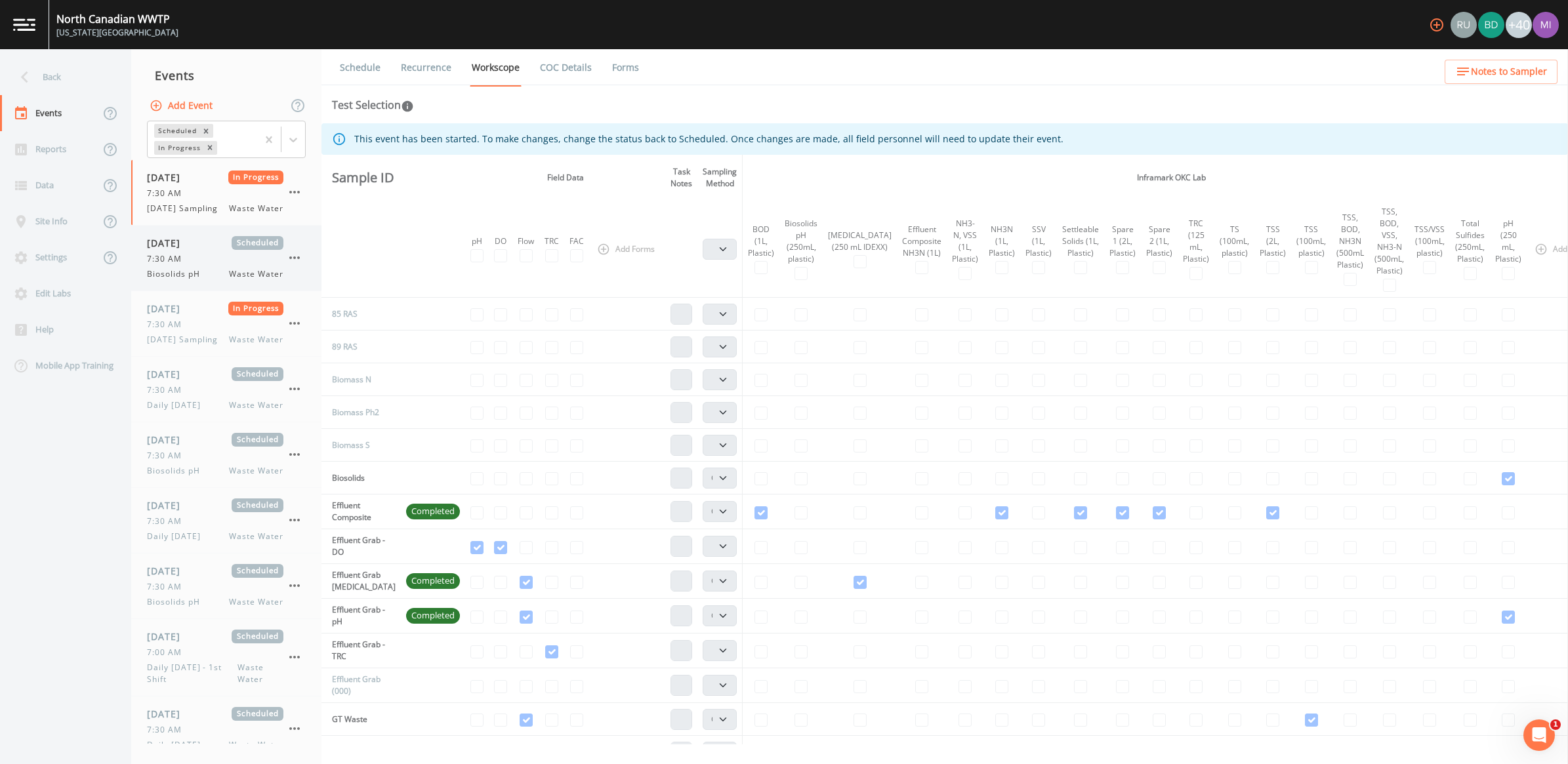
click at [209, 263] on div "7:30 AM" at bounding box center [215, 259] width 137 height 12
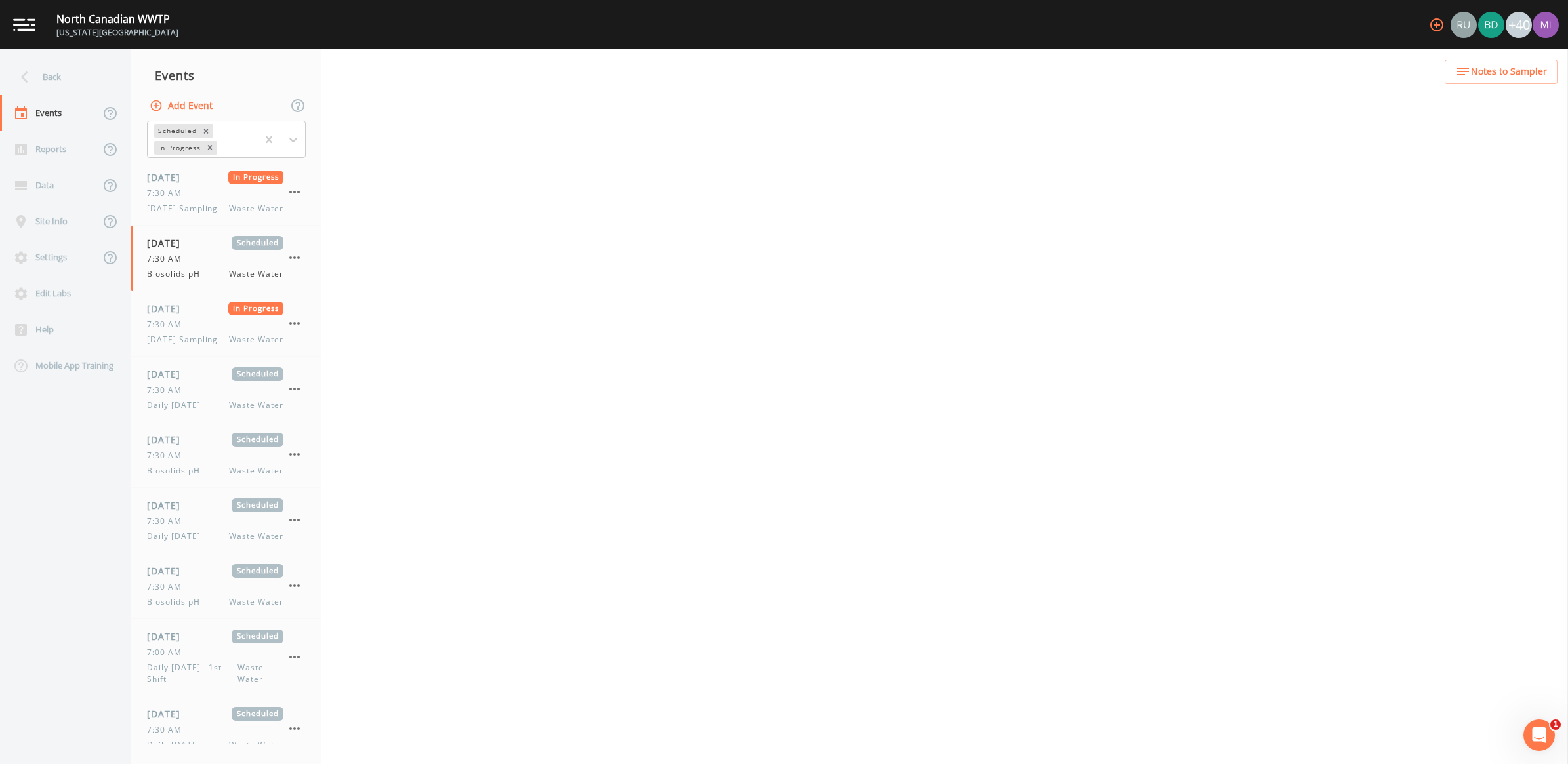
select select "b6a3c313-748b-4795-a028-792ad310bd60"
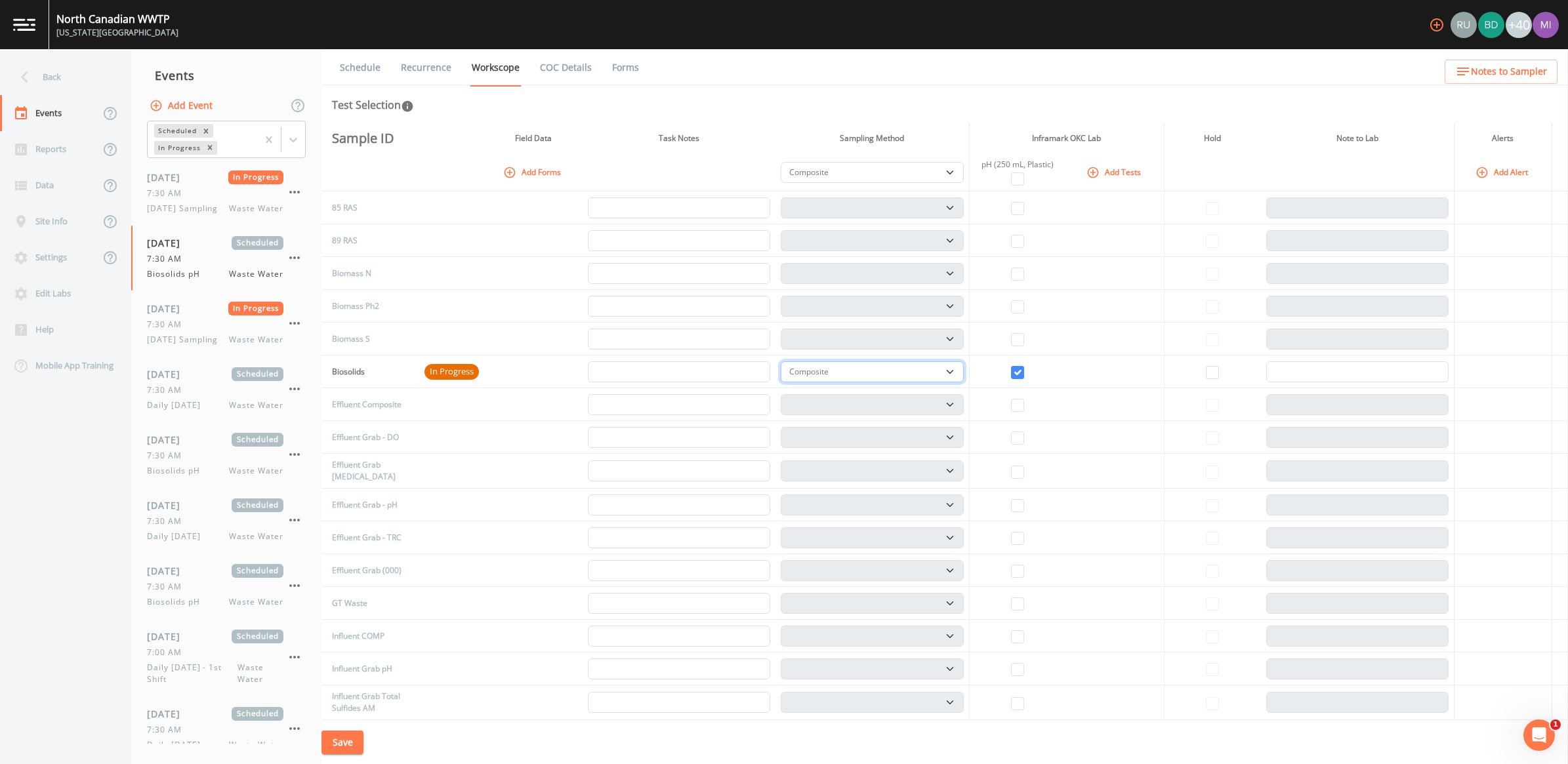
click at [773, 365] on select "Composite Grab" at bounding box center [872, 372] width 183 height 21
select select "092b3f94-5697-4c94-9891-da161916fdbb"
click at [773, 361] on select "Composite Grab" at bounding box center [872, 372] width 183 height 21
select select "092b3f94-5697-4c94-9891-da161916fdbb"
click at [335, 711] on button "Save" at bounding box center [342, 742] width 42 height 24
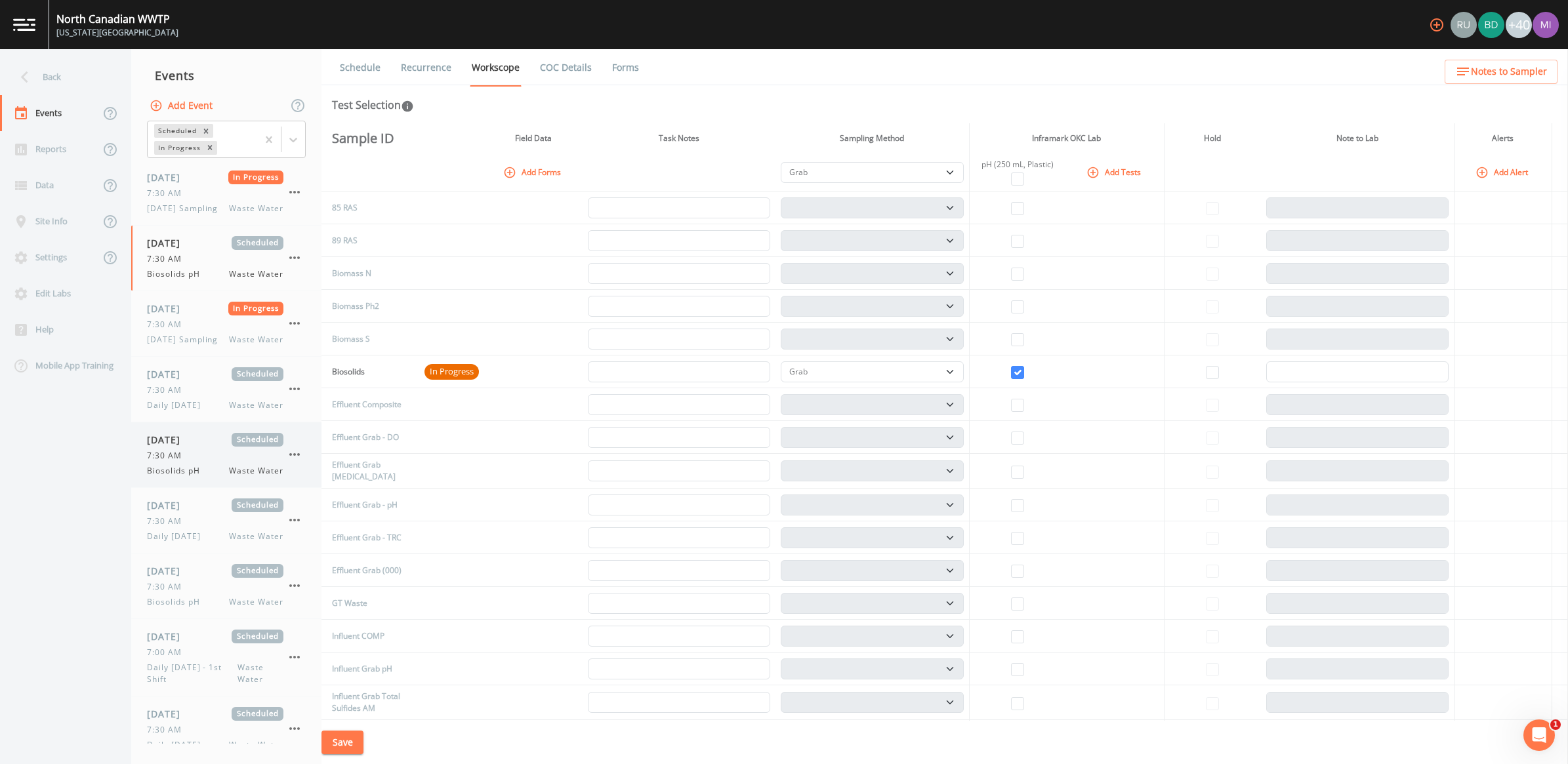
click at [171, 446] on span "09/24/2025" at bounding box center [168, 440] width 42 height 13
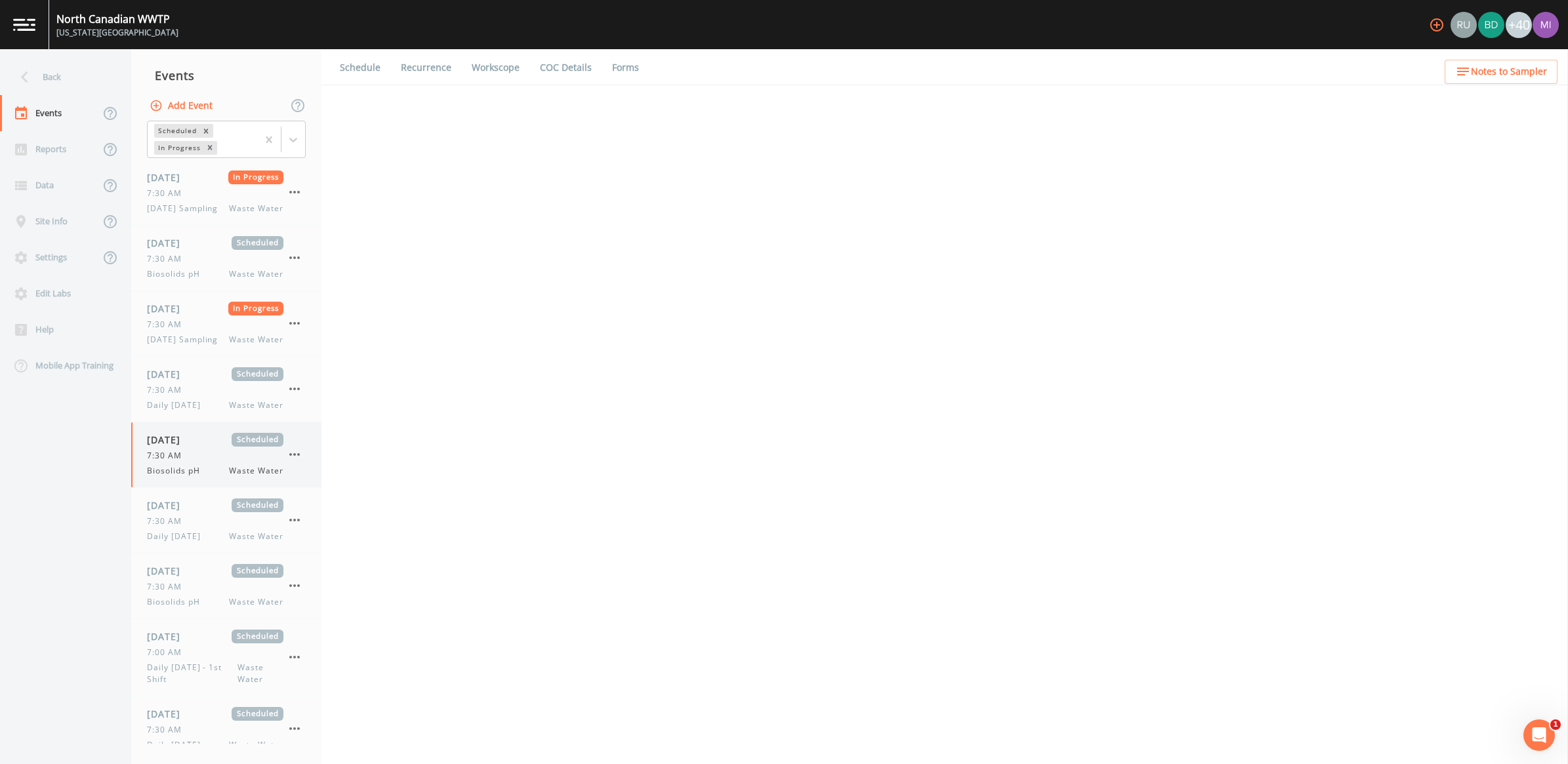
select select "b6a3c313-748b-4795-a028-792ad310bd60"
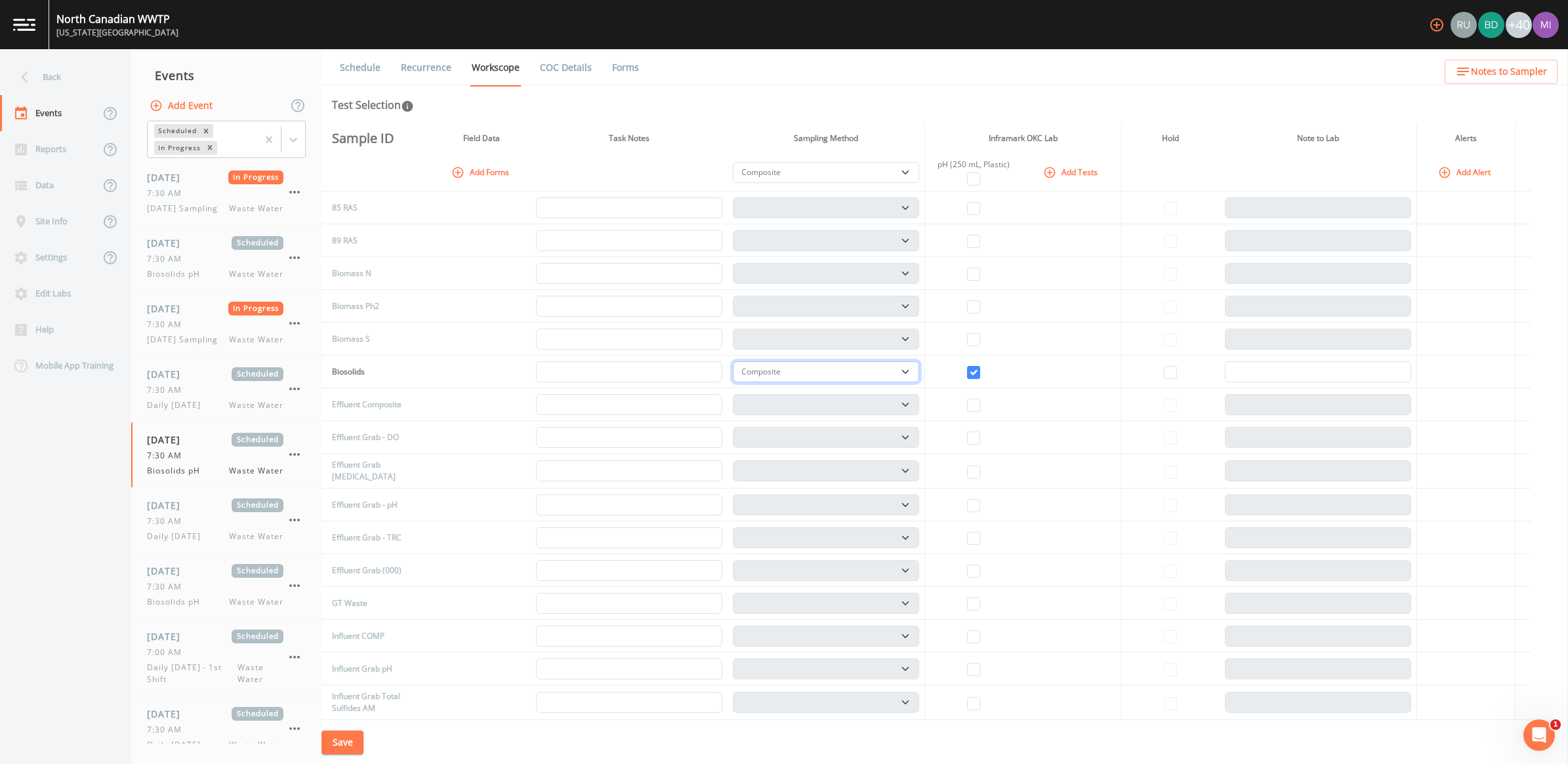
click at [773, 368] on select "Composite Grab" at bounding box center [826, 372] width 187 height 21
select select "092b3f94-5697-4c94-9891-da161916fdbb"
click at [738, 361] on select "Composite Grab" at bounding box center [826, 372] width 187 height 21
select select "092b3f94-5697-4c94-9891-da161916fdbb"
click at [348, 711] on button "Save" at bounding box center [342, 742] width 42 height 24
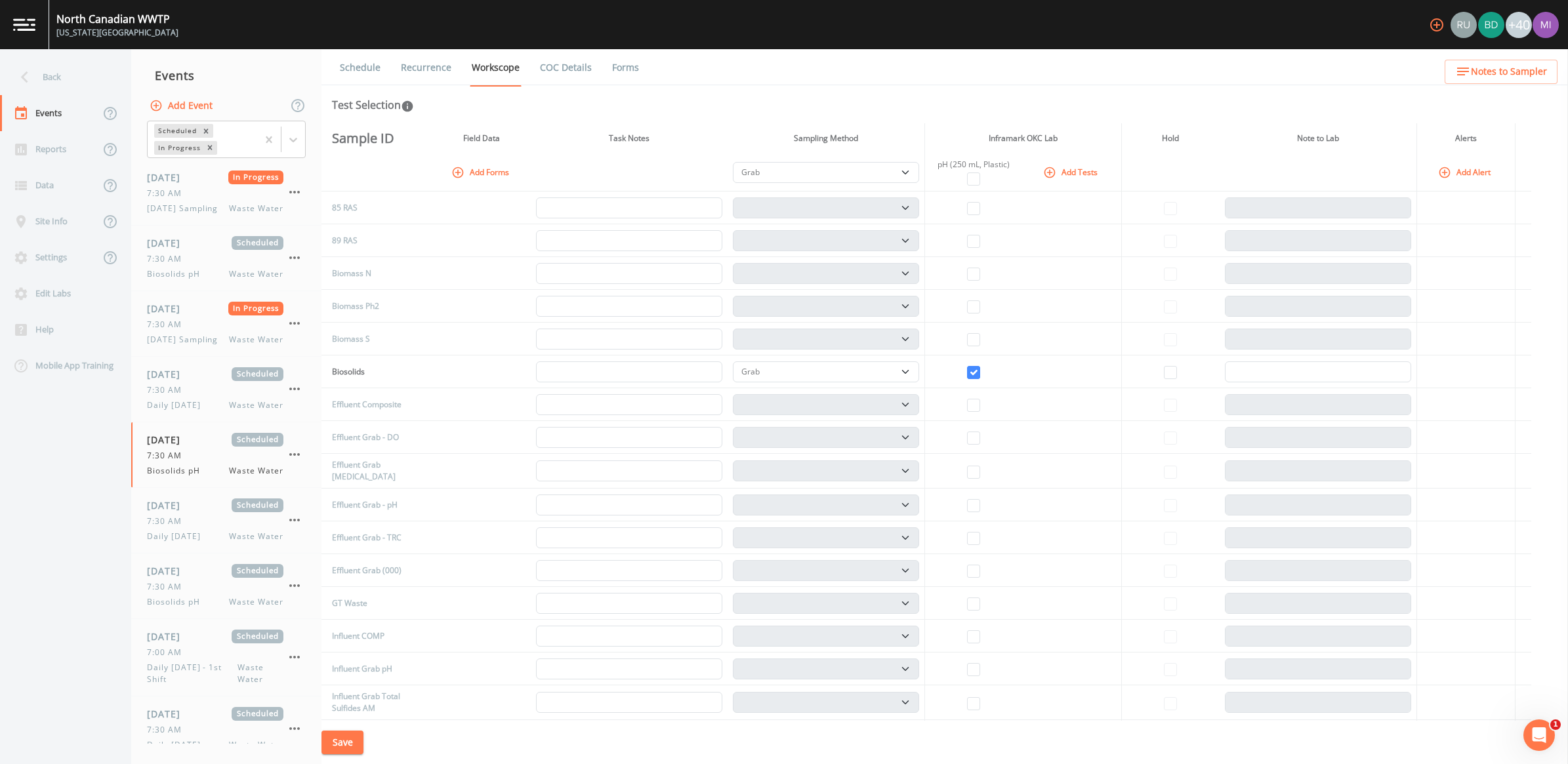
click at [358, 711] on button "Save" at bounding box center [342, 742] width 42 height 24
click at [195, 103] on button "Add Event" at bounding box center [182, 106] width 71 height 24
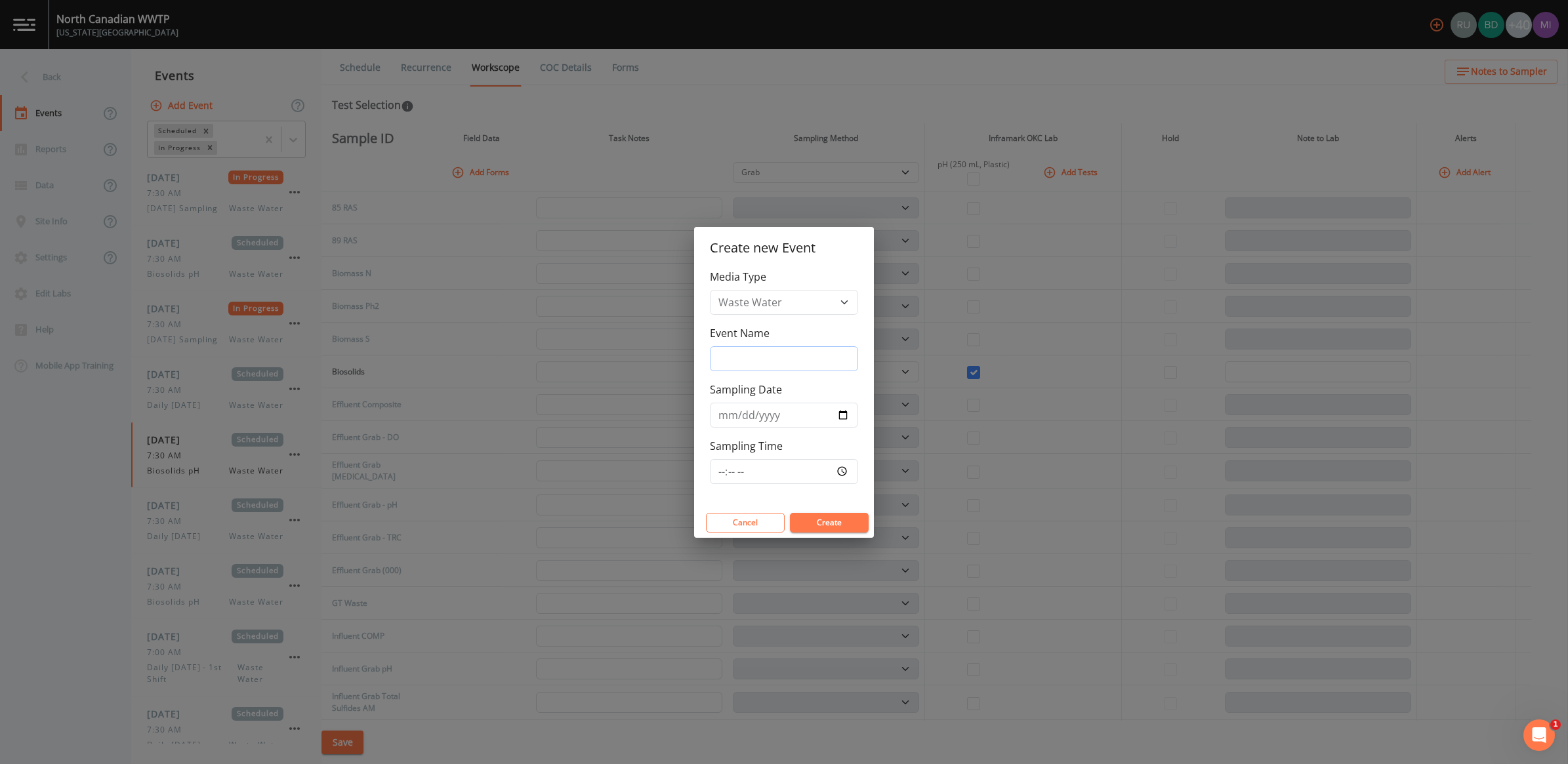
click at [744, 361] on input "Event Name" at bounding box center [784, 358] width 148 height 25
type input "Biosolids pH test"
click at [773, 413] on input "Sampling Date" at bounding box center [784, 415] width 148 height 25
type input "2025-09-23"
click at [773, 468] on input "Sampling Time" at bounding box center [784, 471] width 148 height 25
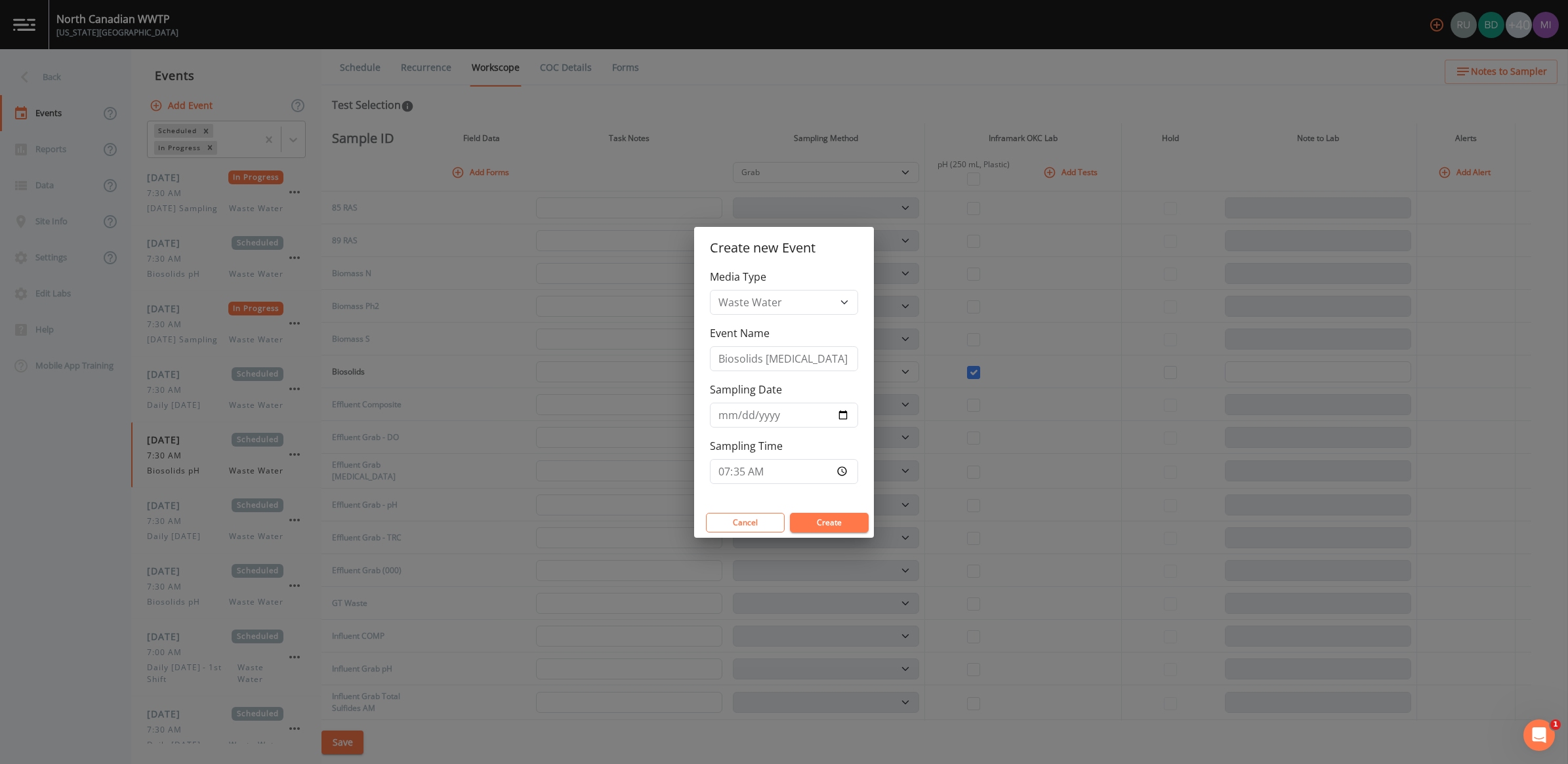
type input "07:35"
click at [773, 525] on button "Create" at bounding box center [829, 522] width 79 height 20
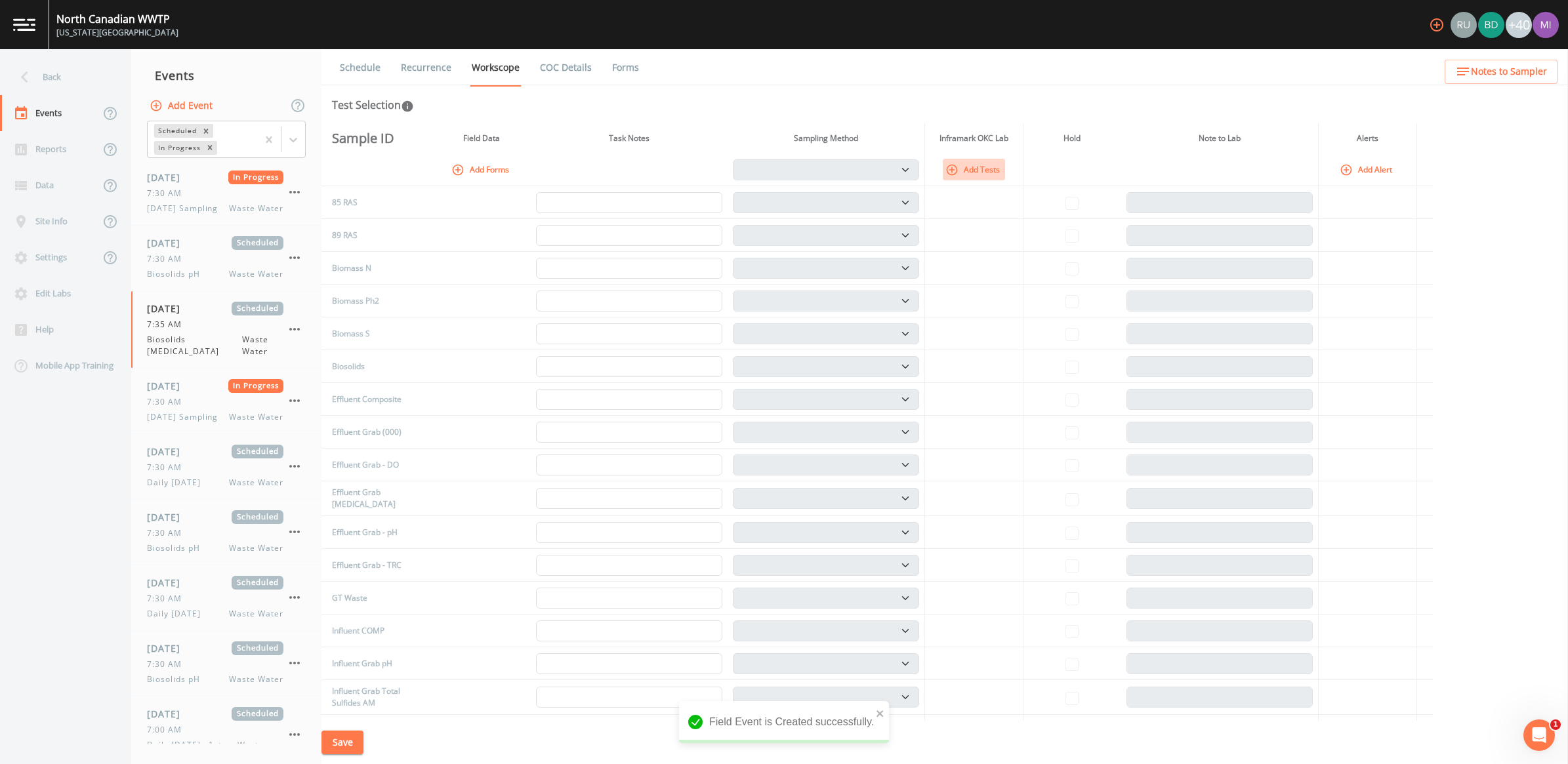
click at [773, 168] on icon "button" at bounding box center [952, 170] width 13 height 13
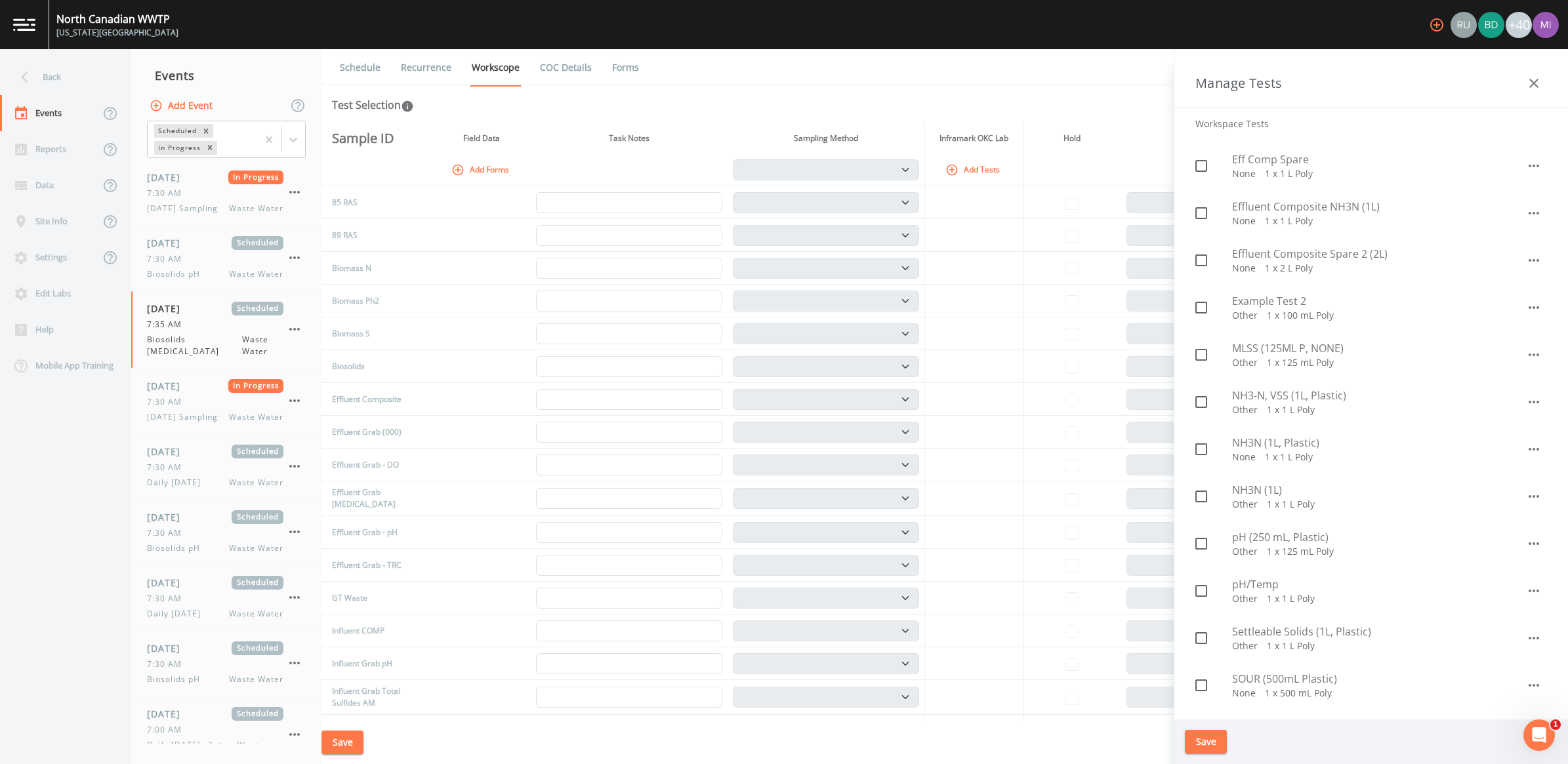
scroll to position [574, 0]
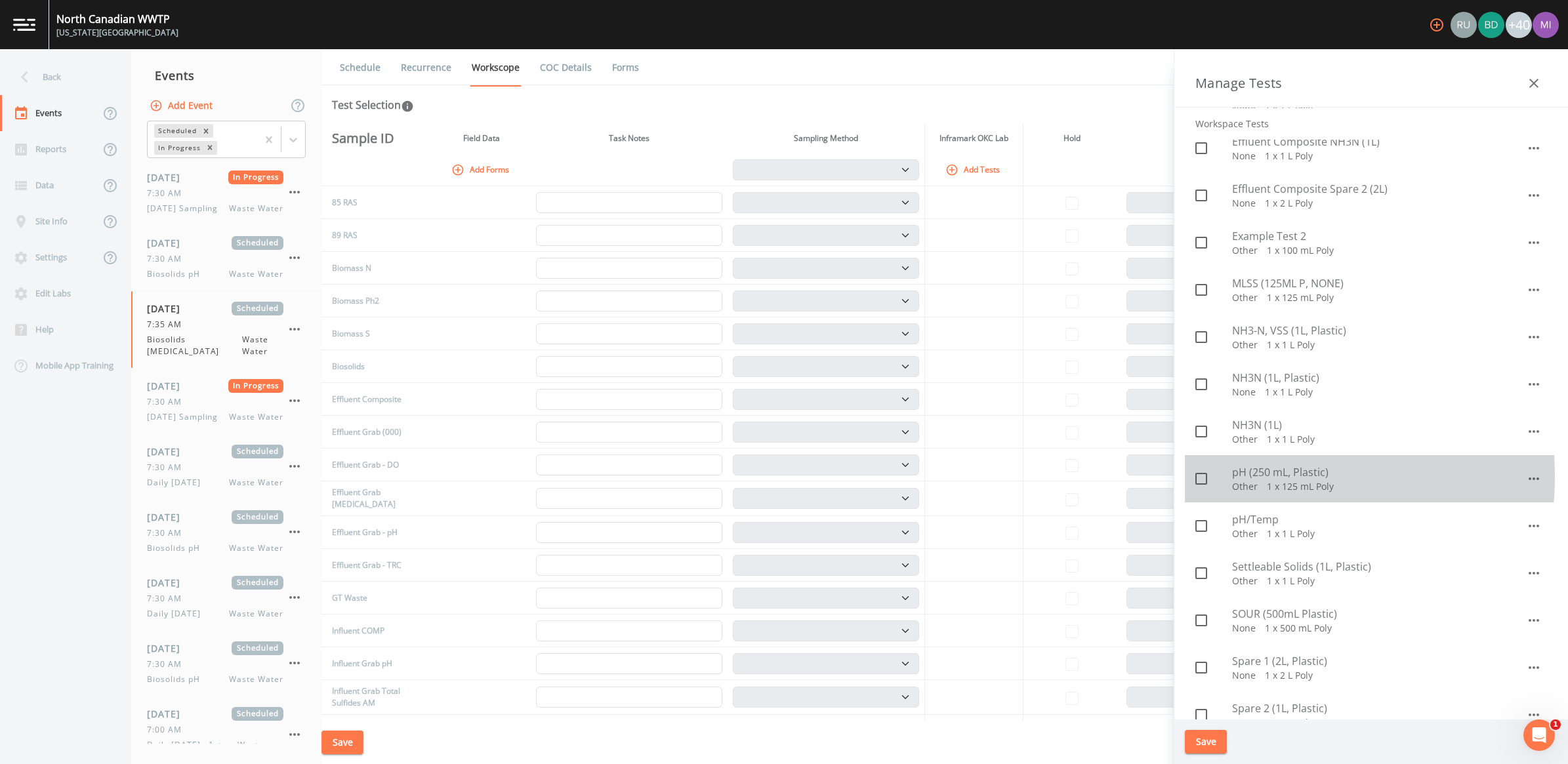
click at [773, 477] on icon at bounding box center [1201, 478] width 15 height 15
checkbox input "true"
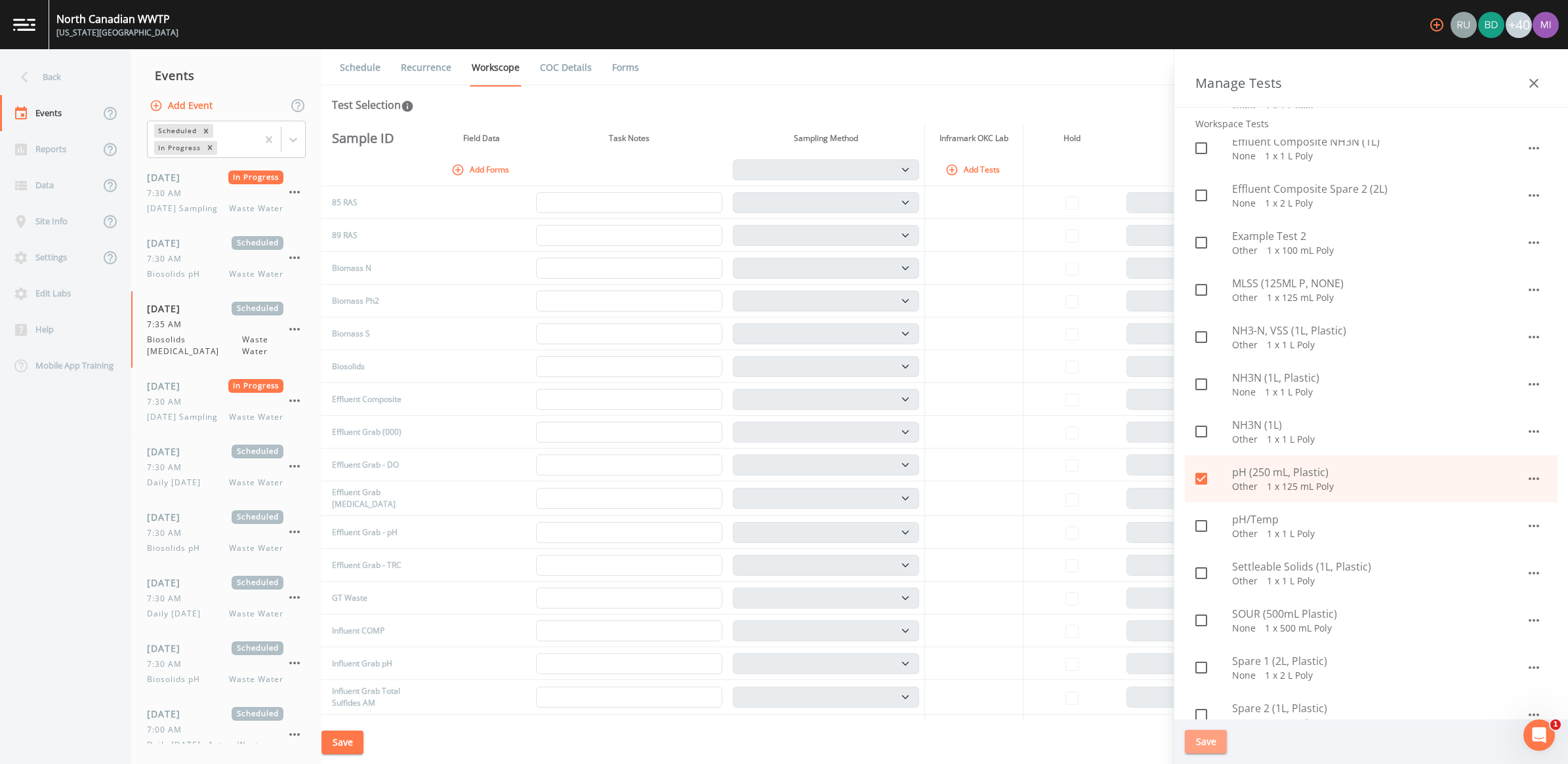
click at [773, 711] on button "Save" at bounding box center [1206, 742] width 42 height 24
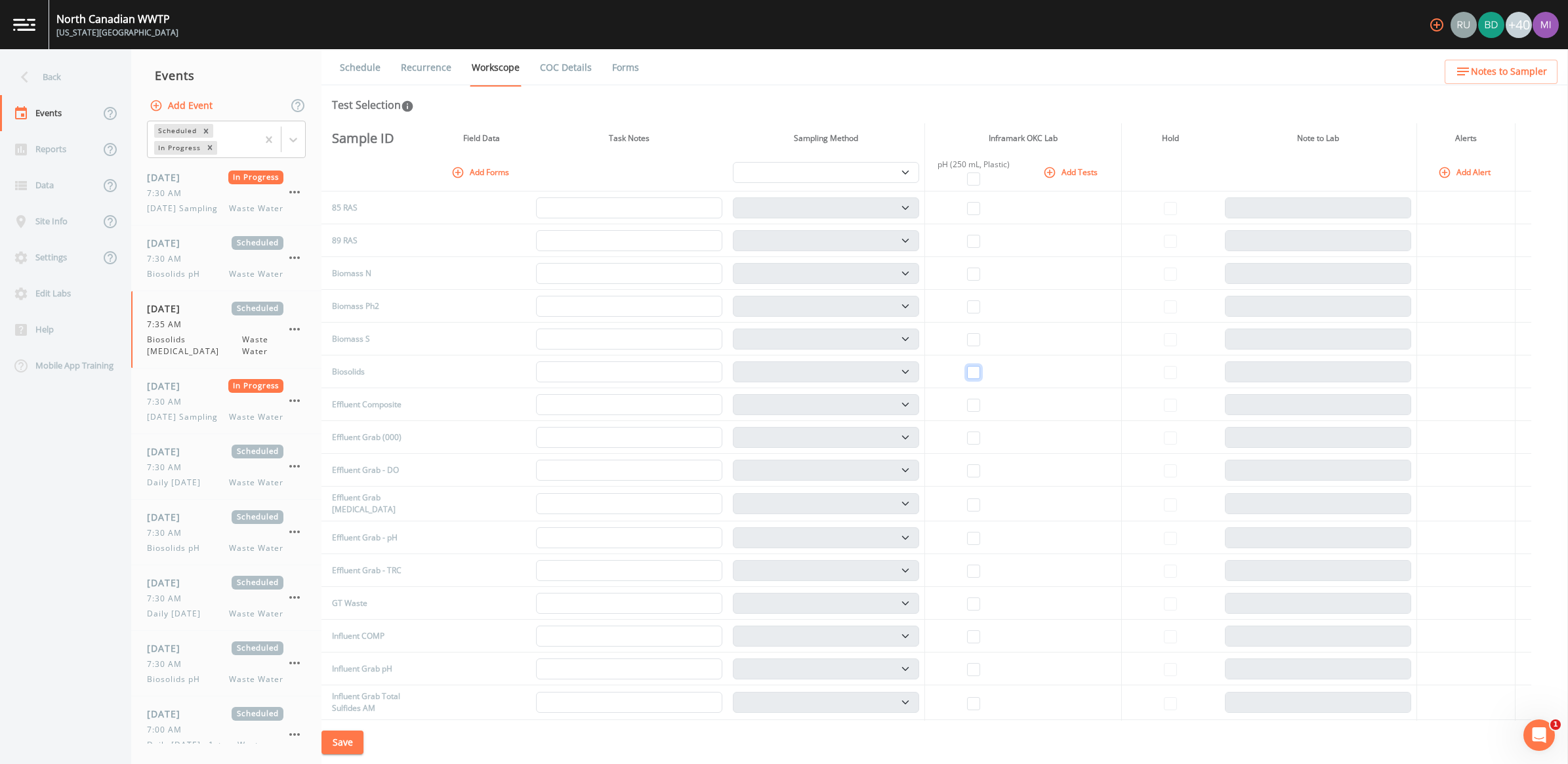
click at [773, 377] on input "checkbox" at bounding box center [973, 372] width 13 height 13
checkbox input "true"
select select "b6a3c313-748b-4795-a028-792ad310bd60"
click at [773, 374] on select "Composite Grab" at bounding box center [826, 372] width 187 height 21
select select "092b3f94-5697-4c94-9891-da161916fdbb"
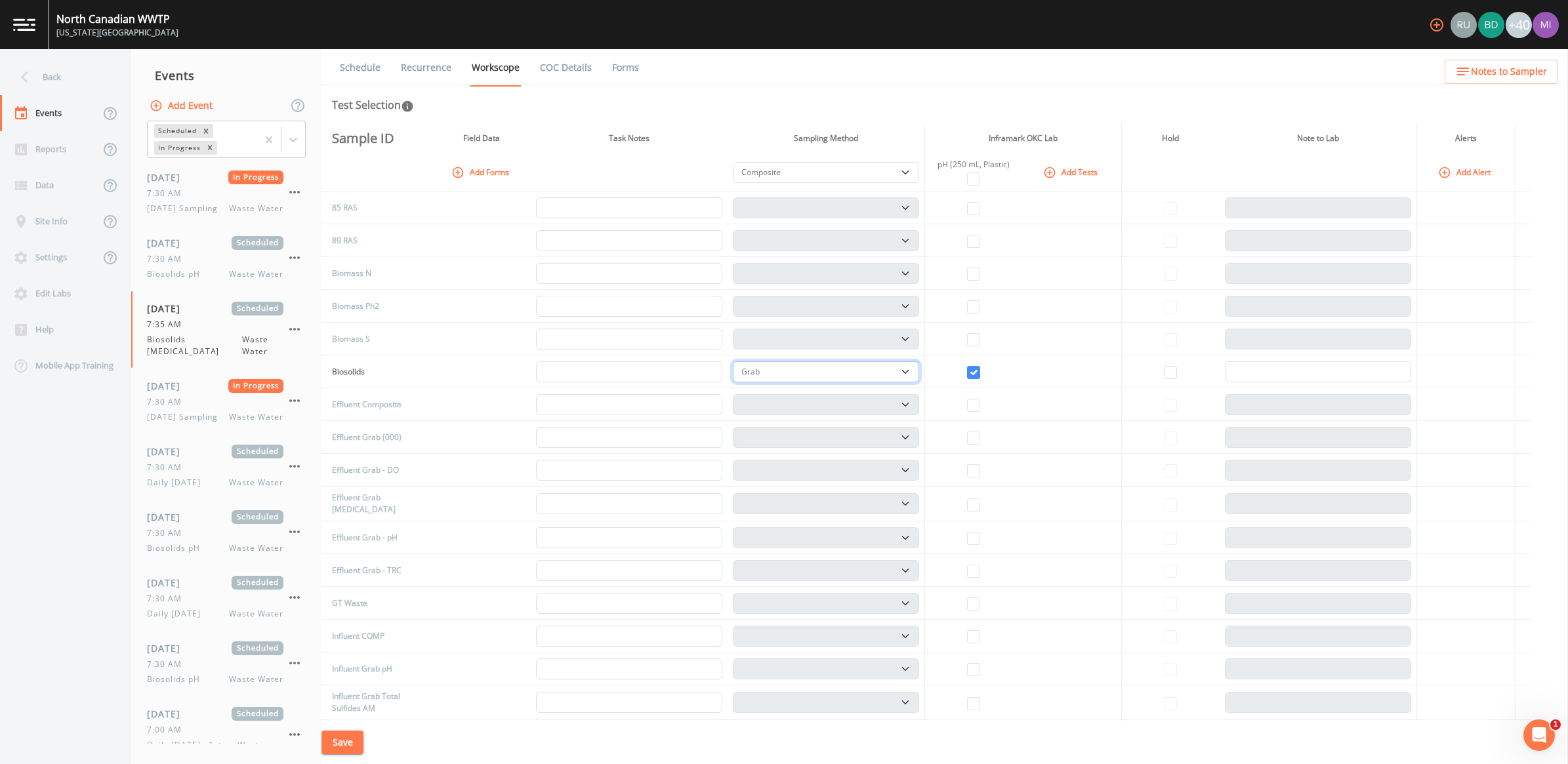
click at [738, 361] on select "Composite Grab" at bounding box center [826, 372] width 187 height 21
select select "092b3f94-5697-4c94-9891-da161916fdbb"
click at [352, 711] on button "Save" at bounding box center [342, 742] width 42 height 24
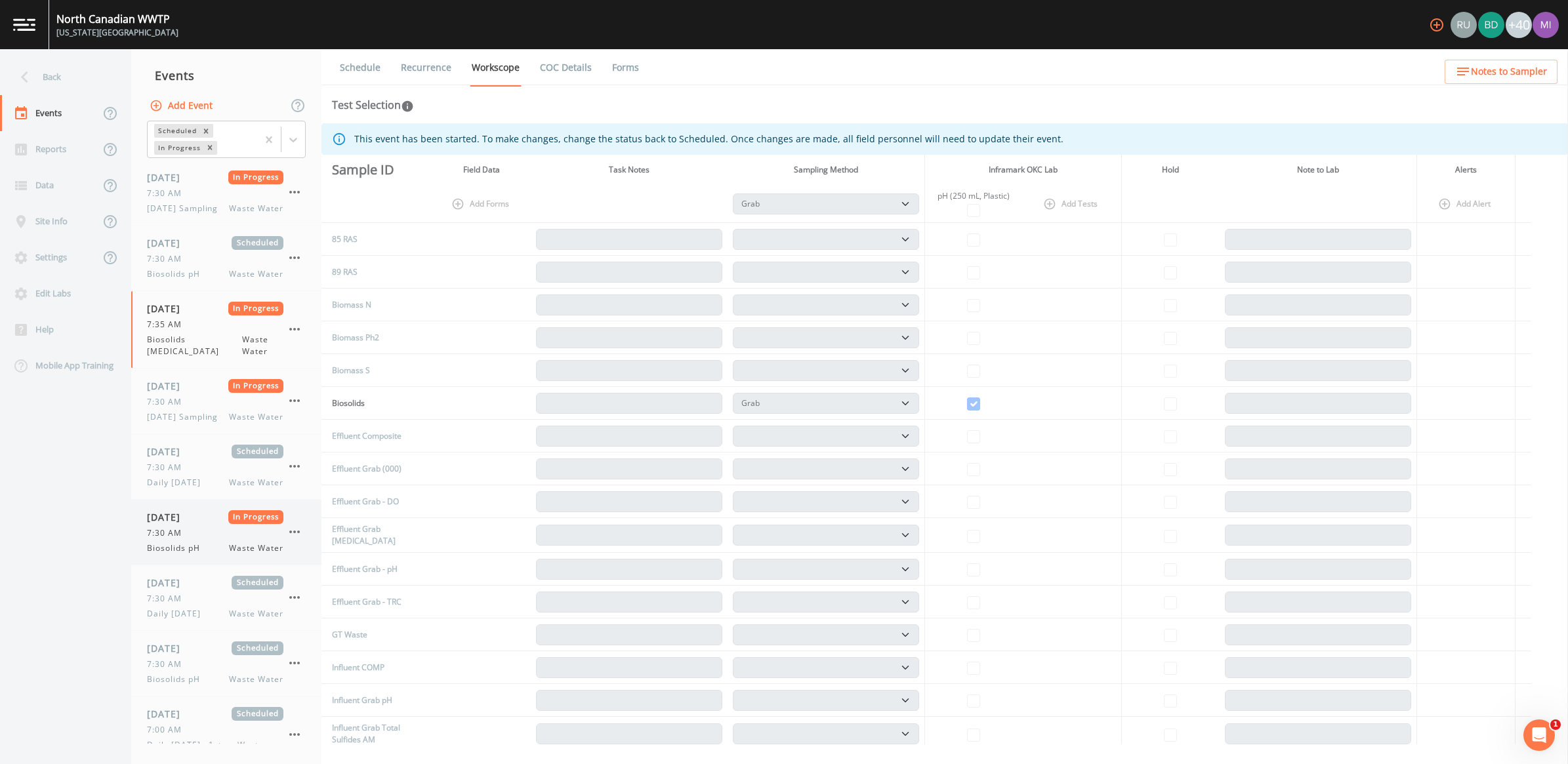
click at [178, 551] on div "09/24/2025 In Progress 7:30 AM Biosolids pH Waste Water" at bounding box center [215, 532] width 137 height 44
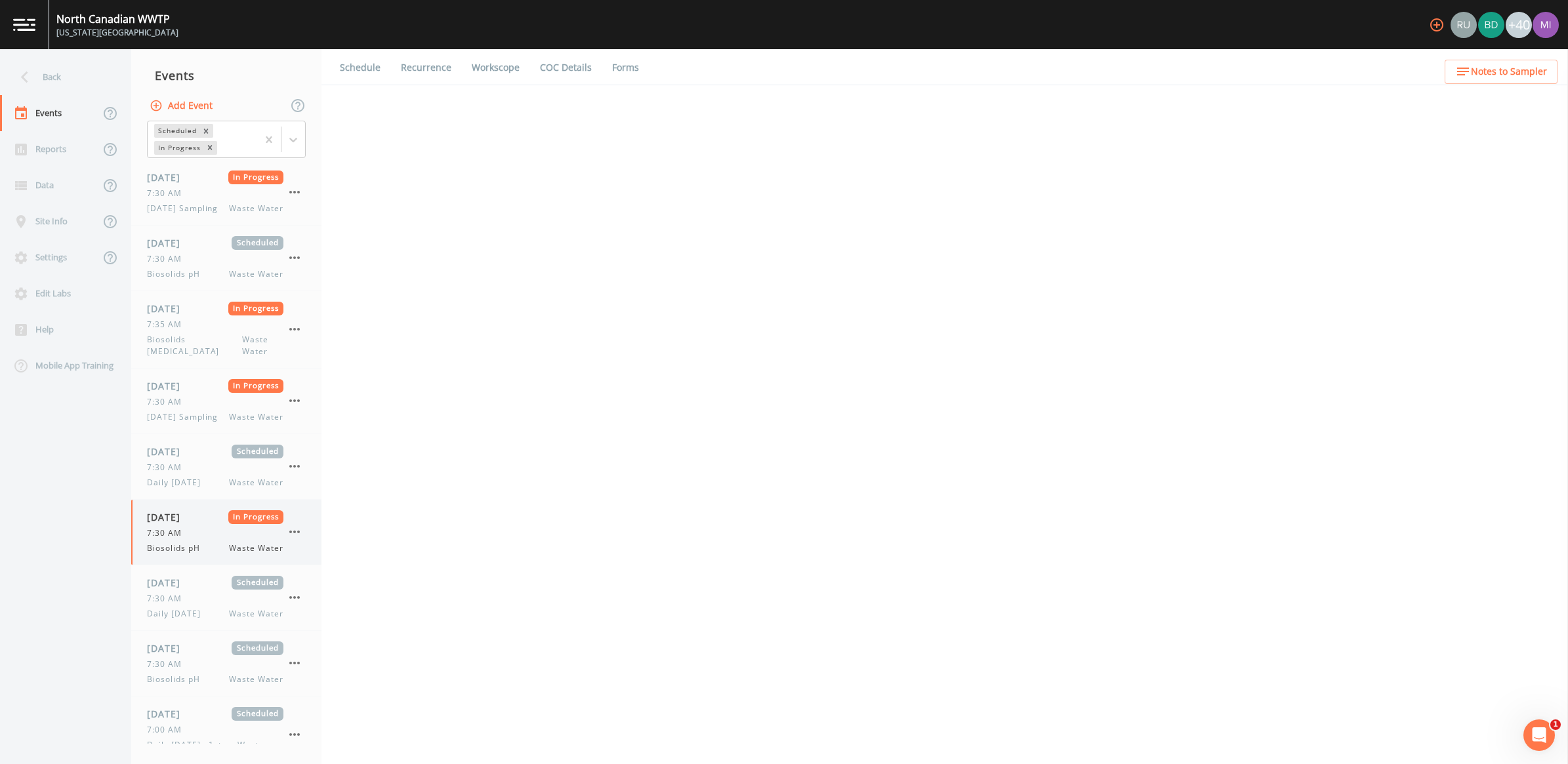
select select "092b3f94-5697-4c94-9891-da161916fdbb"
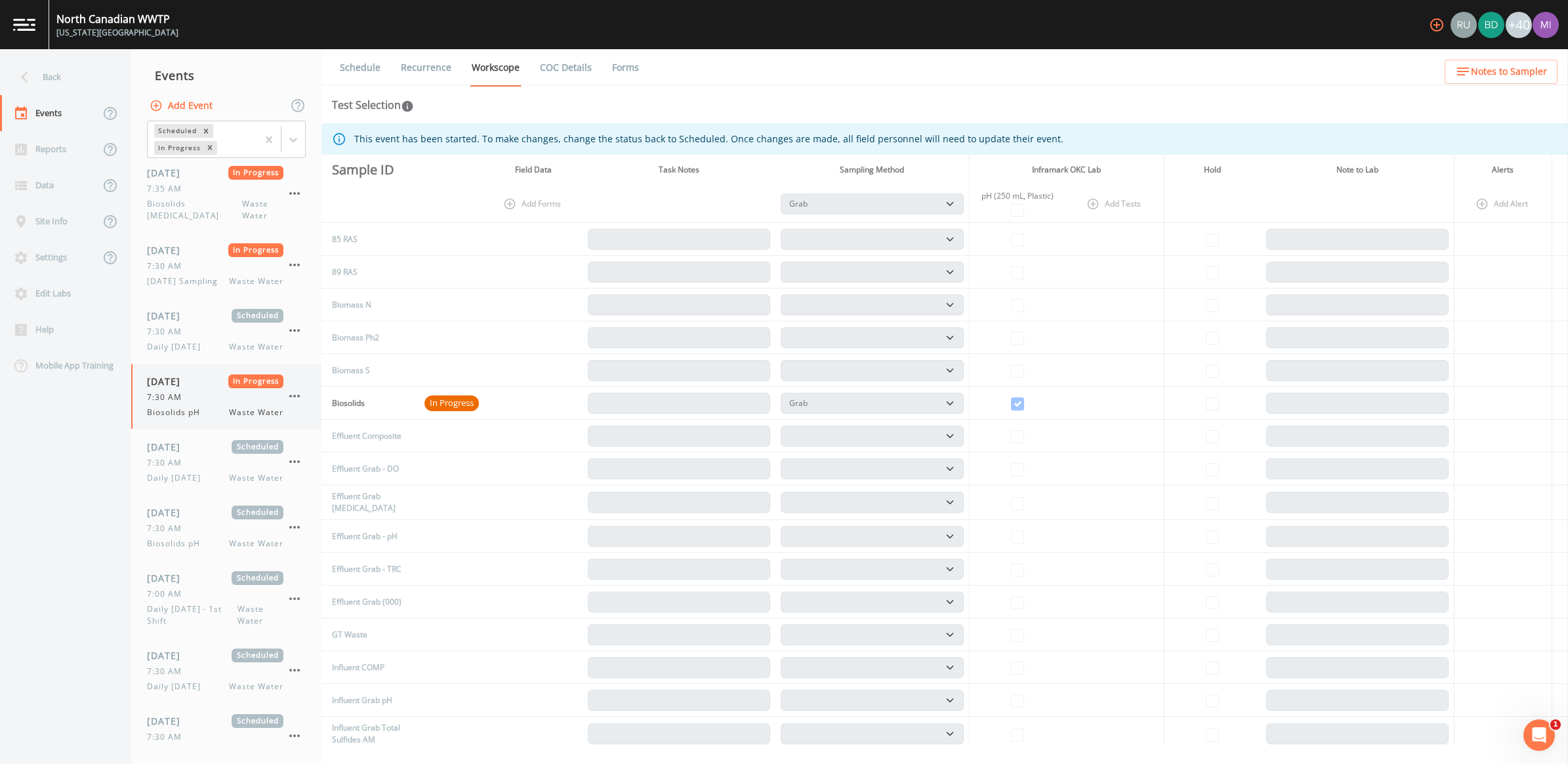
scroll to position [164, 0]
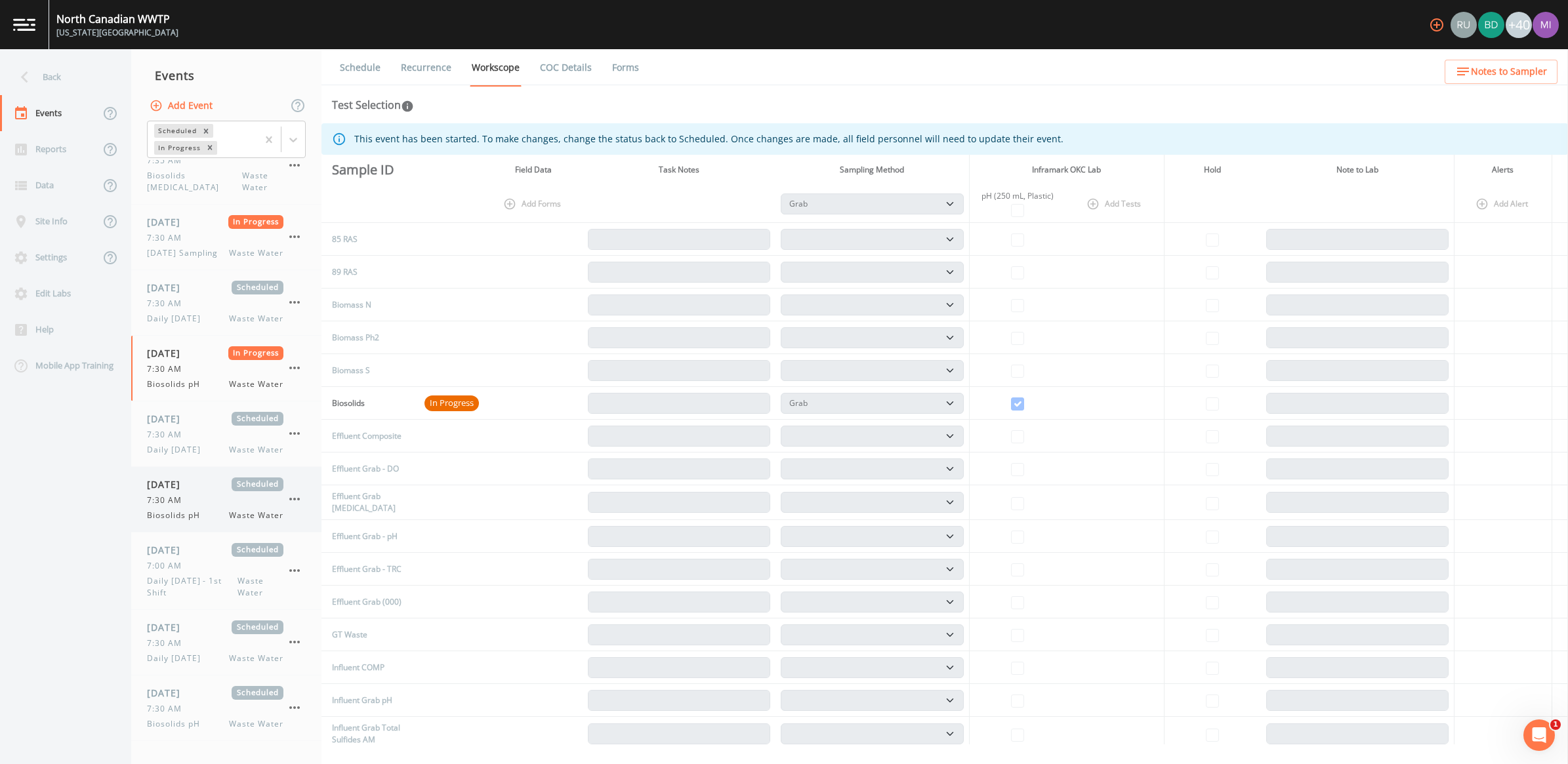
click at [187, 506] on span "7:30 AM" at bounding box center [168, 500] width 42 height 12
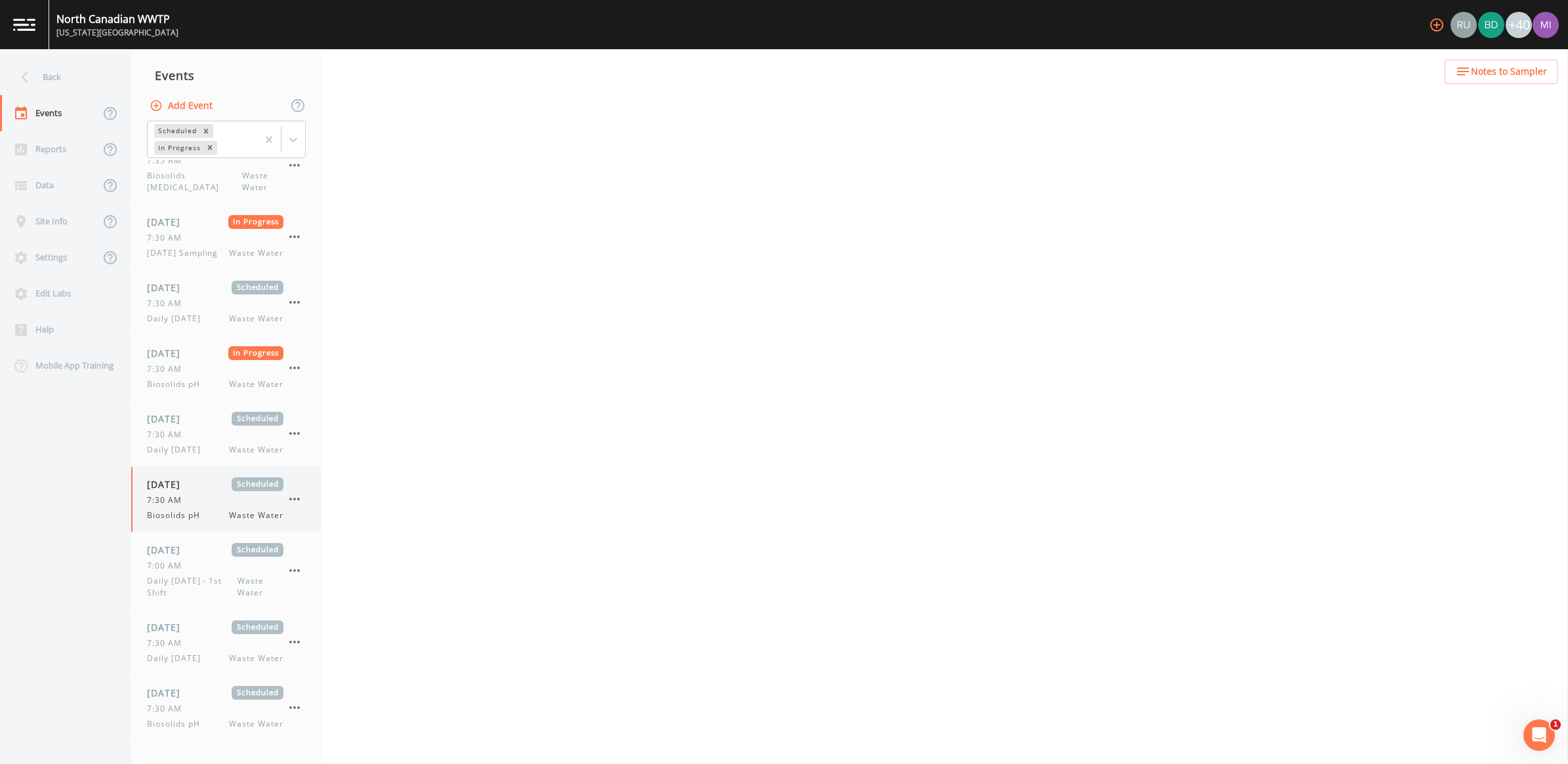
select select "b6a3c313-748b-4795-a028-792ad310bd60"
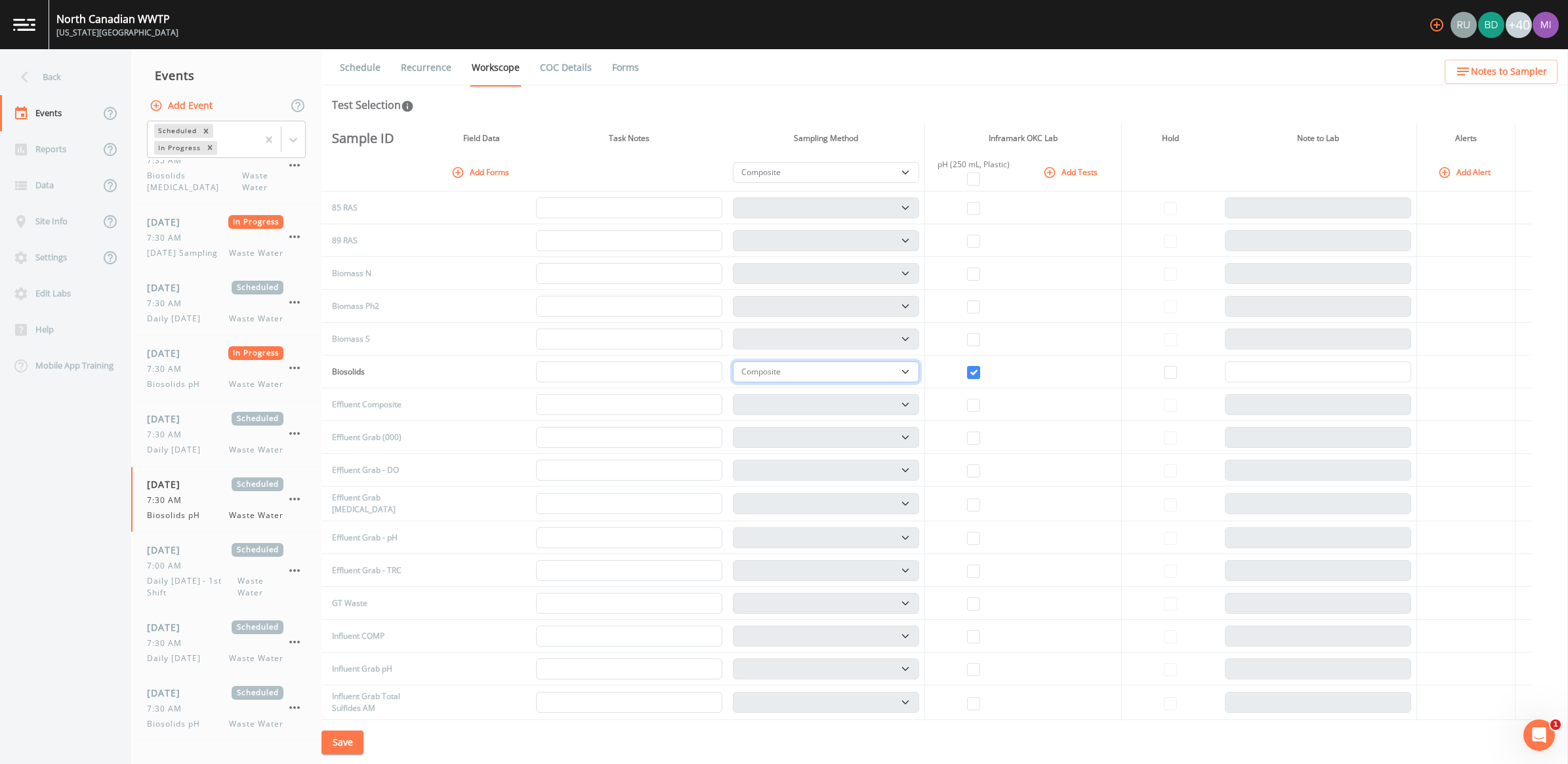
drag, startPoint x: 907, startPoint y: 370, endPoint x: 896, endPoint y: 379, distance: 14.2
click at [773, 370] on select "Composite Grab" at bounding box center [826, 372] width 187 height 21
select select "092b3f94-5697-4c94-9891-da161916fdbb"
click at [738, 361] on select "Composite Grab" at bounding box center [826, 372] width 187 height 21
select select "092b3f94-5697-4c94-9891-da161916fdbb"
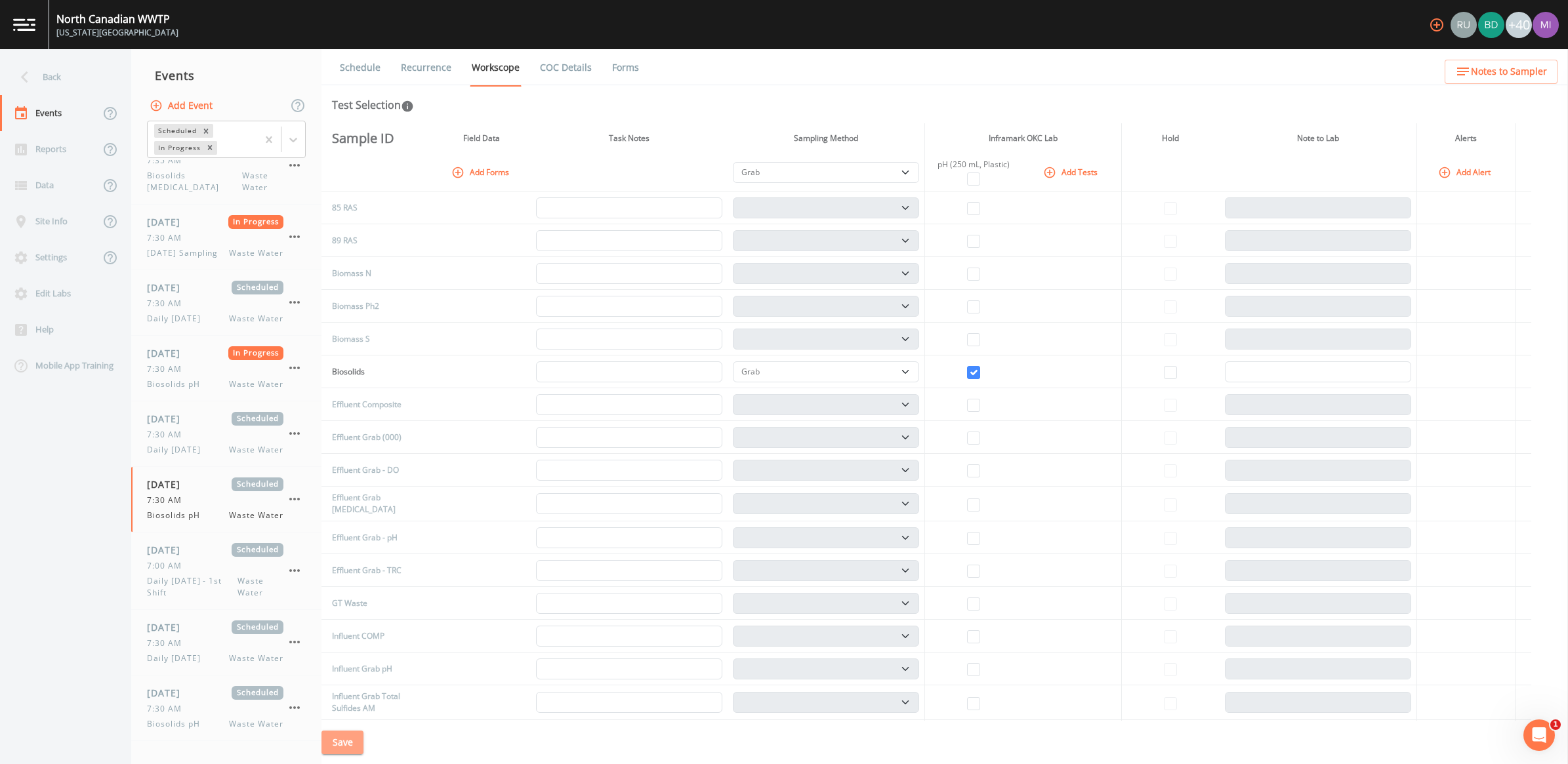
click at [346, 711] on button "Save" at bounding box center [342, 742] width 42 height 24
click at [184, 519] on div "09/25/2025 Scheduled 7:30 AM Biosolids pH Waste Water" at bounding box center [215, 499] width 137 height 44
select select "092b3f94-5697-4c94-9891-da161916fdbb"
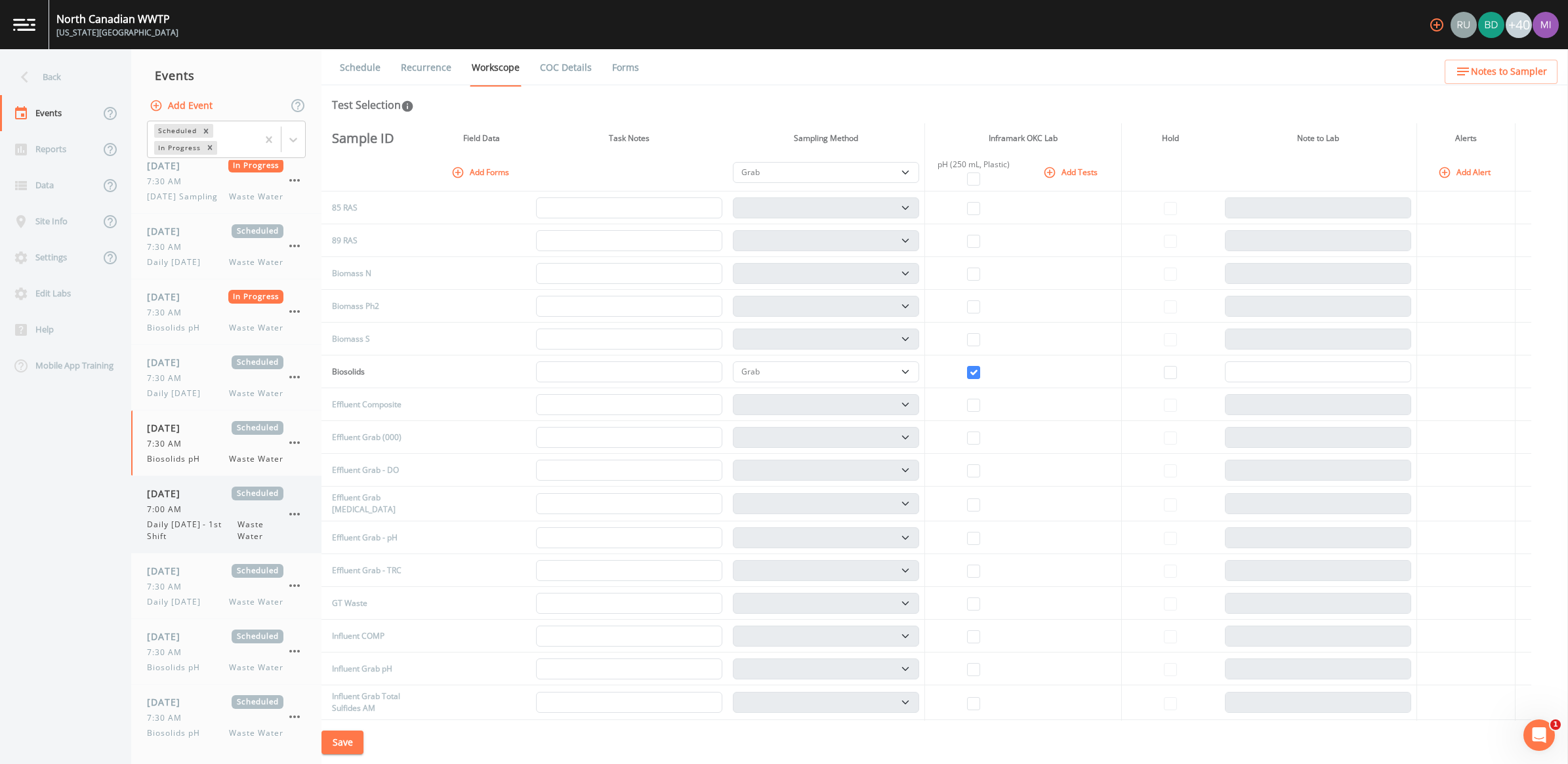
scroll to position [246, 0]
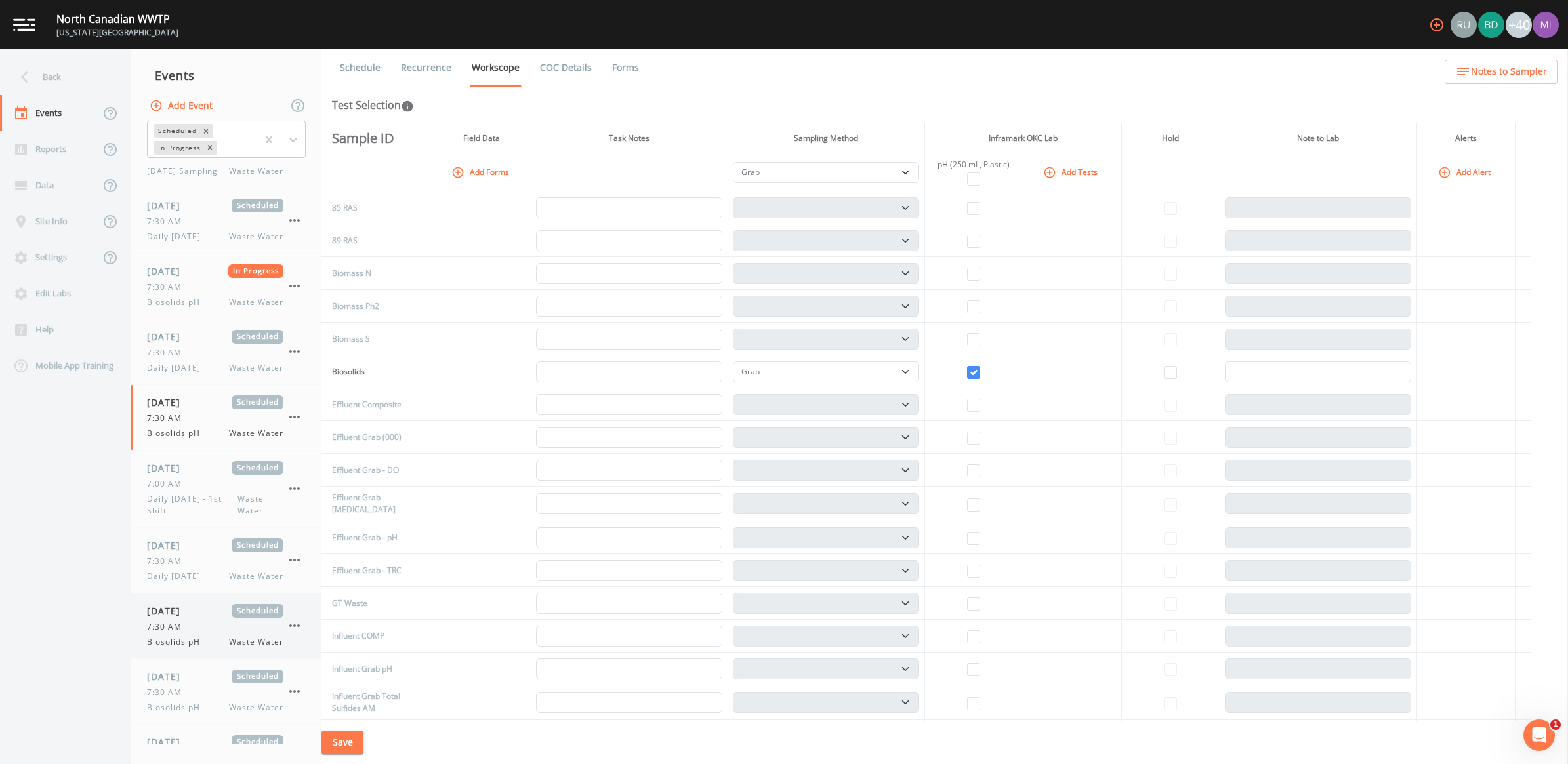
click at [182, 633] on span "7:30 AM" at bounding box center [168, 627] width 42 height 12
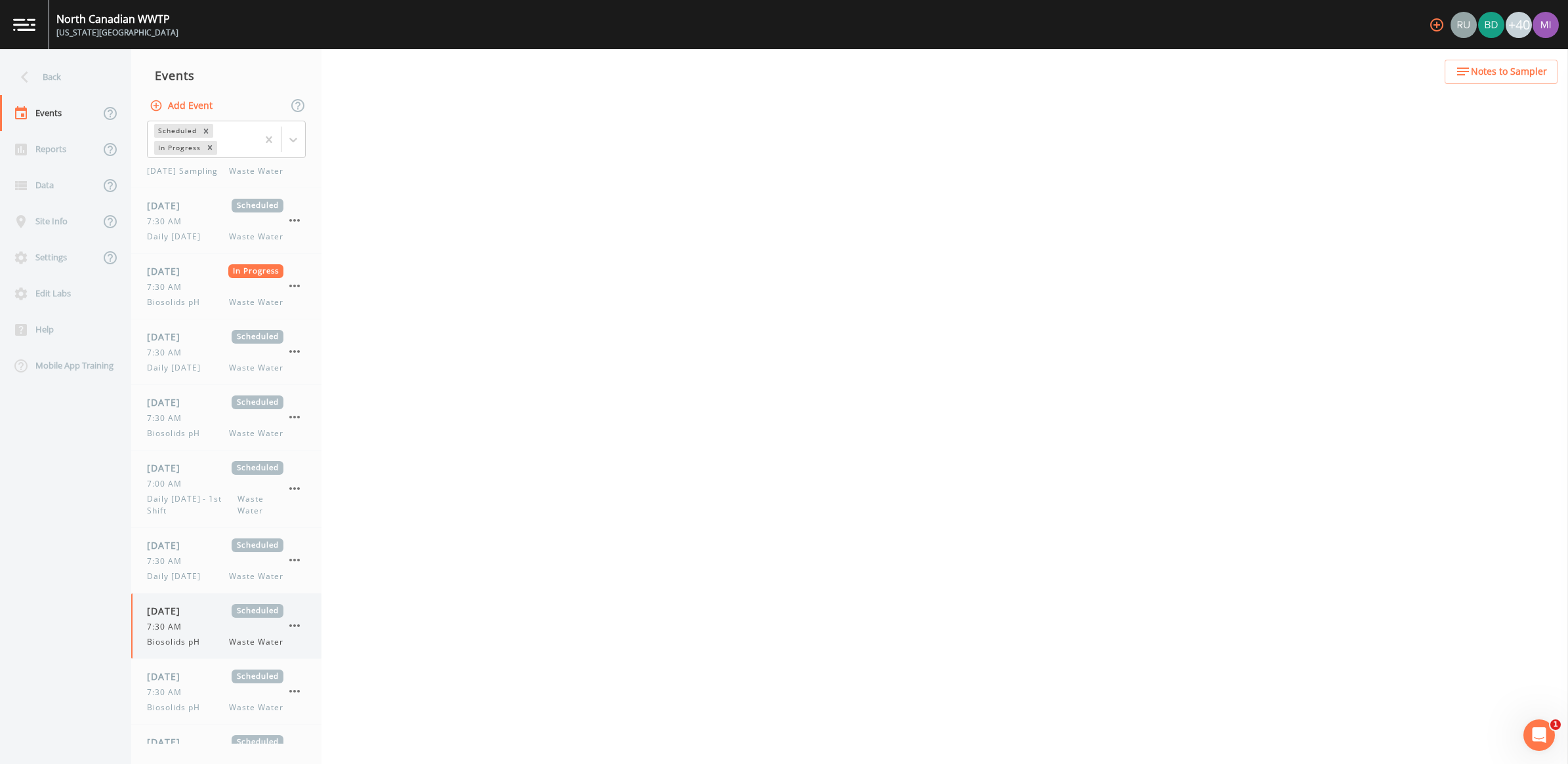
select select "b6a3c313-748b-4795-a028-792ad310bd60"
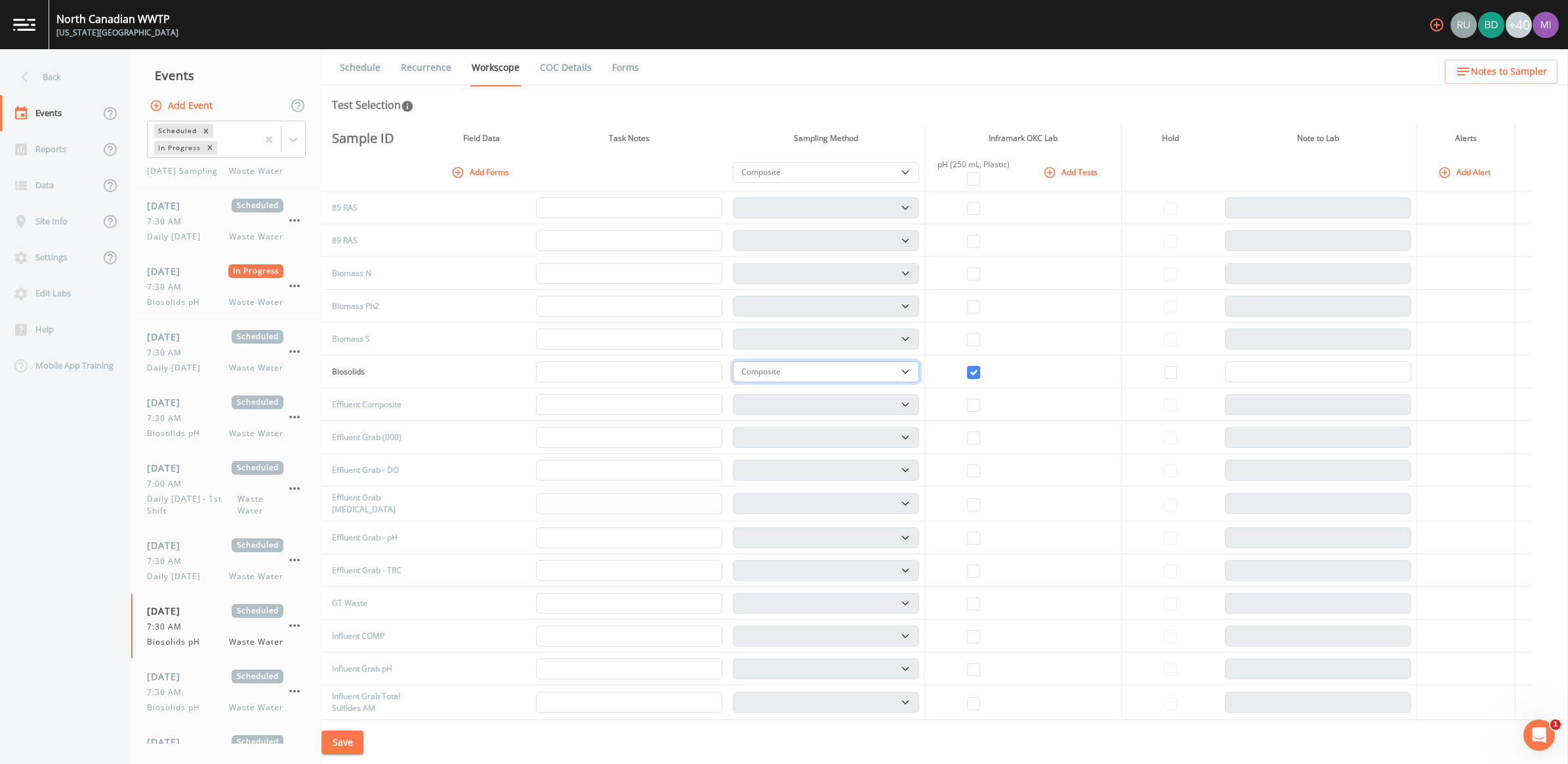
click at [773, 371] on select "Composite Grab" at bounding box center [826, 372] width 187 height 21
select select "092b3f94-5697-4c94-9891-da161916fdbb"
click at [738, 361] on select "Composite Grab" at bounding box center [826, 372] width 187 height 21
select select "092b3f94-5697-4c94-9891-da161916fdbb"
click at [352, 711] on button "Save" at bounding box center [342, 742] width 42 height 24
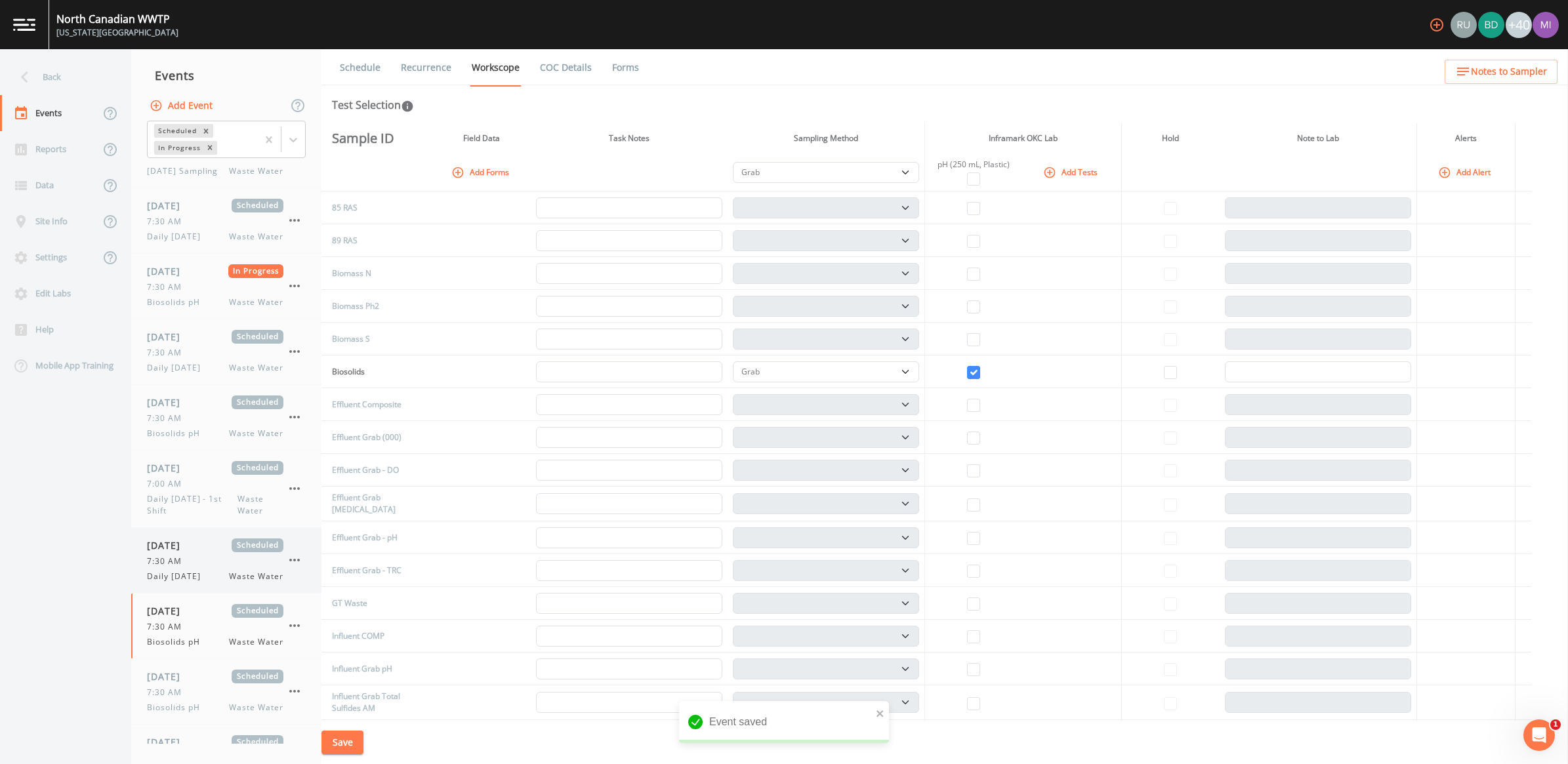
scroll to position [328, 0]
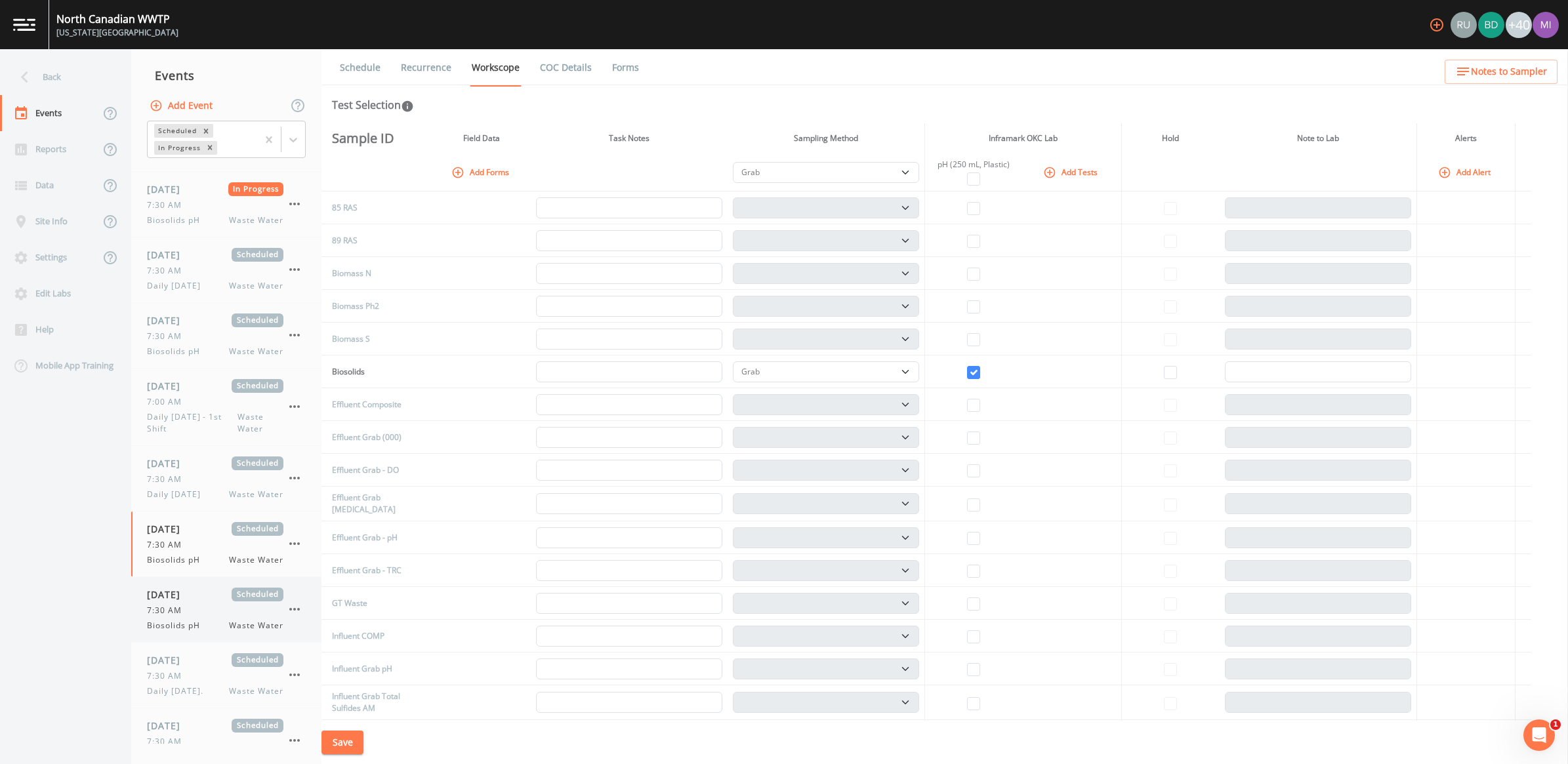
click at [183, 631] on span "Biosolids pH" at bounding box center [177, 625] width 61 height 12
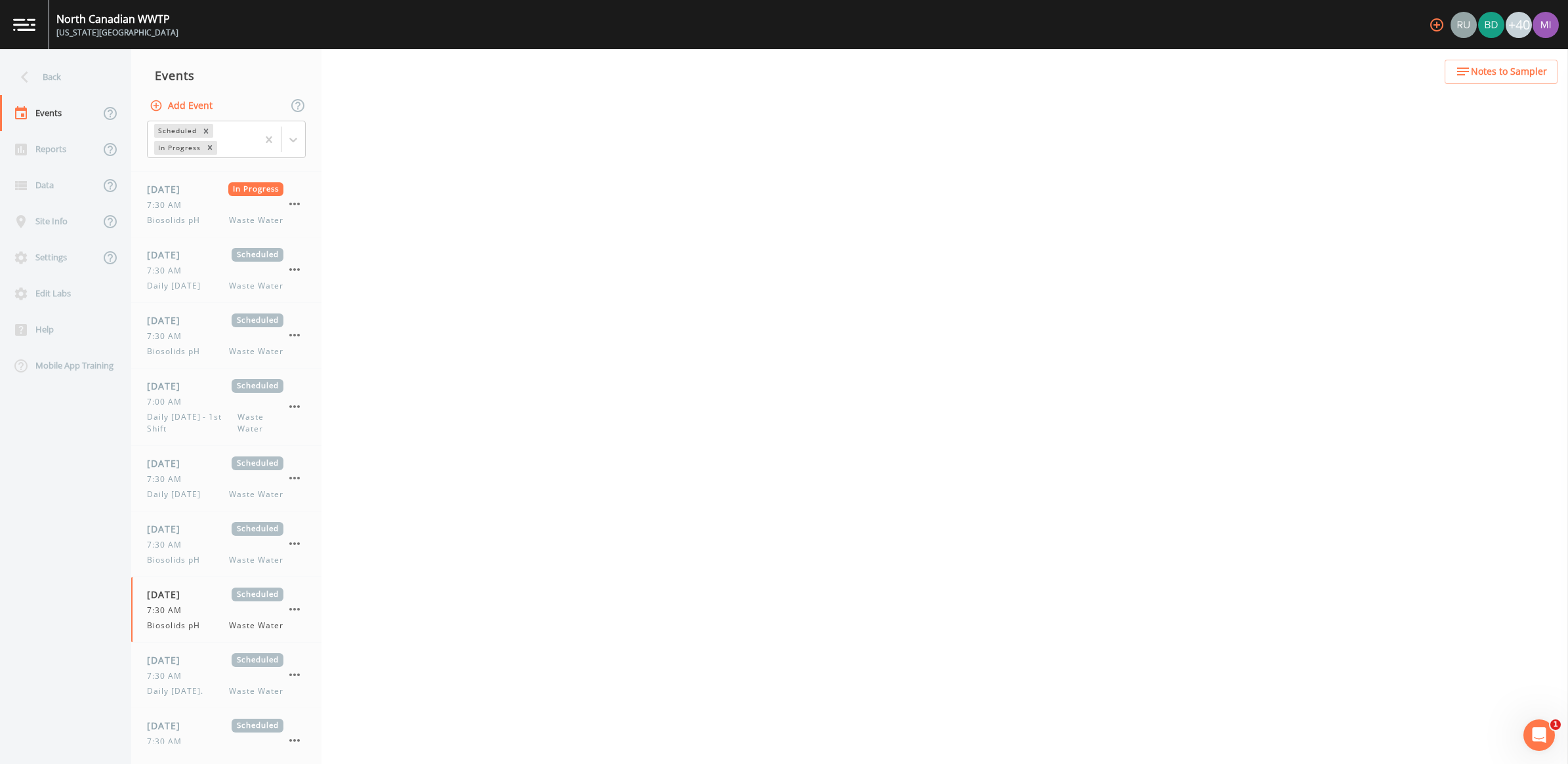
select select "b6a3c313-748b-4795-a028-792ad310bd60"
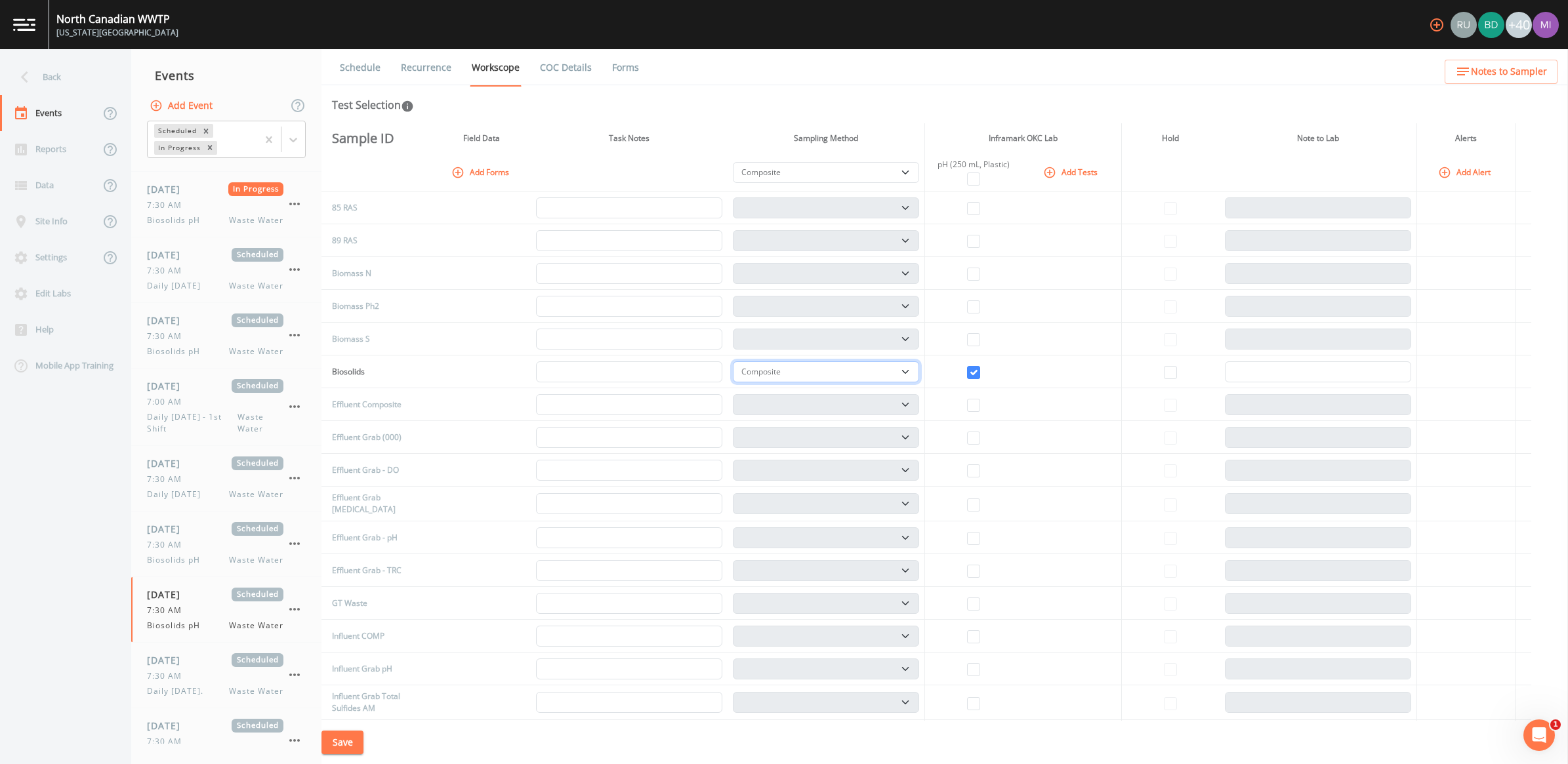
click at [773, 366] on select "Composite Grab" at bounding box center [826, 372] width 187 height 21
select select "092b3f94-5697-4c94-9891-da161916fdbb"
click at [738, 361] on select "Composite Grab" at bounding box center [826, 372] width 187 height 21
select select "092b3f94-5697-4c94-9891-da161916fdbb"
click at [351, 711] on button "Save" at bounding box center [342, 742] width 42 height 24
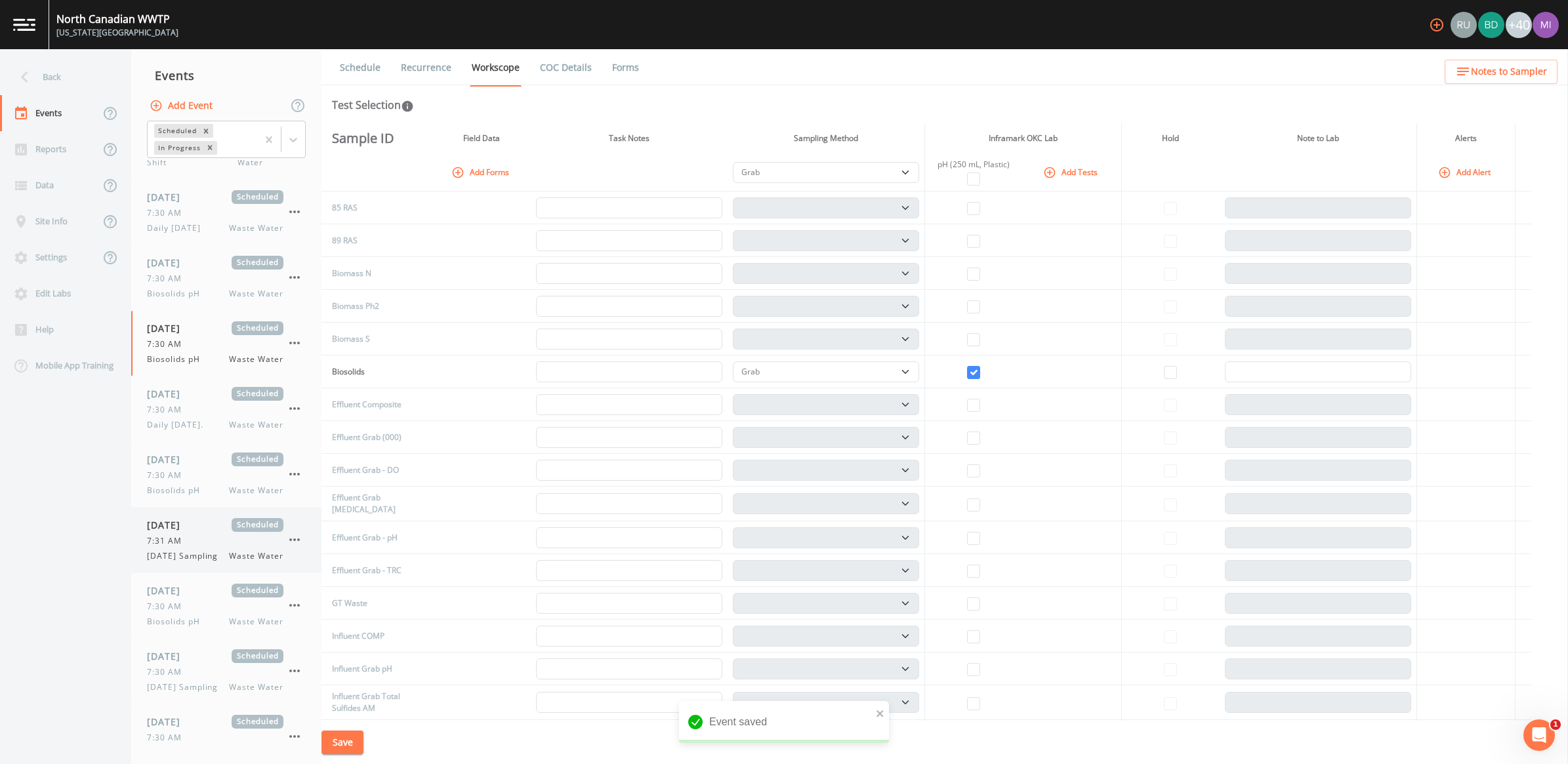
scroll to position [656, 0]
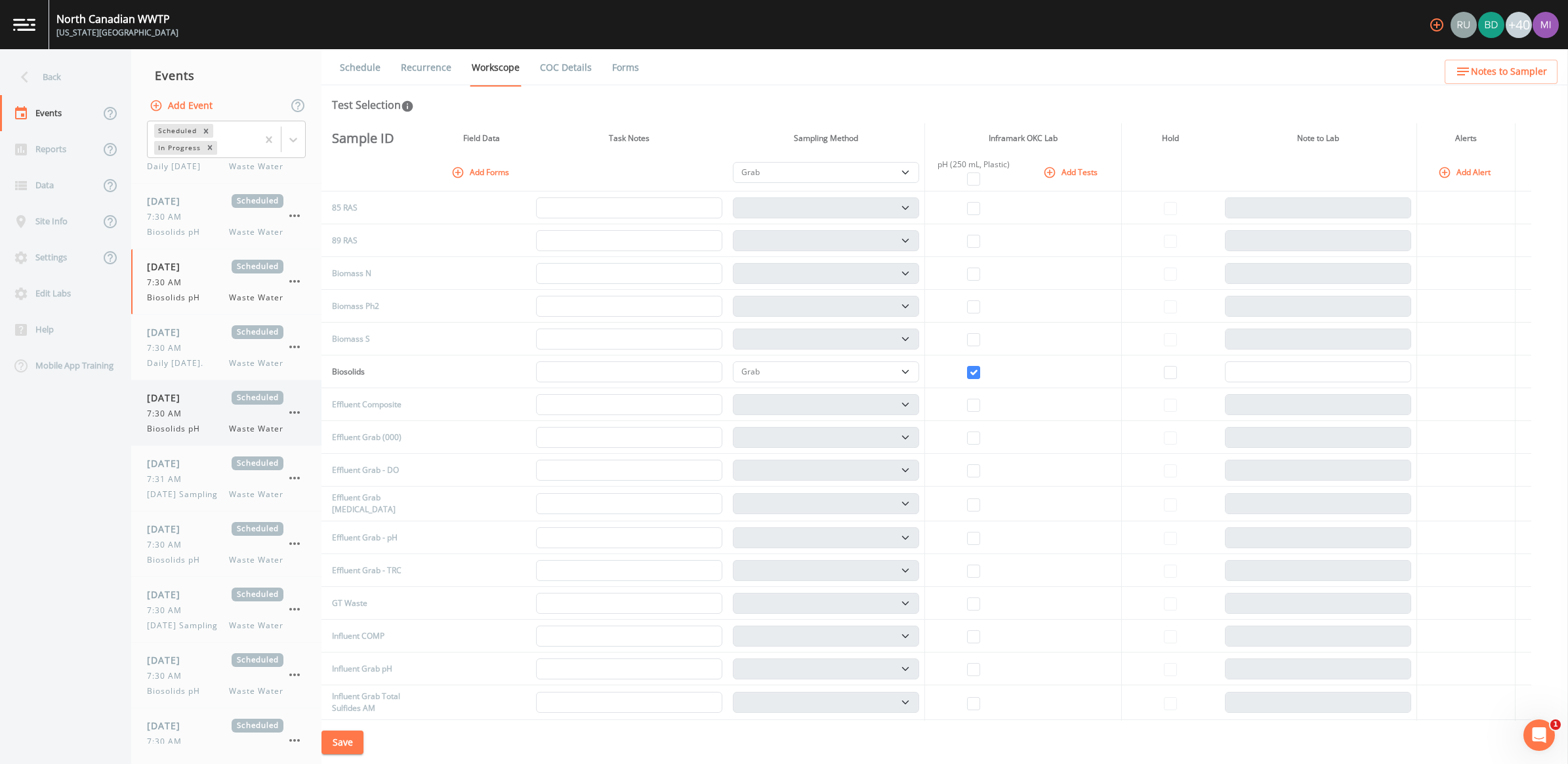
click at [187, 419] on span "7:30 AM" at bounding box center [168, 414] width 42 height 12
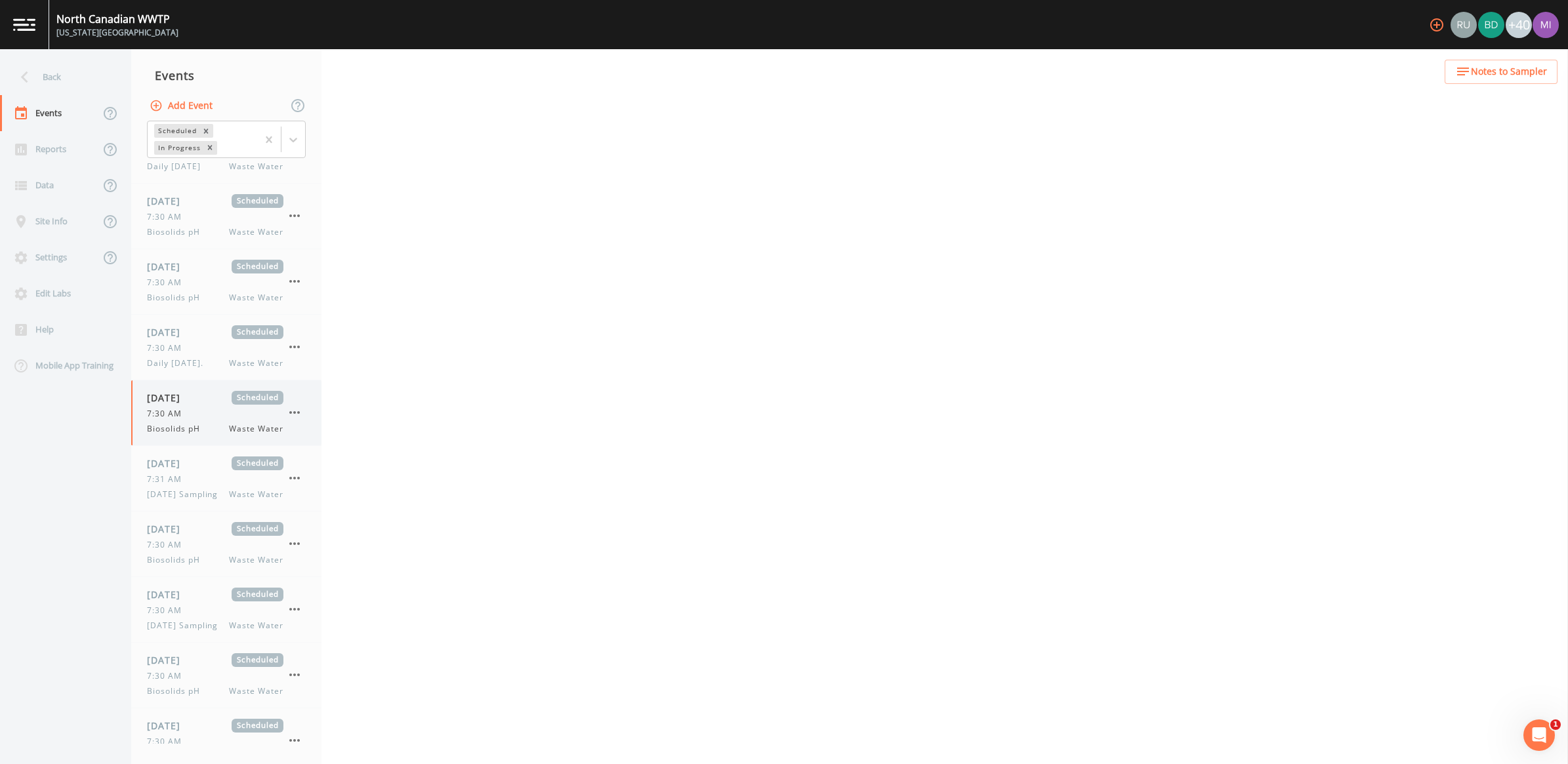
select select "b6a3c313-748b-4795-a028-792ad310bd60"
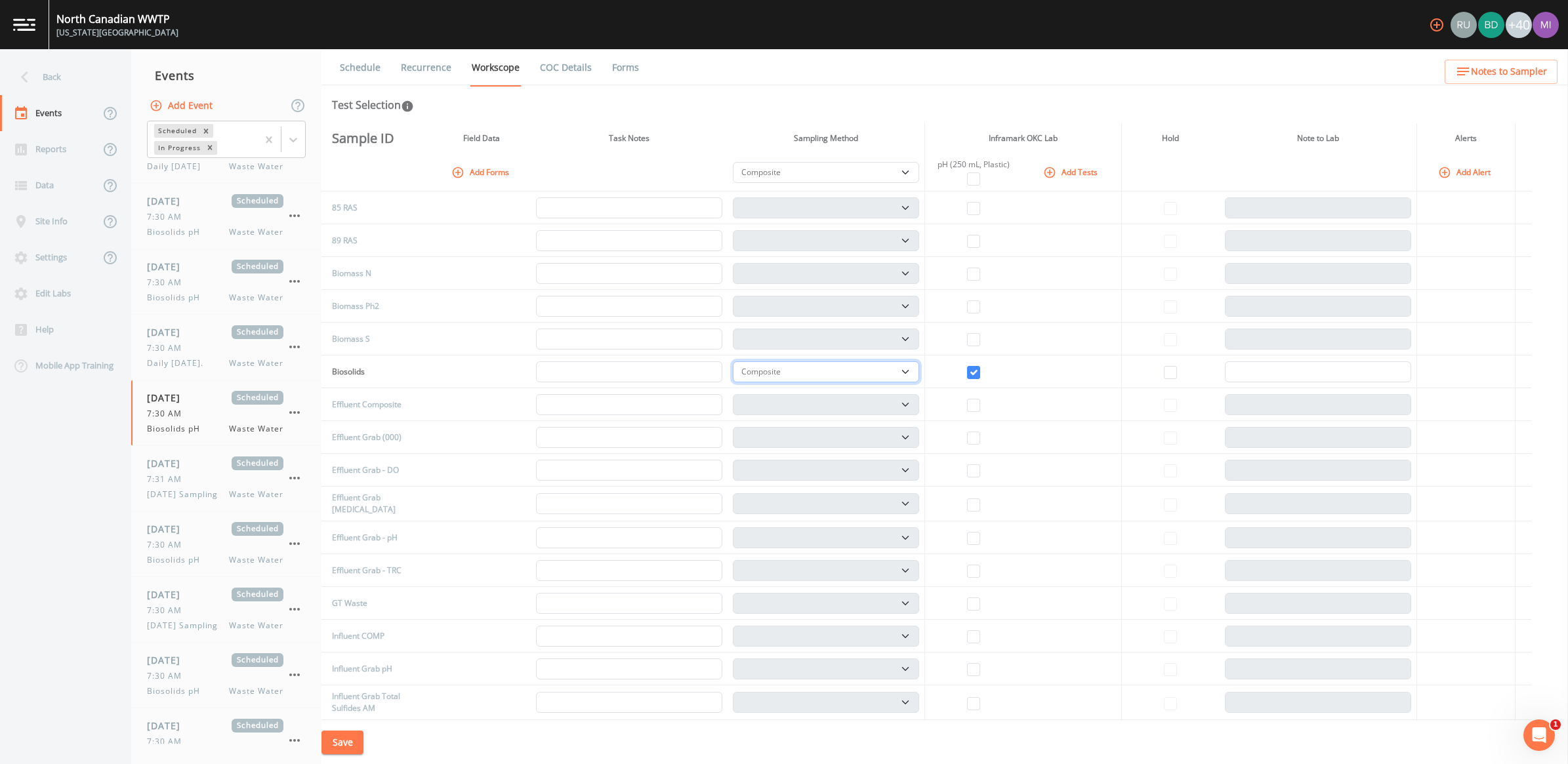
click at [773, 372] on select "Composite Grab" at bounding box center [826, 372] width 187 height 21
select select "092b3f94-5697-4c94-9891-da161916fdbb"
click at [738, 361] on select "Composite Grab" at bounding box center [826, 372] width 187 height 21
select select "092b3f94-5697-4c94-9891-da161916fdbb"
click at [352, 711] on button "Save" at bounding box center [342, 742] width 42 height 24
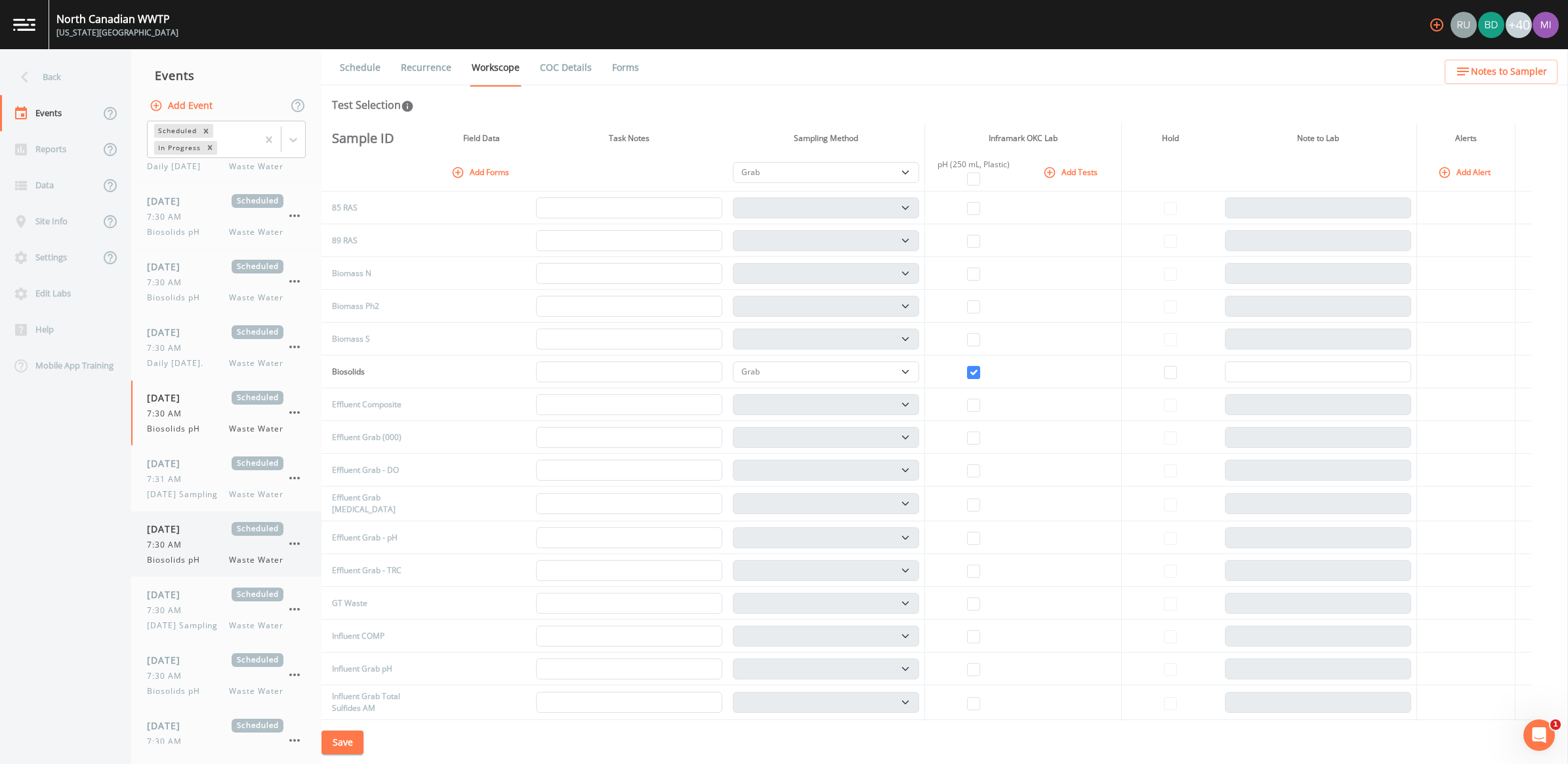
click at [166, 551] on span "7:30 AM" at bounding box center [168, 545] width 42 height 12
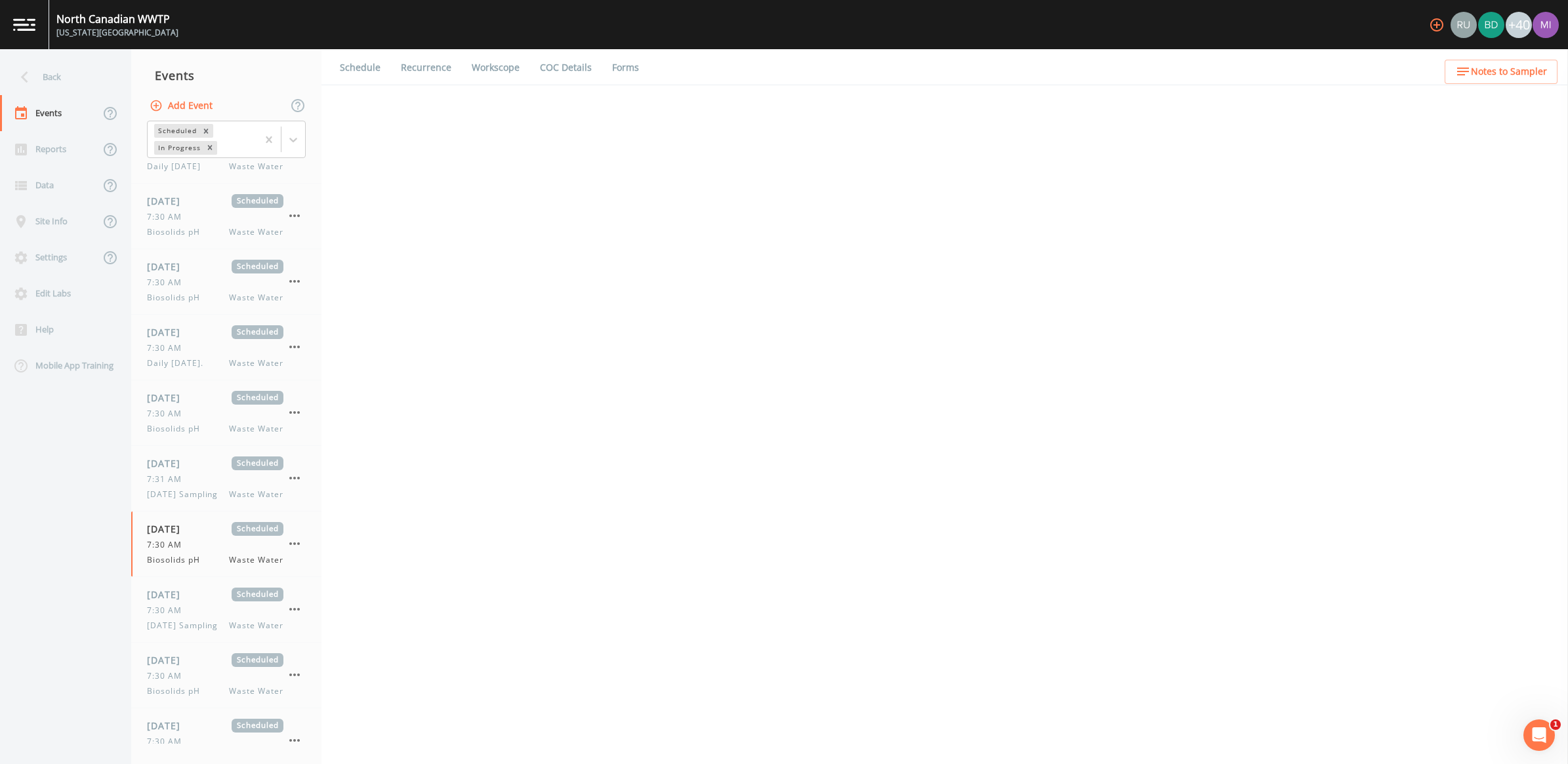
select select "b6a3c313-748b-4795-a028-792ad310bd60"
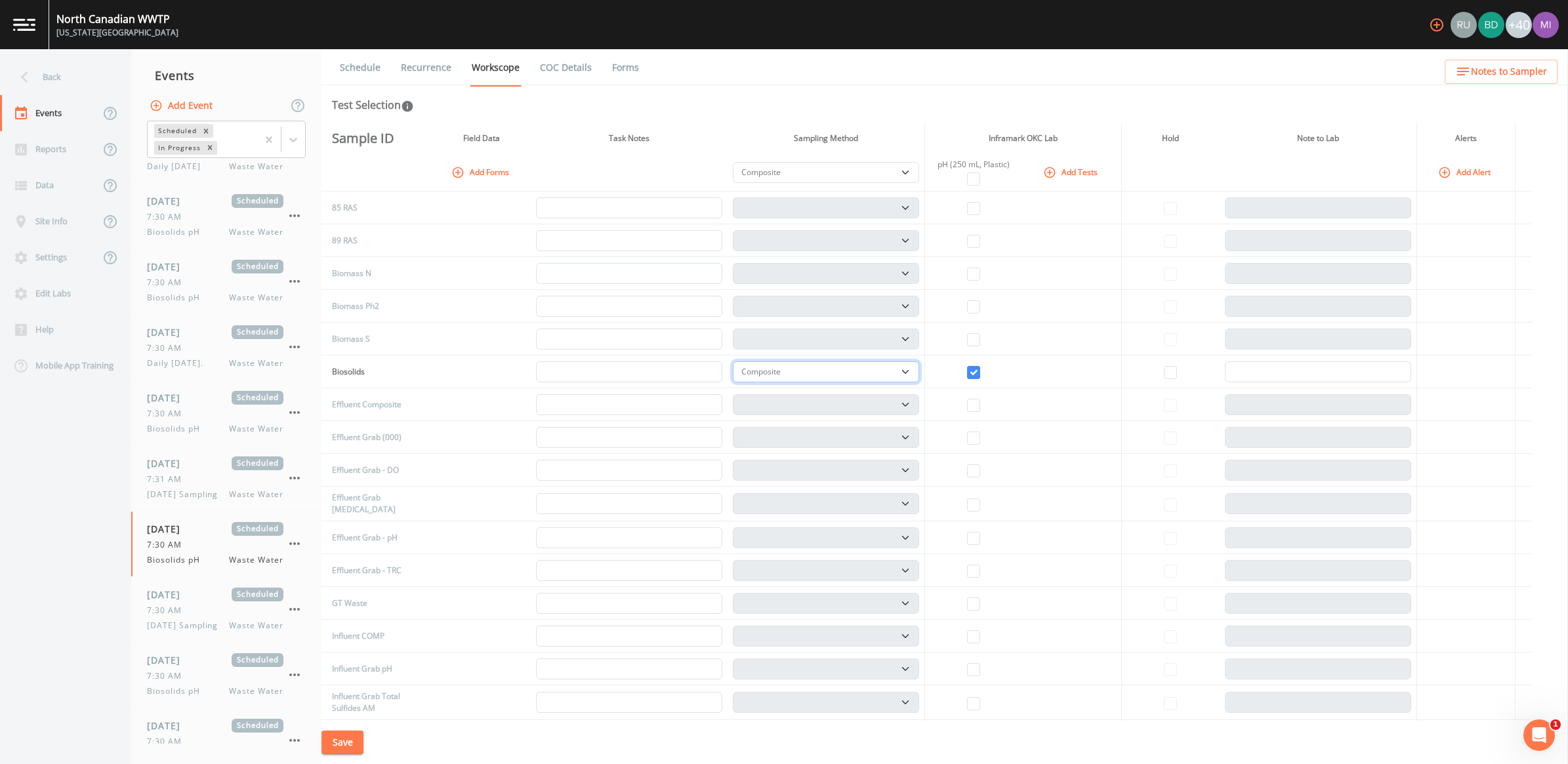
drag, startPoint x: 909, startPoint y: 368, endPoint x: 894, endPoint y: 384, distance: 21.9
click at [773, 368] on select "Composite Grab" at bounding box center [826, 372] width 187 height 21
select select "092b3f94-5697-4c94-9891-da161916fdbb"
click at [738, 361] on select "Composite Grab" at bounding box center [826, 372] width 187 height 21
select select "092b3f94-5697-4c94-9891-da161916fdbb"
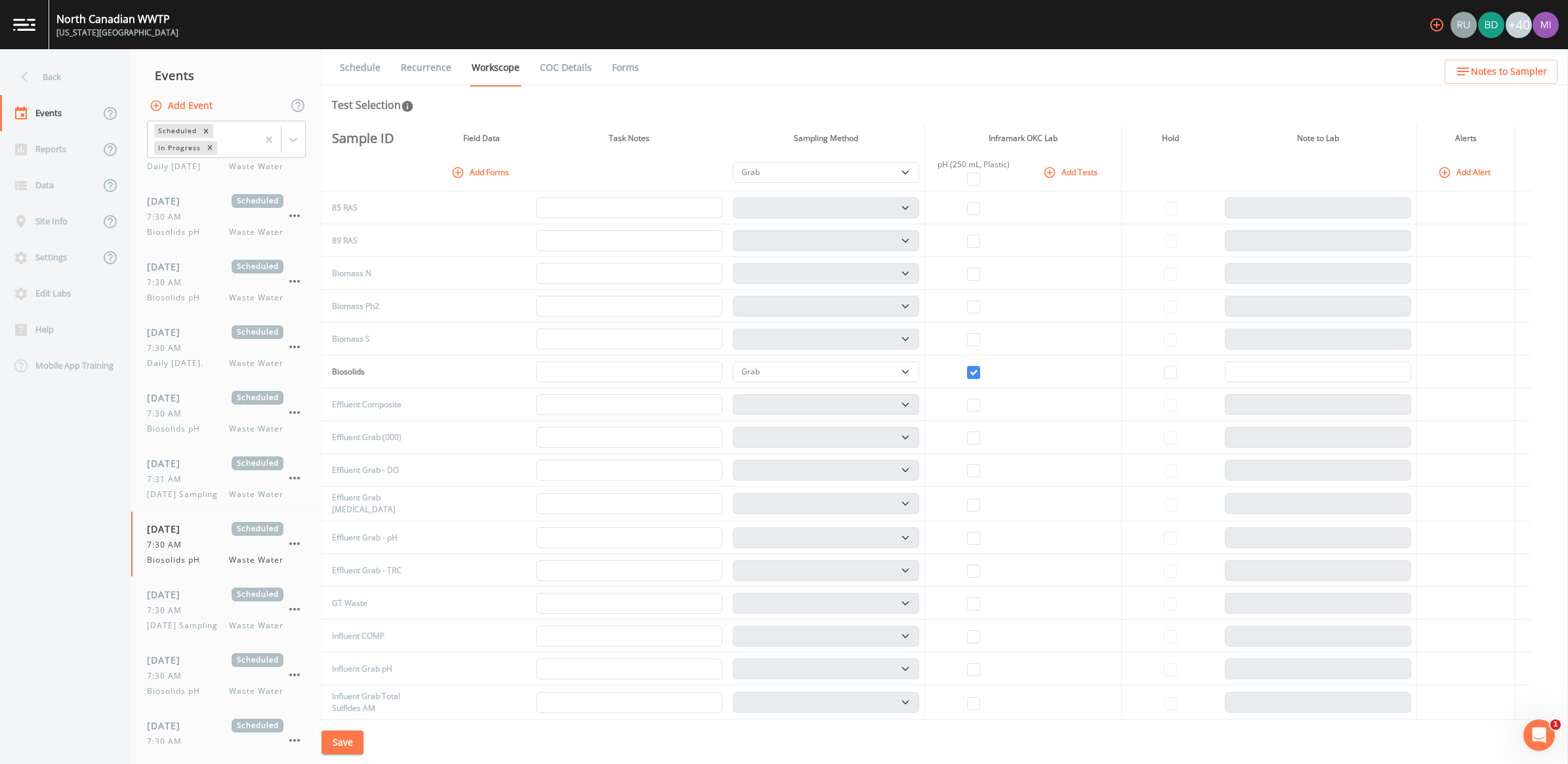
click at [343, 711] on button "Save" at bounding box center [342, 742] width 42 height 24
click at [170, 682] on span "7:30 AM" at bounding box center [168, 676] width 42 height 12
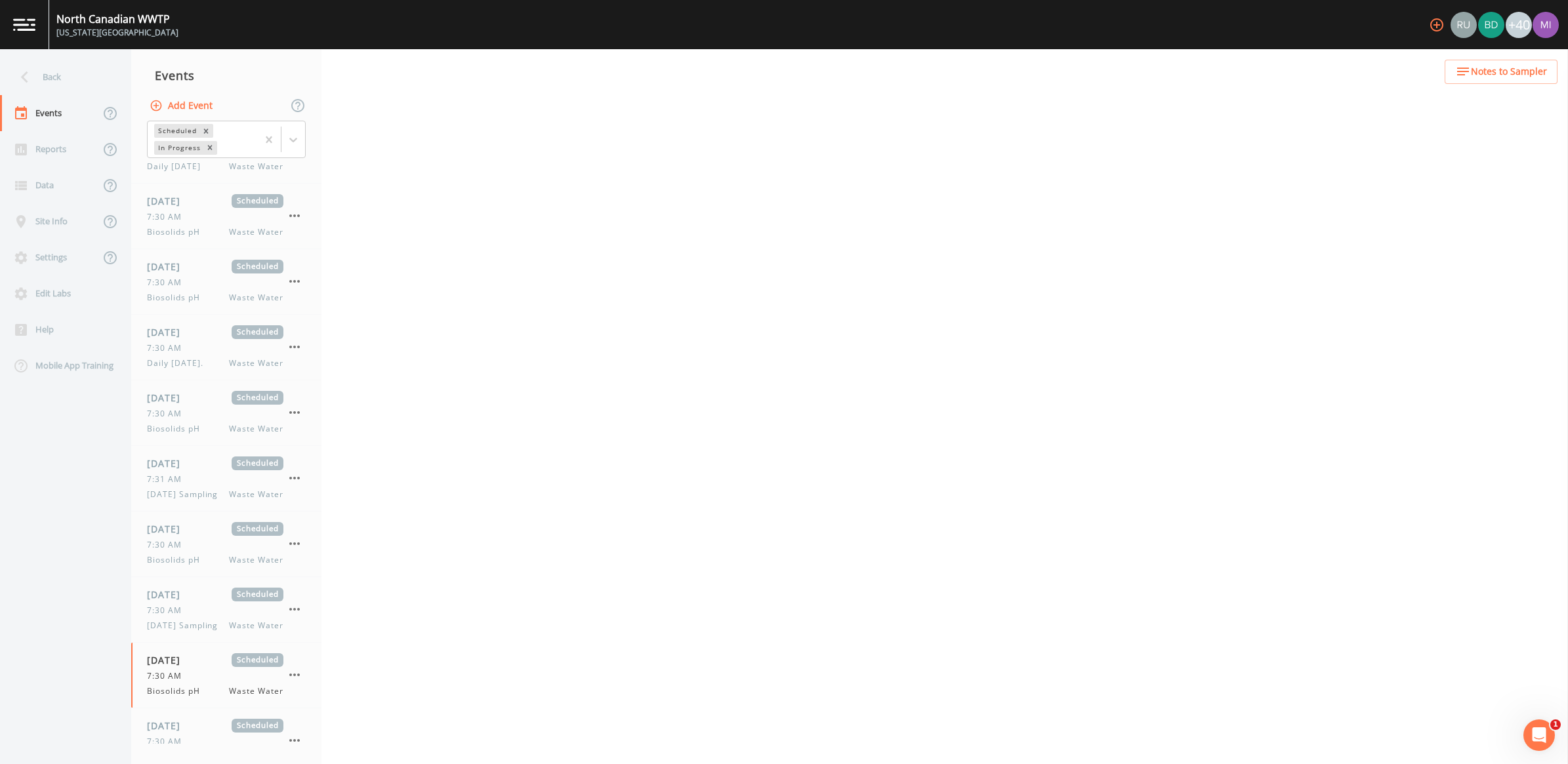
select select "b6a3c313-748b-4795-a028-792ad310bd60"
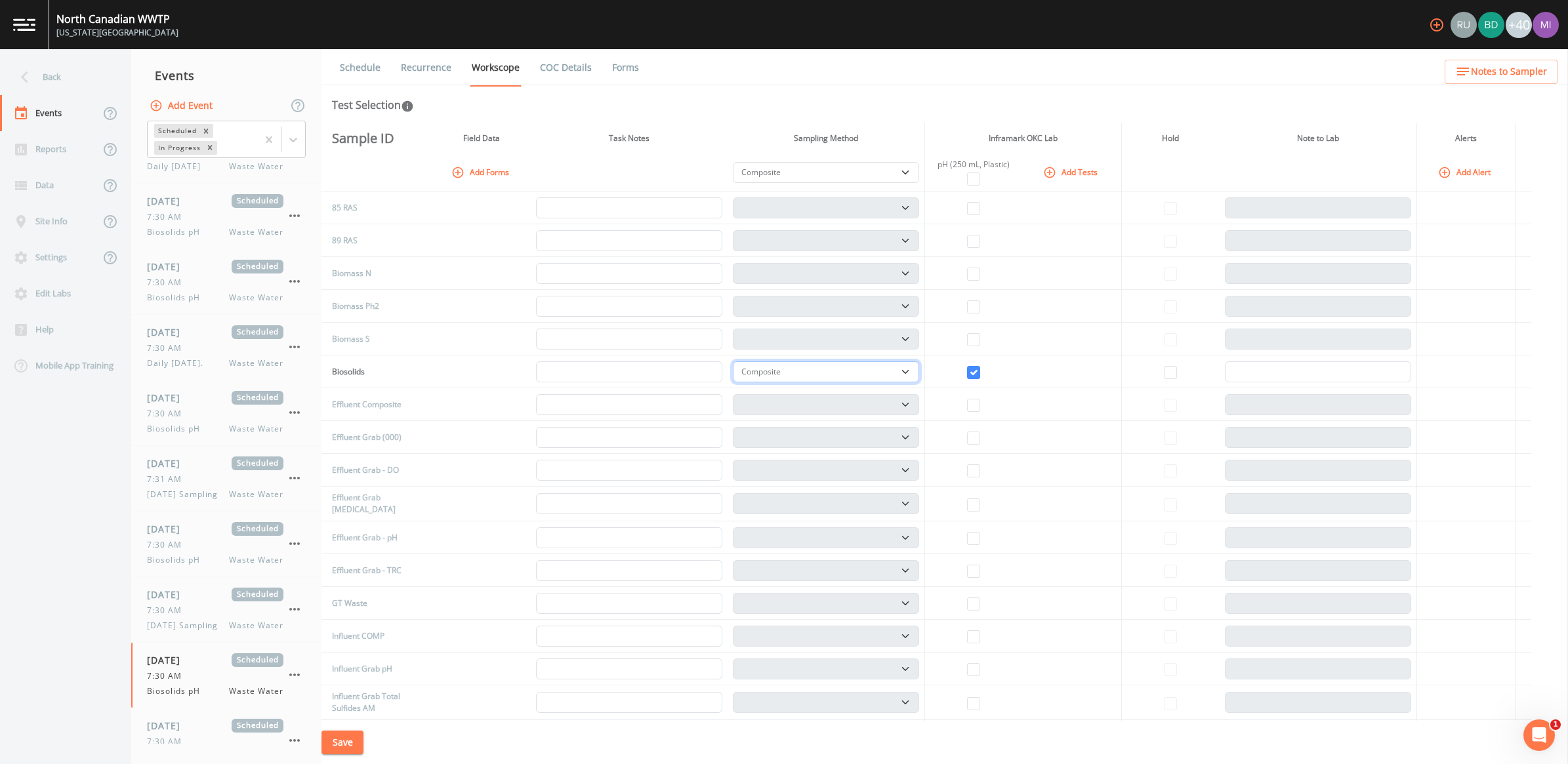
drag, startPoint x: 911, startPoint y: 370, endPoint x: 891, endPoint y: 378, distance: 21.5
click at [773, 370] on select "Composite Grab" at bounding box center [826, 372] width 187 height 21
select select "092b3f94-5697-4c94-9891-da161916fdbb"
click at [738, 361] on select "Composite Grab" at bounding box center [826, 372] width 187 height 21
select select "092b3f94-5697-4c94-9891-da161916fdbb"
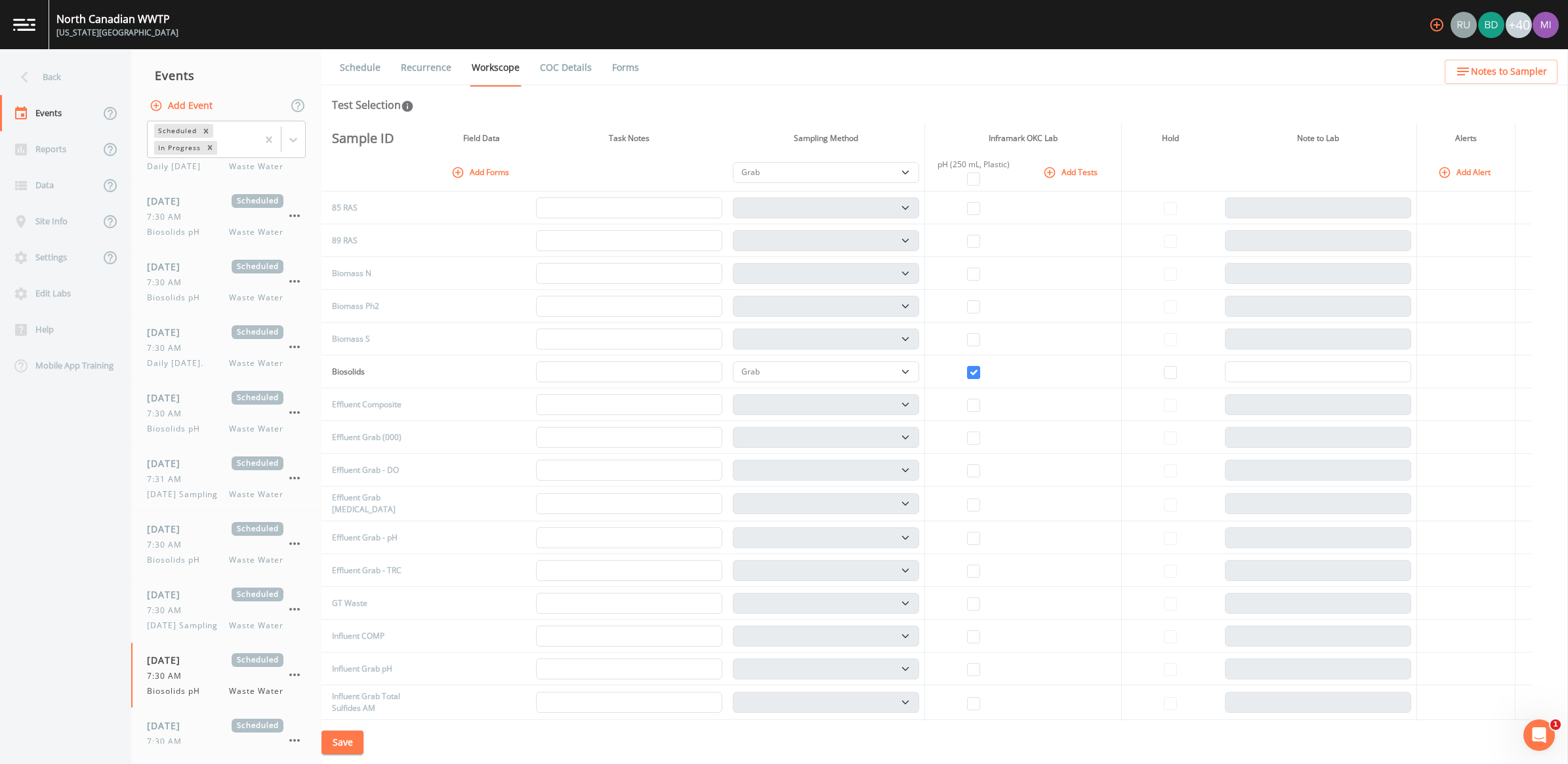
click at [340, 711] on button "Save" at bounding box center [342, 742] width 42 height 24
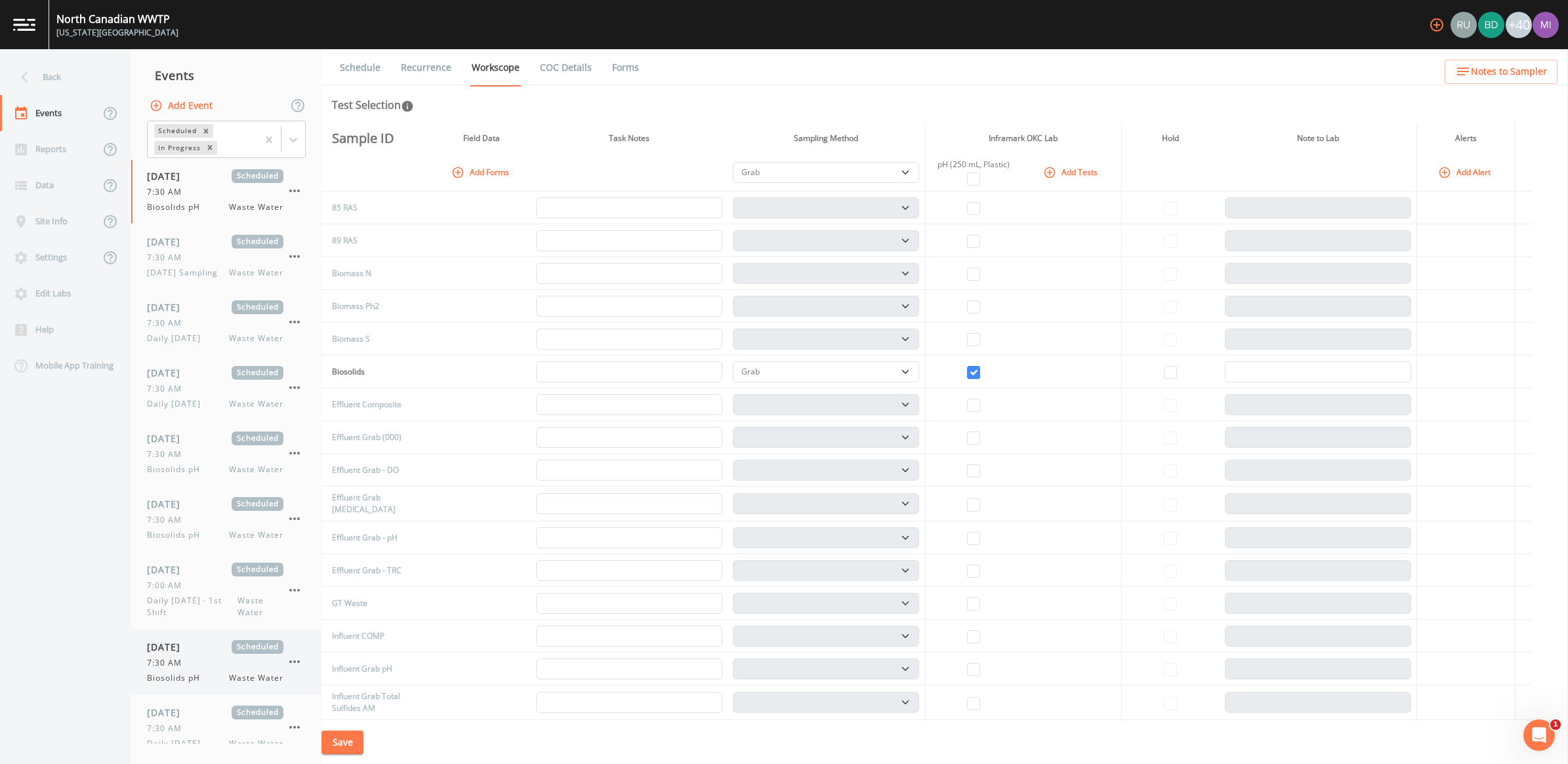
scroll to position [1148, 0]
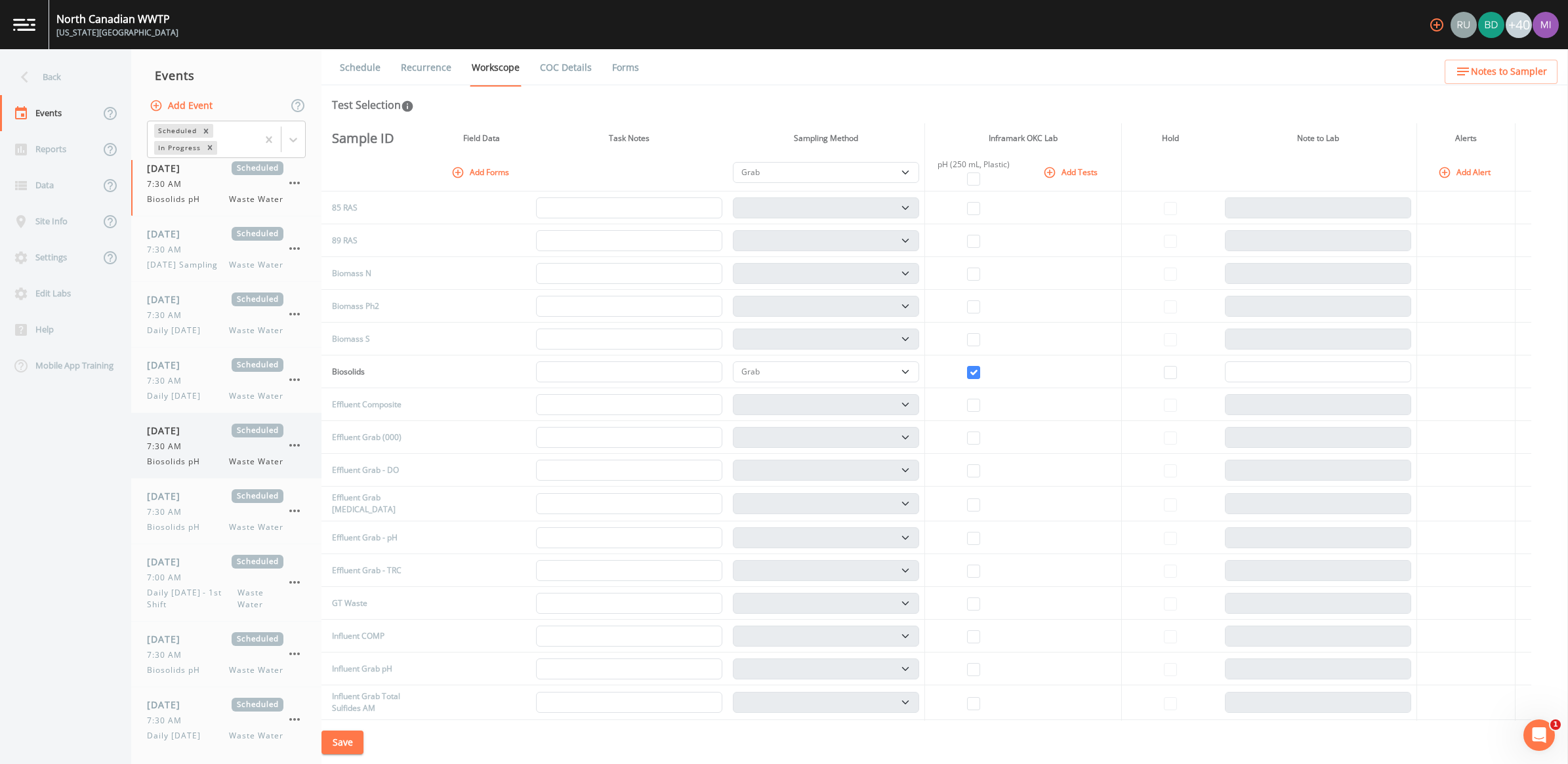
click at [169, 468] on span "Biosolids pH" at bounding box center [177, 462] width 61 height 12
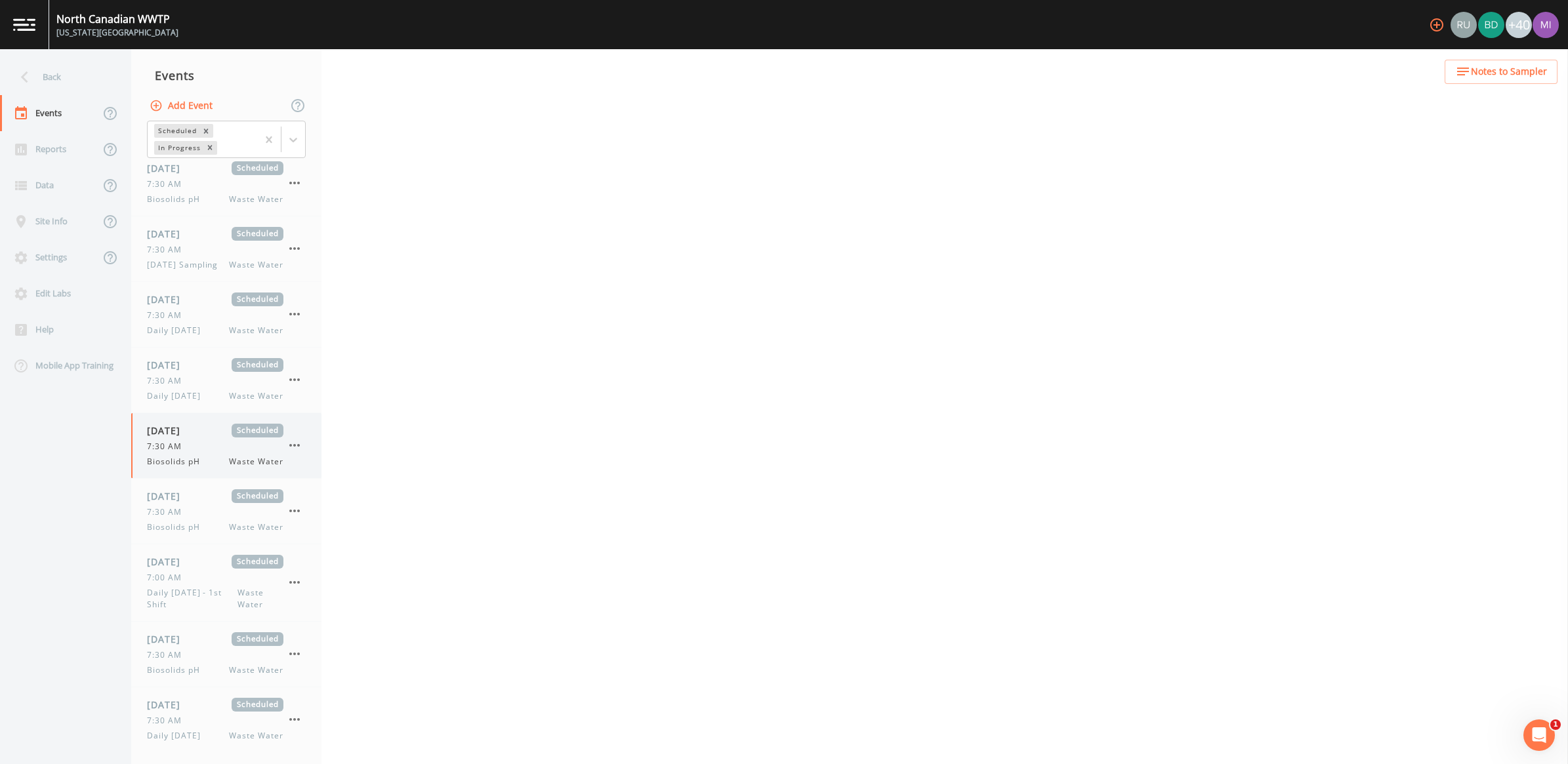
select select "b6a3c313-748b-4795-a028-792ad310bd60"
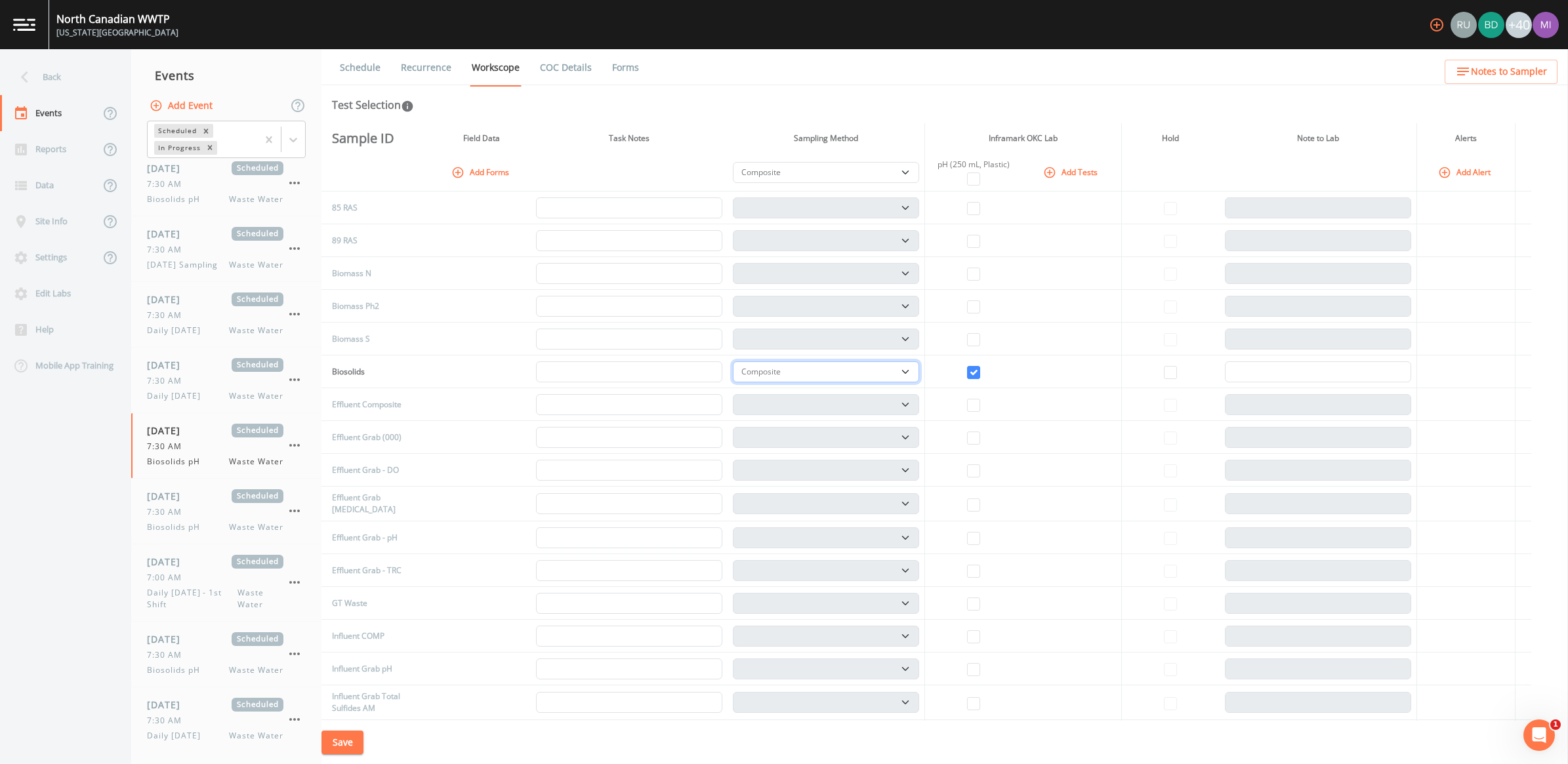
drag, startPoint x: 911, startPoint y: 372, endPoint x: 894, endPoint y: 372, distance: 17.0
click at [773, 372] on select "Composite Grab" at bounding box center [826, 372] width 187 height 21
select select "092b3f94-5697-4c94-9891-da161916fdbb"
click at [738, 361] on select "Composite Grab" at bounding box center [826, 372] width 187 height 21
select select "092b3f94-5697-4c94-9891-da161916fdbb"
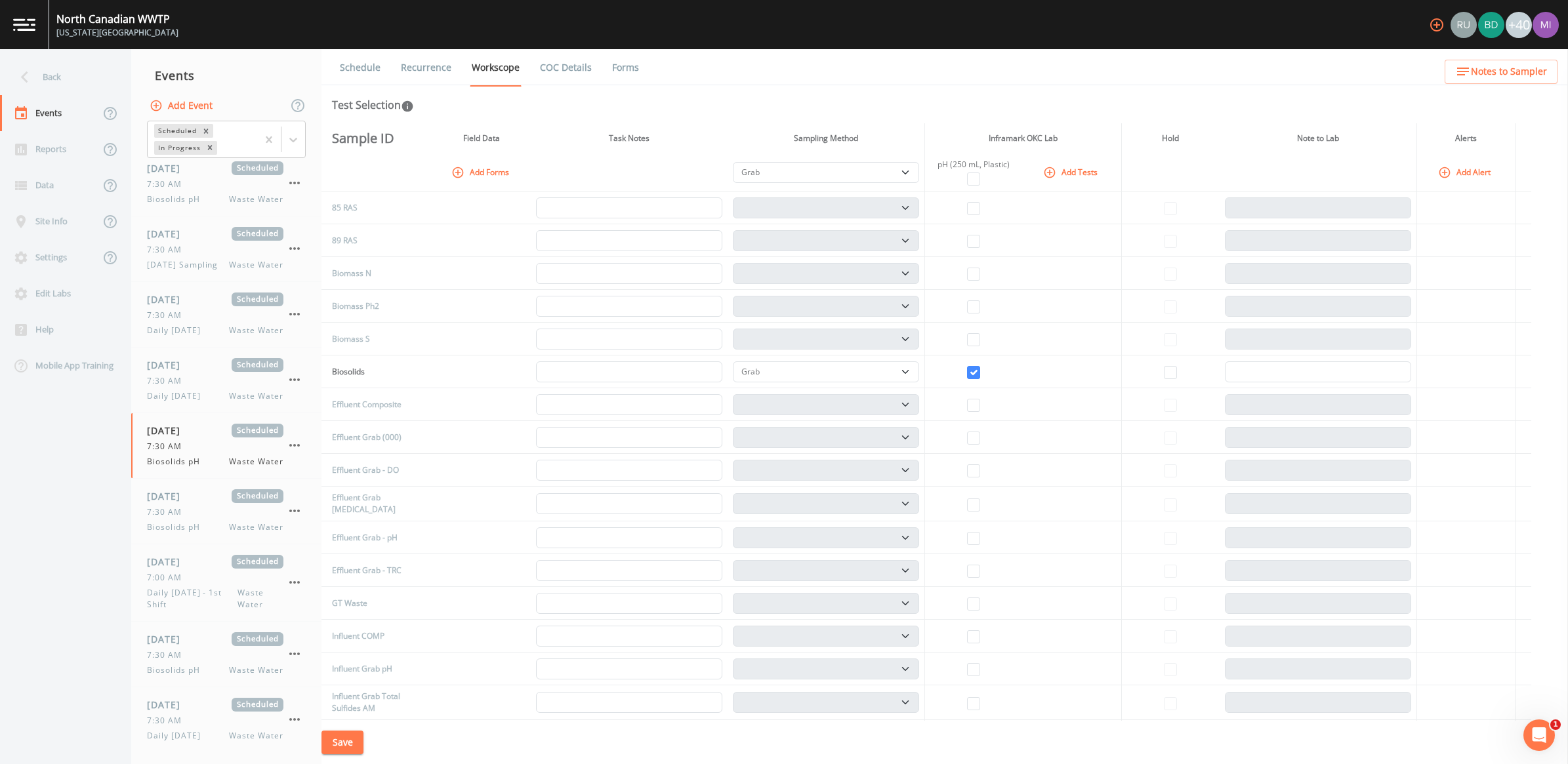
click at [430, 66] on link "Recurrence" at bounding box center [426, 67] width 55 height 37
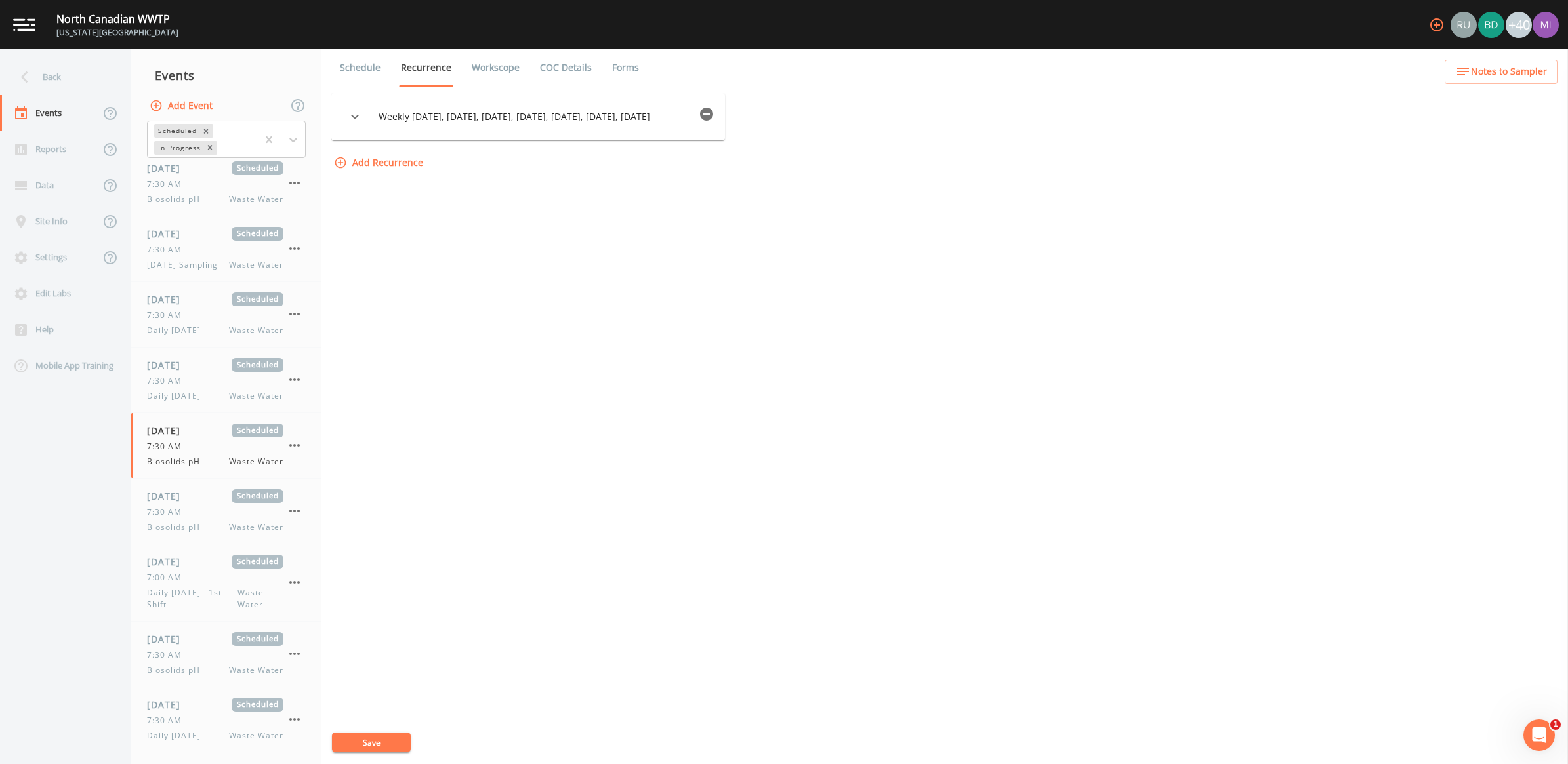
click at [356, 711] on button "Save" at bounding box center [371, 742] width 79 height 20
click at [176, 518] on span "7:30 AM" at bounding box center [168, 512] width 42 height 12
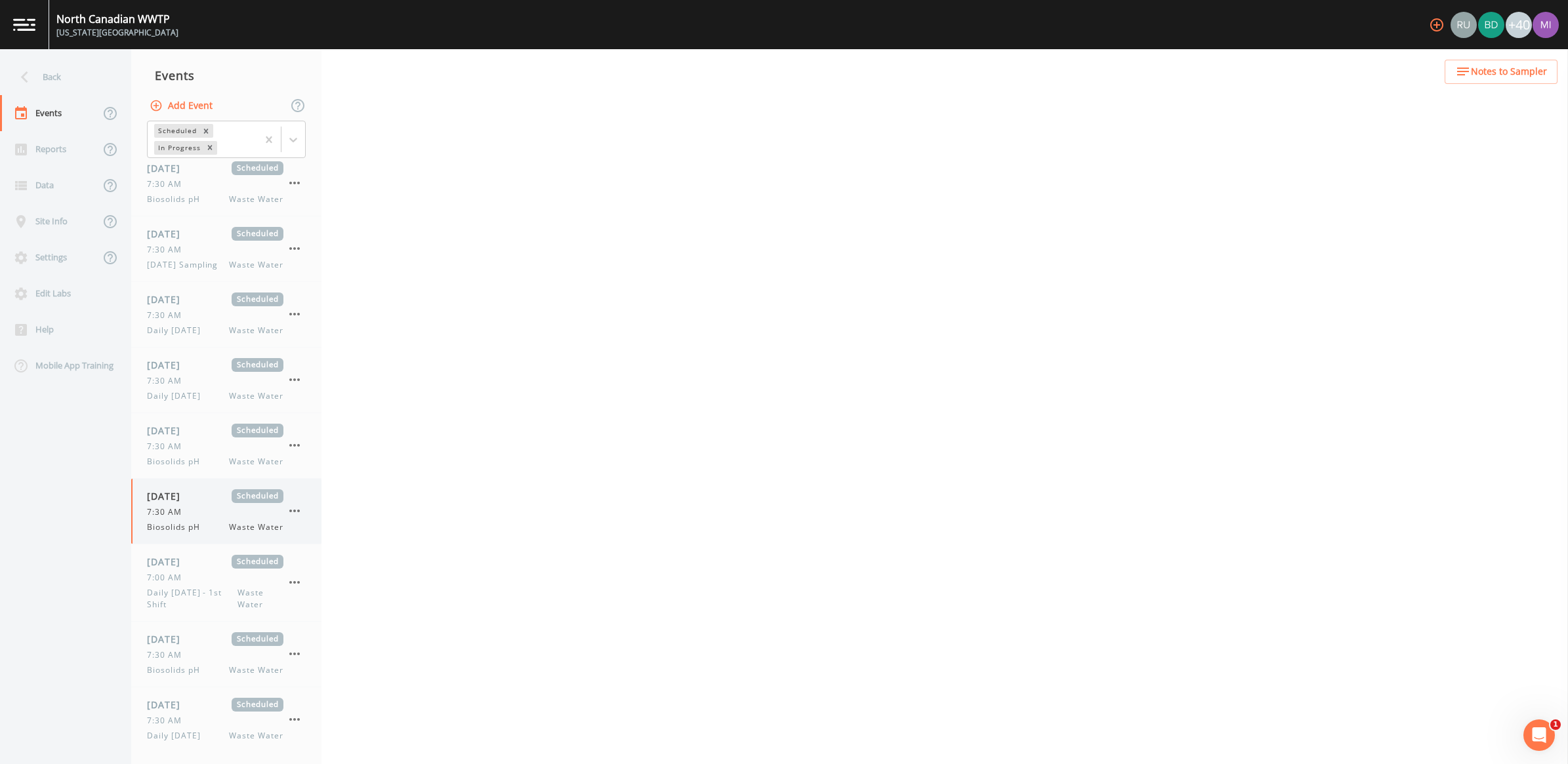
select select "b6a3c313-748b-4795-a028-792ad310bd60"
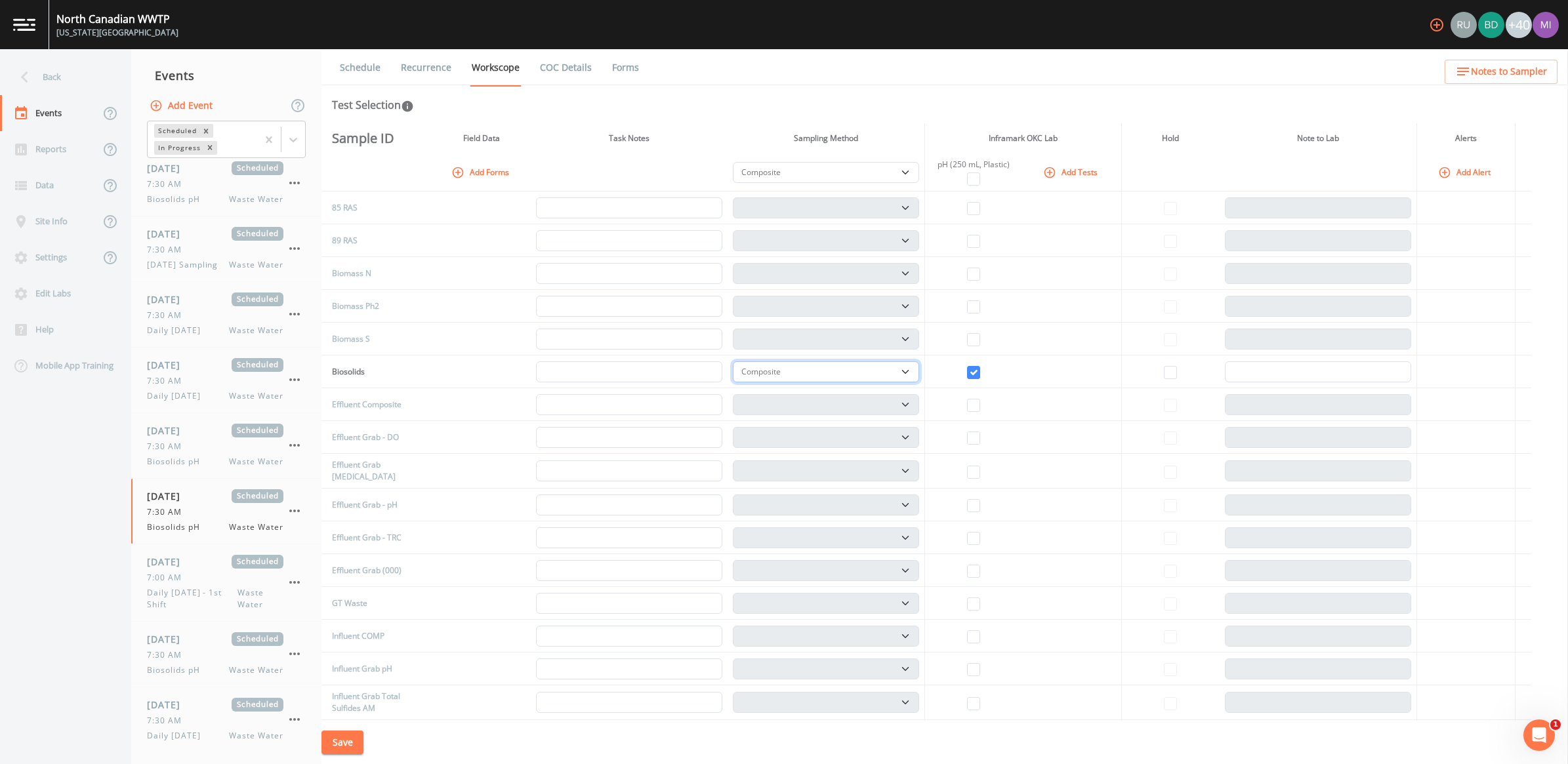
drag, startPoint x: 909, startPoint y: 371, endPoint x: 899, endPoint y: 382, distance: 14.9
click at [773, 369] on select "Composite Grab" at bounding box center [826, 372] width 187 height 21
select select "092b3f94-5697-4c94-9891-da161916fdbb"
click at [738, 361] on select "Composite Grab" at bounding box center [826, 372] width 187 height 21
select select "092b3f94-5697-4c94-9891-da161916fdbb"
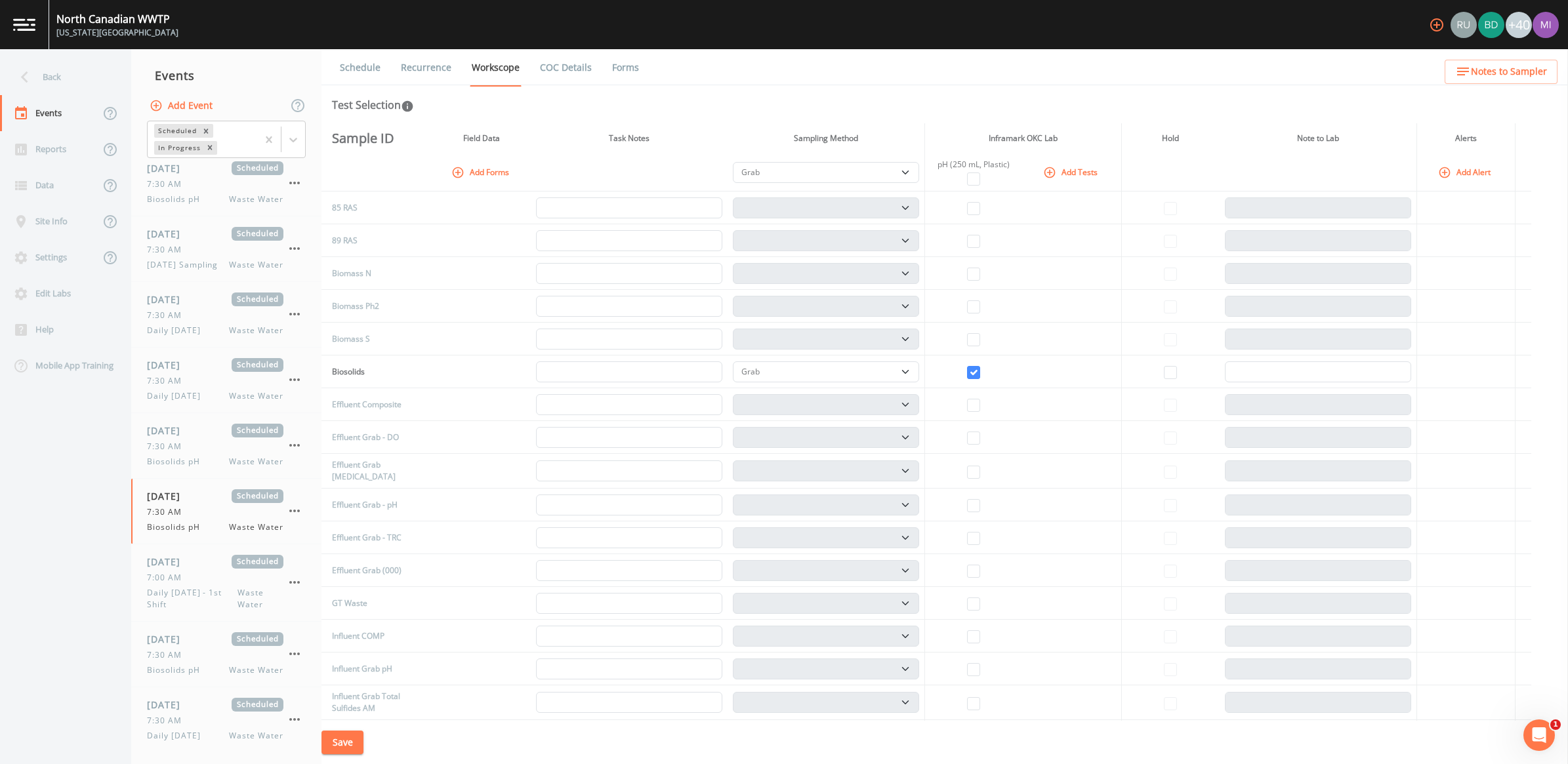
click at [343, 711] on button "Save" at bounding box center [342, 742] width 42 height 24
click at [166, 676] on span "Biosolids pH" at bounding box center [177, 670] width 61 height 12
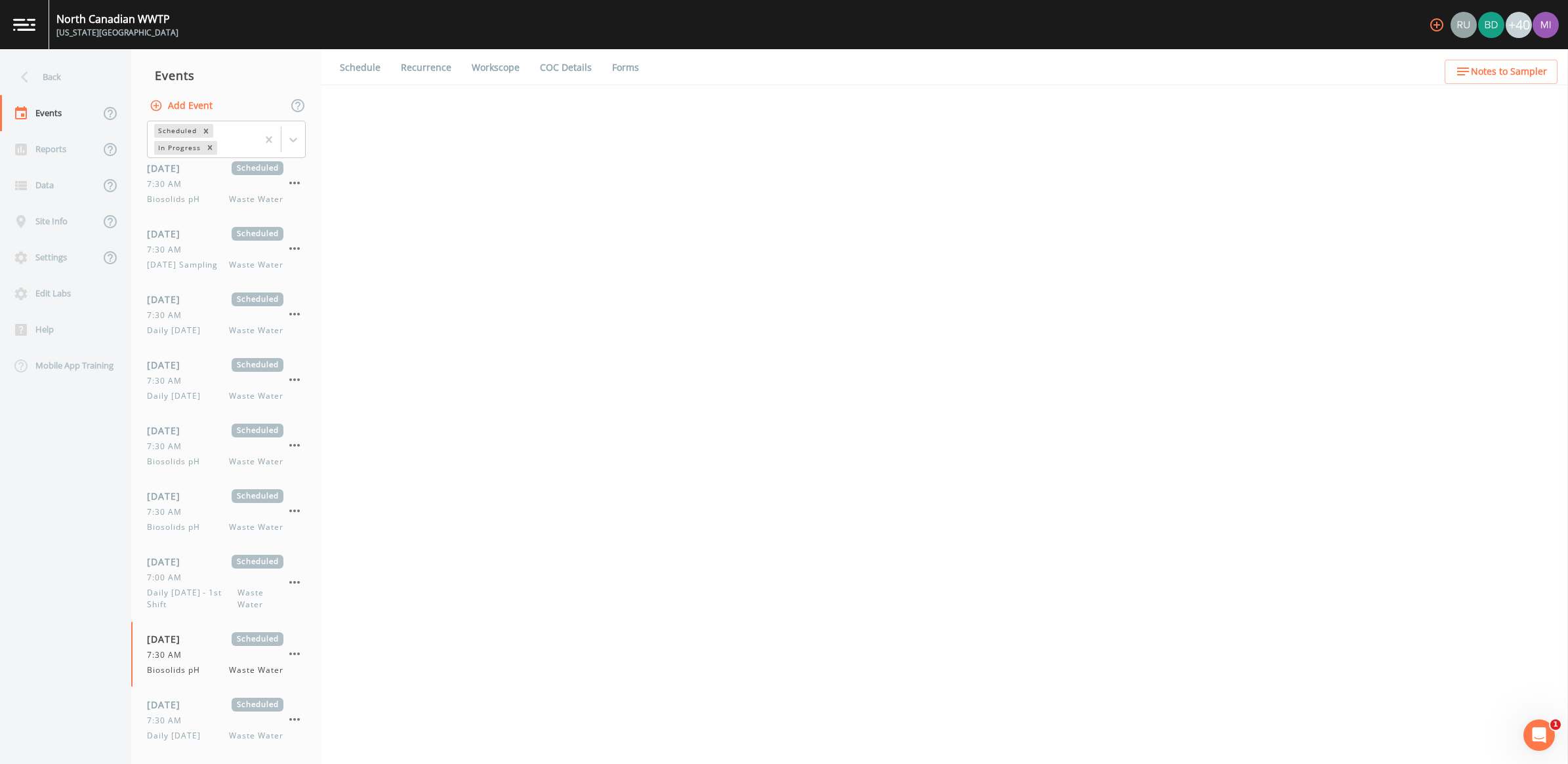
select select "b6a3c313-748b-4795-a028-792ad310bd60"
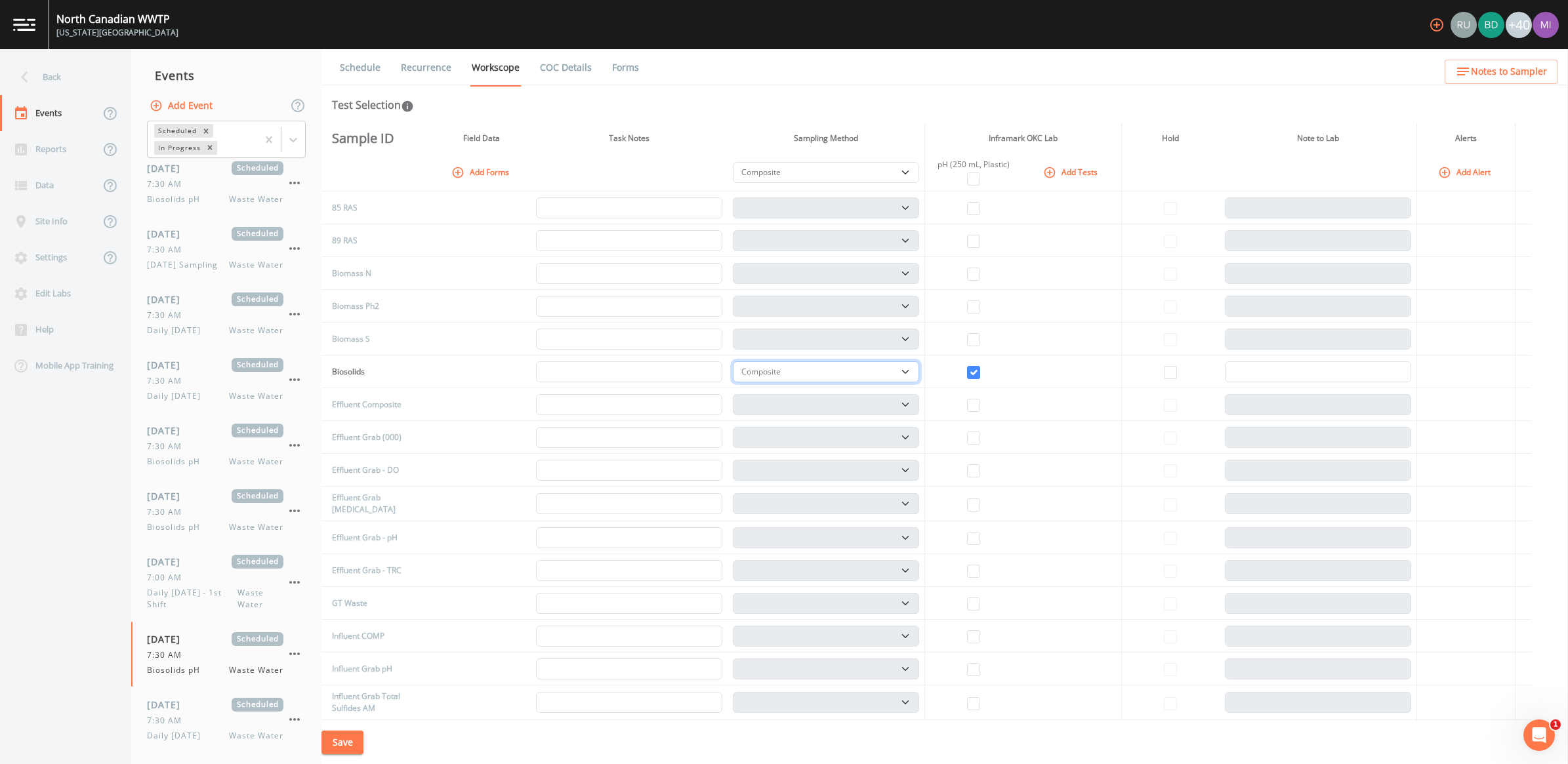
click at [773, 372] on select "Composite Grab" at bounding box center [826, 372] width 187 height 21
select select "092b3f94-5697-4c94-9891-da161916fdbb"
click at [738, 361] on select "Composite Grab" at bounding box center [826, 372] width 187 height 21
select select "092b3f94-5697-4c94-9891-da161916fdbb"
click at [342, 711] on button "Save" at bounding box center [342, 742] width 42 height 24
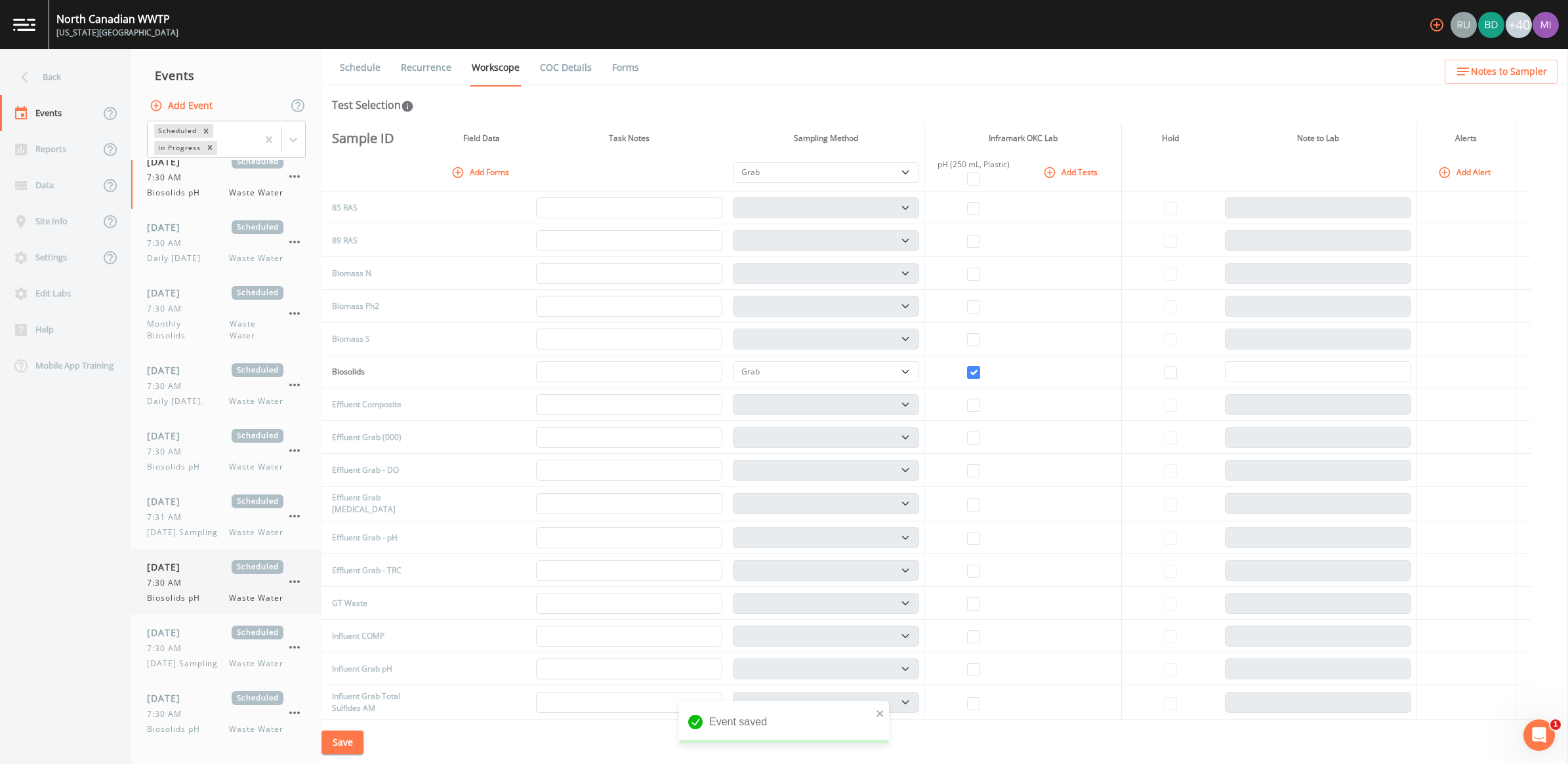
scroll to position [1639, 0]
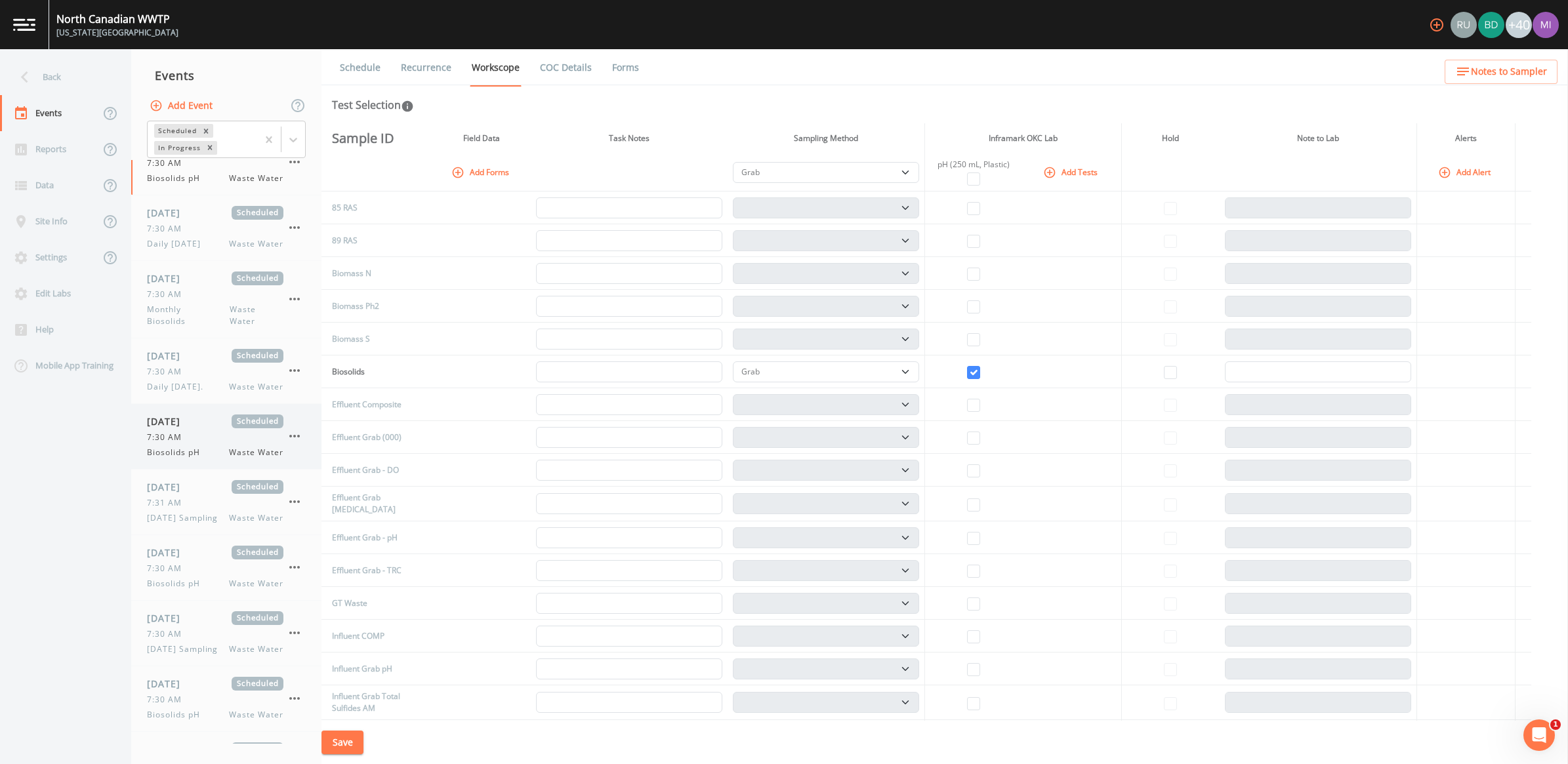
click at [184, 458] on span "Biosolids pH" at bounding box center [177, 452] width 61 height 12
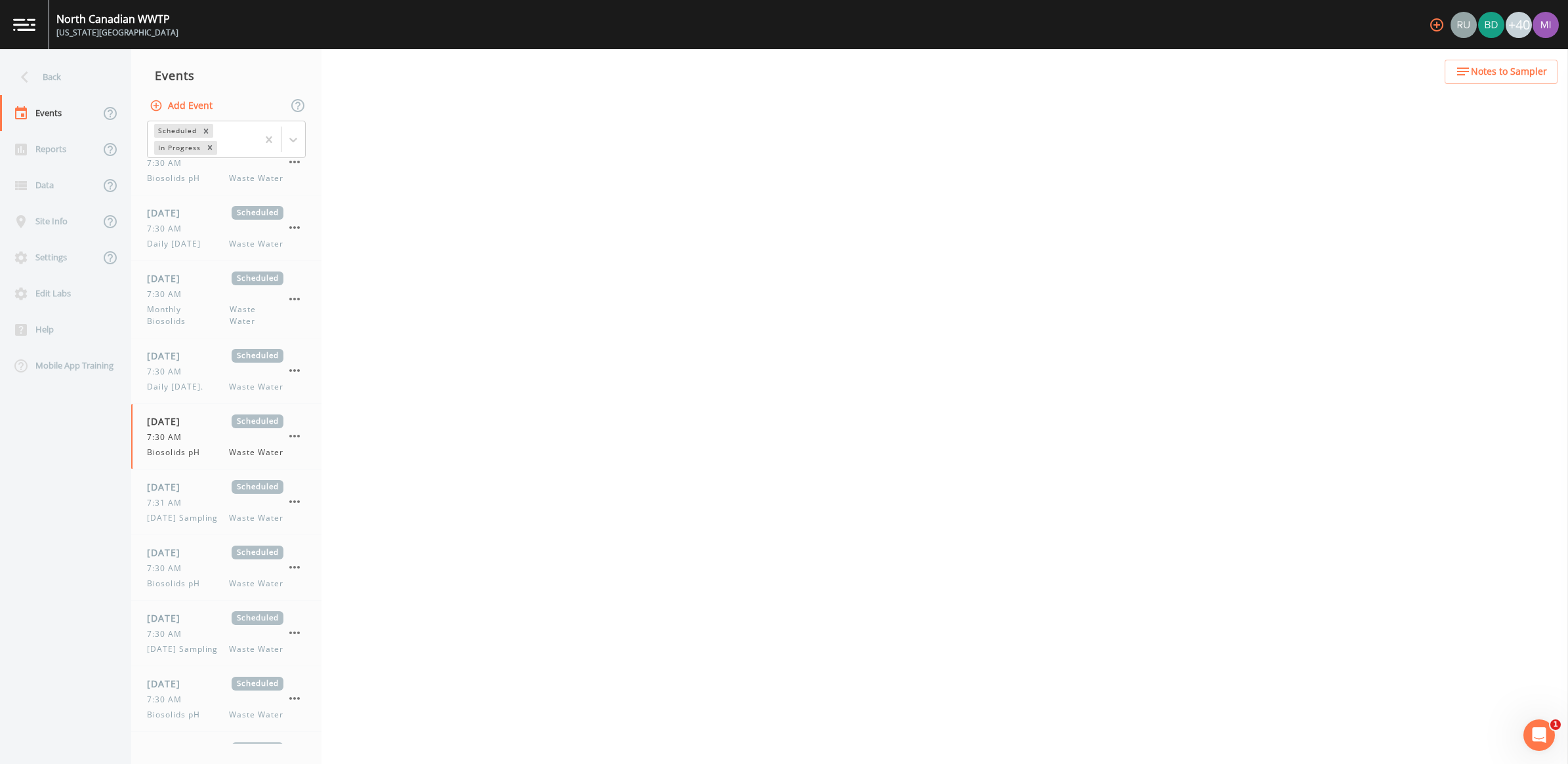
select select "b6a3c313-748b-4795-a028-792ad310bd60"
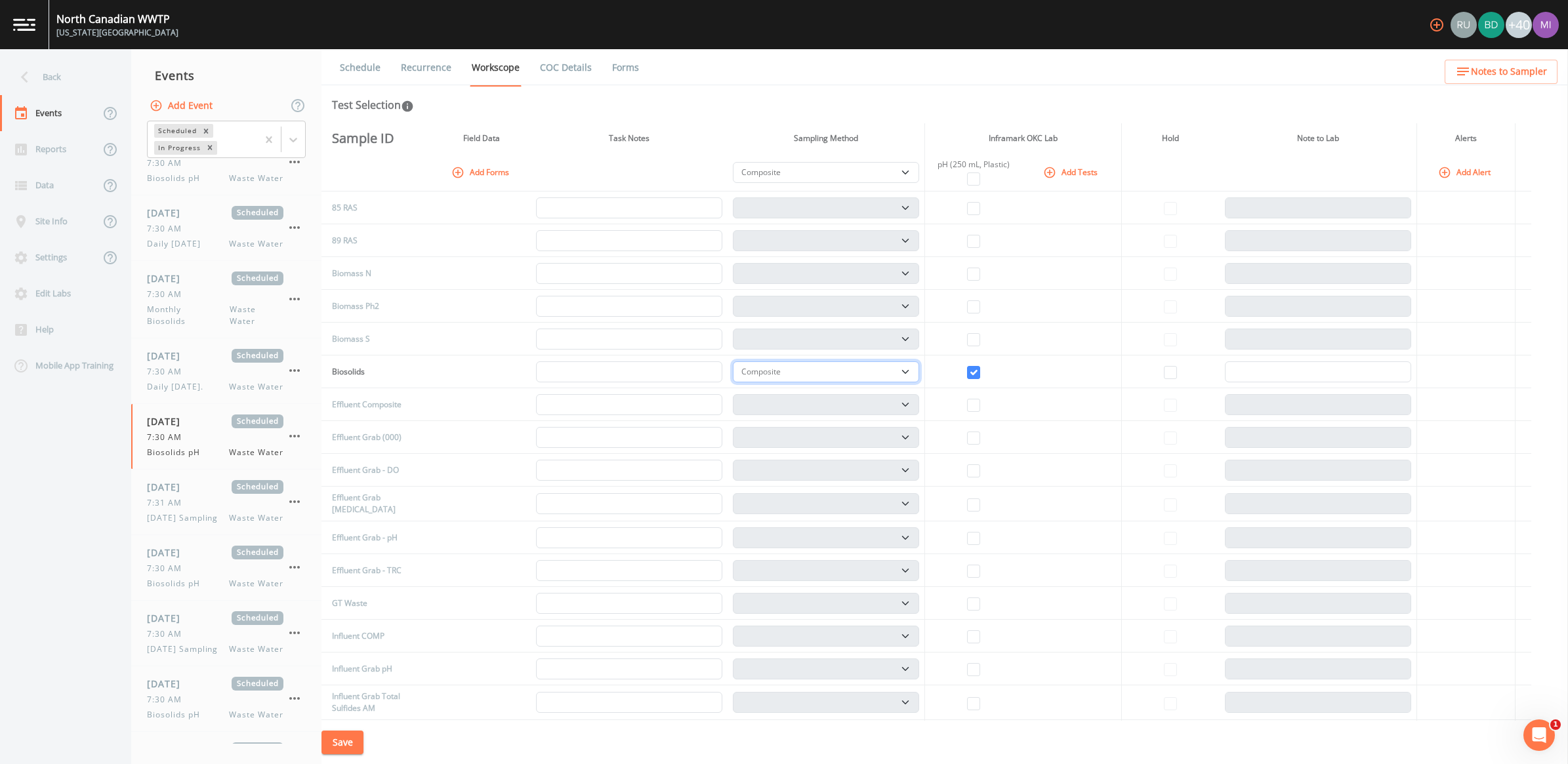
click at [773, 372] on select "Composite Grab" at bounding box center [826, 372] width 187 height 21
select select "092b3f94-5697-4c94-9891-da161916fdbb"
click at [738, 361] on select "Composite Grab" at bounding box center [826, 372] width 187 height 21
select select "092b3f94-5697-4c94-9891-da161916fdbb"
click at [336, 711] on button "Save" at bounding box center [342, 742] width 42 height 24
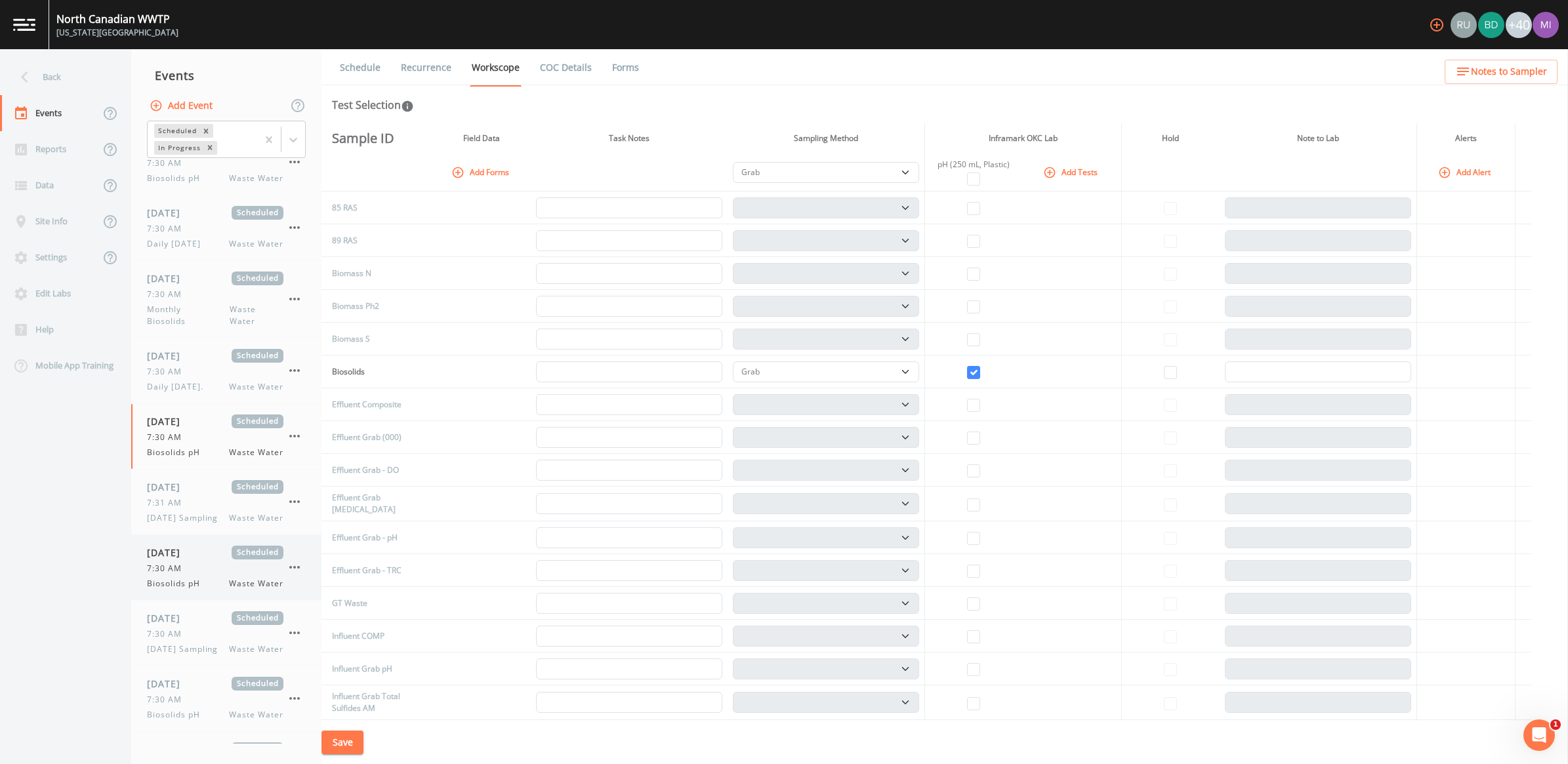
click at [172, 590] on span "Biosolids pH" at bounding box center [177, 584] width 61 height 12
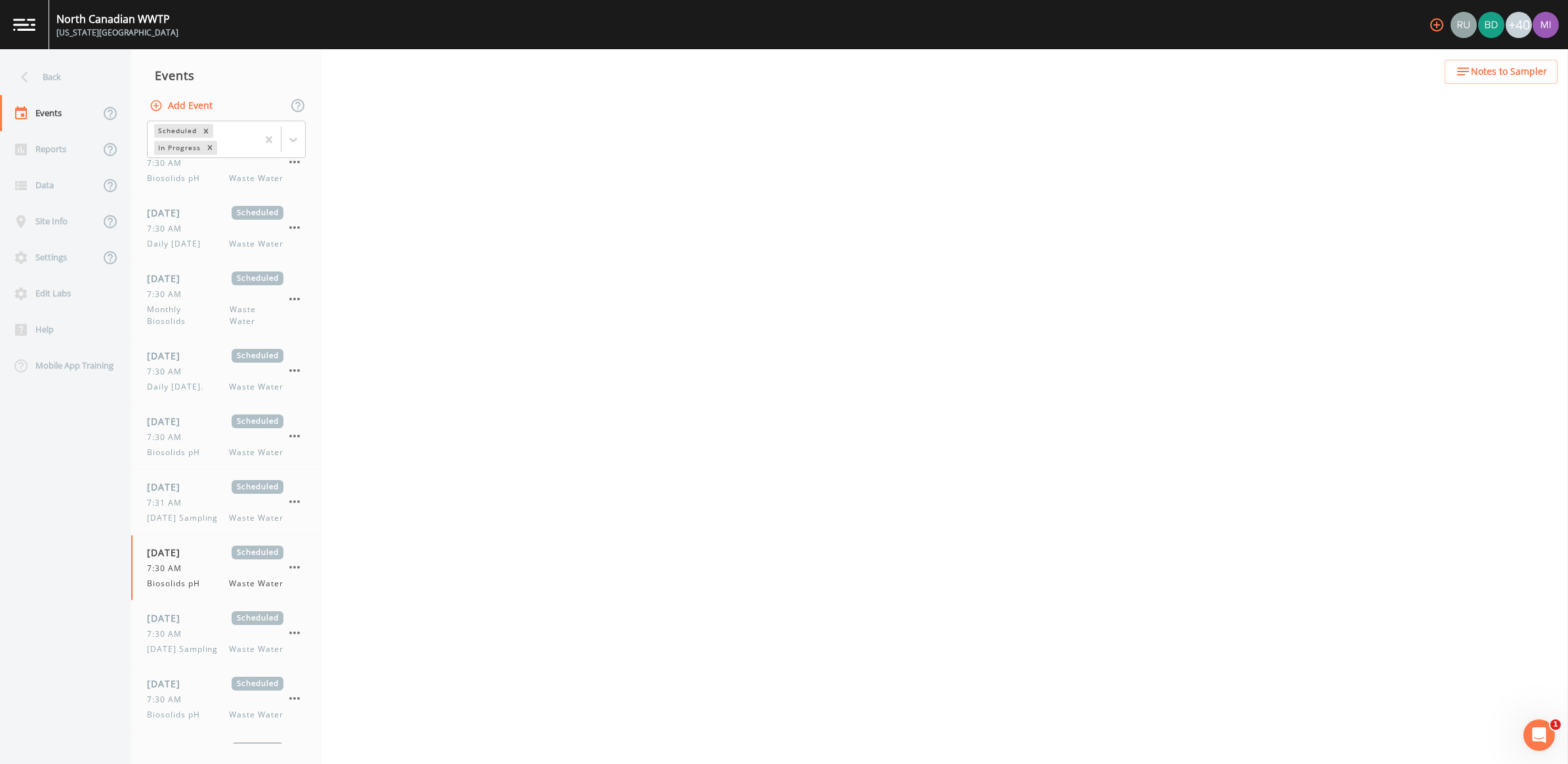
select select "b6a3c313-748b-4795-a028-792ad310bd60"
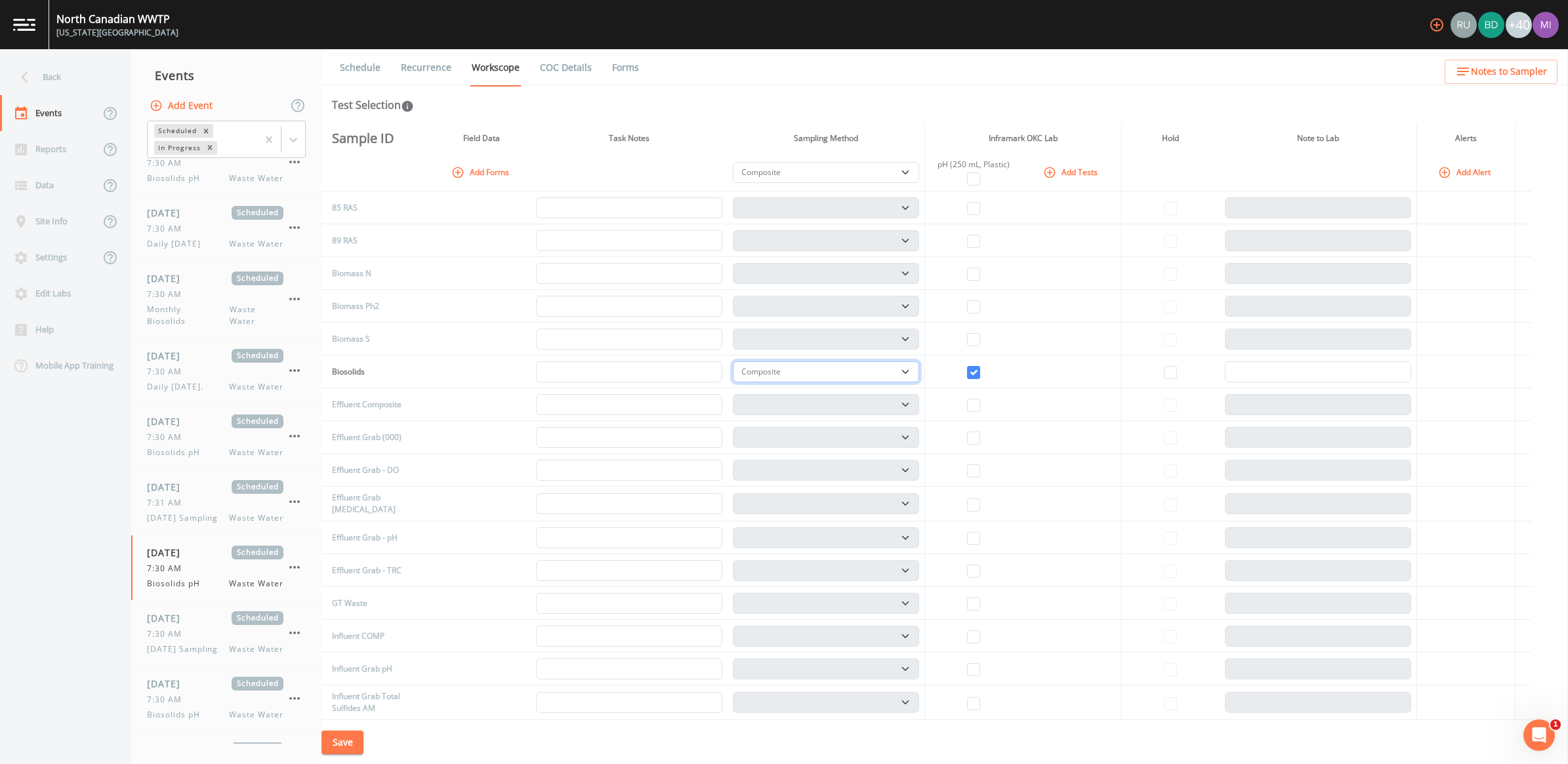
click at [773, 372] on select "Composite Grab" at bounding box center [826, 372] width 187 height 21
select select "092b3f94-5697-4c94-9891-da161916fdbb"
click at [738, 361] on select "Composite Grab" at bounding box center [826, 372] width 187 height 21
select select "092b3f94-5697-4c94-9891-da161916fdbb"
click at [339, 711] on button "Save" at bounding box center [342, 742] width 42 height 24
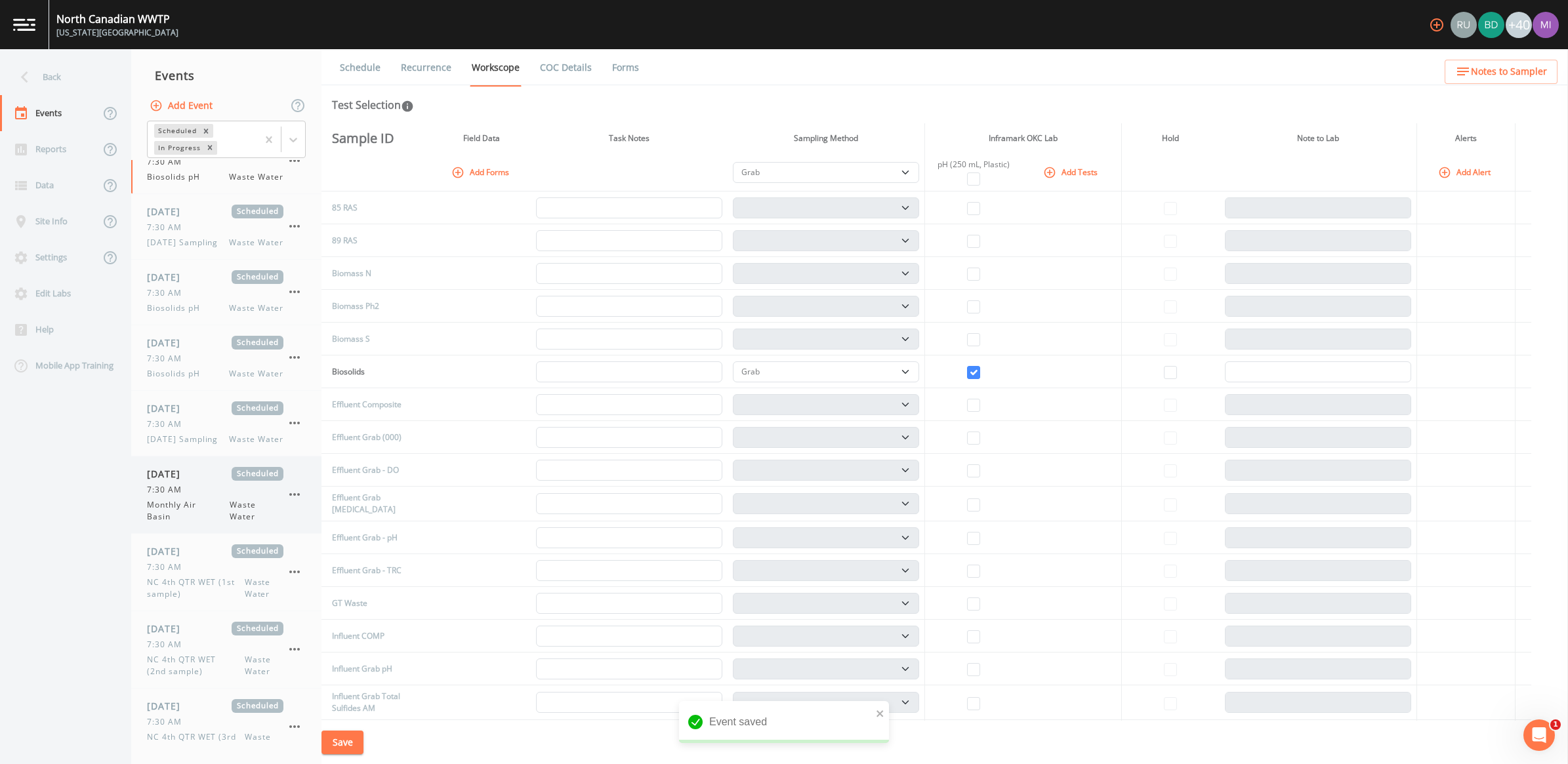
scroll to position [2049, 0]
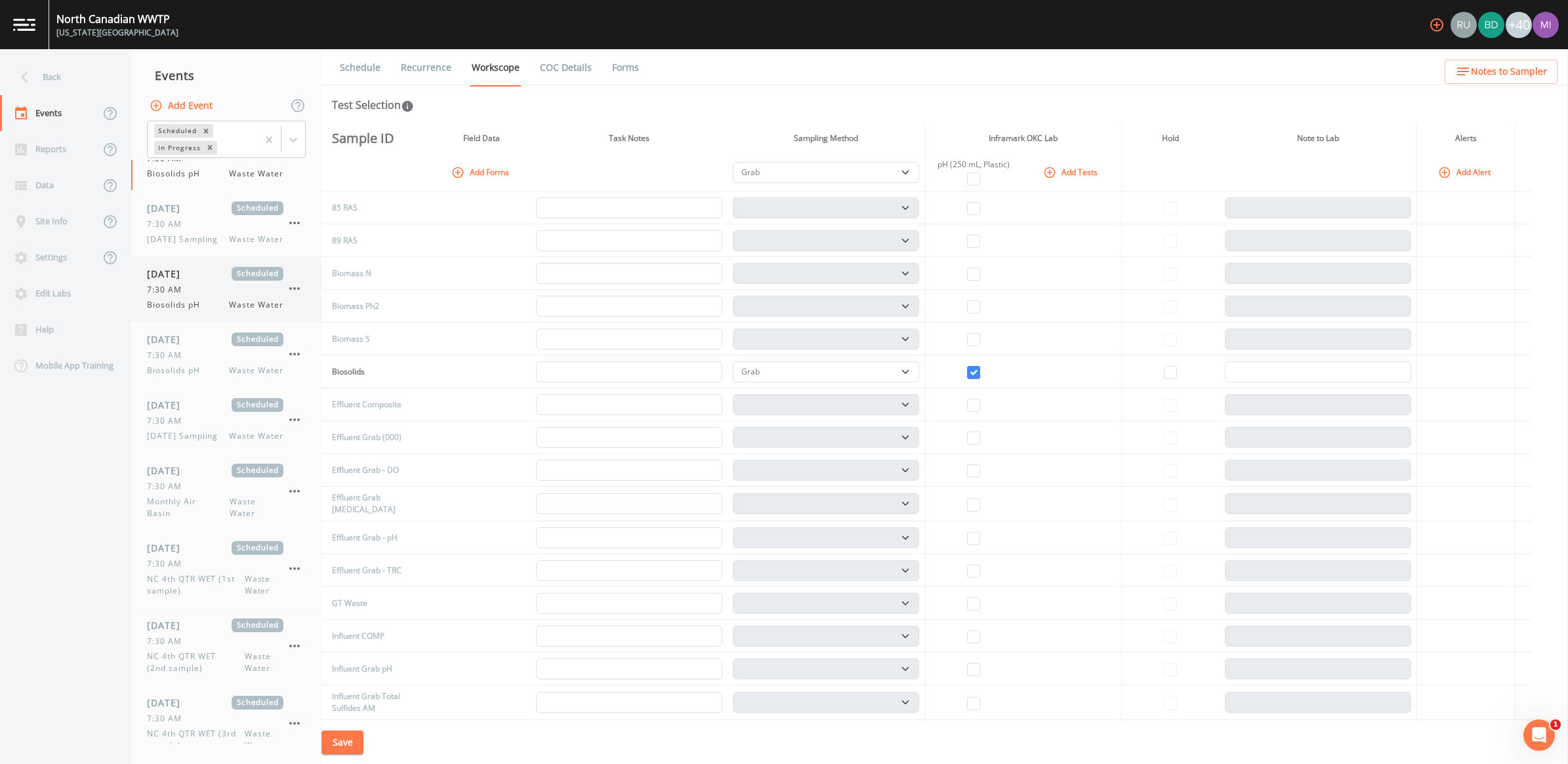
click at [195, 296] on div "7:30 AM" at bounding box center [215, 290] width 137 height 12
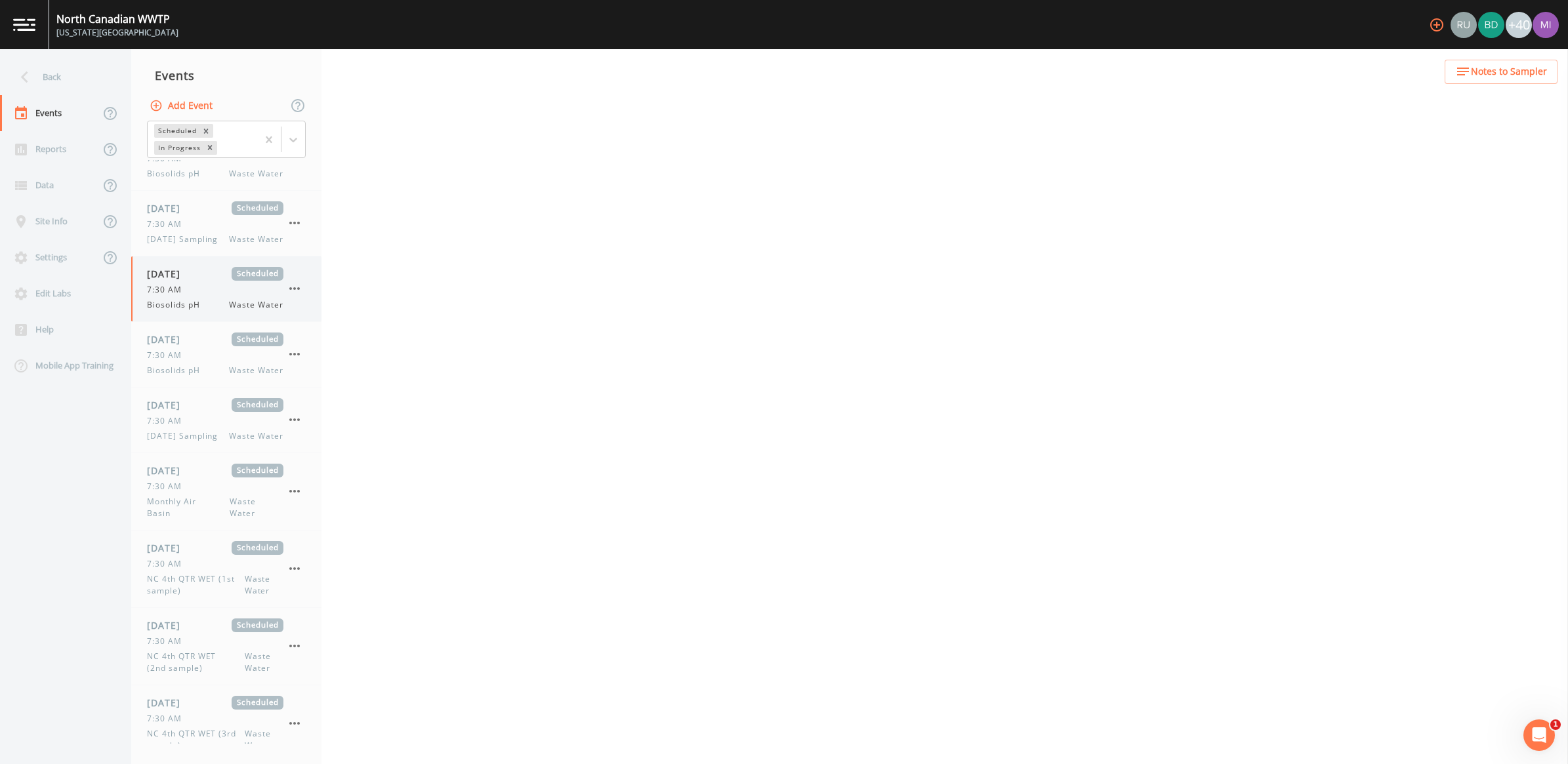
select select "b6a3c313-748b-4795-a028-792ad310bd60"
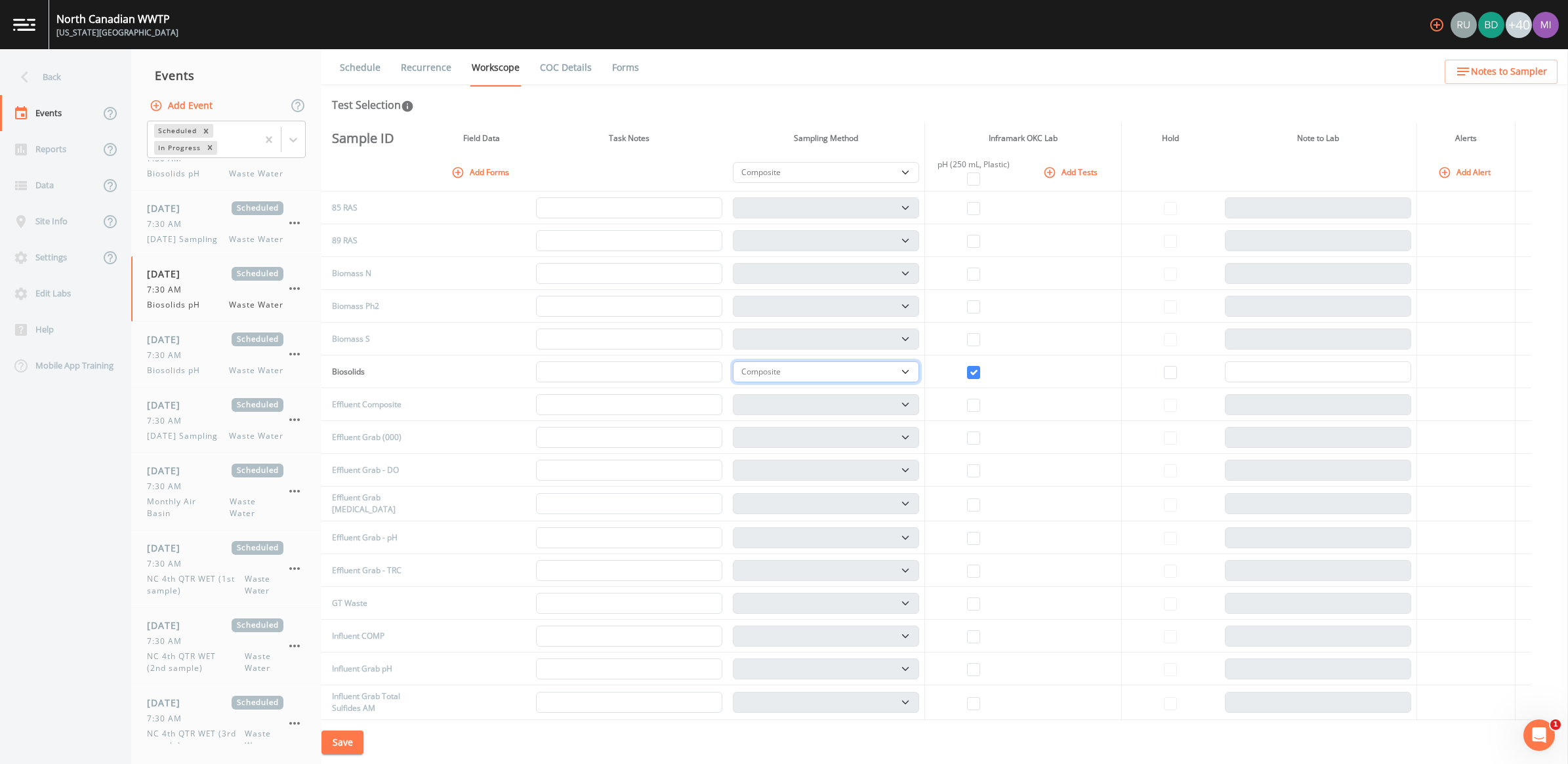
click at [773, 374] on select "Composite Grab" at bounding box center [826, 372] width 187 height 21
select select "092b3f94-5697-4c94-9891-da161916fdbb"
click at [738, 361] on select "Composite Grab" at bounding box center [826, 372] width 187 height 21
select select "092b3f94-5697-4c94-9891-da161916fdbb"
click at [348, 711] on button "Save" at bounding box center [342, 742] width 42 height 24
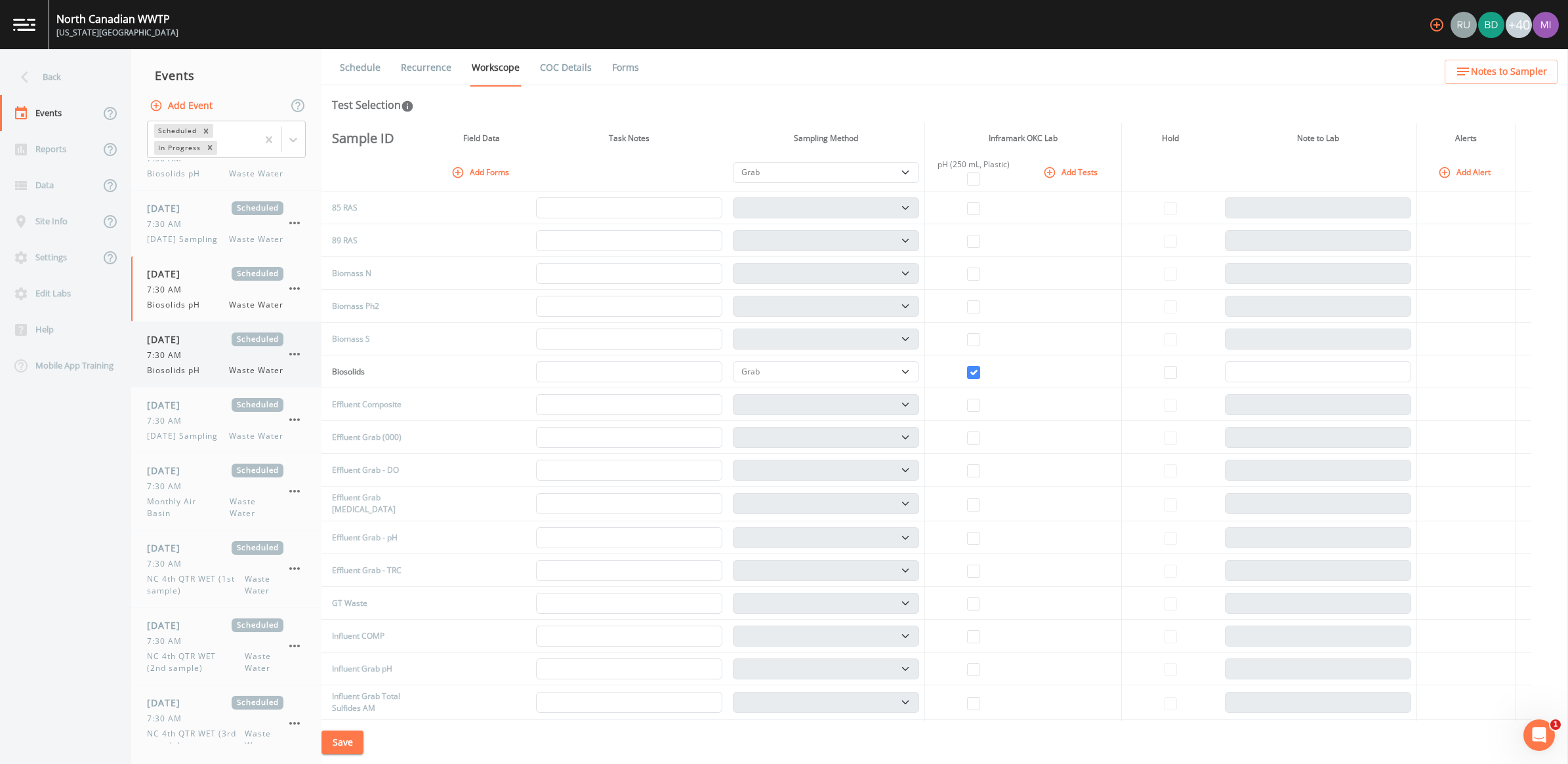
click at [200, 376] on span "Biosolids pH" at bounding box center [177, 371] width 61 height 12
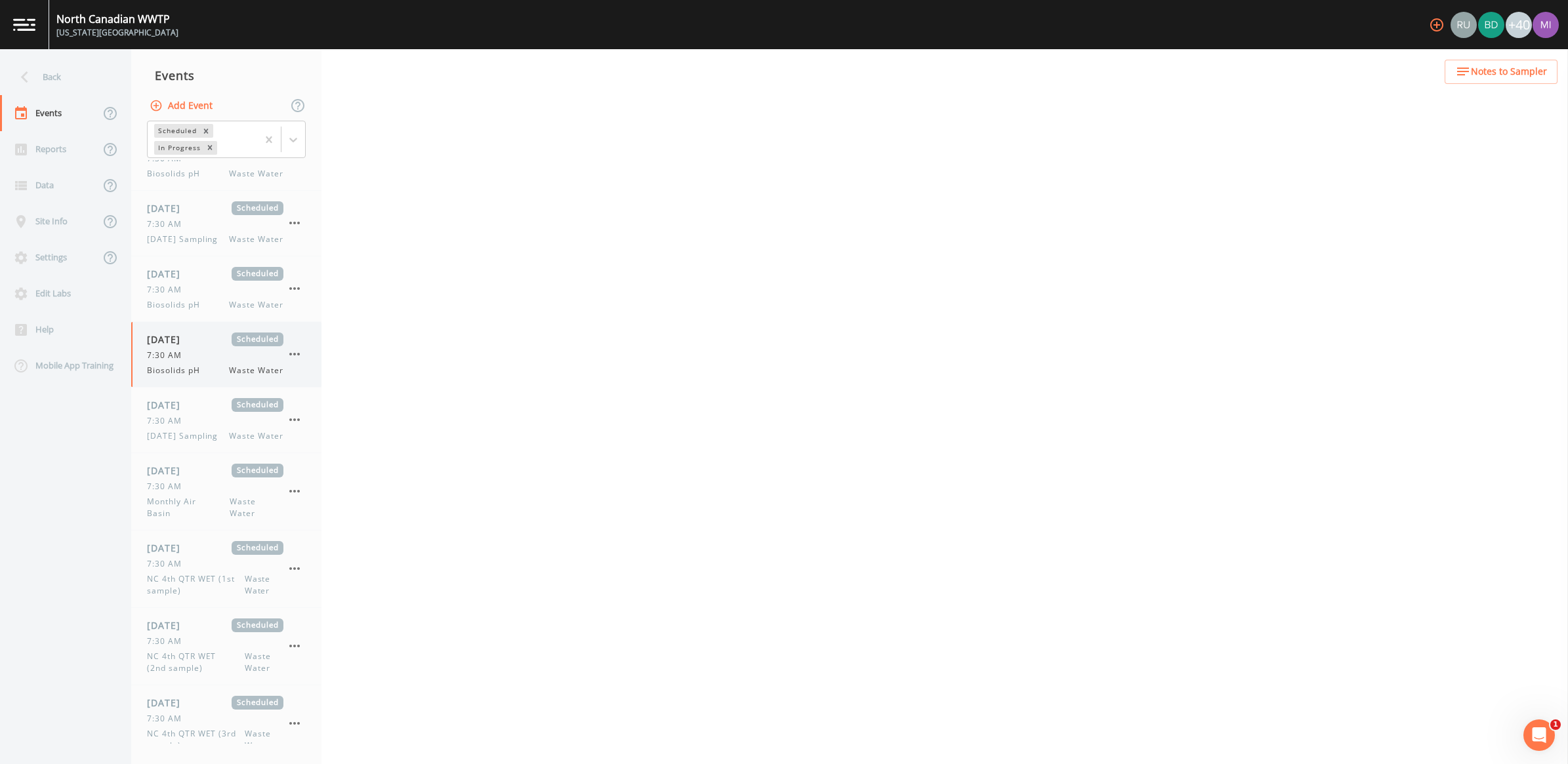
select select "b6a3c313-748b-4795-a028-792ad310bd60"
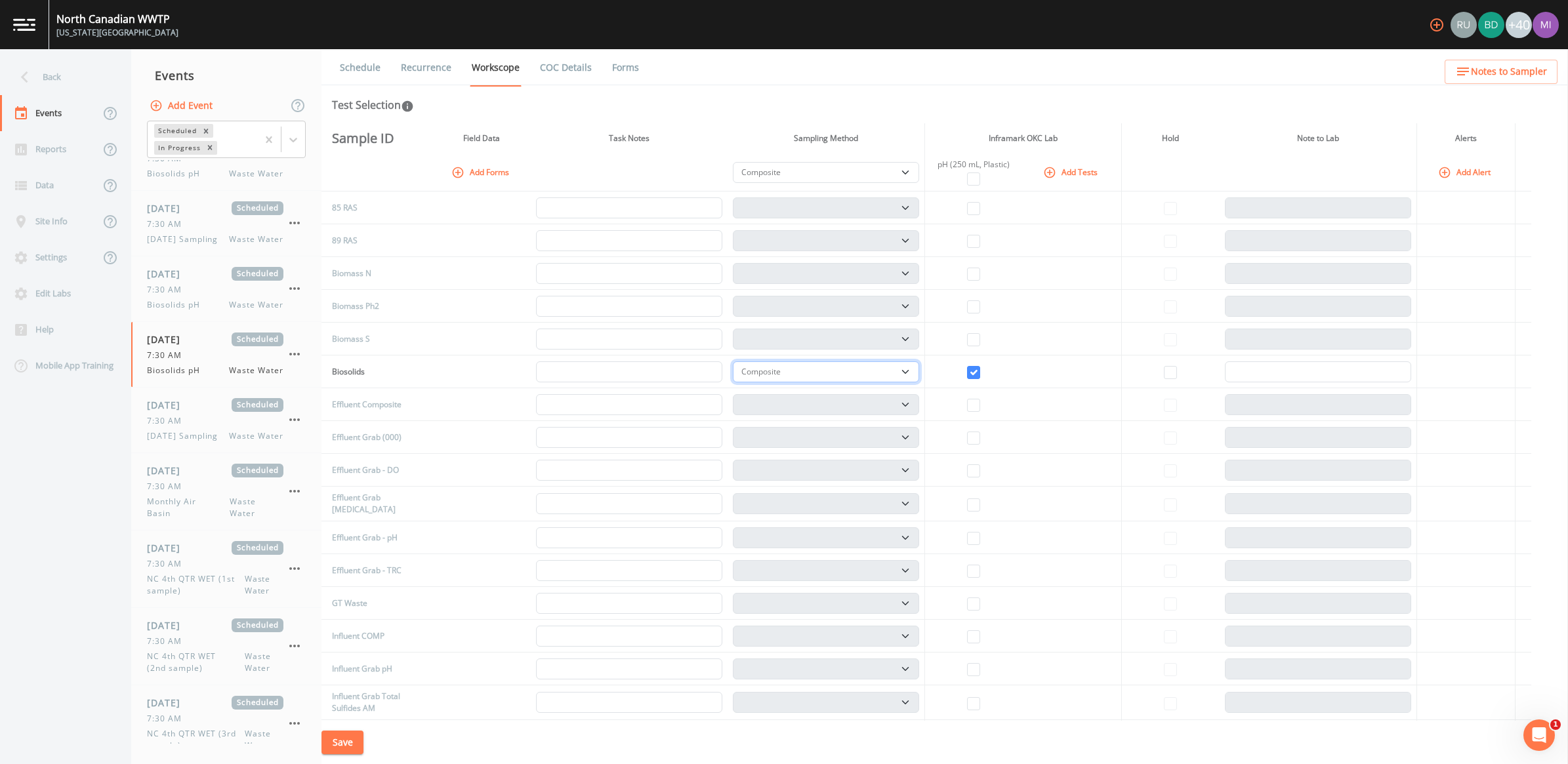
drag, startPoint x: 913, startPoint y: 372, endPoint x: 878, endPoint y: 384, distance: 37.0
click at [773, 372] on select "Composite Grab" at bounding box center [826, 372] width 187 height 21
select select "092b3f94-5697-4c94-9891-da161916fdbb"
click at [738, 361] on select "Composite Grab" at bounding box center [826, 372] width 187 height 21
select select "092b3f94-5697-4c94-9891-da161916fdbb"
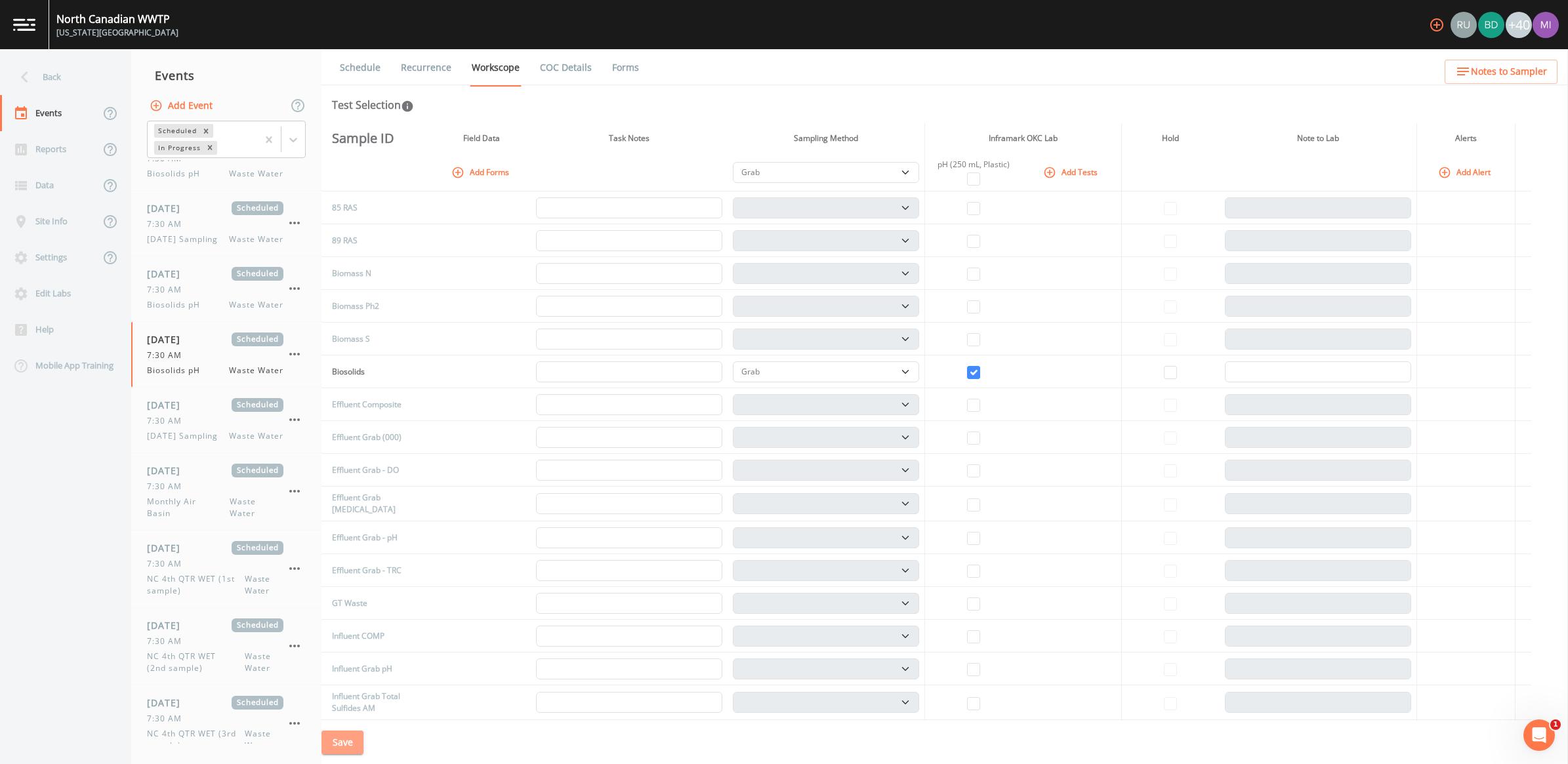
click at [345, 711] on button "Save" at bounding box center [342, 742] width 42 height 24
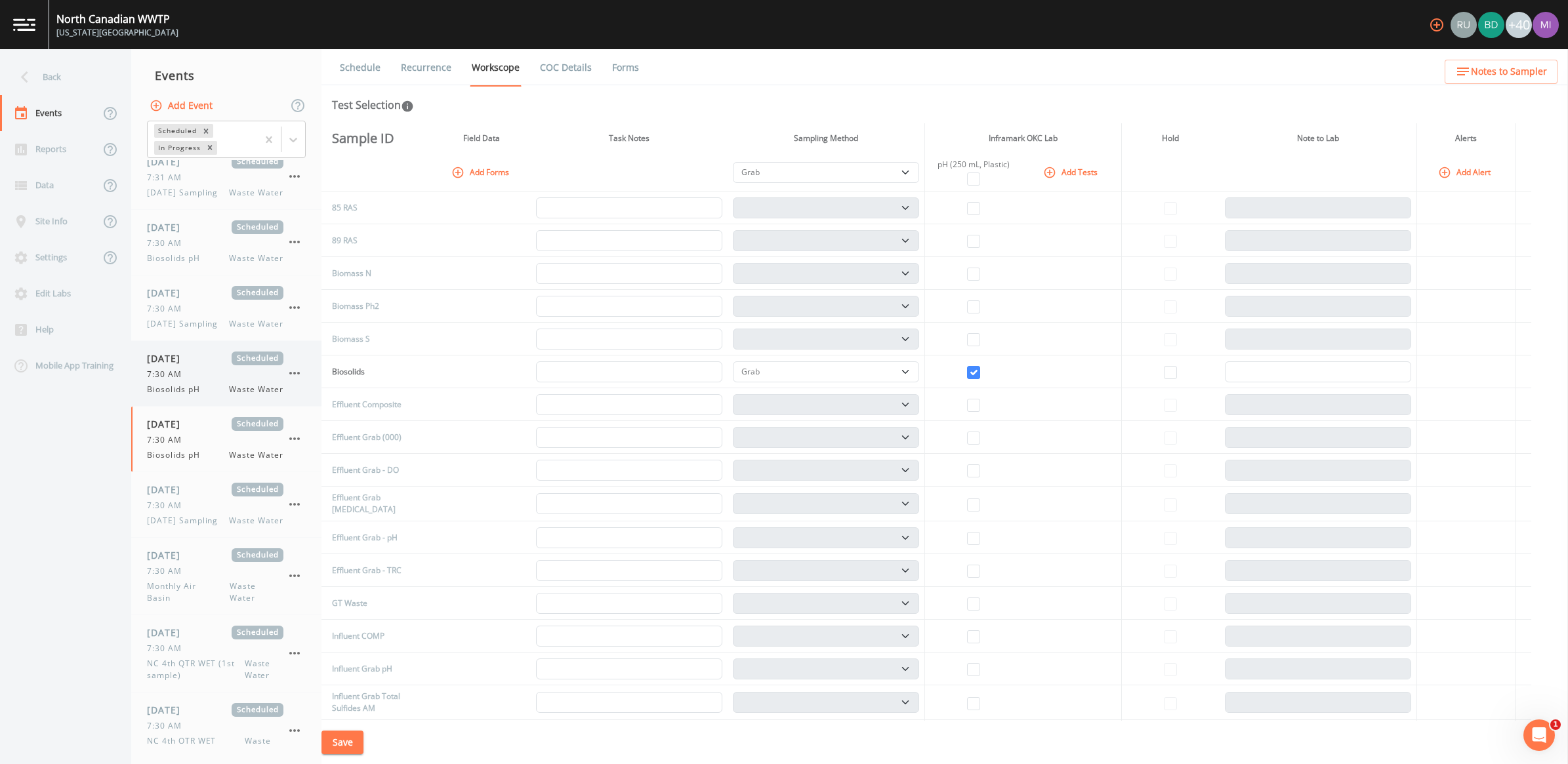
click at [199, 380] on div "7:30 AM" at bounding box center [215, 374] width 137 height 12
select select "092b3f94-5697-4c94-9891-da161916fdbb"
click at [192, 446] on div "7:30 AM" at bounding box center [215, 440] width 137 height 12
select select "092b3f94-5697-4c94-9891-da161916fdbb"
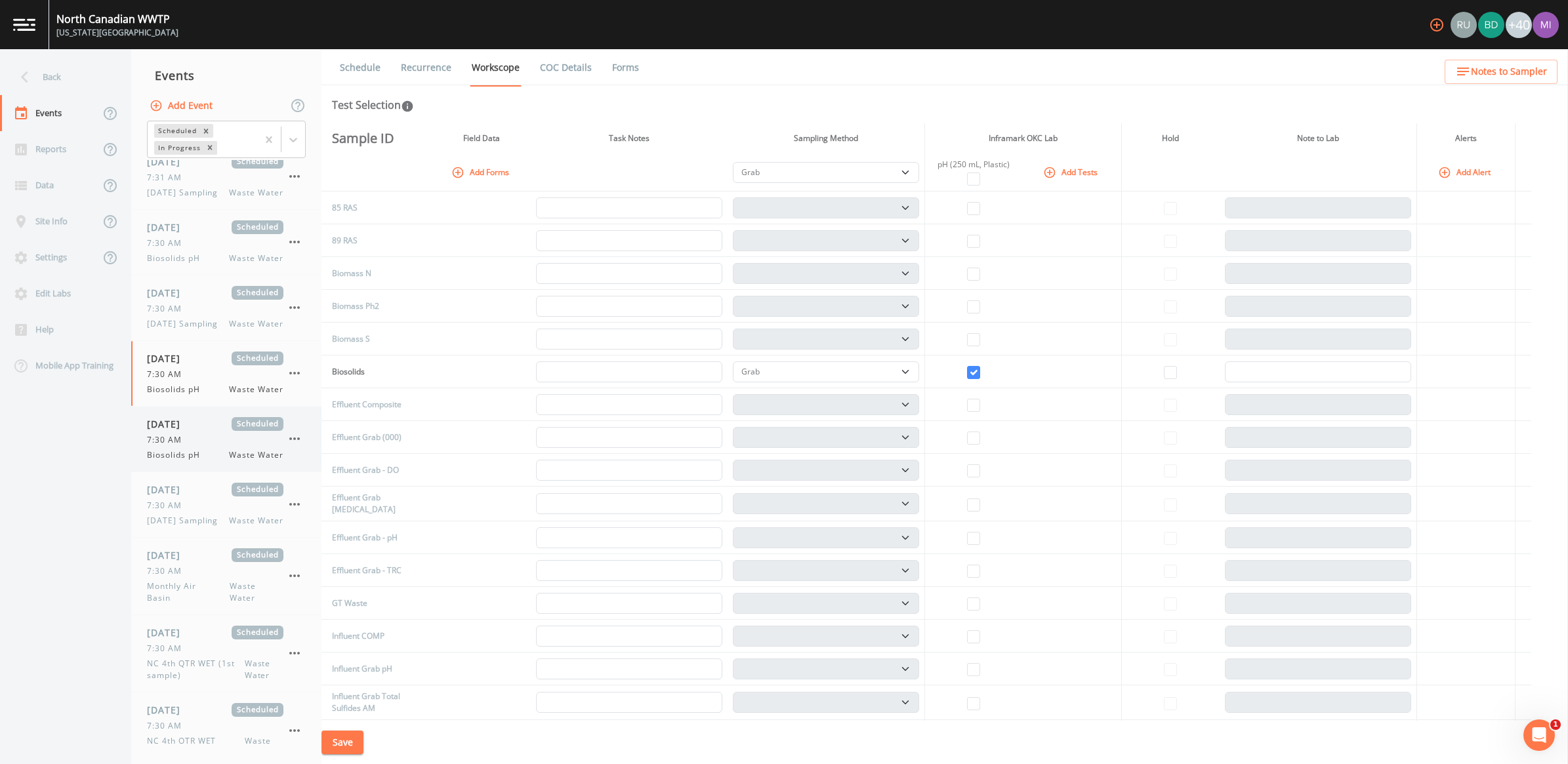
select select "092b3f94-5697-4c94-9891-da161916fdbb"
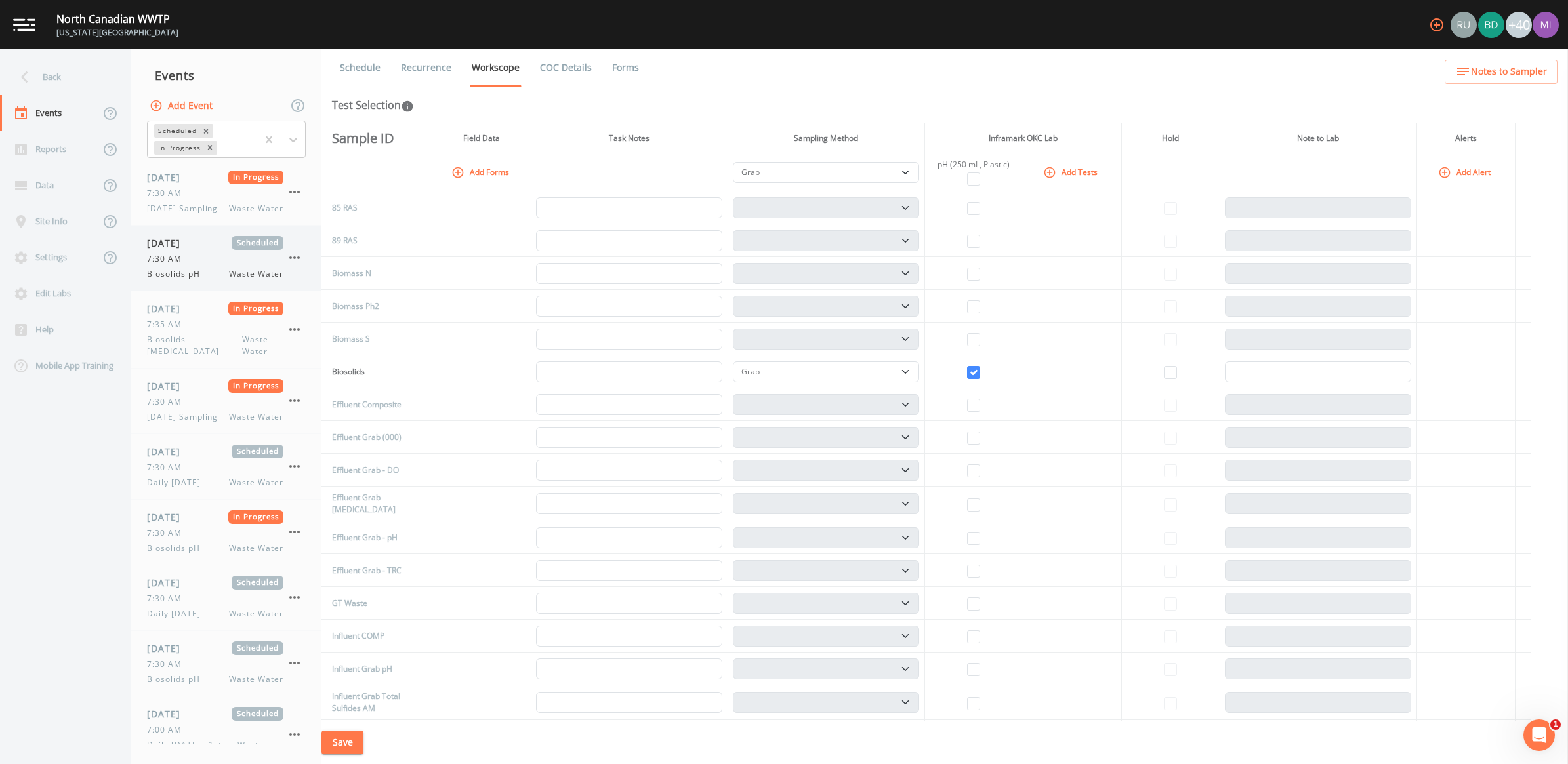
click at [216, 265] on div "7:30 AM" at bounding box center [215, 259] width 137 height 12
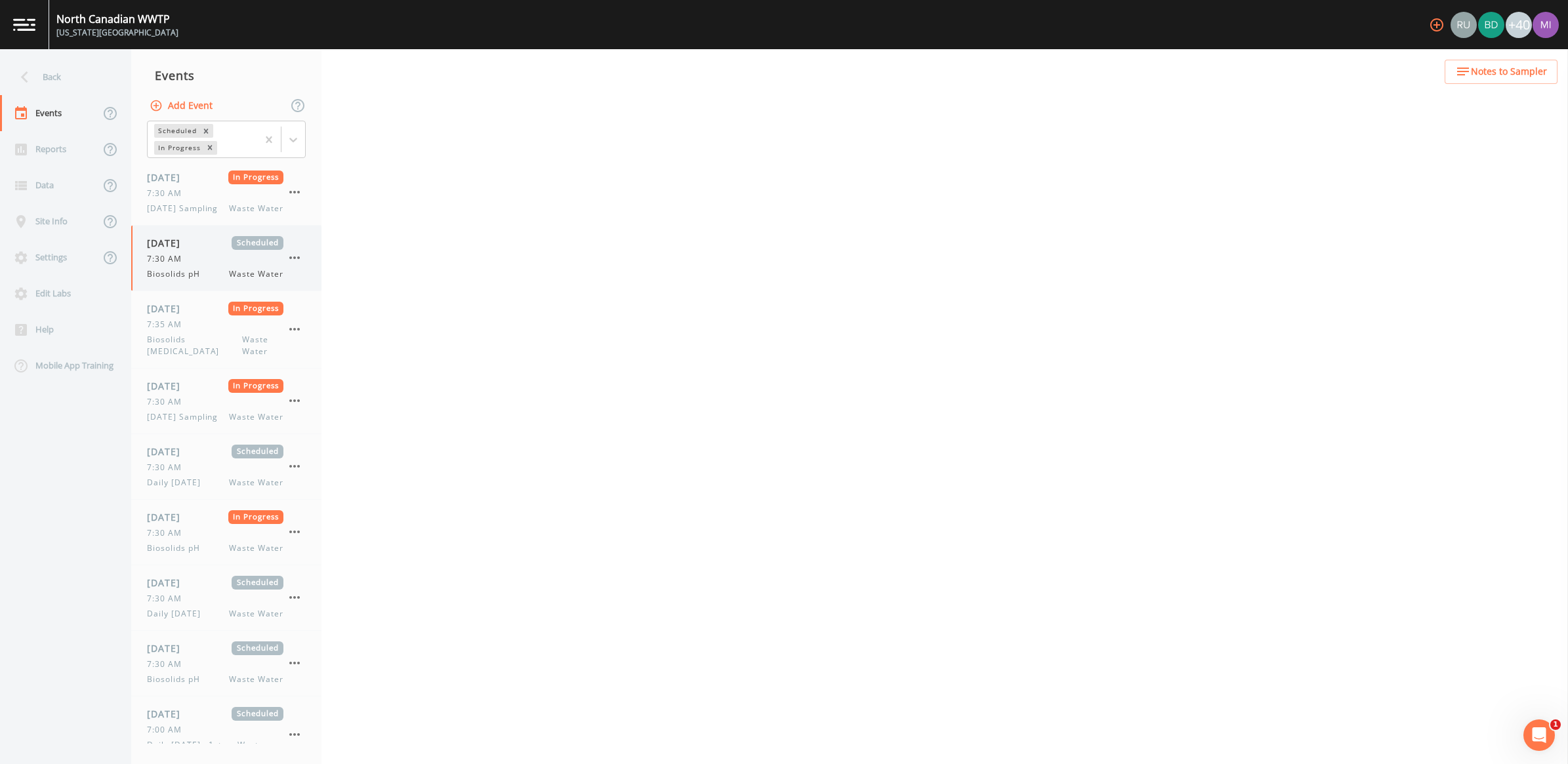
select select "b6a3c313-748b-4795-a028-792ad310bd60"
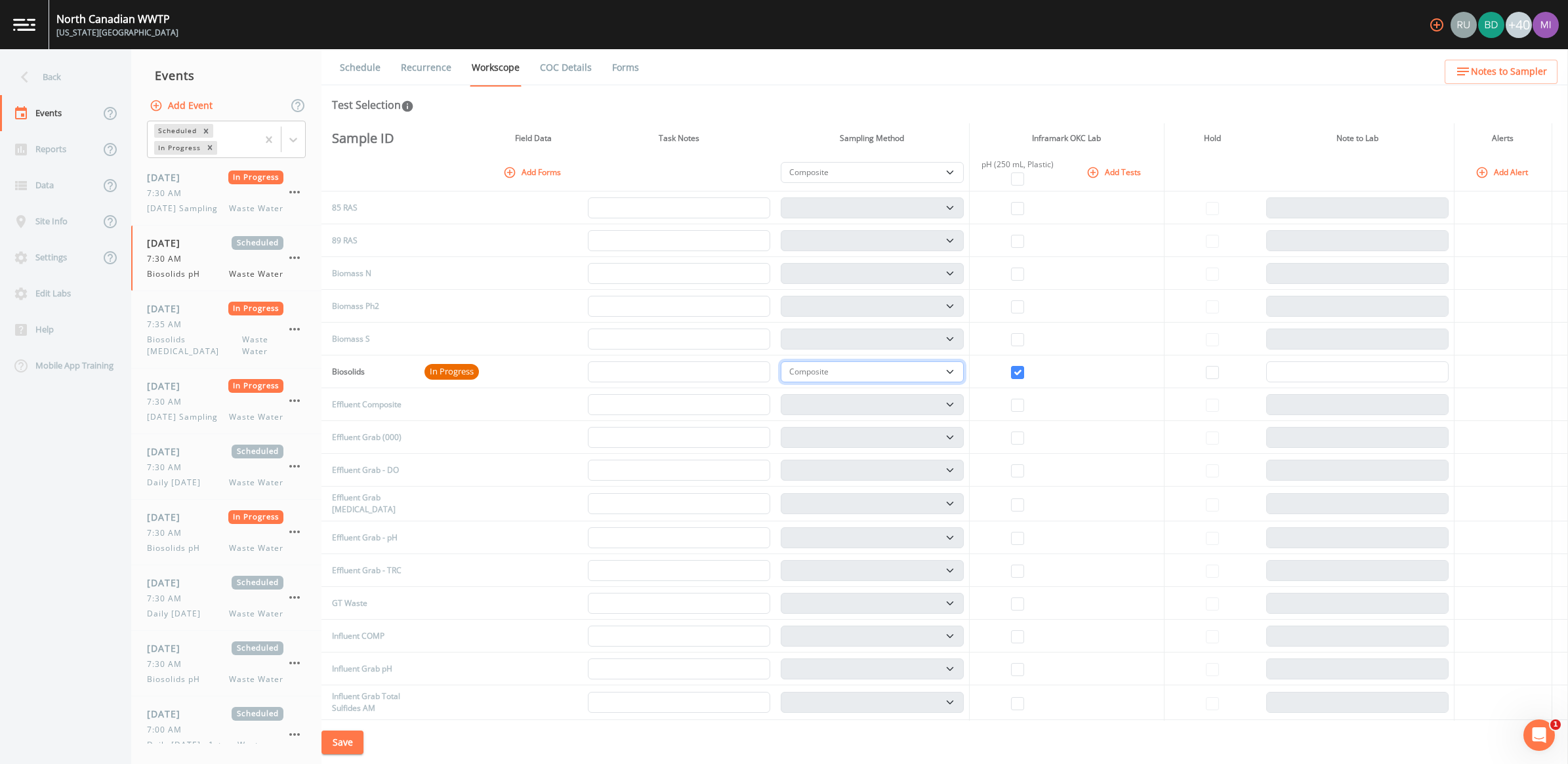
click at [773, 374] on select "Composite Grab" at bounding box center [872, 372] width 183 height 21
select select "092b3f94-5697-4c94-9891-da161916fdbb"
click at [773, 361] on select "Composite Grab" at bounding box center [872, 372] width 183 height 21
select select "092b3f94-5697-4c94-9891-da161916fdbb"
click at [349, 711] on button "Save" at bounding box center [342, 742] width 42 height 24
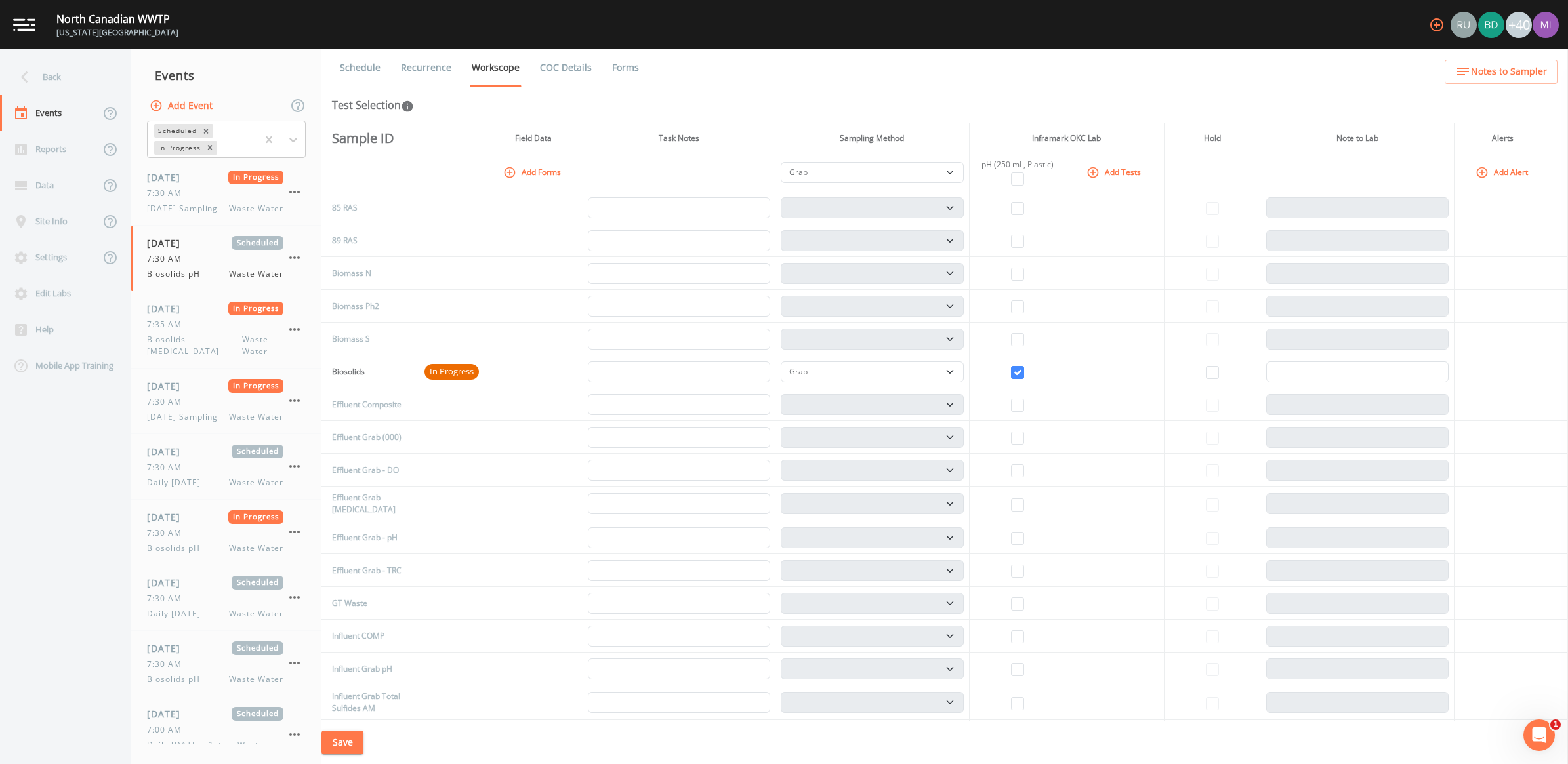
click at [355, 711] on button "Save" at bounding box center [342, 742] width 42 height 24
